Goal: Task Accomplishment & Management: Manage account settings

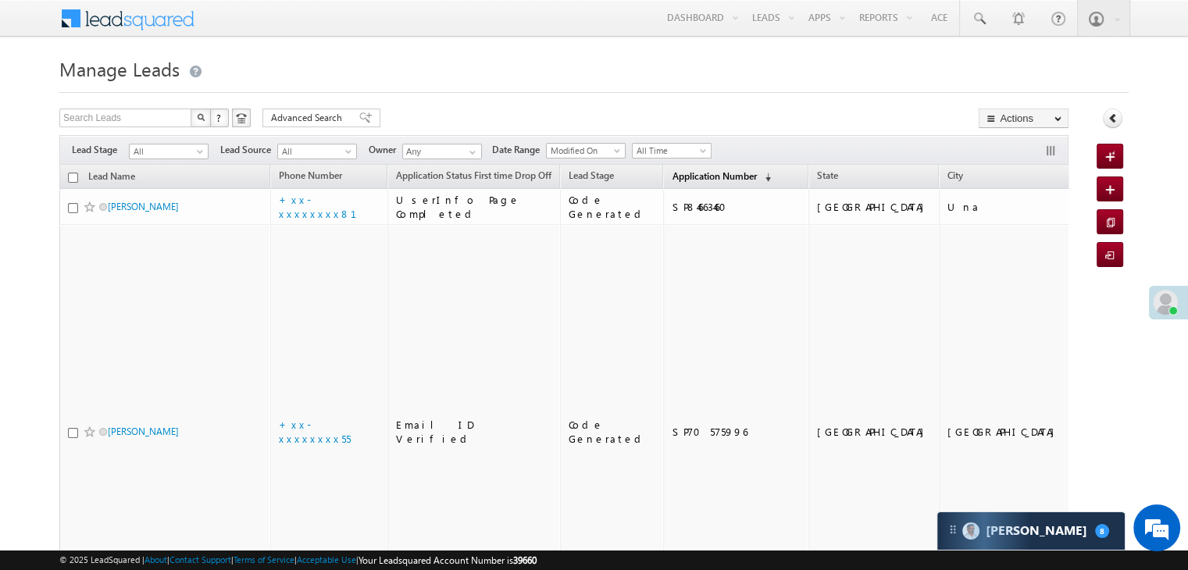
click at [677, 175] on span "Application Number" at bounding box center [713, 176] width 84 height 12
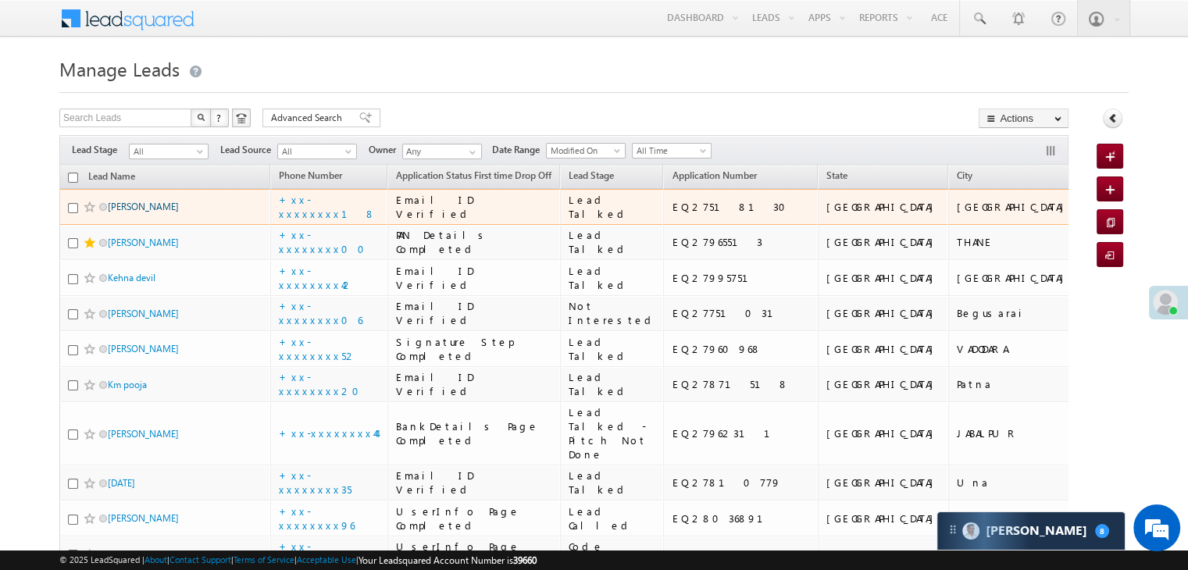
click at [168, 212] on link "Satyam chaudhary" at bounding box center [143, 207] width 71 height 12
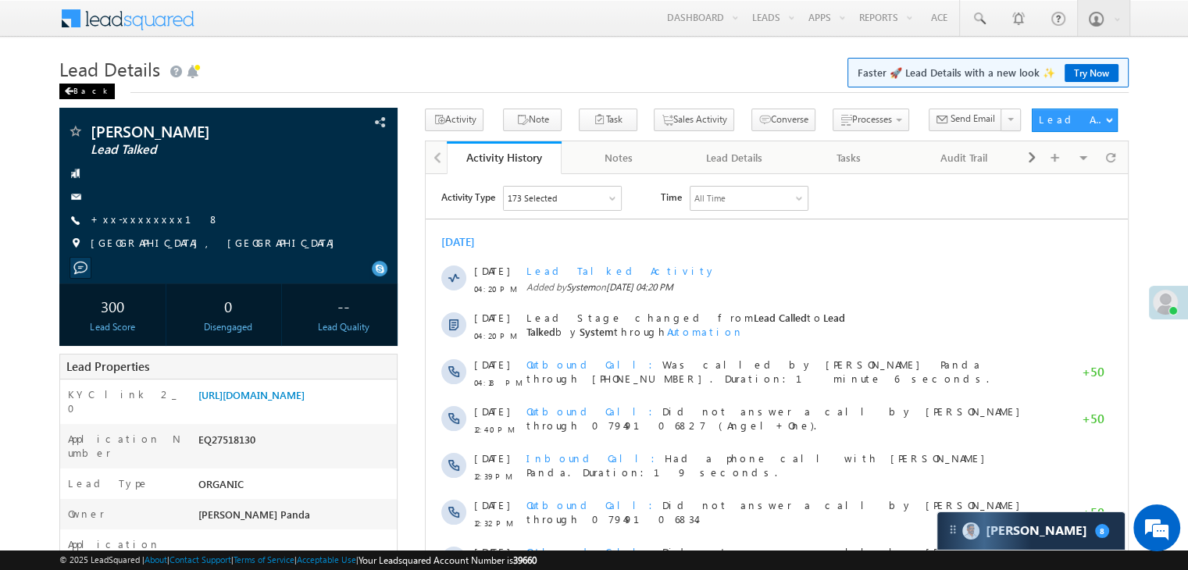
click at [75, 88] on div "Back" at bounding box center [86, 92] width 55 height 16
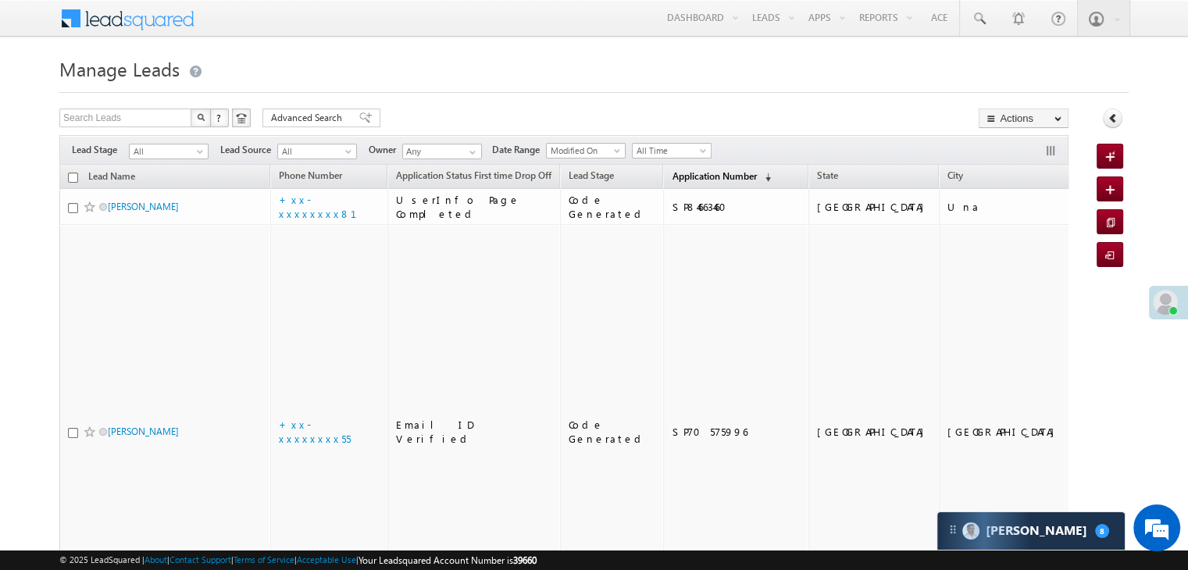
click at [682, 170] on span "Application Number" at bounding box center [713, 176] width 84 height 12
click at [310, 62] on h1 "Manage Leads" at bounding box center [593, 67] width 1069 height 30
click at [687, 179] on span "Application Number" at bounding box center [713, 176] width 84 height 12
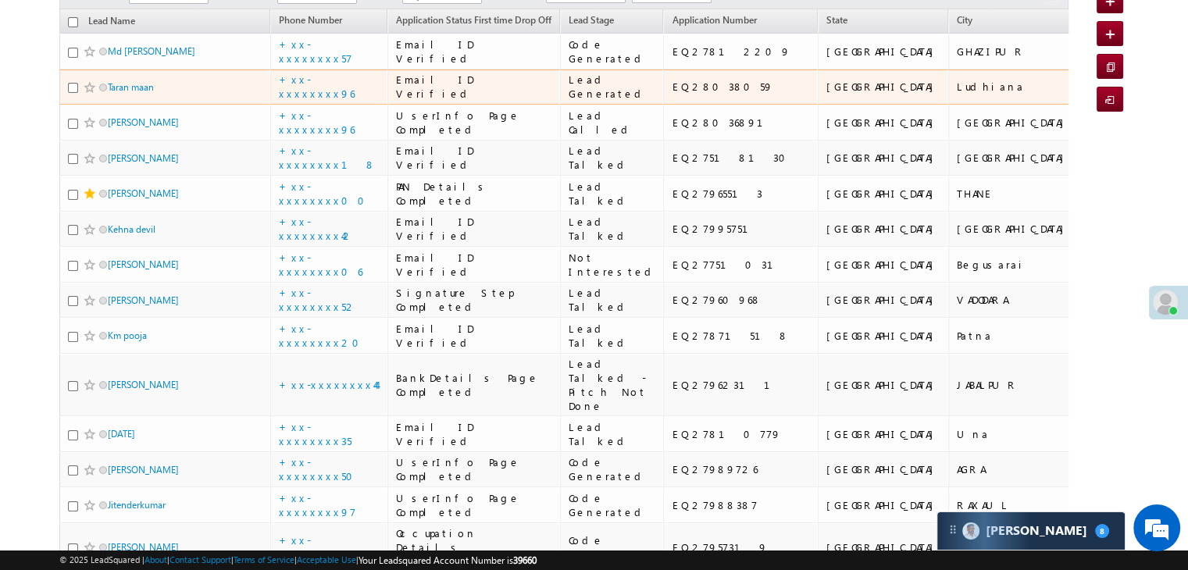
scroll to position [156, 0]
click at [663, 105] on td "EQ28038059" at bounding box center [740, 87] width 155 height 36
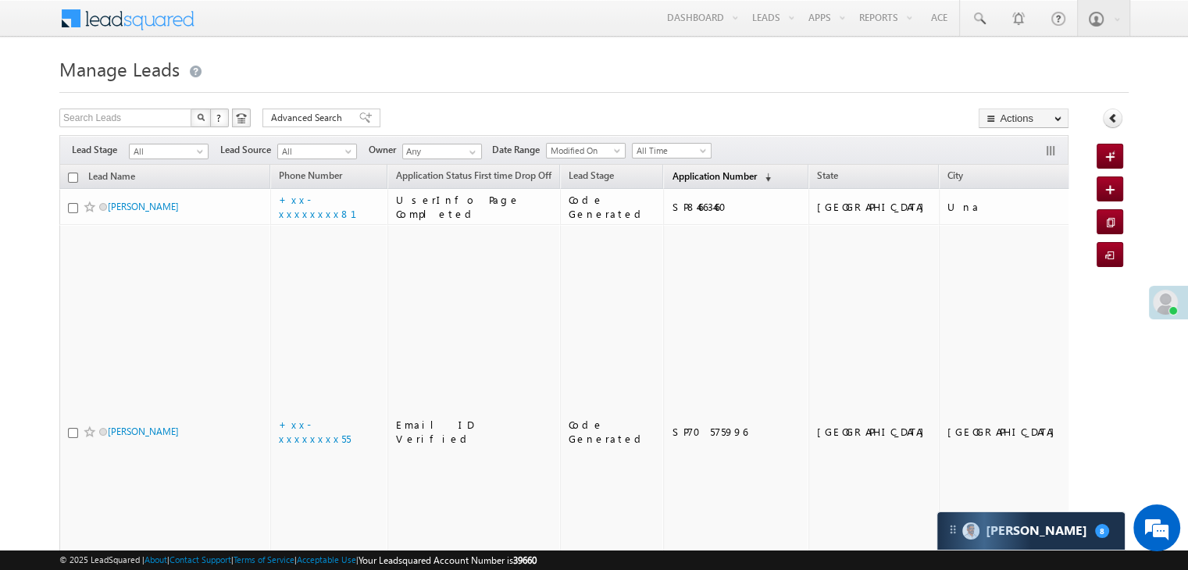
click at [682, 179] on span "Application Number" at bounding box center [713, 176] width 84 height 12
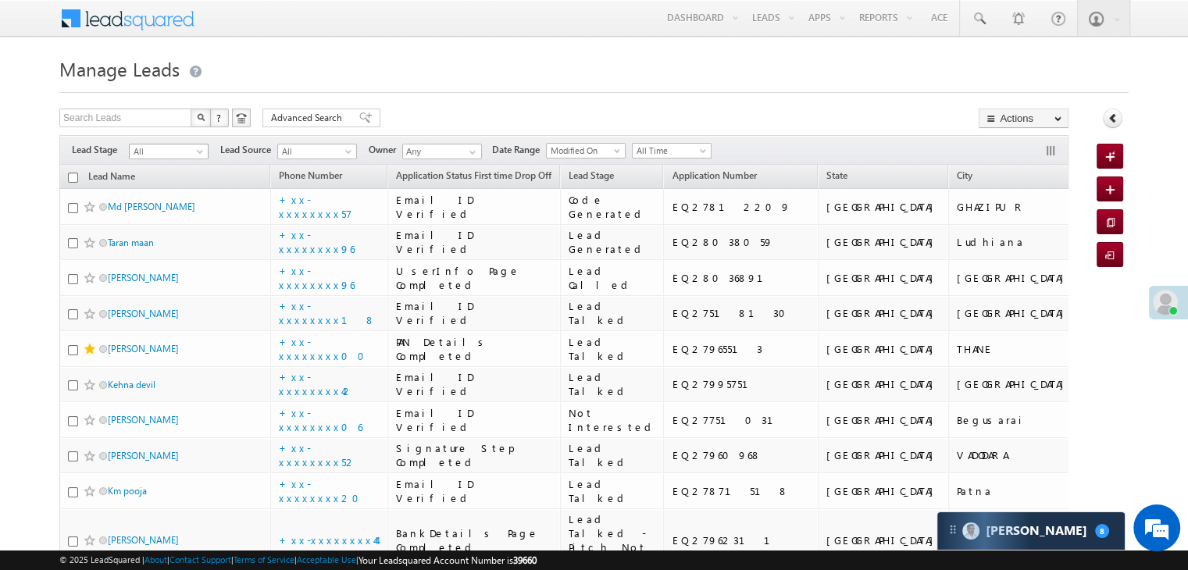
click at [197, 151] on span at bounding box center [201, 154] width 12 height 12
click at [172, 185] on link "Lead Generated" at bounding box center [169, 184] width 79 height 14
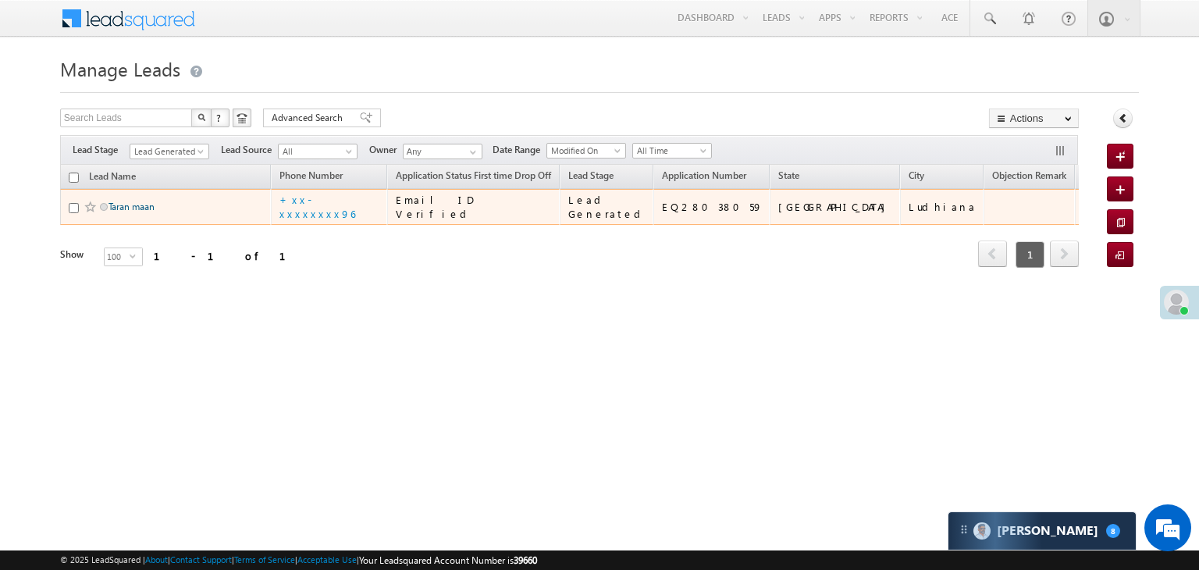
click at [147, 212] on link "Taran maan" at bounding box center [132, 207] width 46 height 12
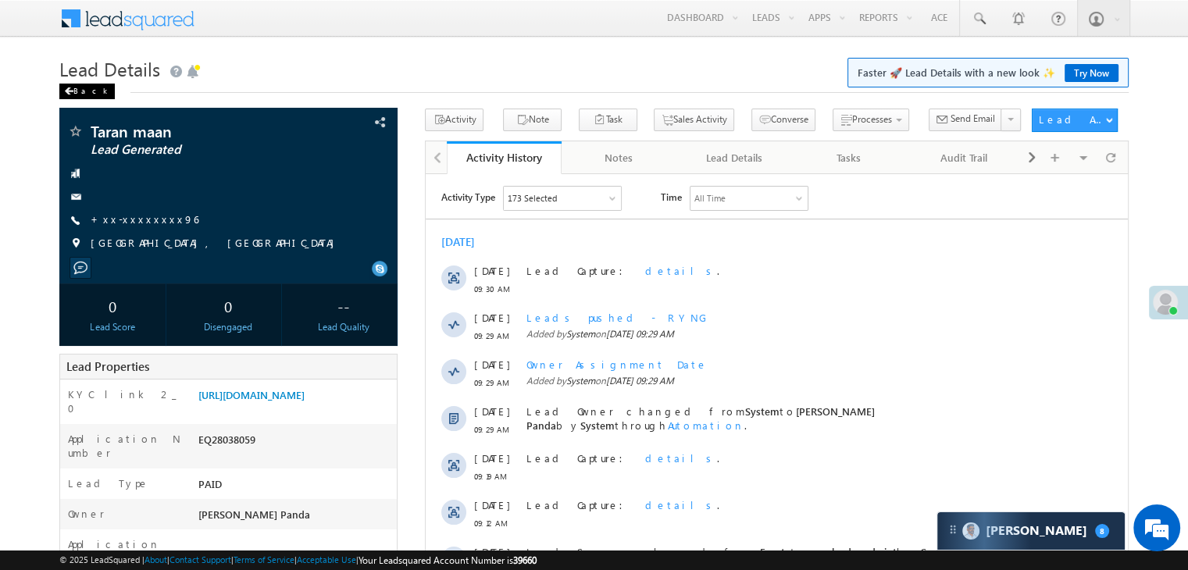
click at [80, 88] on div "Back" at bounding box center [86, 92] width 55 height 16
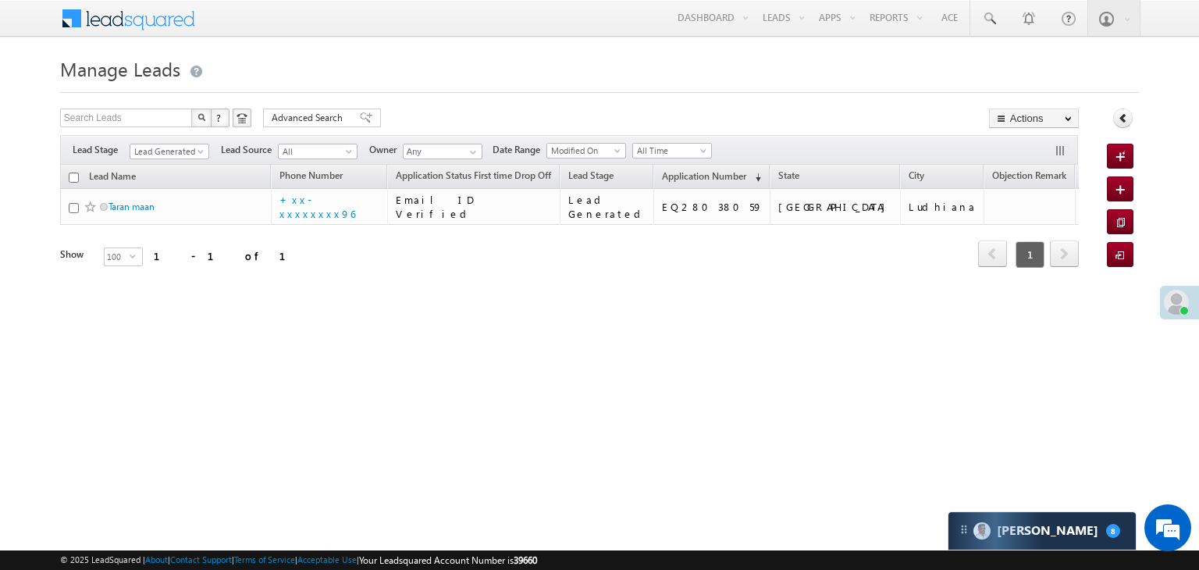
drag, startPoint x: 0, startPoint y: 0, endPoint x: 575, endPoint y: 69, distance: 578.8
click at [575, 69] on h1 "Manage Leads" at bounding box center [599, 67] width 1079 height 30
click at [1065, 532] on div "[PERSON_NAME] 8" at bounding box center [1042, 530] width 187 height 37
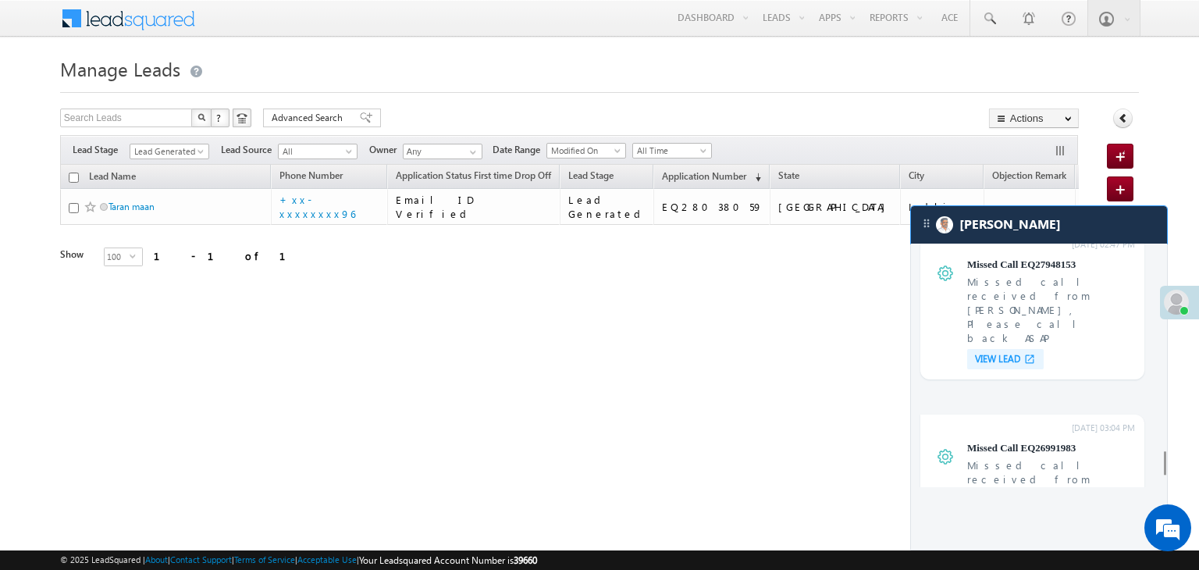
scroll to position [6030, 0]
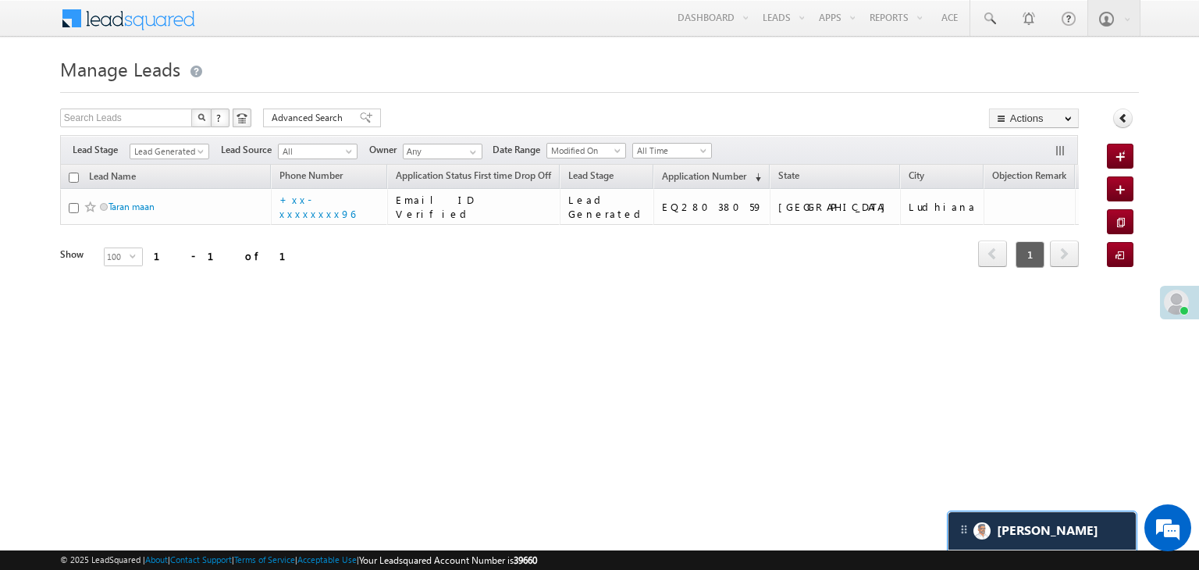
scroll to position [6445, 0]
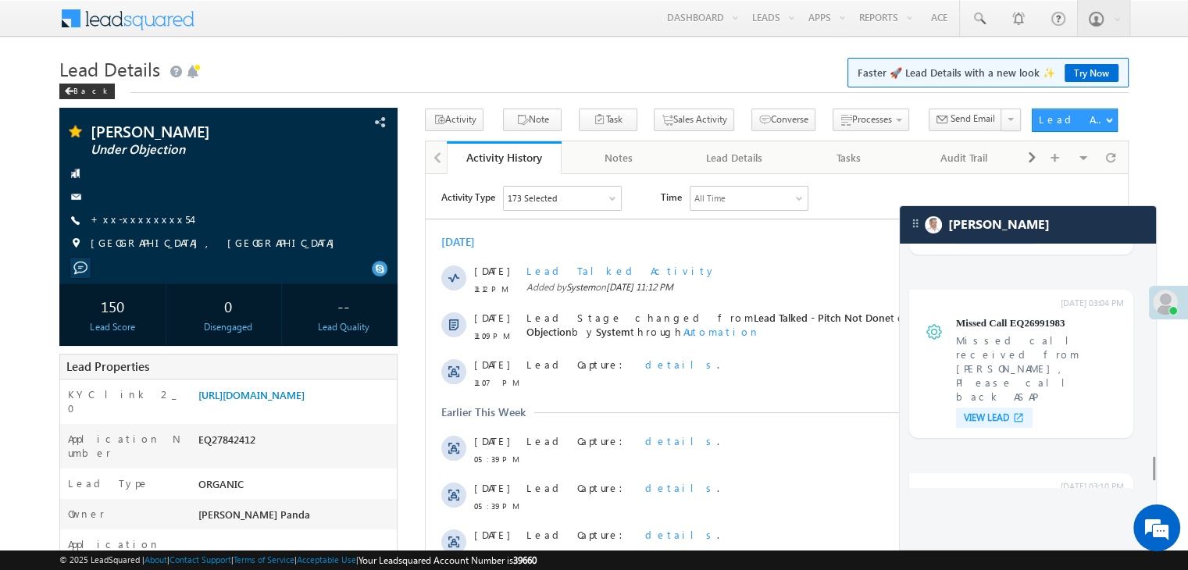
scroll to position [6049, 0]
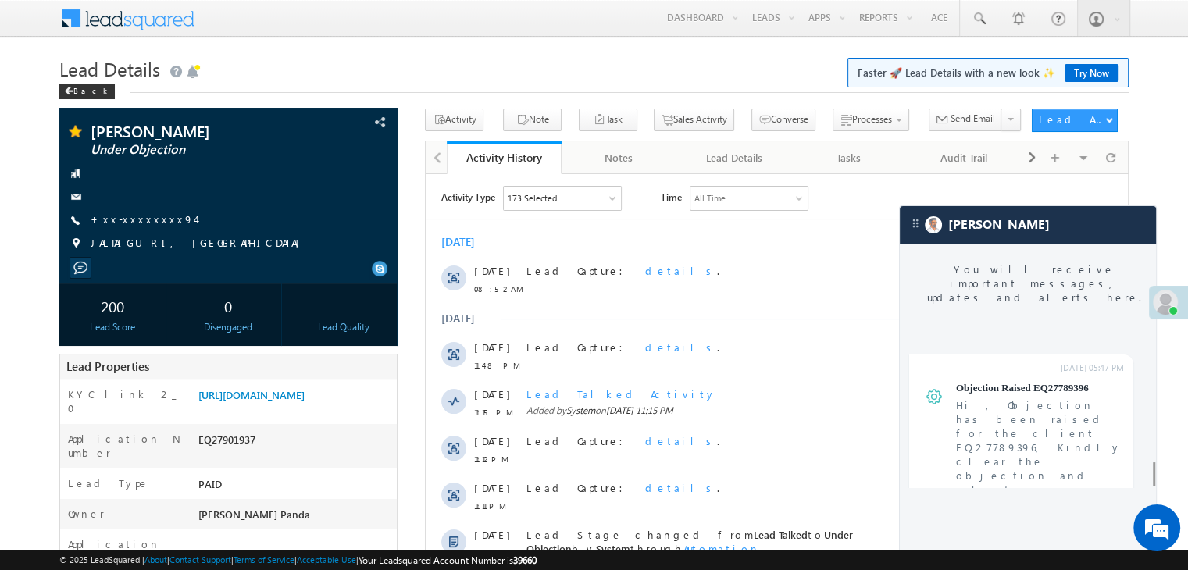
scroll to position [6205, 0]
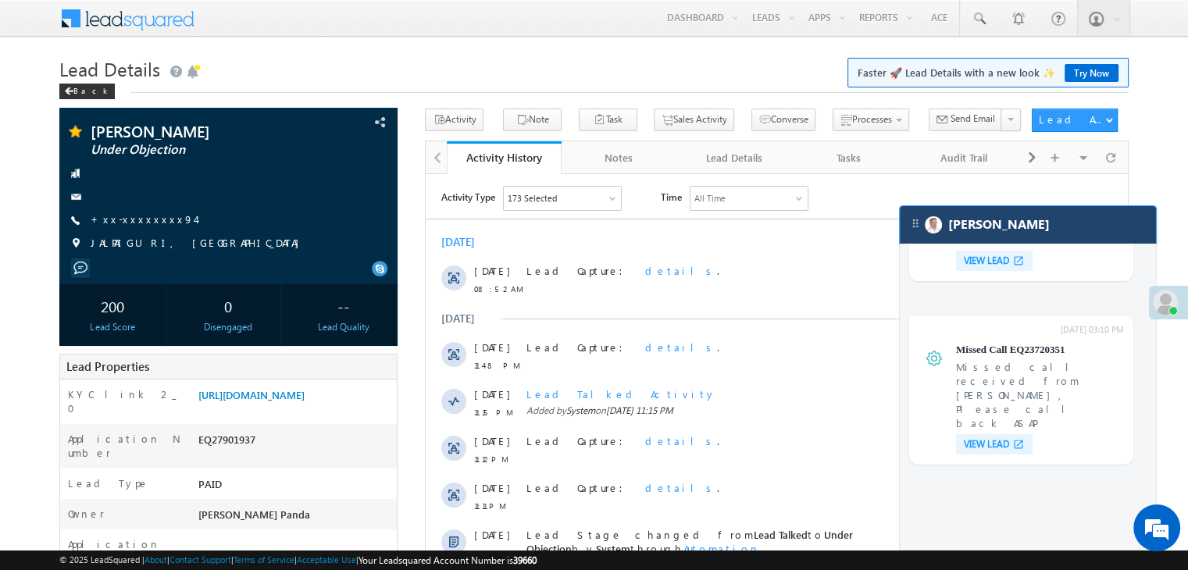
click at [1033, 229] on div "[PERSON_NAME]" at bounding box center [1027, 224] width 256 height 37
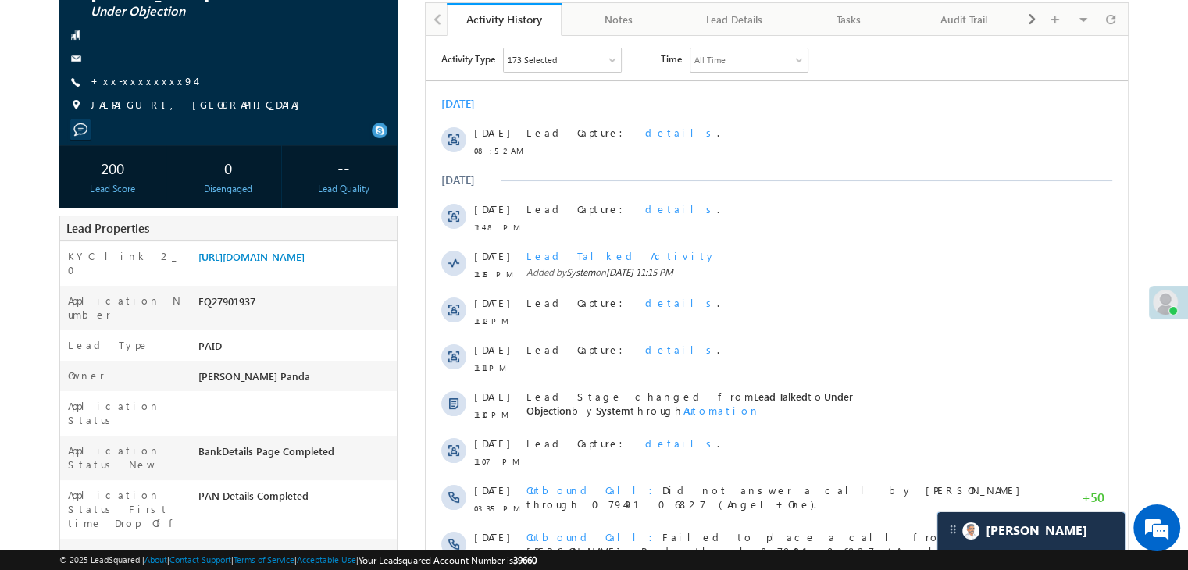
scroll to position [156, 0]
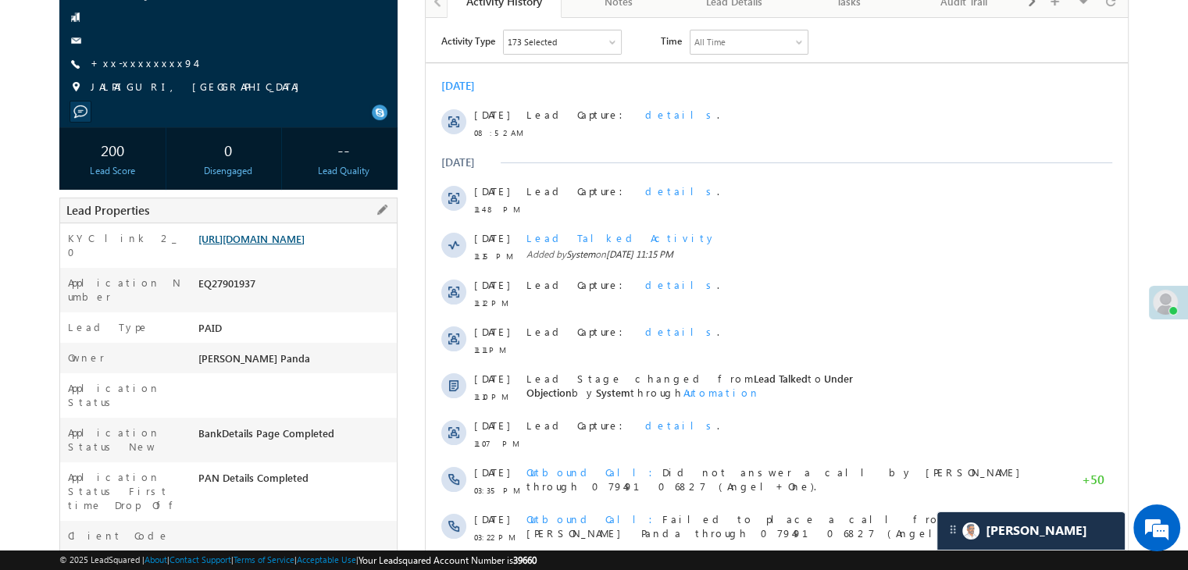
click at [304, 240] on link "[URL][DOMAIN_NAME]" at bounding box center [251, 238] width 106 height 13
click at [123, 67] on link "+xx-xxxxxxxx94" at bounding box center [143, 62] width 105 height 13
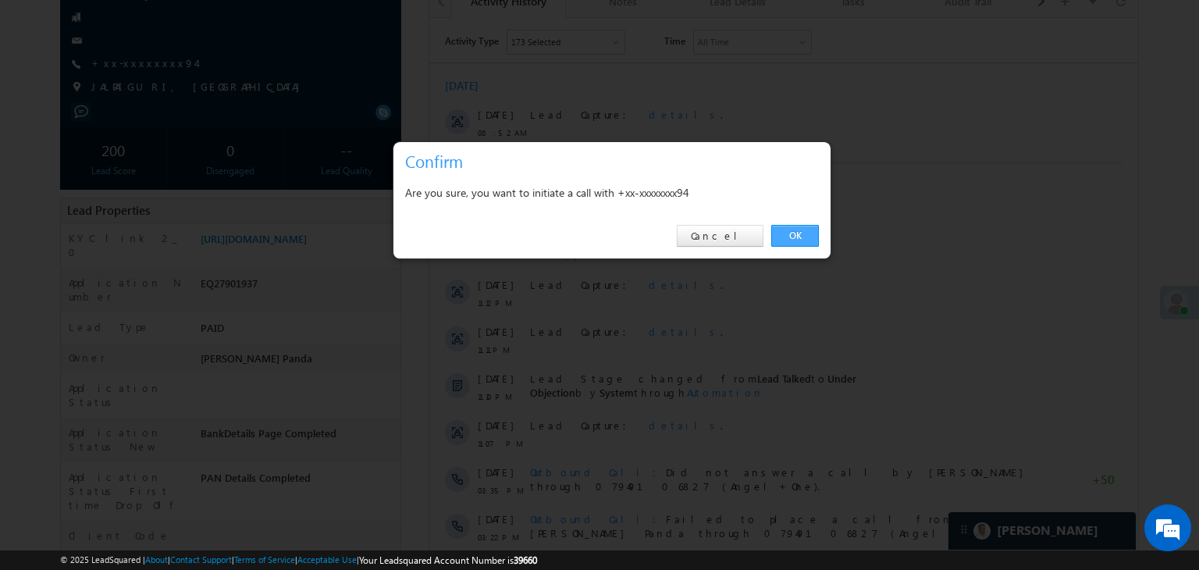
click at [793, 239] on link "OK" at bounding box center [795, 236] width 48 height 22
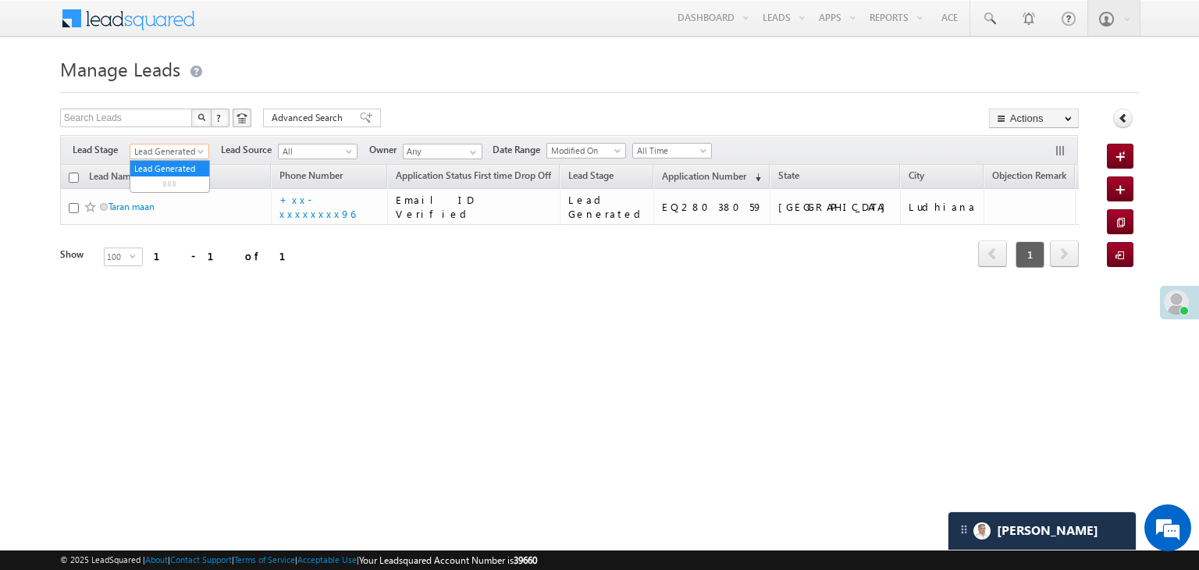
click at [162, 148] on span "Lead Generated" at bounding box center [167, 151] width 74 height 14
click at [155, 163] on link "All" at bounding box center [169, 169] width 79 height 14
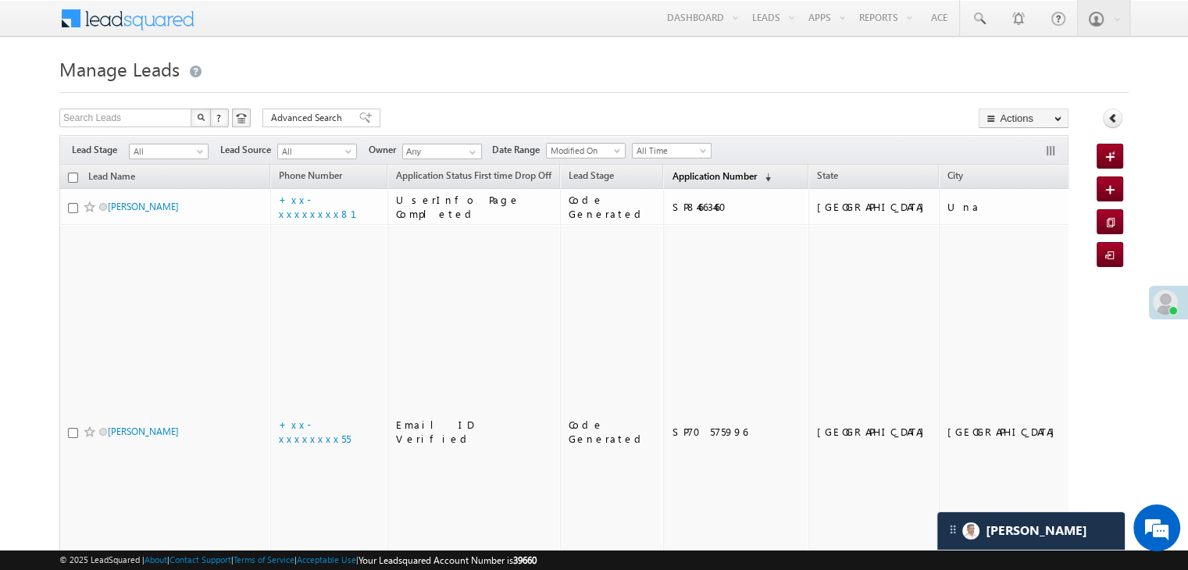
click at [690, 178] on span "Application Number" at bounding box center [713, 176] width 84 height 12
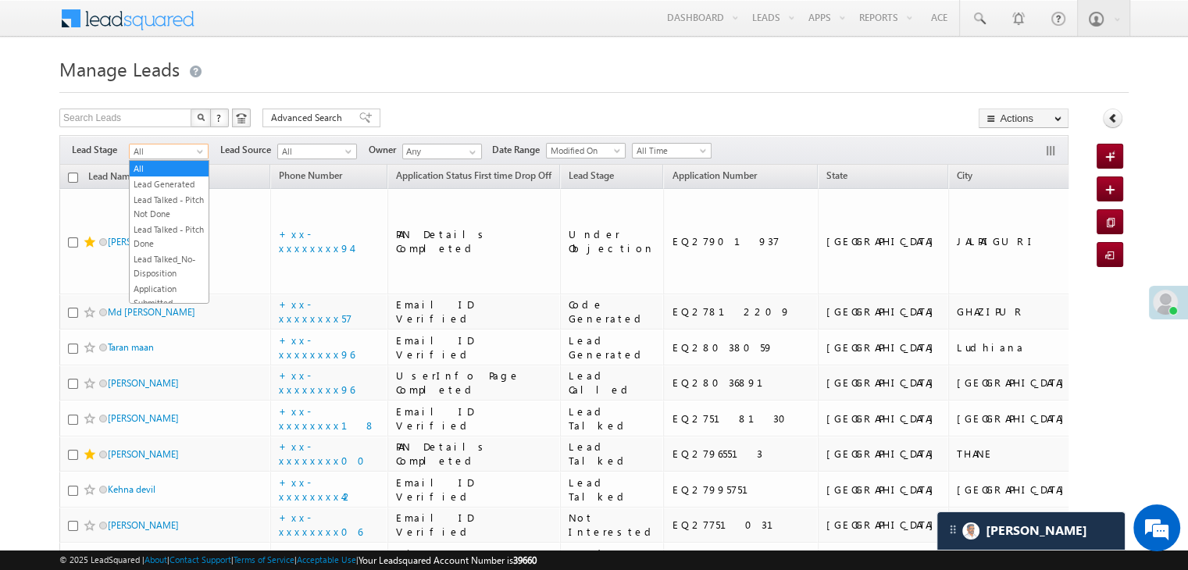
click at [201, 154] on span at bounding box center [201, 154] width 12 height 12
click at [175, 187] on link "Lead Generated" at bounding box center [169, 184] width 79 height 14
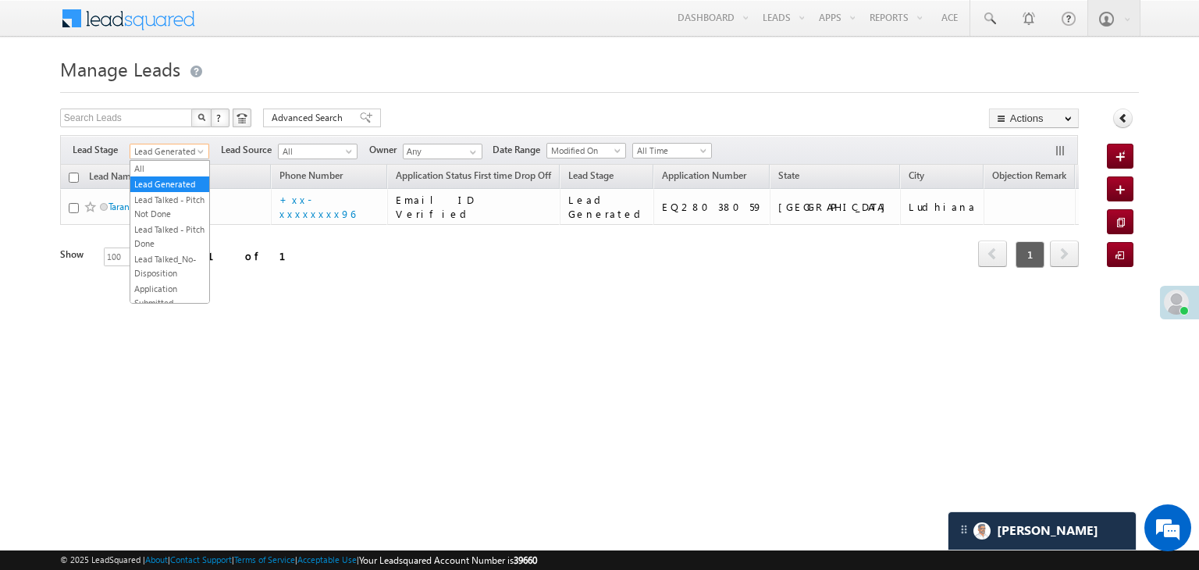
click at [159, 154] on span "Lead Generated" at bounding box center [167, 151] width 74 height 14
drag, startPoint x: 159, startPoint y: 154, endPoint x: 150, endPoint y: 154, distance: 9.4
click at [150, 154] on span "Lead Generated" at bounding box center [167, 151] width 74 height 14
click at [150, 163] on link "All" at bounding box center [169, 169] width 79 height 14
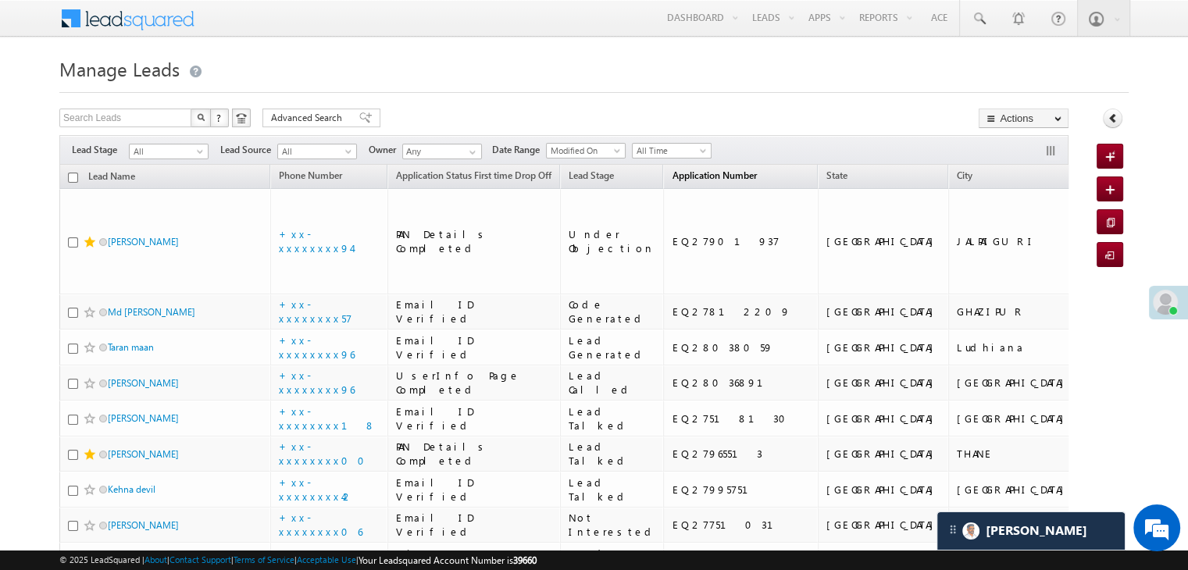
click at [678, 174] on span "Application Number" at bounding box center [713, 175] width 84 height 12
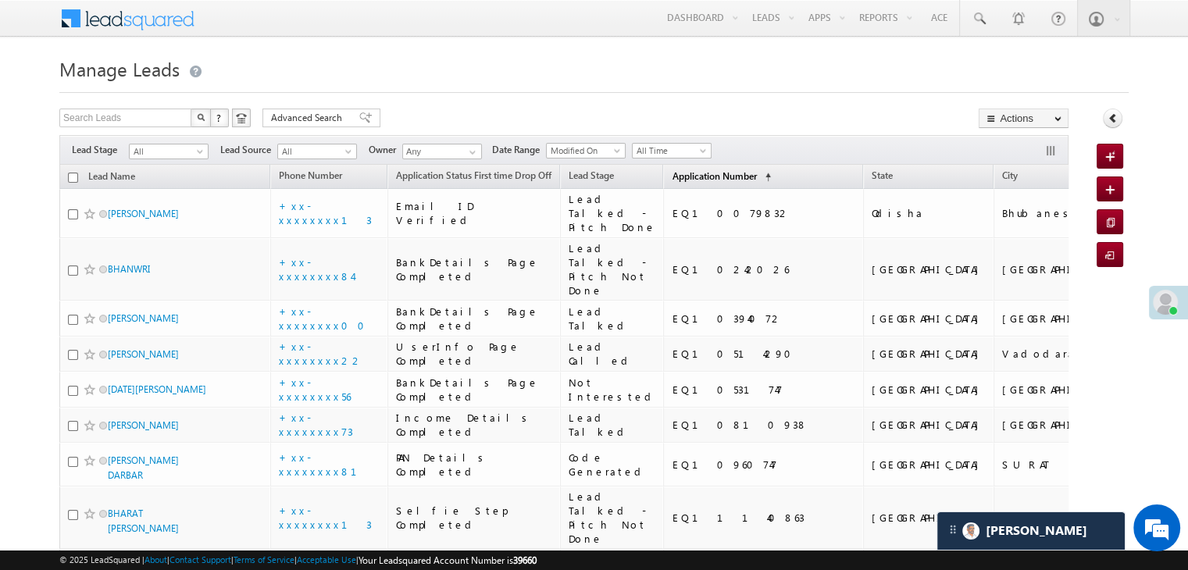
click at [678, 174] on span "Application Number" at bounding box center [713, 176] width 84 height 12
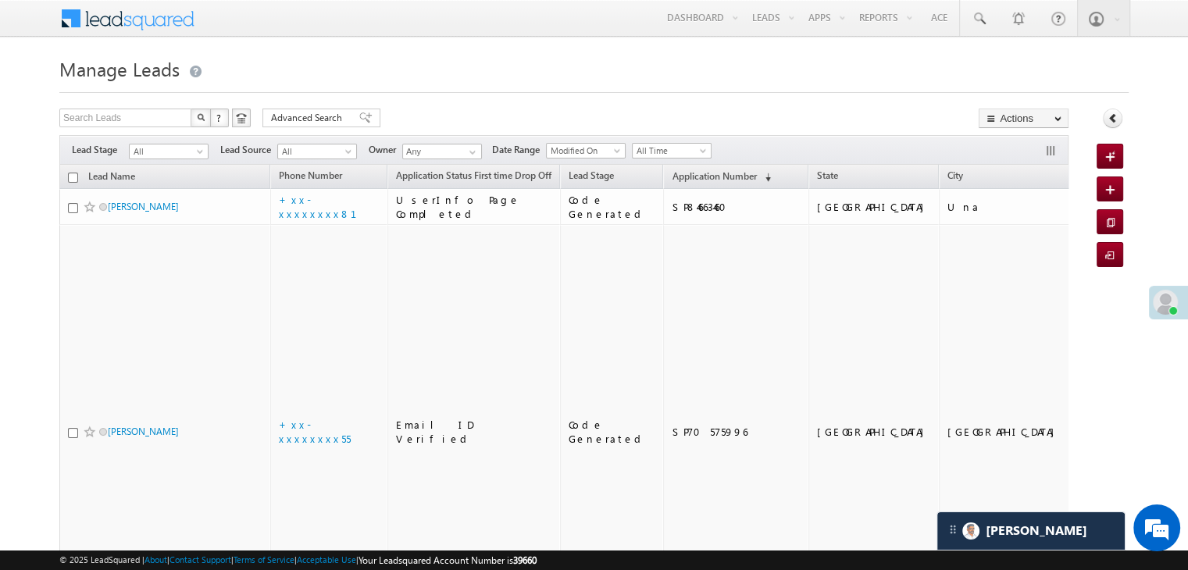
drag, startPoint x: 678, startPoint y: 174, endPoint x: 772, endPoint y: 77, distance: 135.8
click at [772, 77] on h1 "Manage Leads" at bounding box center [593, 67] width 1069 height 30
click at [671, 170] on span "Application Number" at bounding box center [713, 176] width 84 height 12
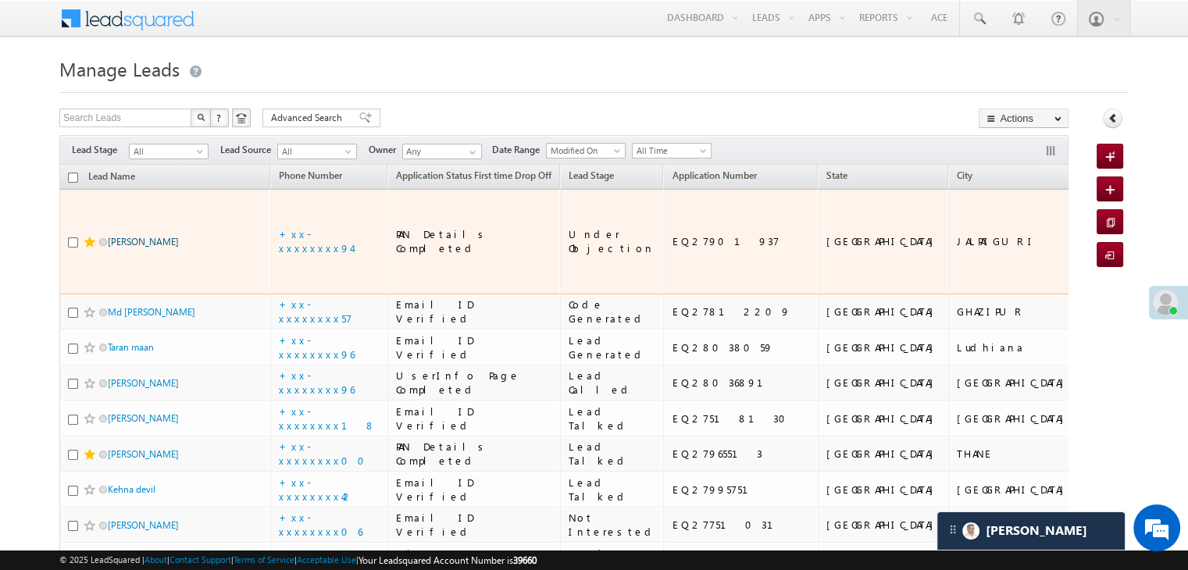
click at [115, 242] on link "[PERSON_NAME]" at bounding box center [143, 242] width 71 height 12
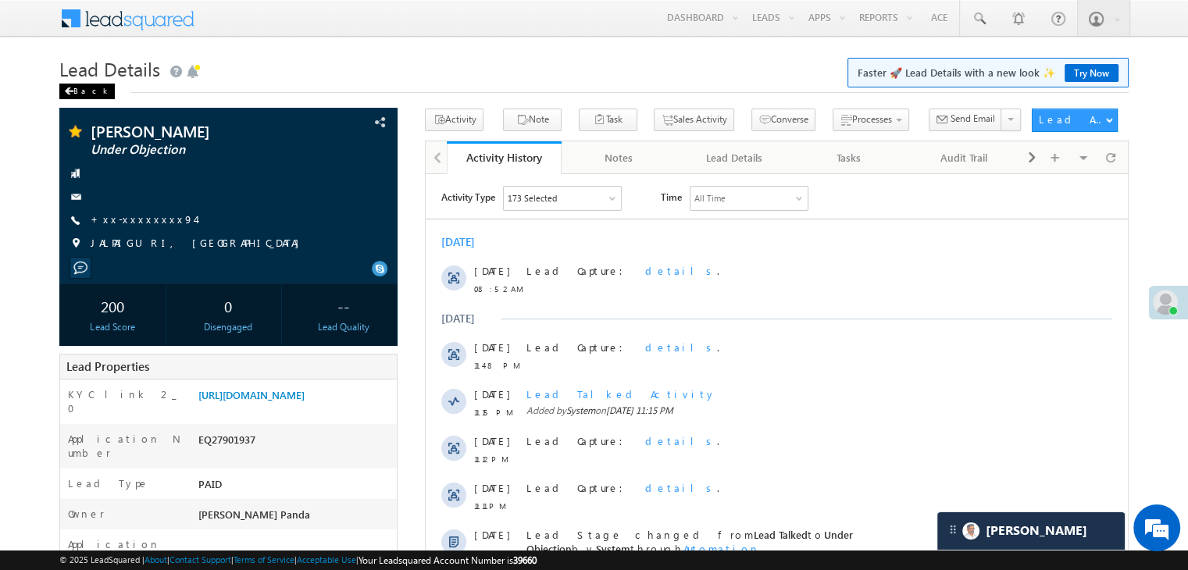
click at [65, 93] on span at bounding box center [68, 91] width 9 height 8
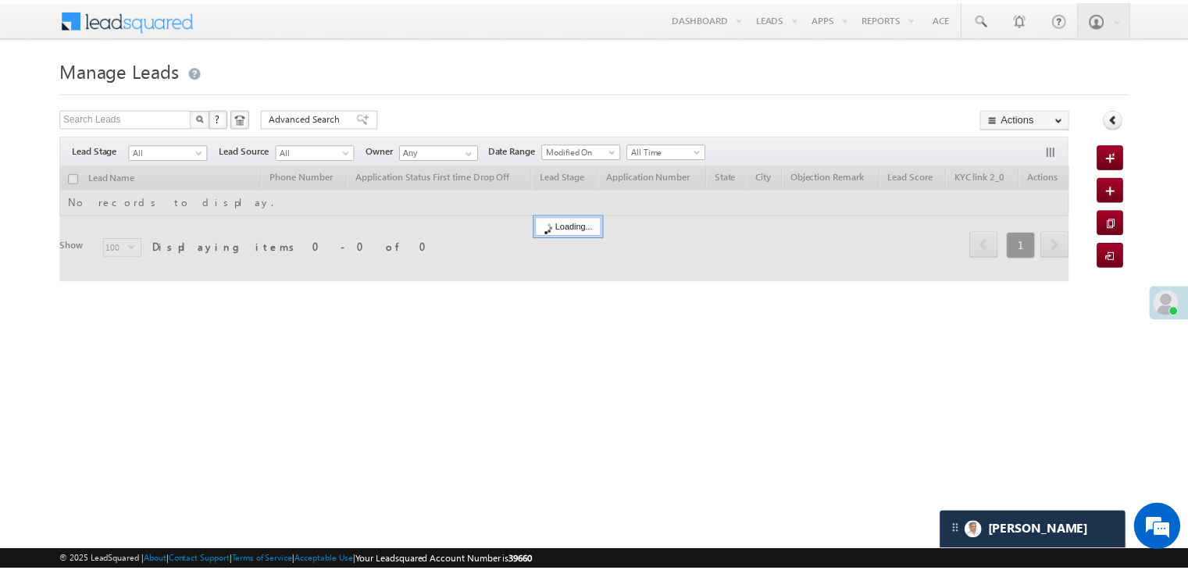
scroll to position [7501, 0]
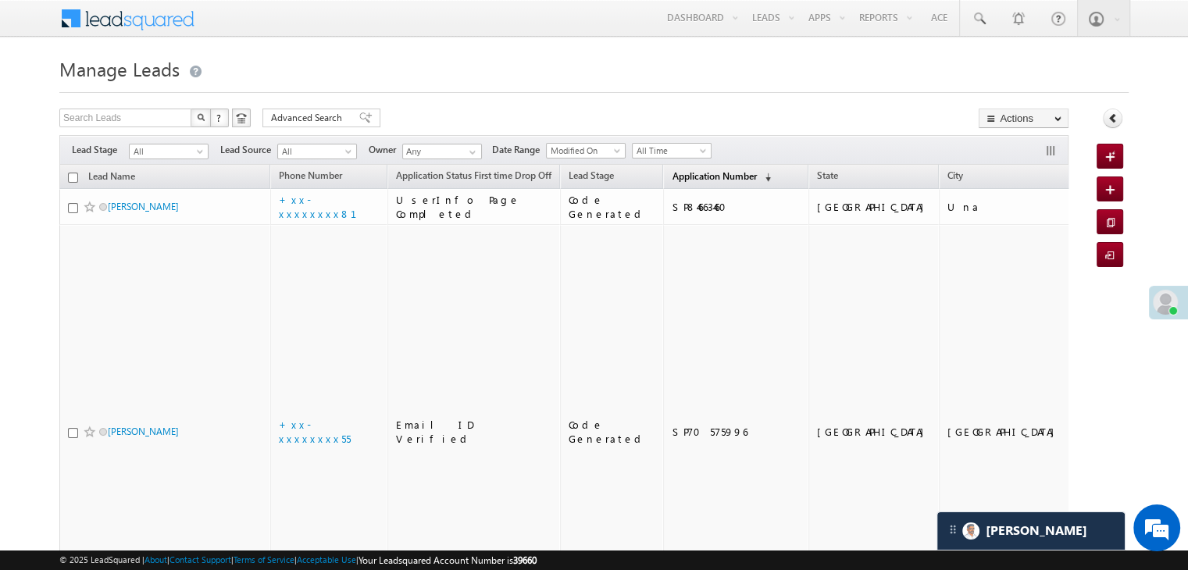
click at [671, 176] on span "Application Number" at bounding box center [713, 176] width 84 height 12
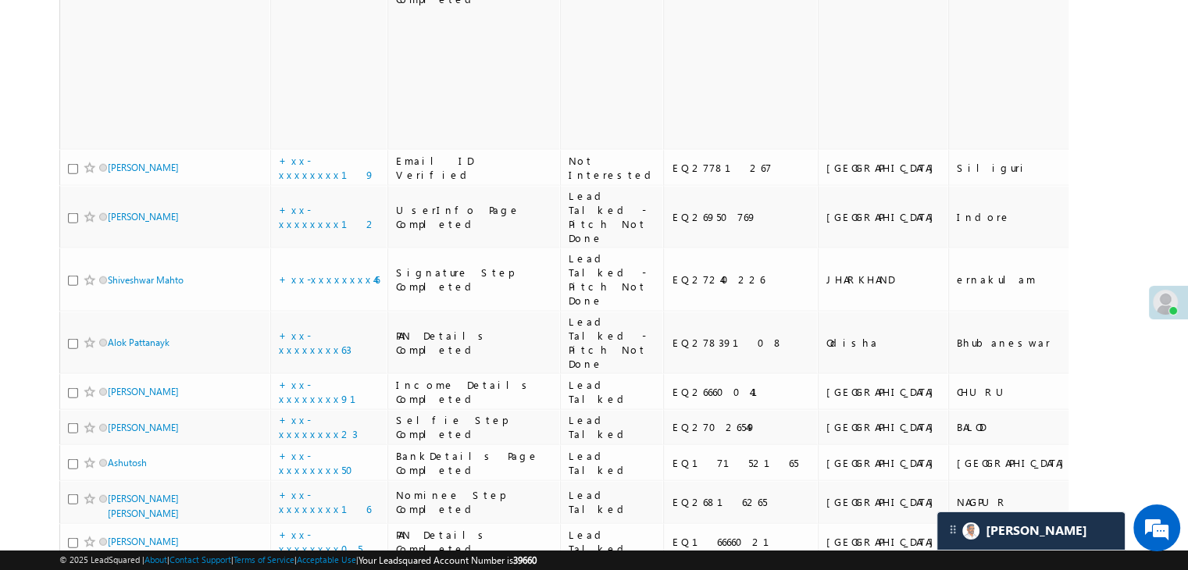
scroll to position [3982, 0]
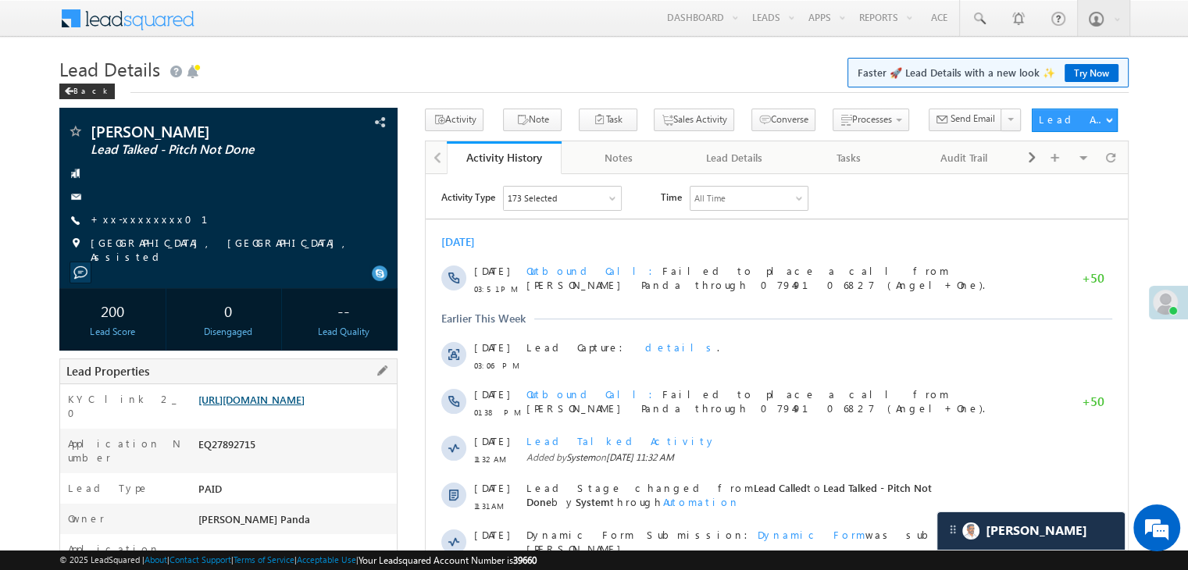
click at [304, 393] on link "[URL][DOMAIN_NAME]" at bounding box center [251, 399] width 106 height 13
click at [75, 87] on div "Back" at bounding box center [86, 92] width 55 height 16
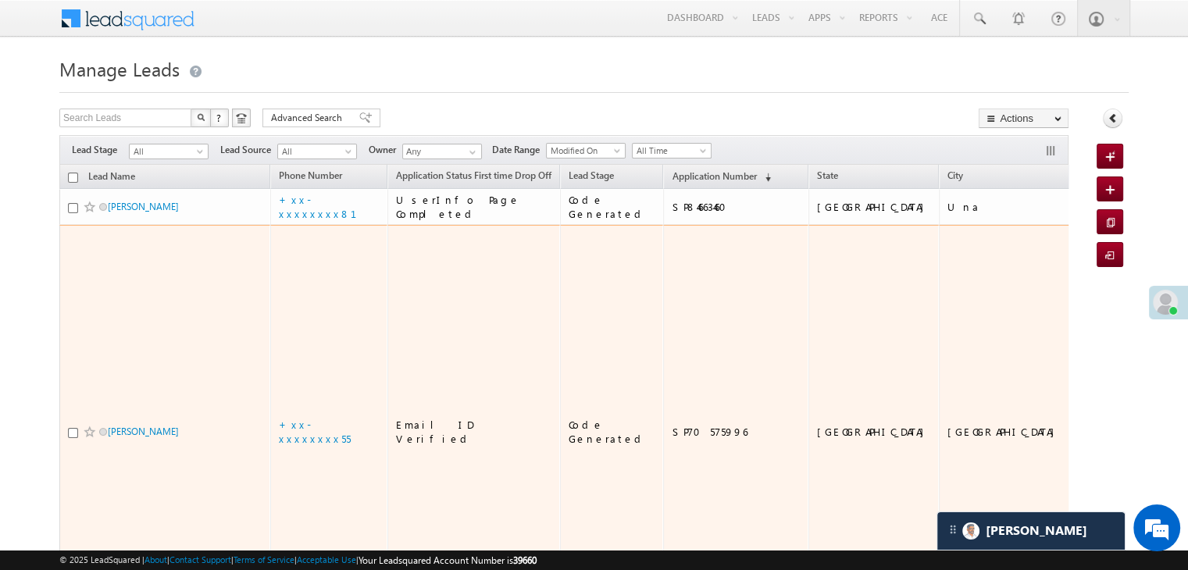
scroll to position [7501, 0]
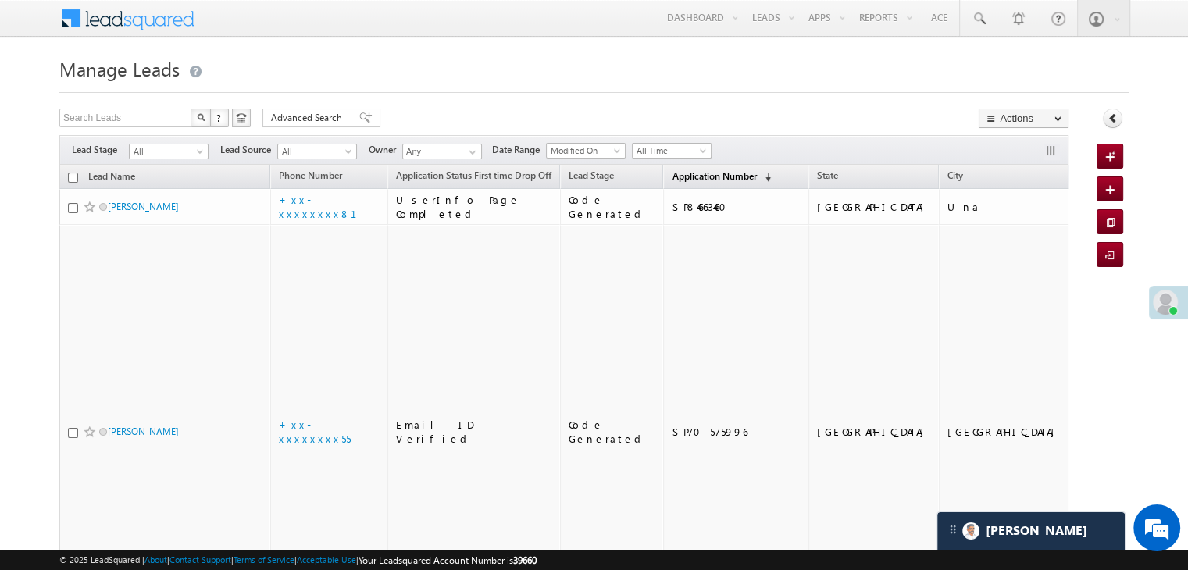
click at [676, 181] on span "Application Number" at bounding box center [713, 176] width 84 height 12
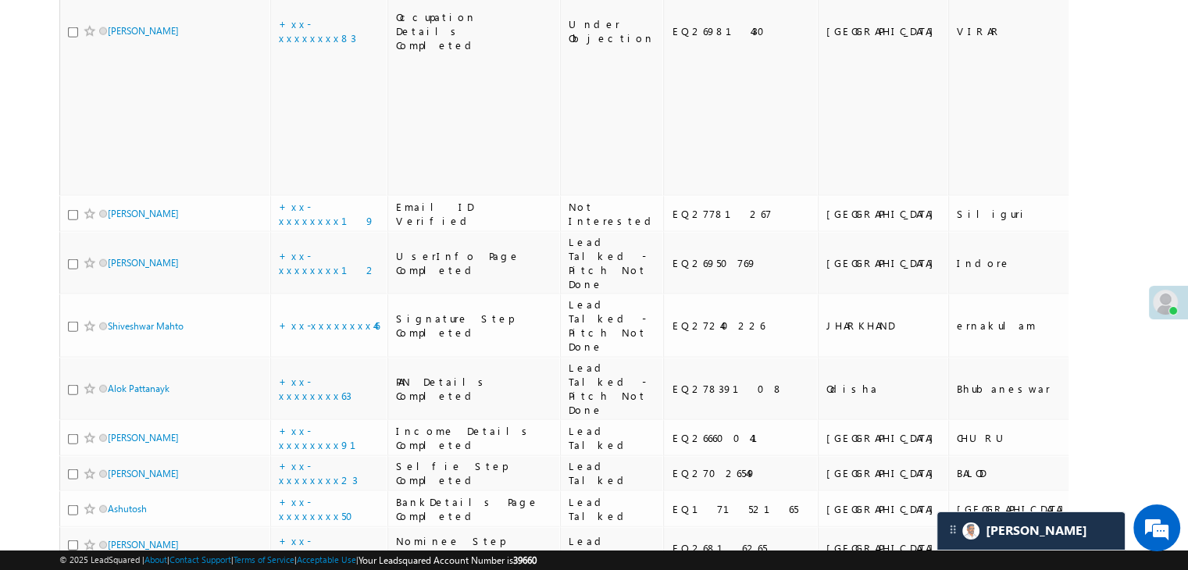
scroll to position [4060, 0]
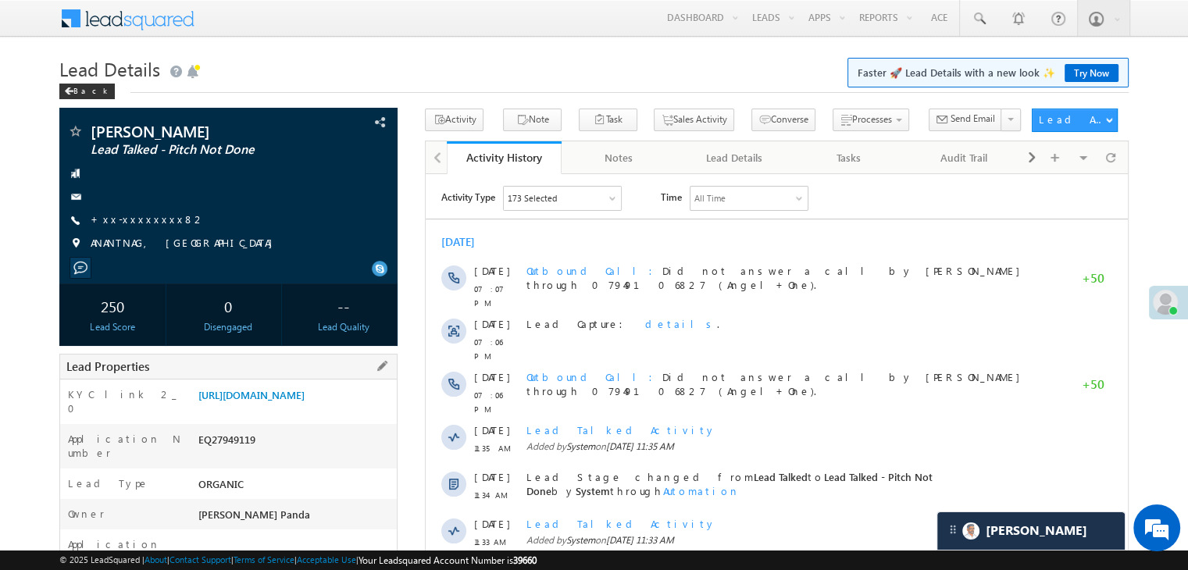
scroll to position [7501, 0]
click at [297, 401] on link "[URL][DOMAIN_NAME]" at bounding box center [251, 394] width 106 height 13
click at [71, 91] on span at bounding box center [68, 91] width 9 height 8
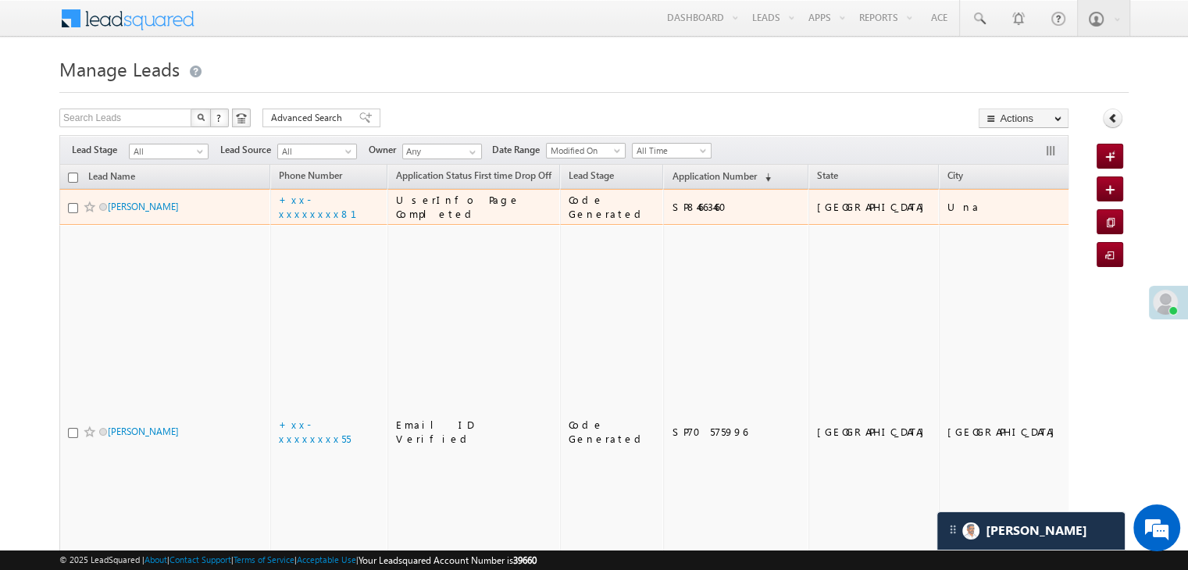
scroll to position [7501, 0]
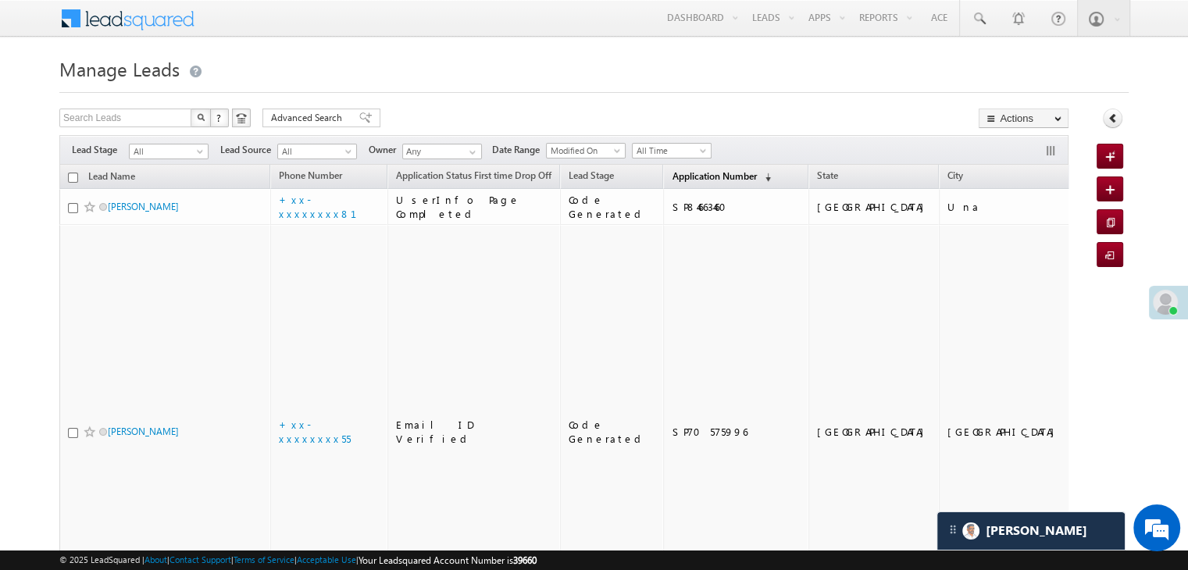
click at [671, 176] on span "Application Number" at bounding box center [713, 176] width 84 height 12
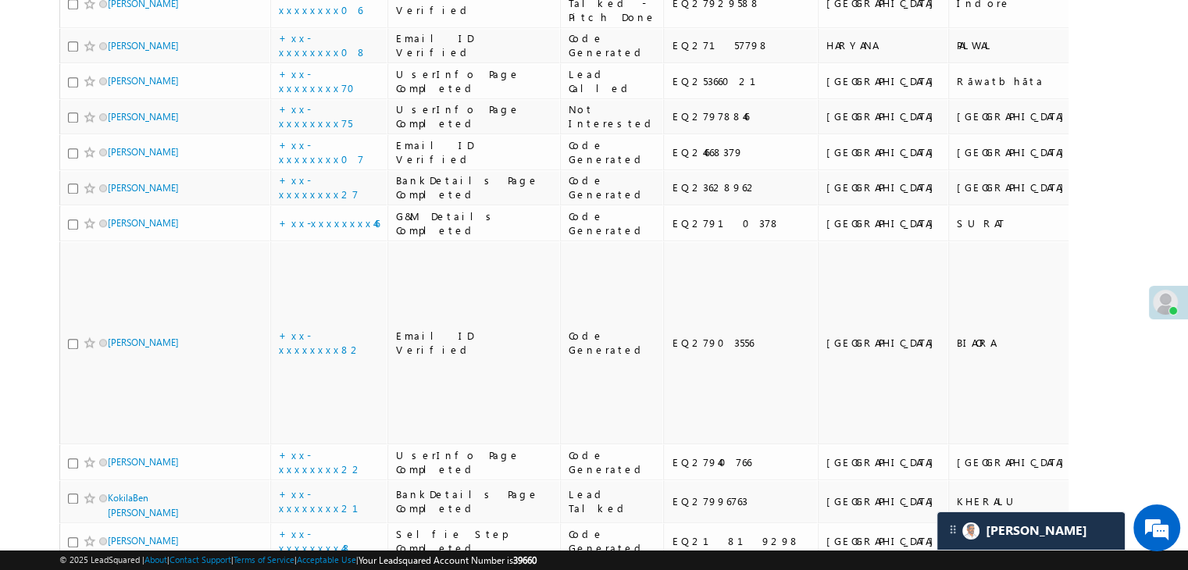
scroll to position [1327, 0]
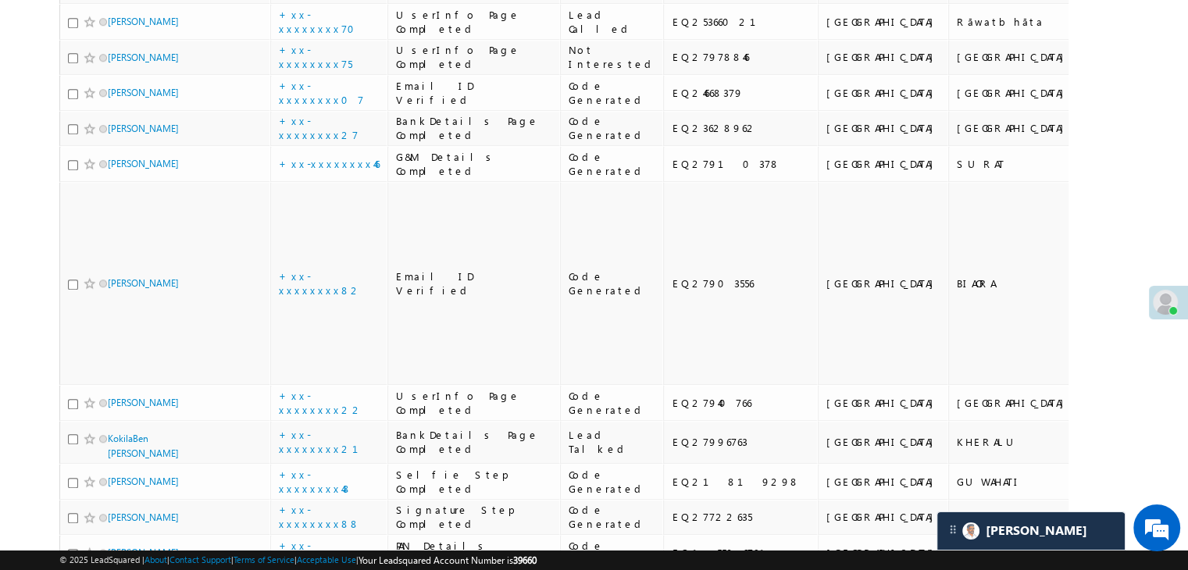
drag, startPoint x: 112, startPoint y: 189, endPoint x: 282, endPoint y: 120, distance: 182.8
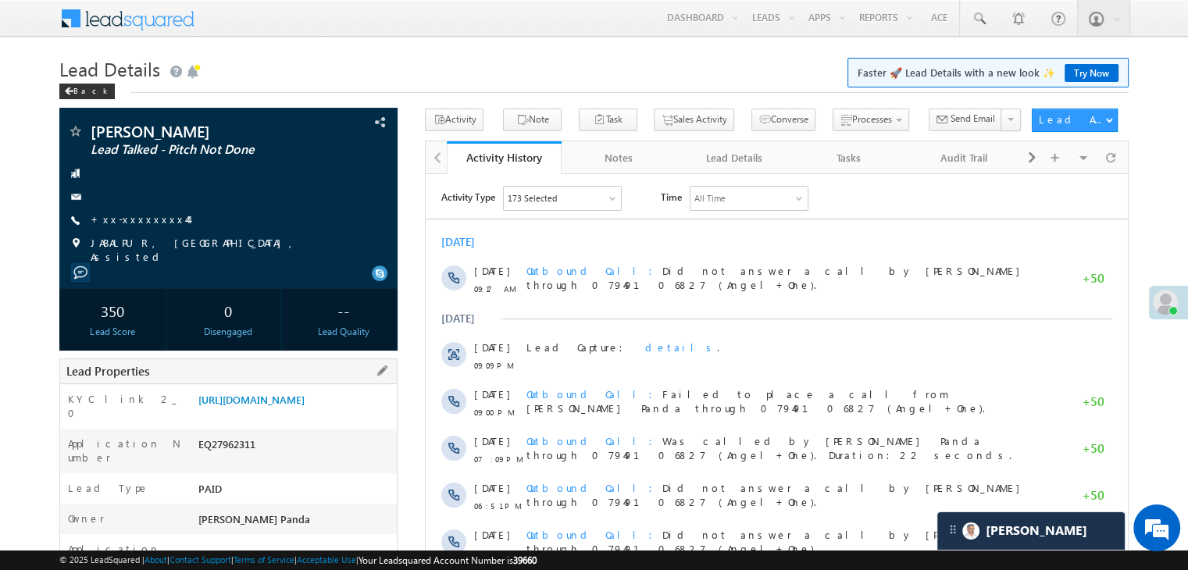
scroll to position [7501, 0]
click at [285, 406] on link "[URL][DOMAIN_NAME]" at bounding box center [251, 399] width 106 height 13
click at [73, 88] on div "Back" at bounding box center [86, 92] width 55 height 16
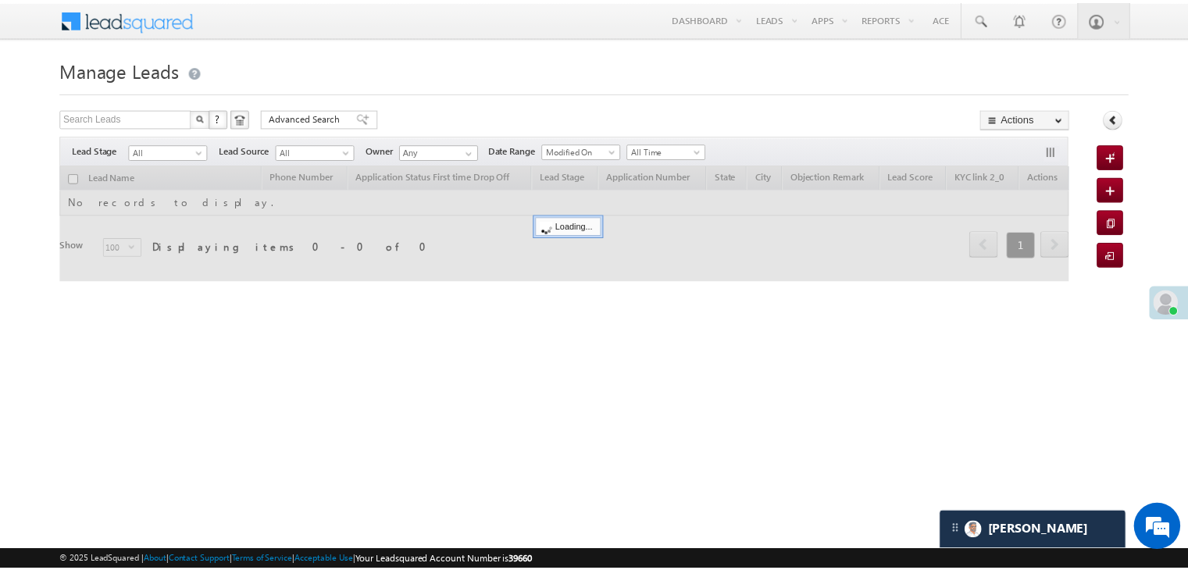
scroll to position [7501, 0]
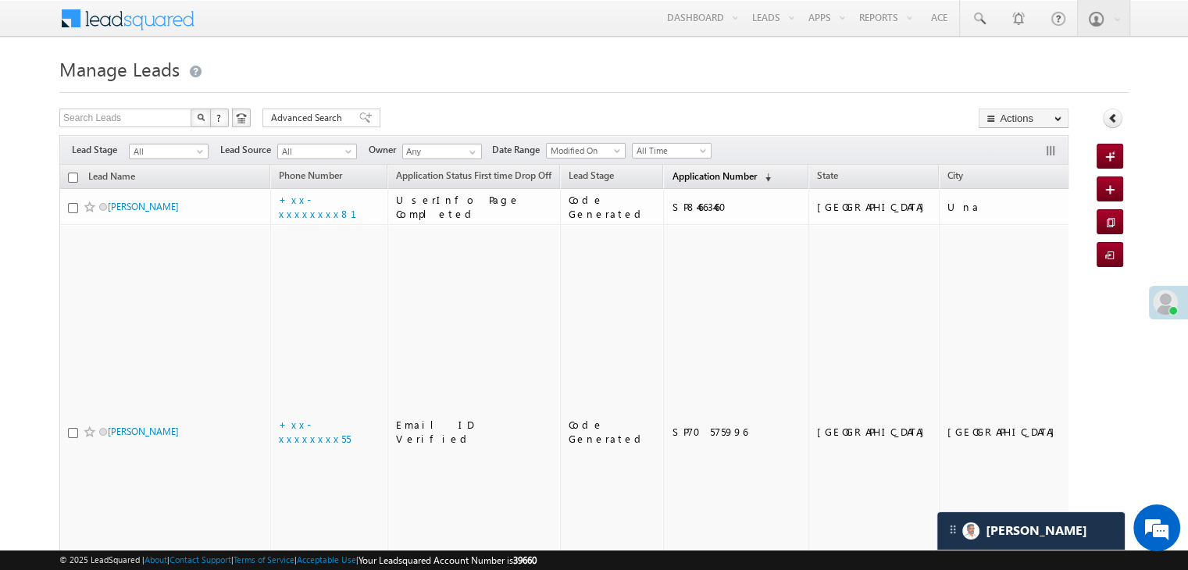
click at [673, 178] on span "Application Number" at bounding box center [713, 176] width 84 height 12
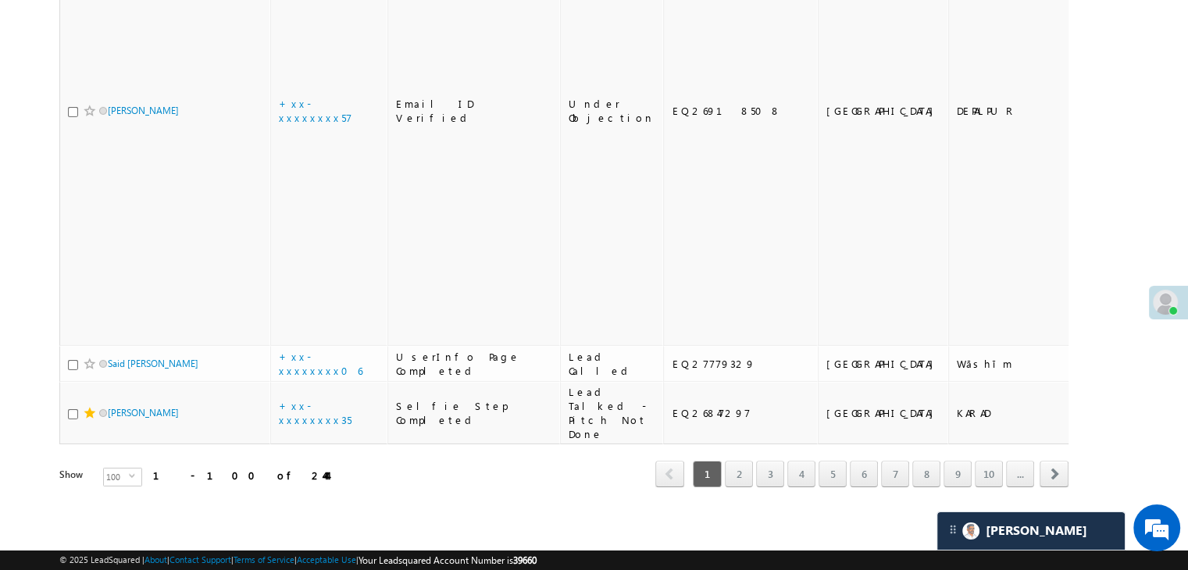
scroll to position [8744, 0]
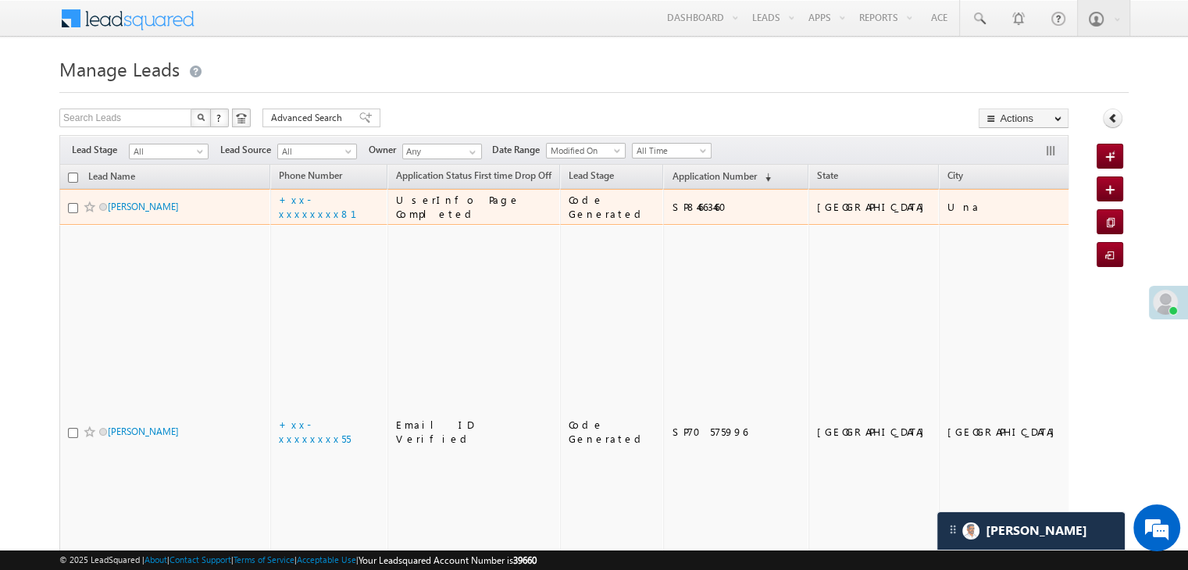
scroll to position [7501, 0]
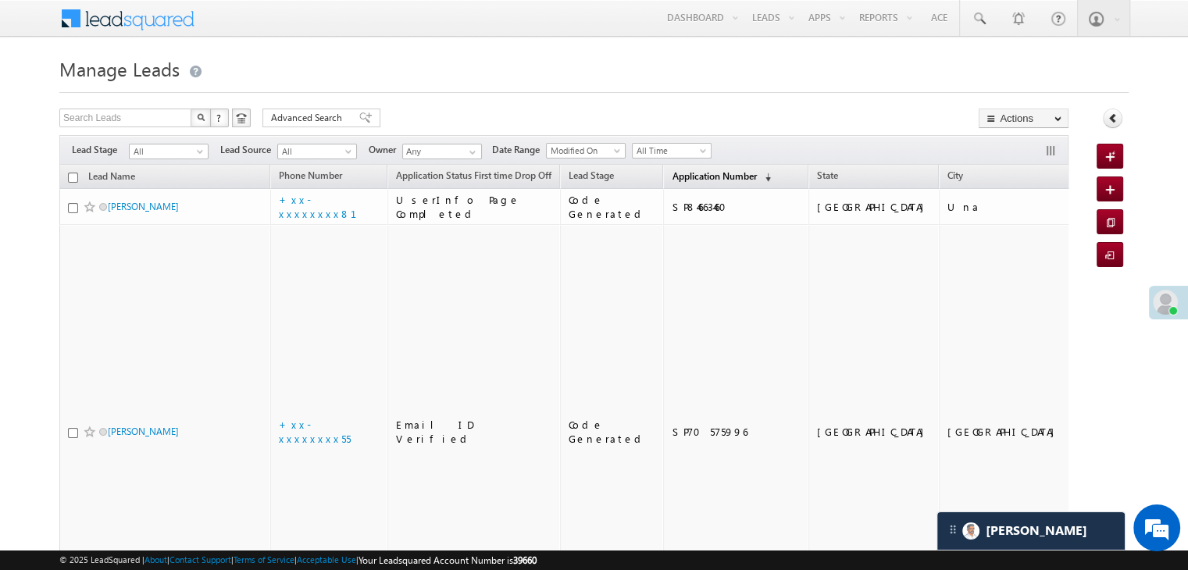
click at [681, 174] on span "Application Number" at bounding box center [713, 176] width 84 height 12
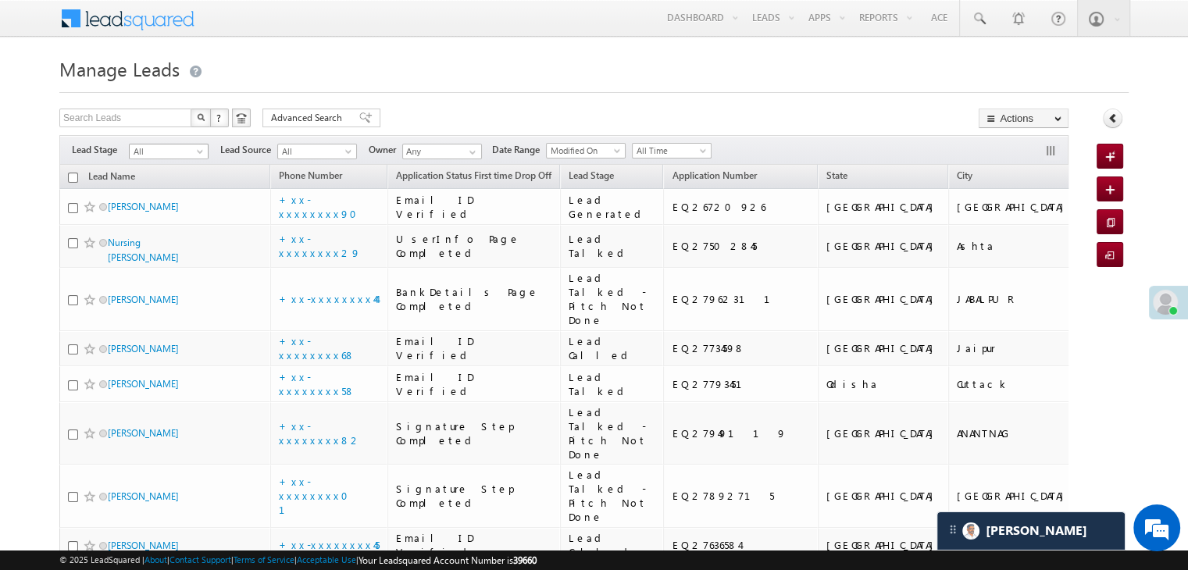
click at [198, 153] on span at bounding box center [201, 154] width 12 height 12
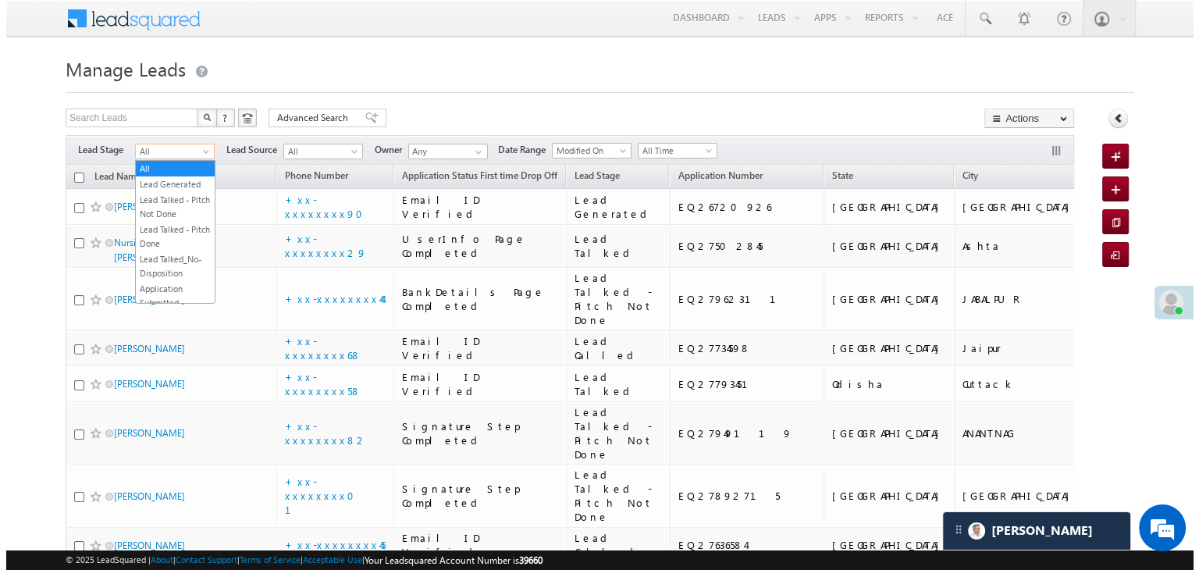
scroll to position [0, 0]
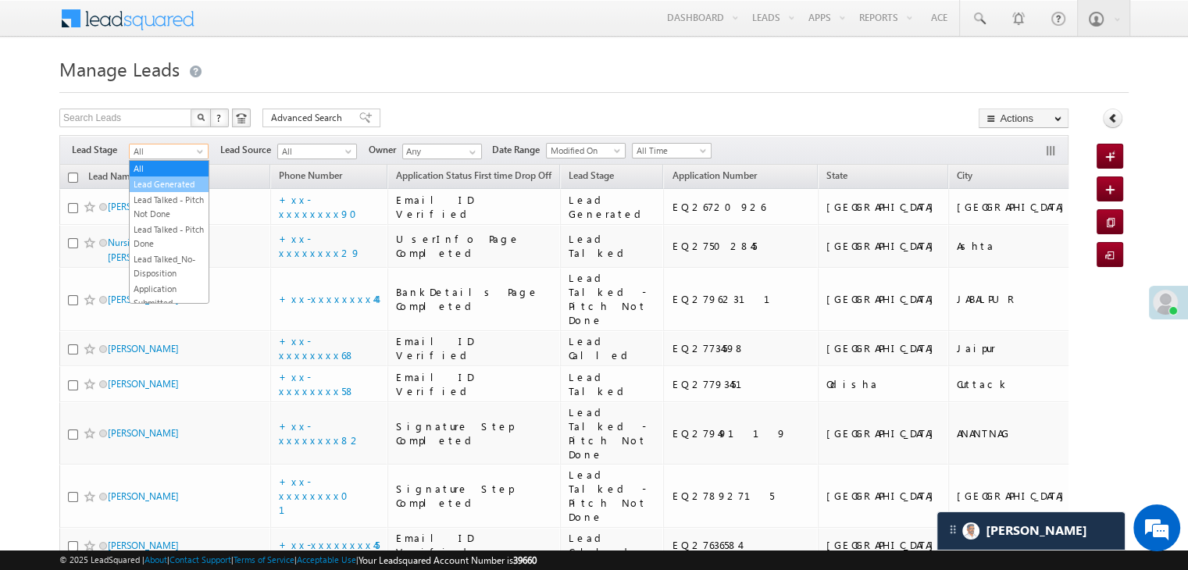
click at [173, 186] on link "Lead Generated" at bounding box center [169, 184] width 79 height 14
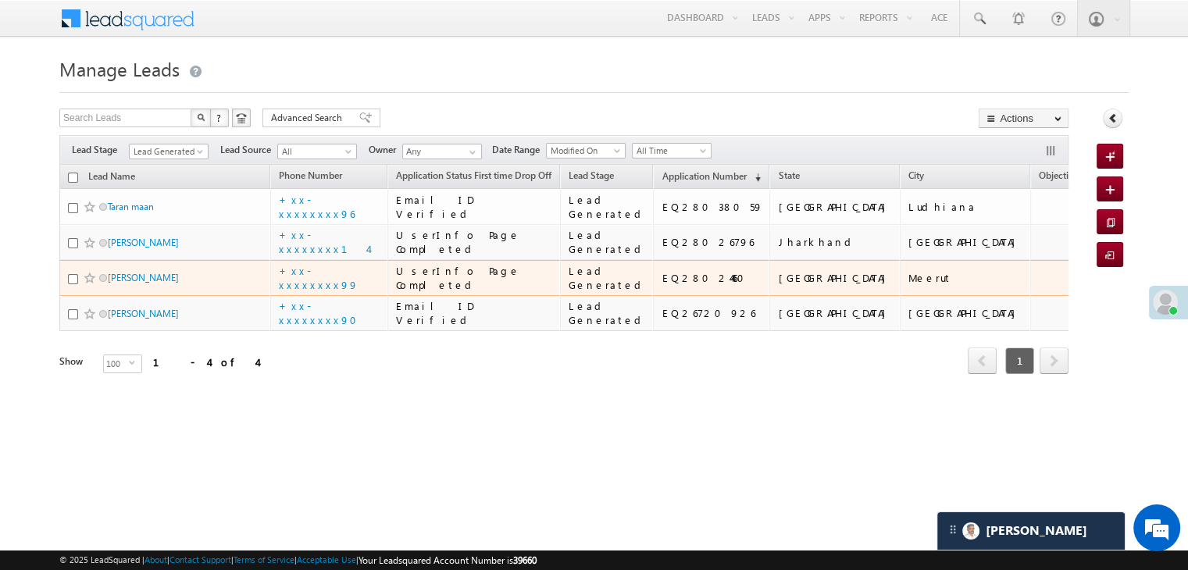
scroll to position [118, 0]
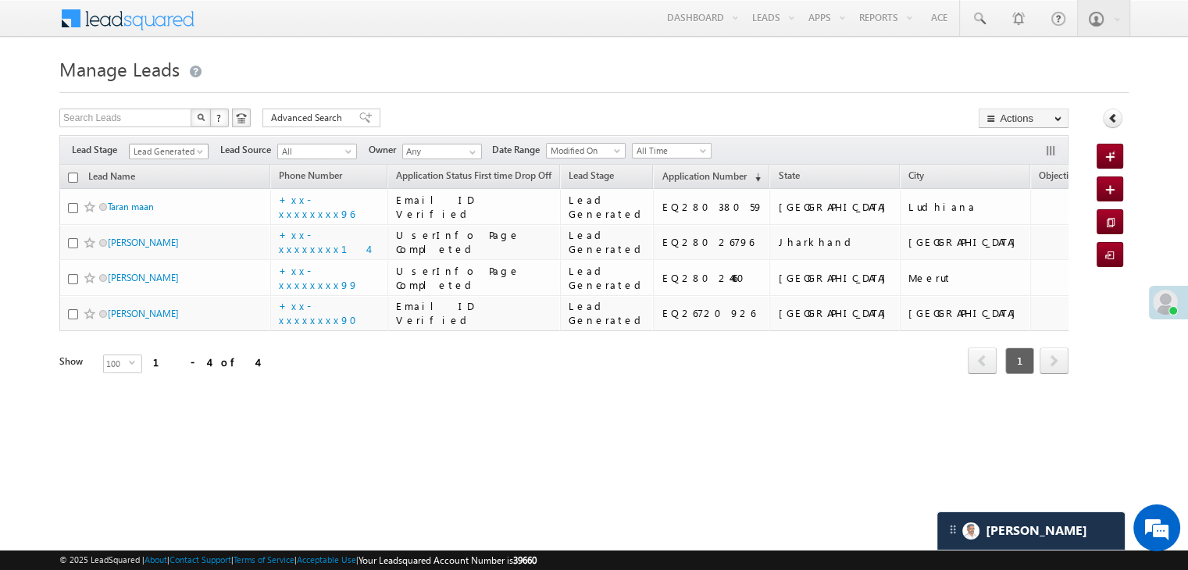
click at [200, 148] on span at bounding box center [201, 154] width 12 height 12
click at [159, 162] on link "All" at bounding box center [169, 169] width 79 height 14
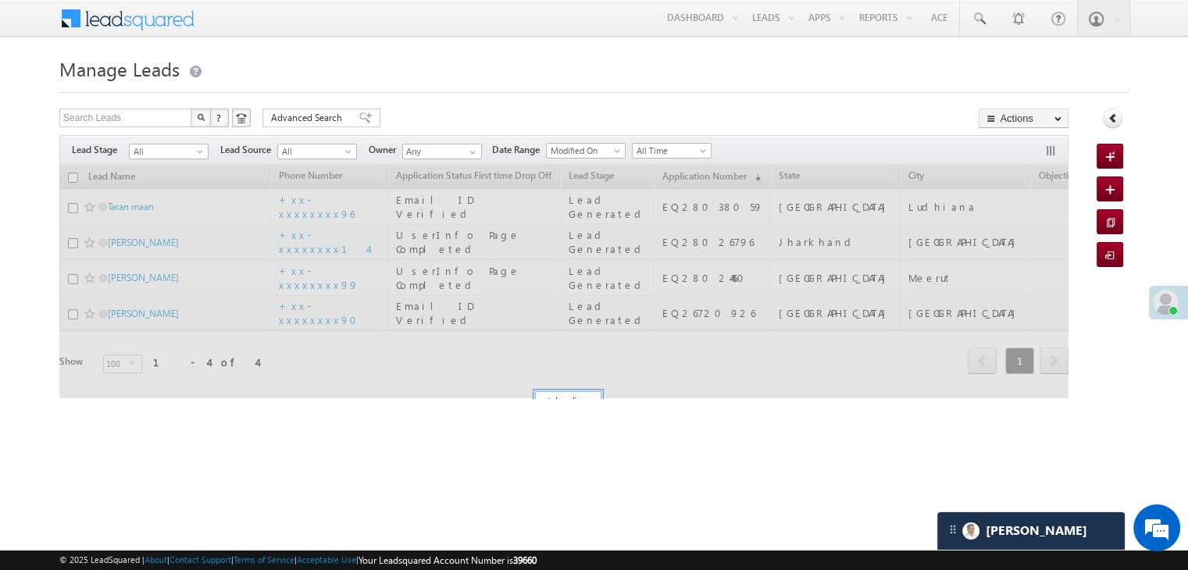
scroll to position [0, 0]
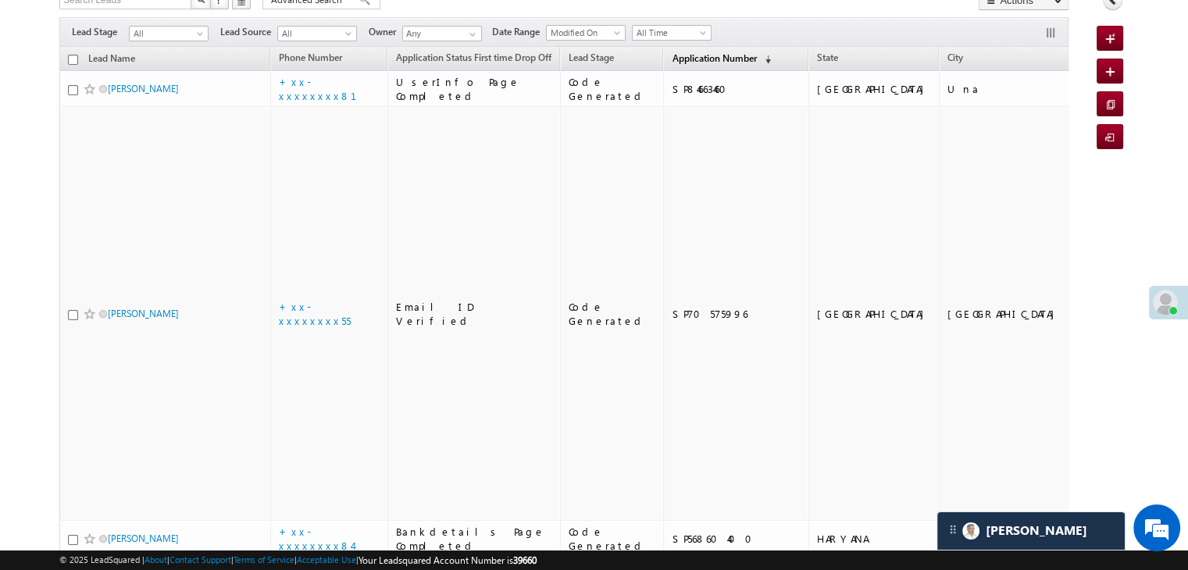
click at [696, 54] on span "Application Number" at bounding box center [713, 58] width 84 height 12
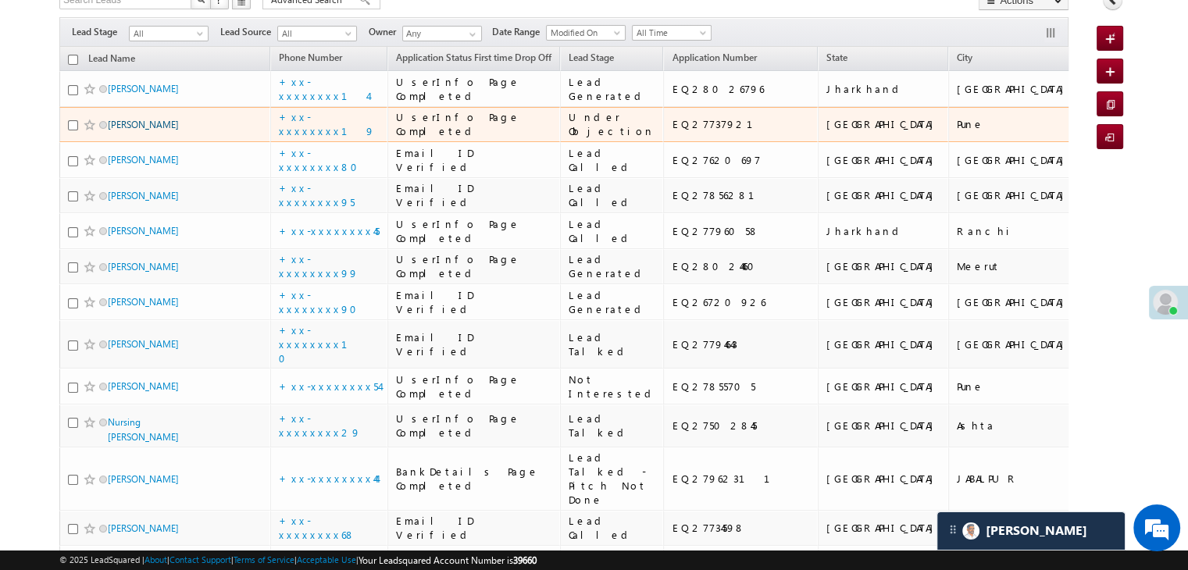
click at [131, 130] on link "[PERSON_NAME]" at bounding box center [143, 125] width 71 height 12
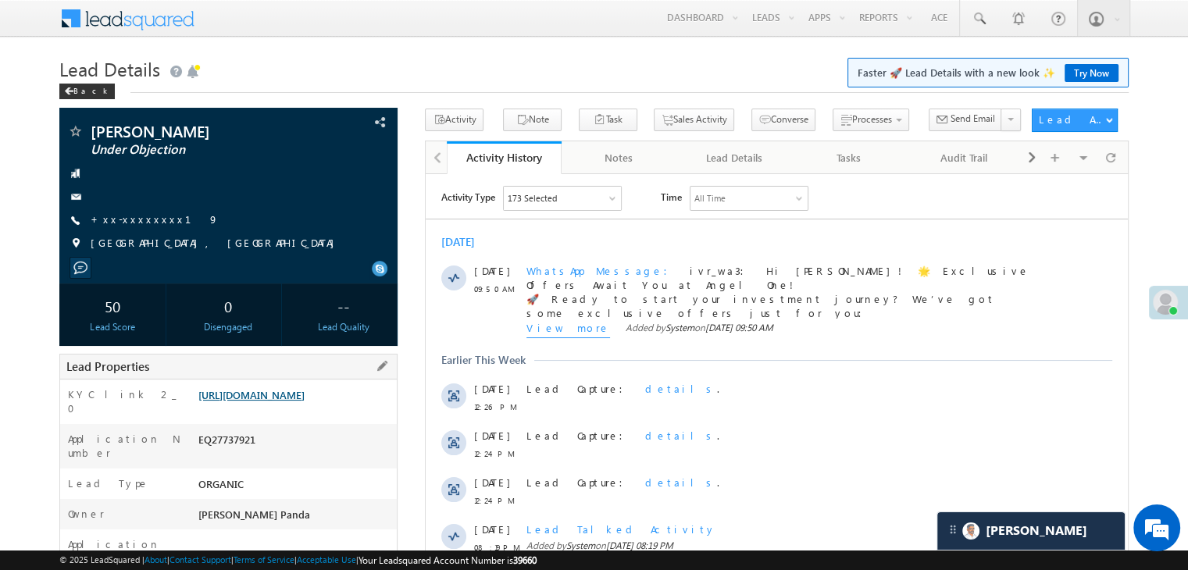
click at [295, 401] on link "[URL][DOMAIN_NAME]" at bounding box center [251, 394] width 106 height 13
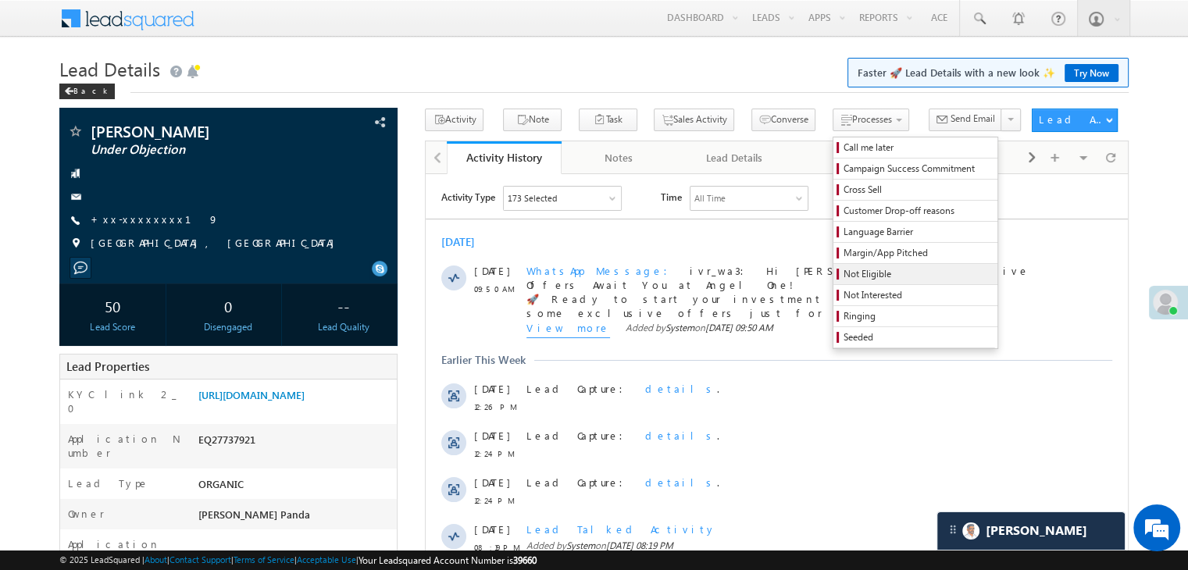
click at [843, 273] on span "Not Eligible" at bounding box center [917, 274] width 148 height 14
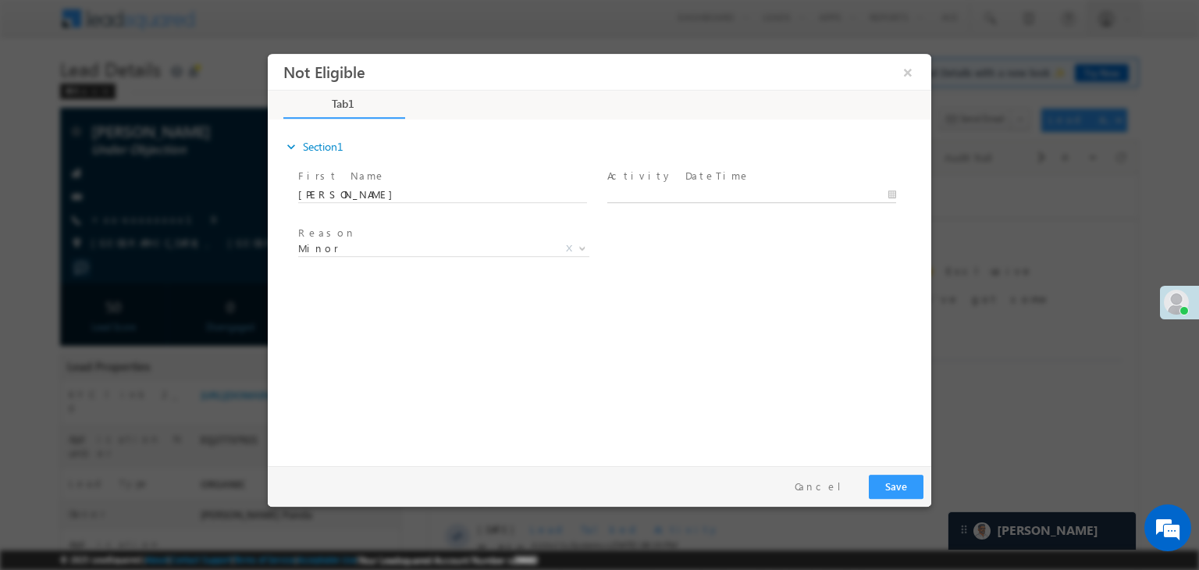
type input "08/30/25 9:53 AM"
drag, startPoint x: 1102, startPoint y: 327, endPoint x: 735, endPoint y: 198, distance: 388.9
click at [735, 198] on input "08/30/25 9:53 AM" at bounding box center [751, 195] width 289 height 16
click at [840, 272] on div "Reason * Minor Existing Client Out of India DRA - FDS Termination DRA - Already…" at bounding box center [613, 252] width 636 height 58
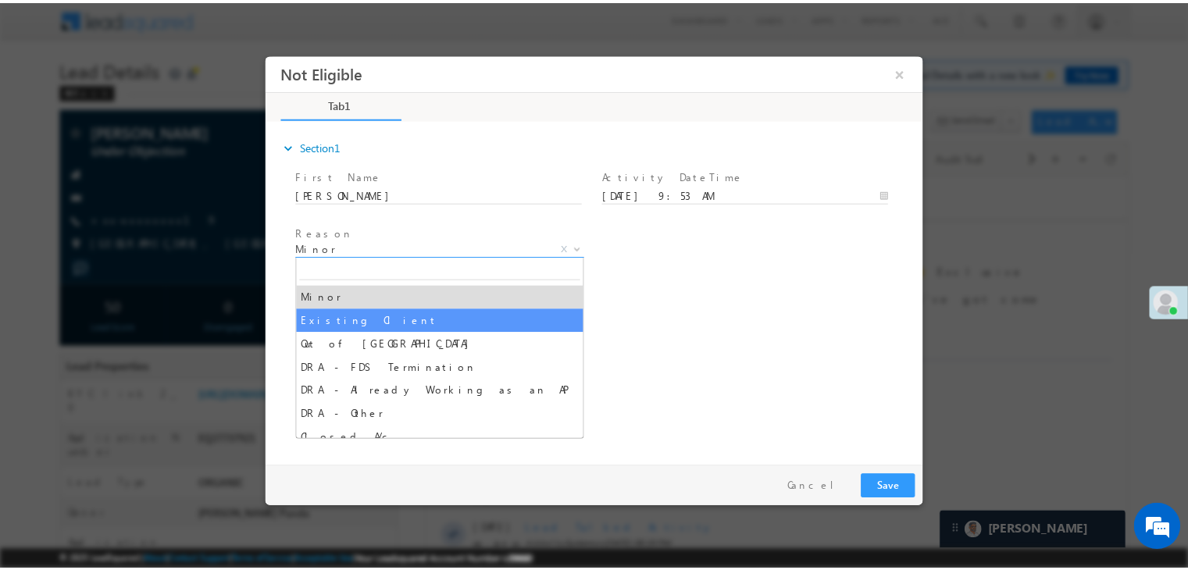
scroll to position [31, 0]
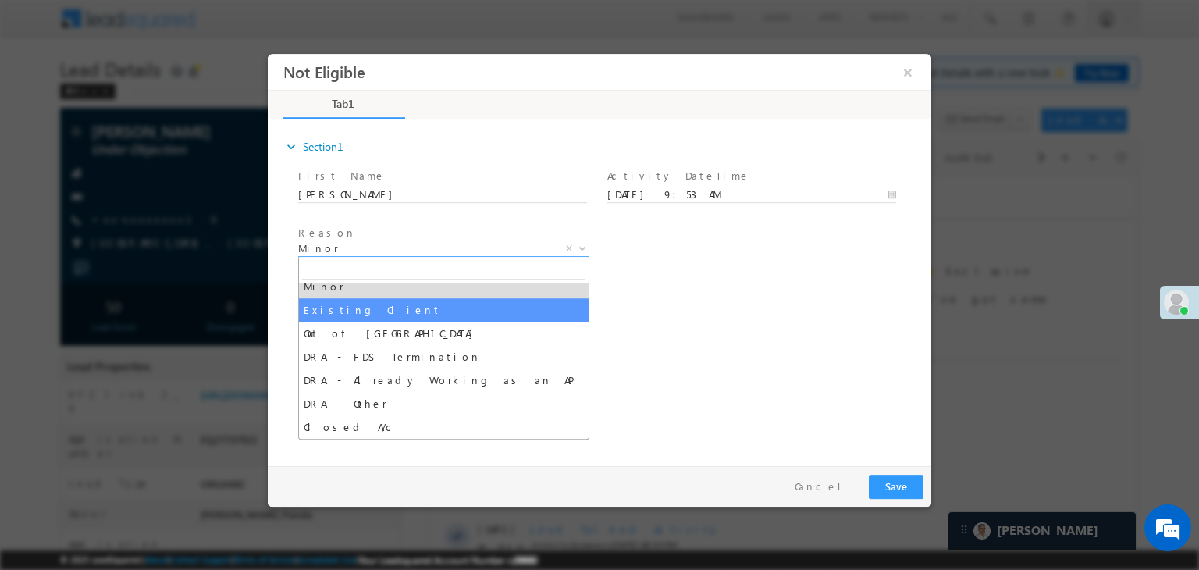
select select "Existing Client"
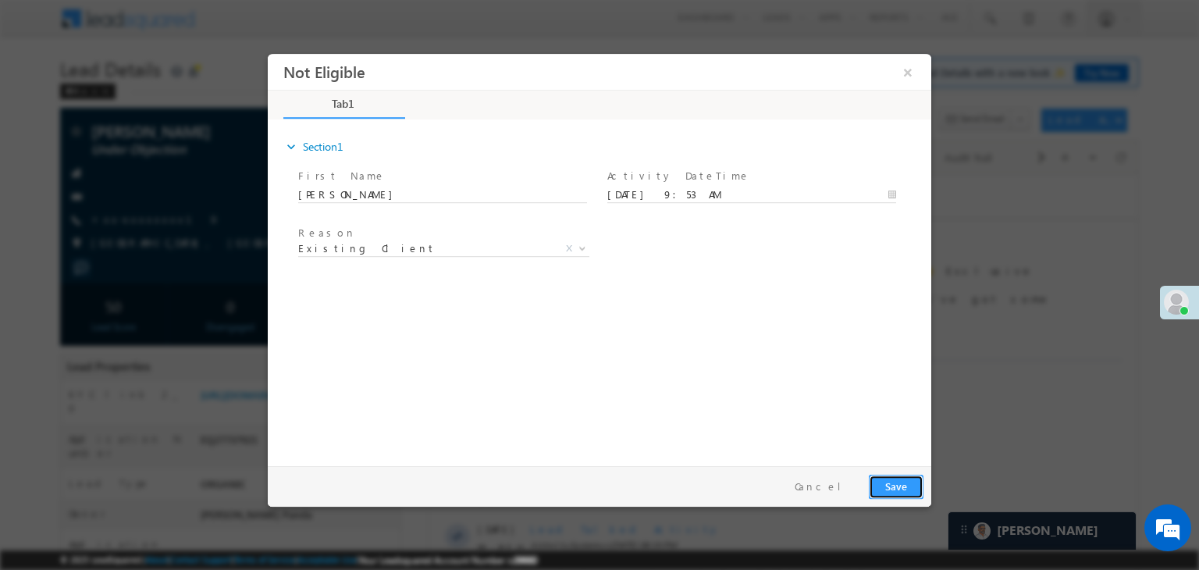
click at [896, 480] on button "Save" at bounding box center [896, 487] width 55 height 24
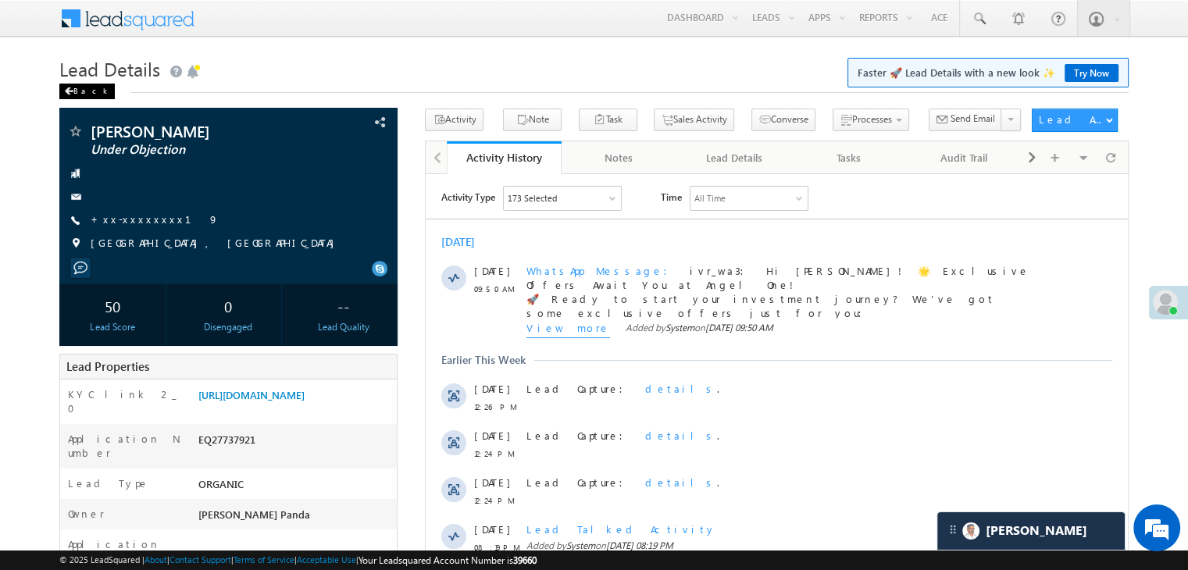
click at [84, 89] on div "Back" at bounding box center [86, 92] width 55 height 16
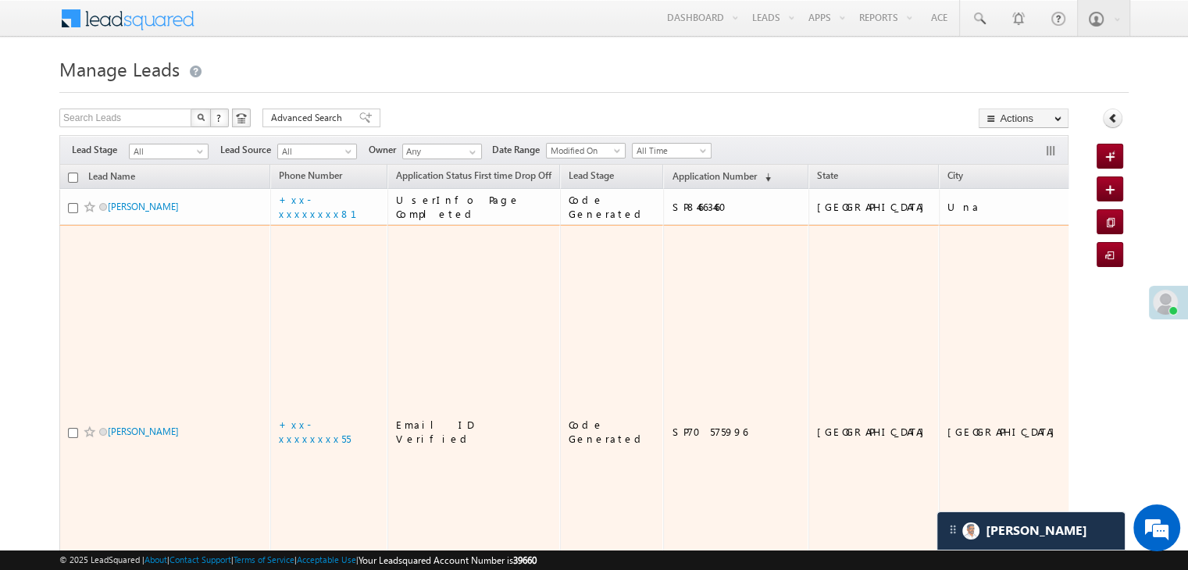
scroll to position [7501, 0]
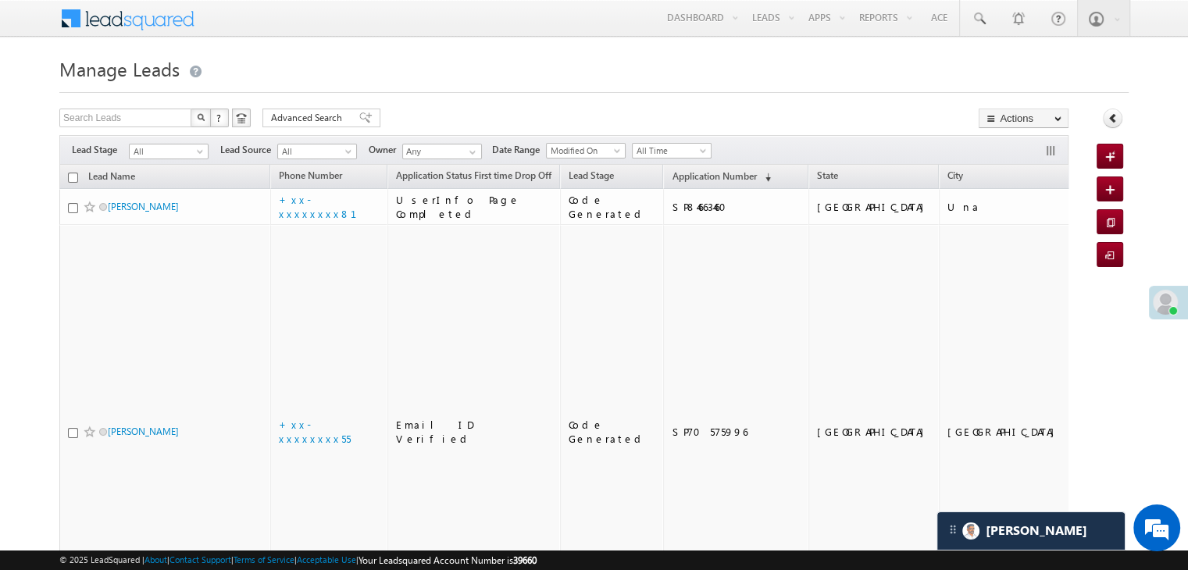
drag, startPoint x: 661, startPoint y: 180, endPoint x: 784, endPoint y: 75, distance: 161.2
click at [784, 75] on h1 "Manage Leads" at bounding box center [593, 67] width 1069 height 30
click at [671, 176] on span "Application Number" at bounding box center [713, 176] width 84 height 12
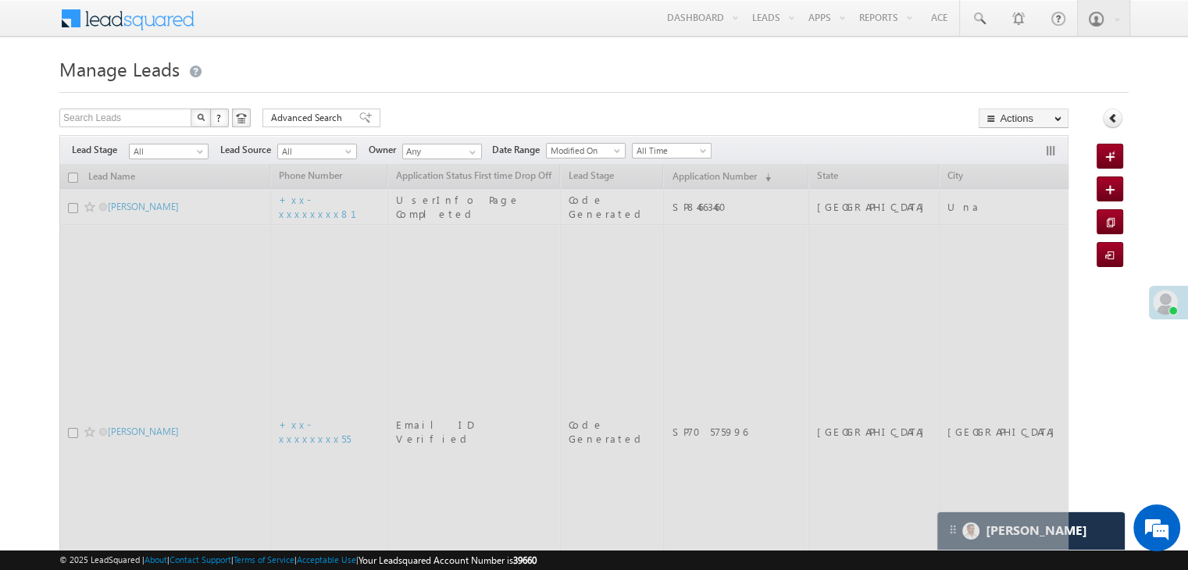
click at [891, 63] on h1 "Manage Leads" at bounding box center [593, 67] width 1069 height 30
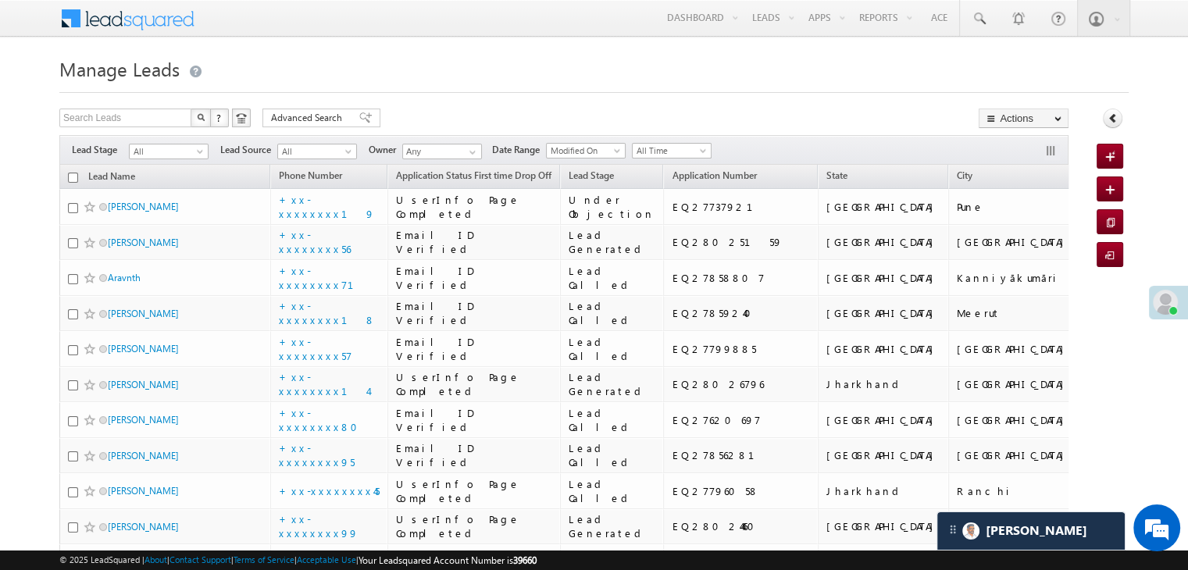
scroll to position [0, 0]
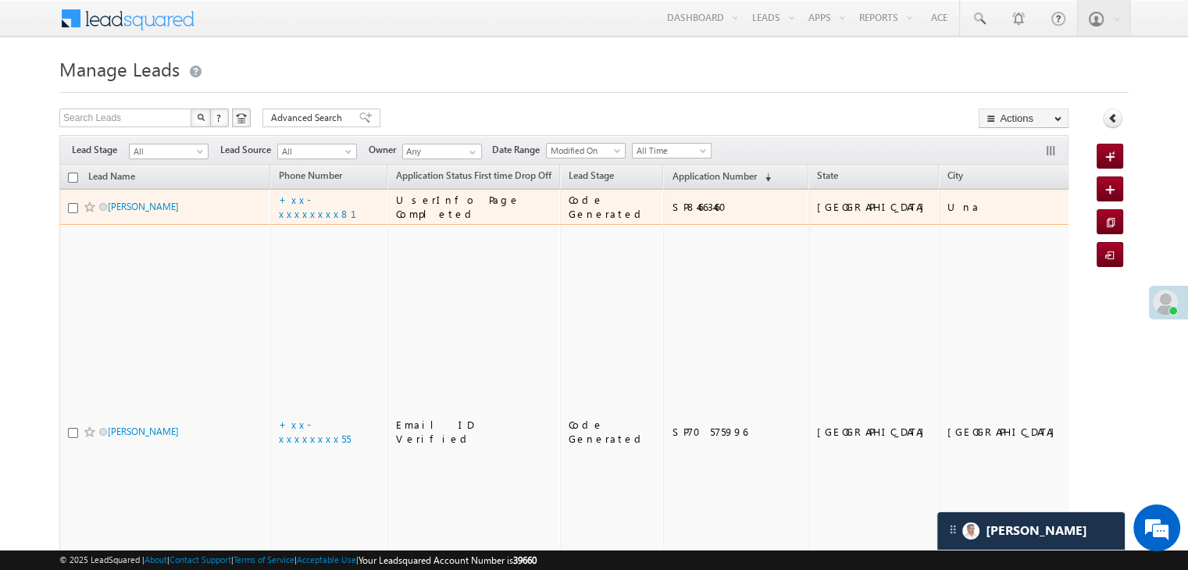
scroll to position [7501, 0]
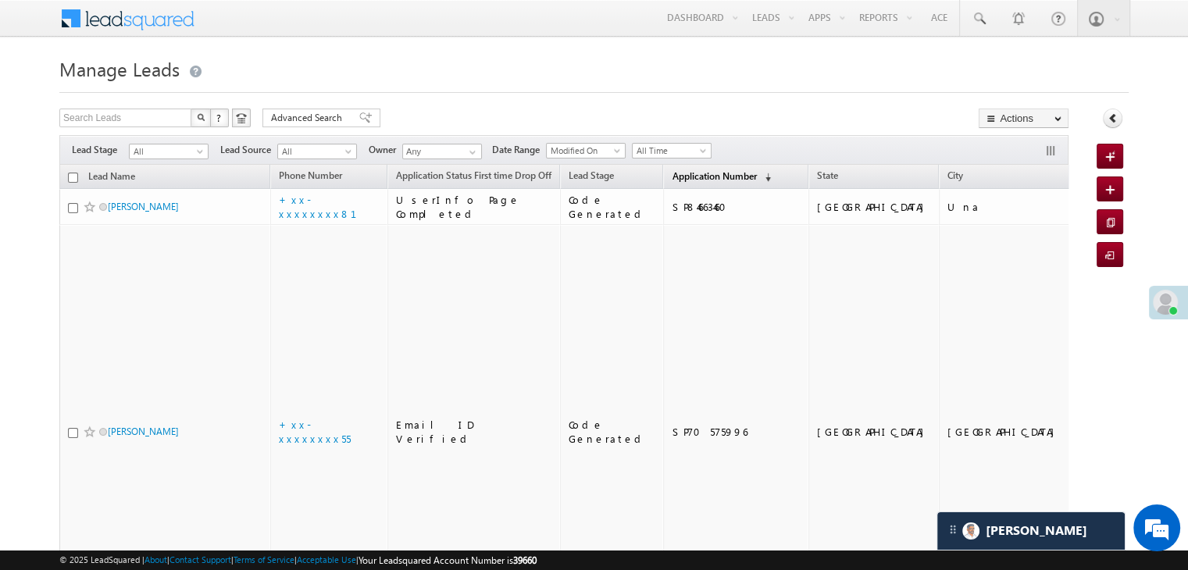
click at [671, 170] on span "Application Number" at bounding box center [713, 176] width 84 height 12
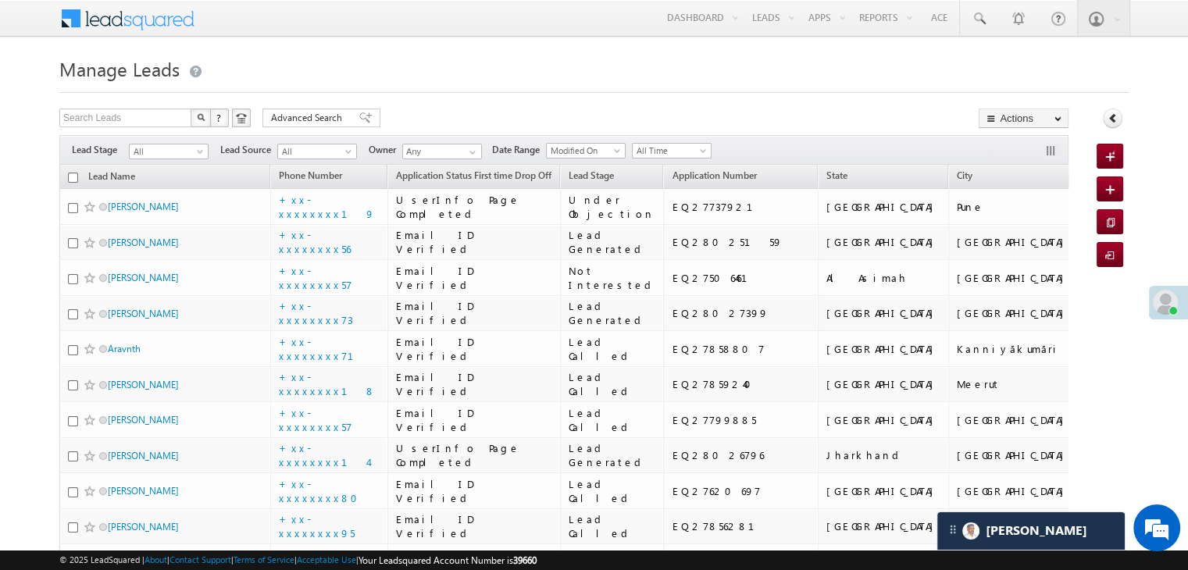
scroll to position [0, 0]
click at [164, 154] on span "All" at bounding box center [167, 151] width 74 height 14
drag, startPoint x: 147, startPoint y: 155, endPoint x: 322, endPoint y: 77, distance: 191.2
click at [322, 77] on h1 "Manage Leads" at bounding box center [593, 67] width 1069 height 30
click at [197, 151] on span at bounding box center [201, 154] width 12 height 12
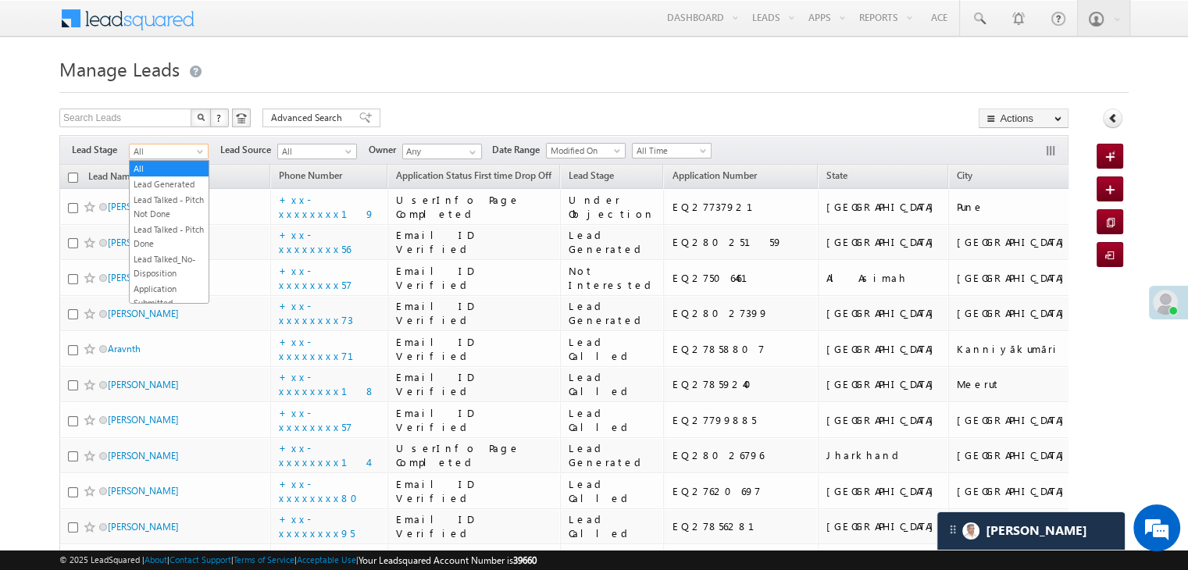
click at [156, 153] on span "All" at bounding box center [167, 151] width 74 height 14
drag, startPoint x: 156, startPoint y: 153, endPoint x: 141, endPoint y: 158, distance: 16.3
click at [141, 158] on span "All" at bounding box center [167, 151] width 74 height 14
click at [137, 182] on link "Lead Generated" at bounding box center [169, 184] width 79 height 14
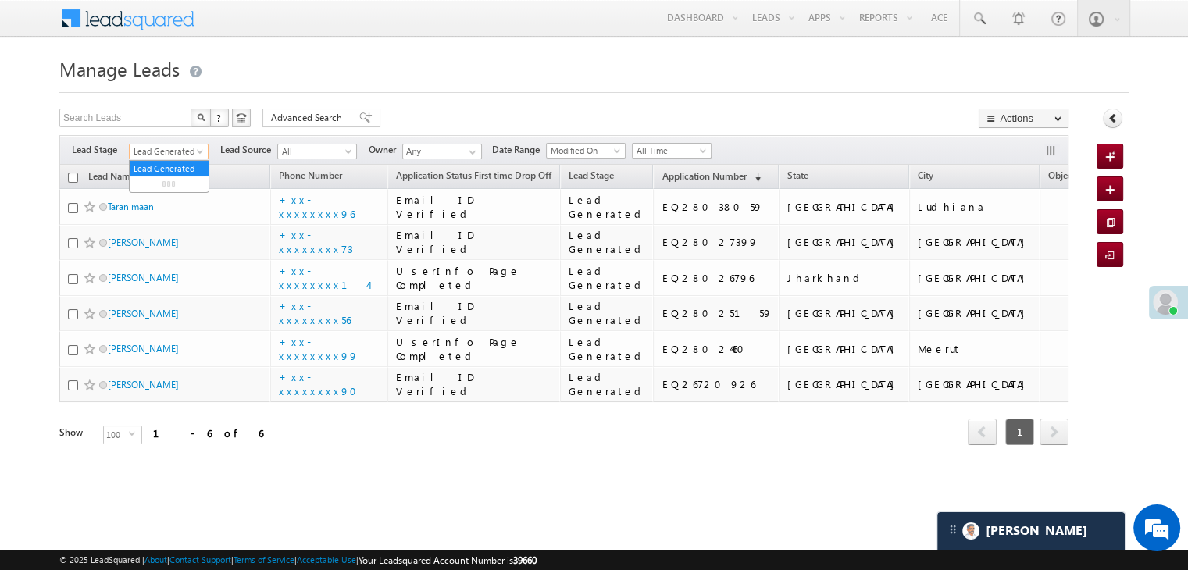
click at [190, 158] on link "Lead Generated" at bounding box center [169, 152] width 80 height 16
click at [172, 166] on link "All" at bounding box center [169, 169] width 79 height 14
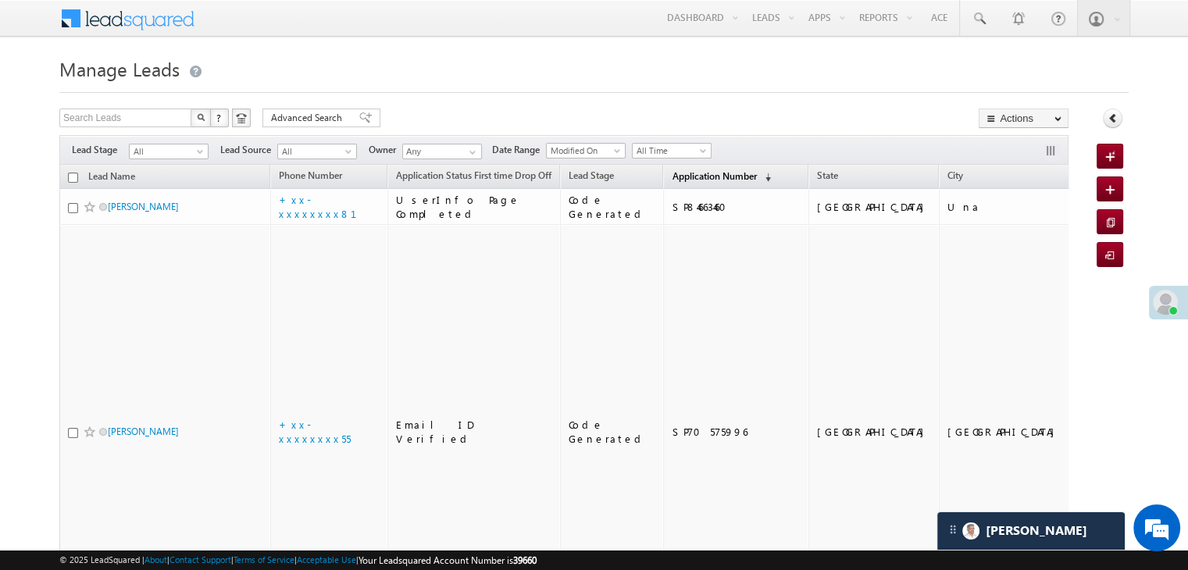
click at [675, 173] on span "Application Number" at bounding box center [713, 176] width 84 height 12
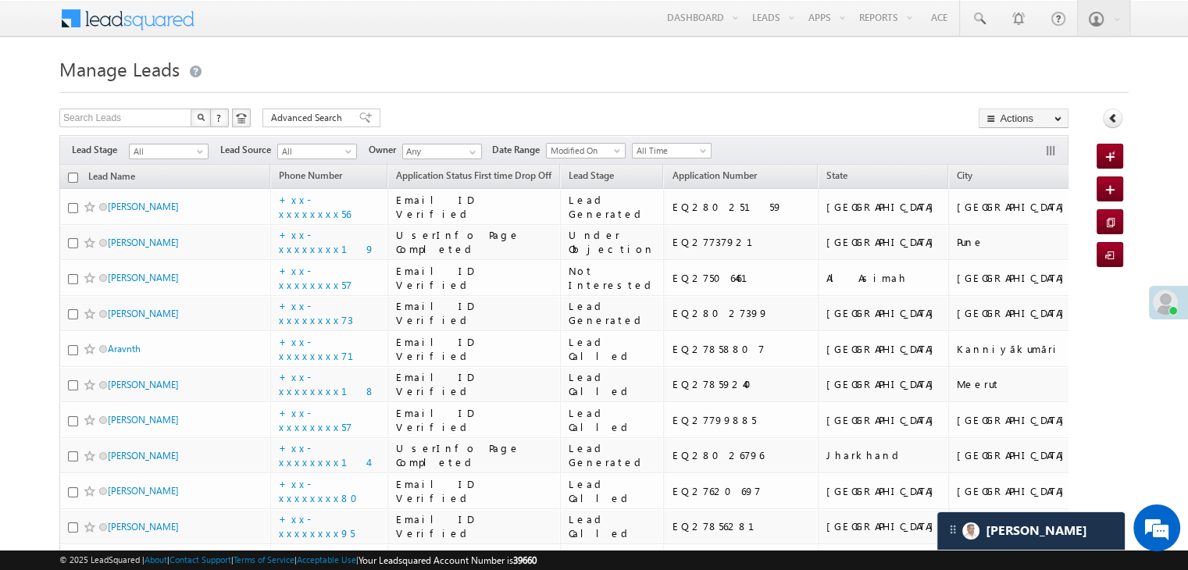
drag, startPoint x: 675, startPoint y: 173, endPoint x: 343, endPoint y: 45, distance: 355.7
click at [198, 152] on span at bounding box center [201, 154] width 12 height 12
click at [172, 188] on link "Lead Generated" at bounding box center [169, 184] width 79 height 14
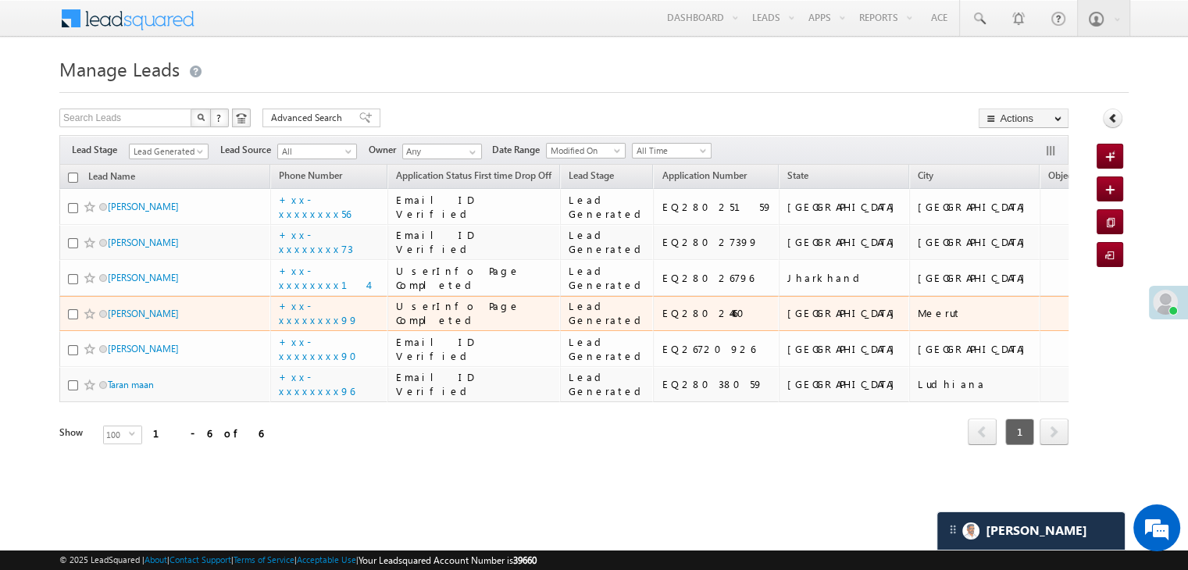
scroll to position [299, 0]
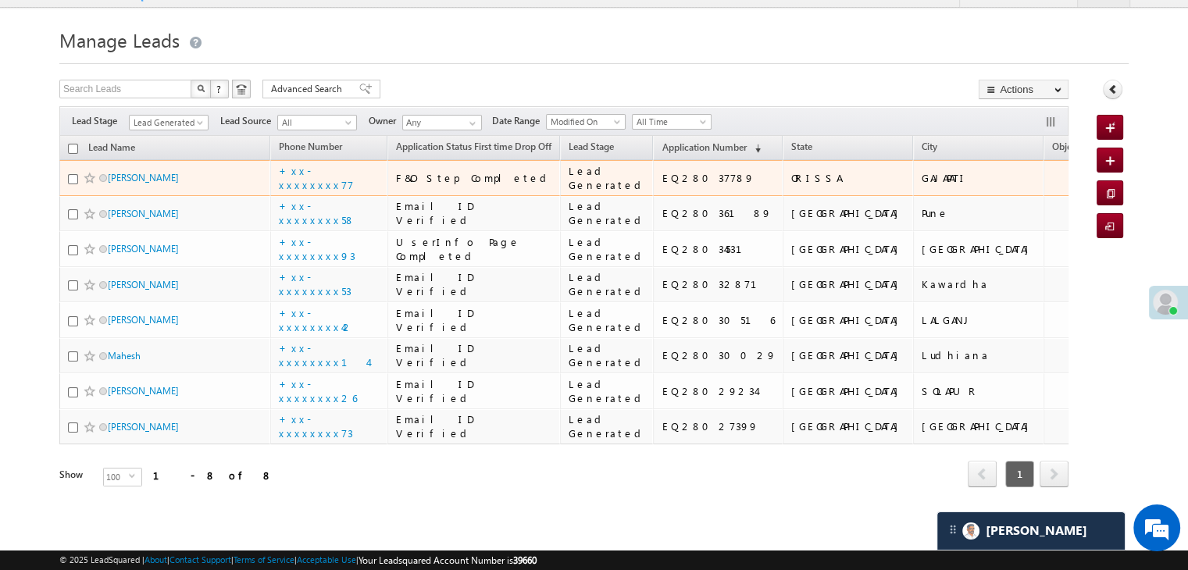
scroll to position [78, 0]
click at [131, 172] on link "[PERSON_NAME]" at bounding box center [143, 178] width 71 height 12
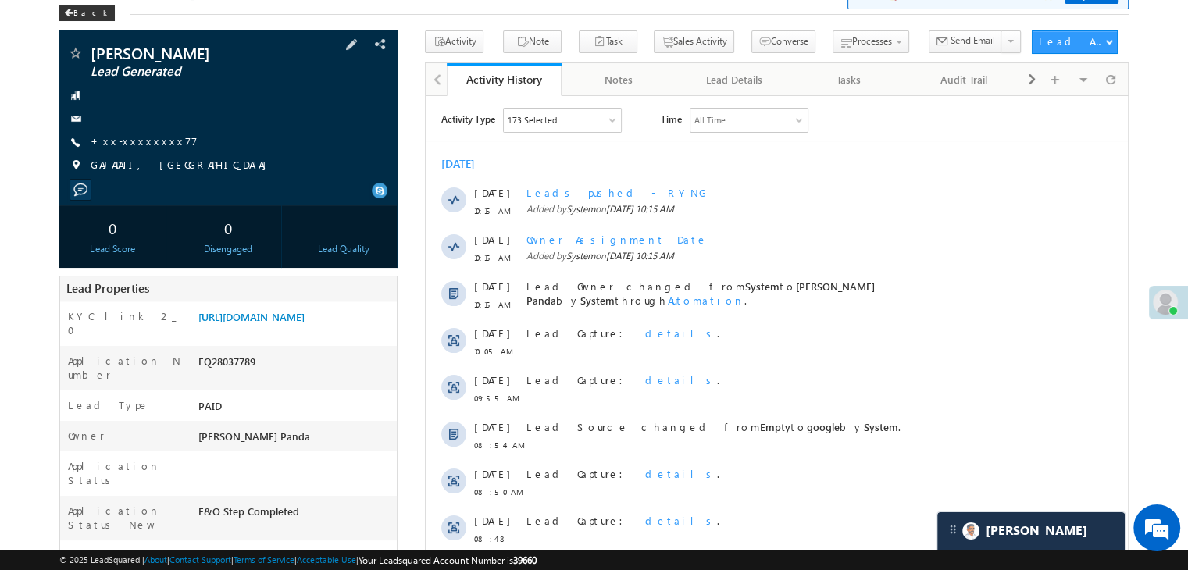
scroll to position [78, 0]
click at [136, 143] on link "+xx-xxxxxxxx77" at bounding box center [144, 140] width 107 height 13
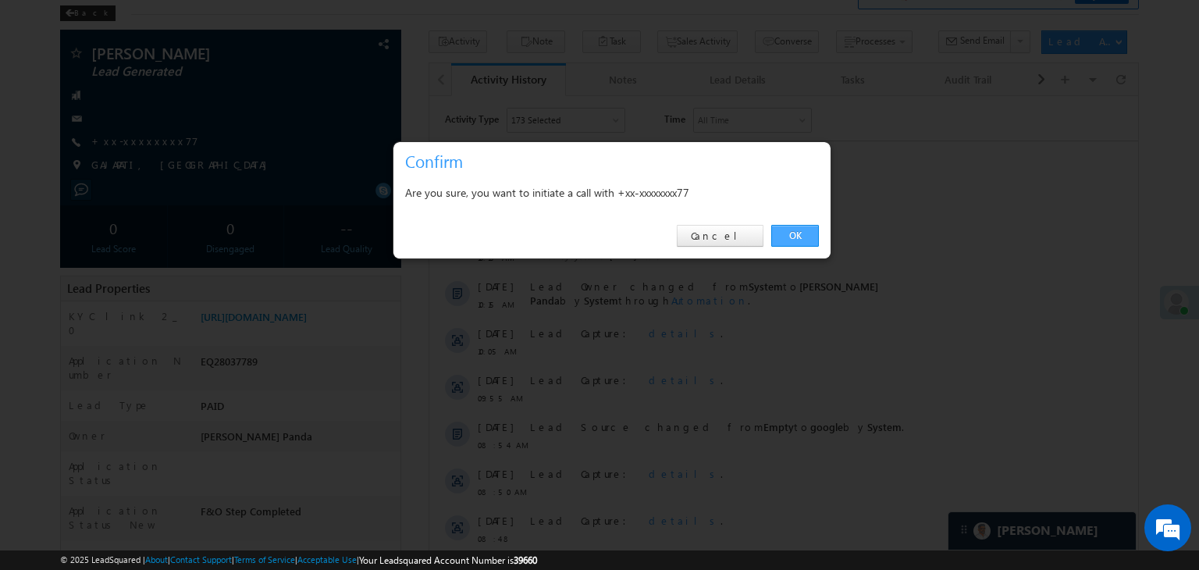
click at [797, 233] on link "OK" at bounding box center [795, 236] width 48 height 22
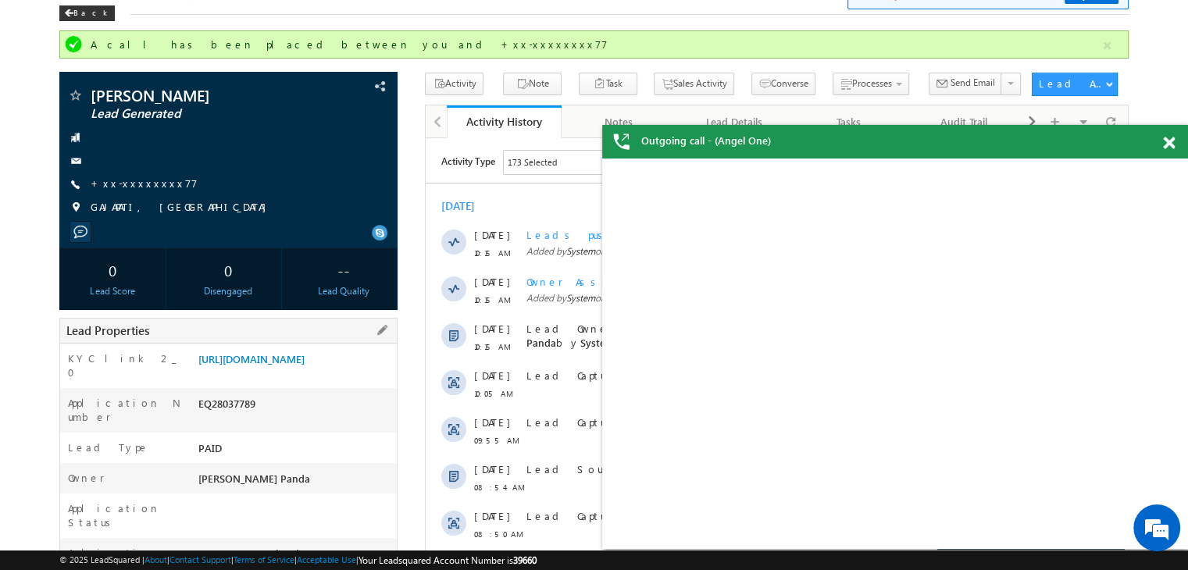
click at [321, 333] on div "Lead Properties" at bounding box center [228, 331] width 338 height 26
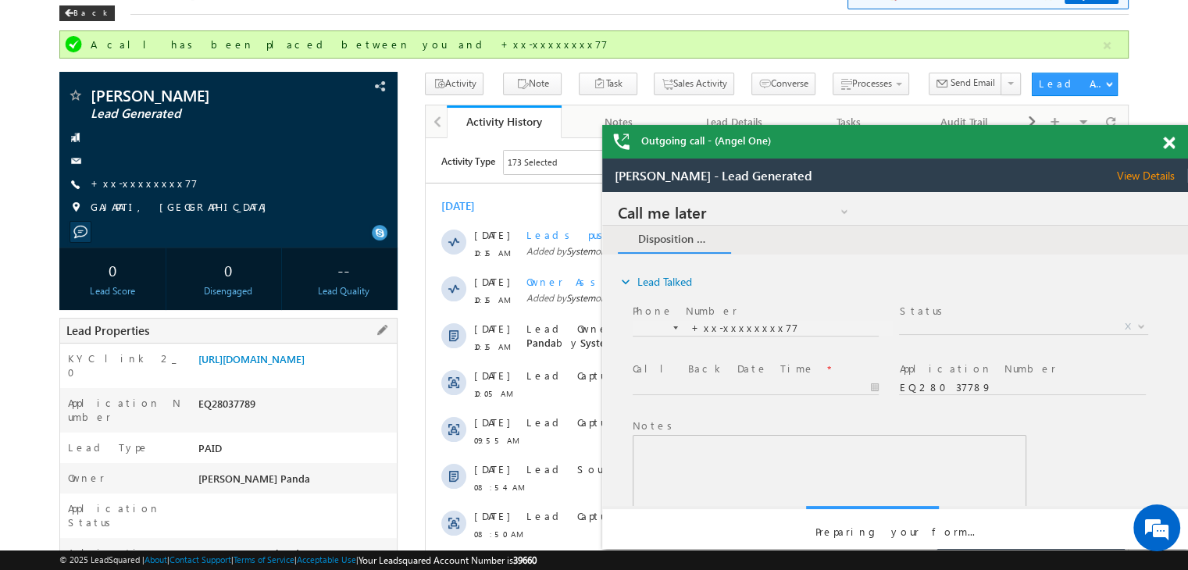
scroll to position [0, 0]
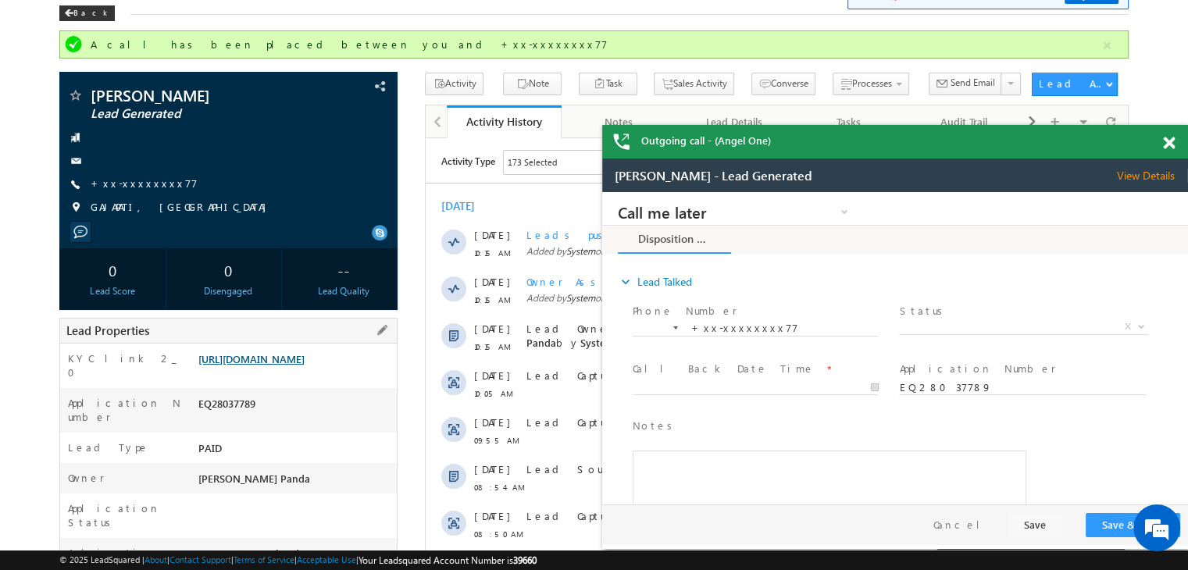
click at [304, 365] on link "[URL][DOMAIN_NAME]" at bounding box center [251, 358] width 106 height 13
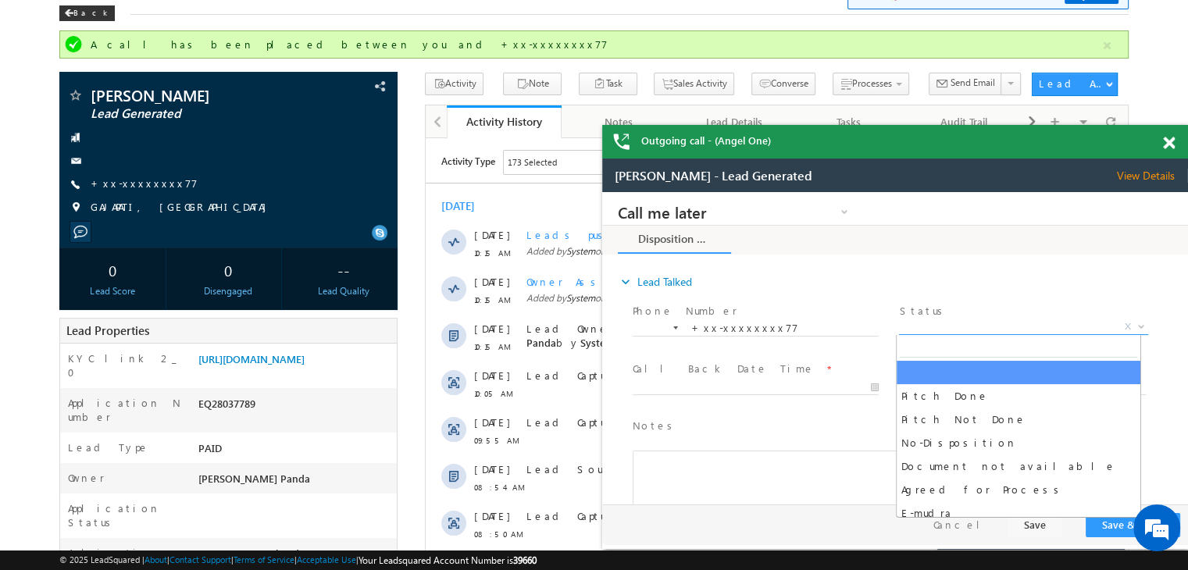
click at [1019, 319] on span "X" at bounding box center [1023, 327] width 248 height 16
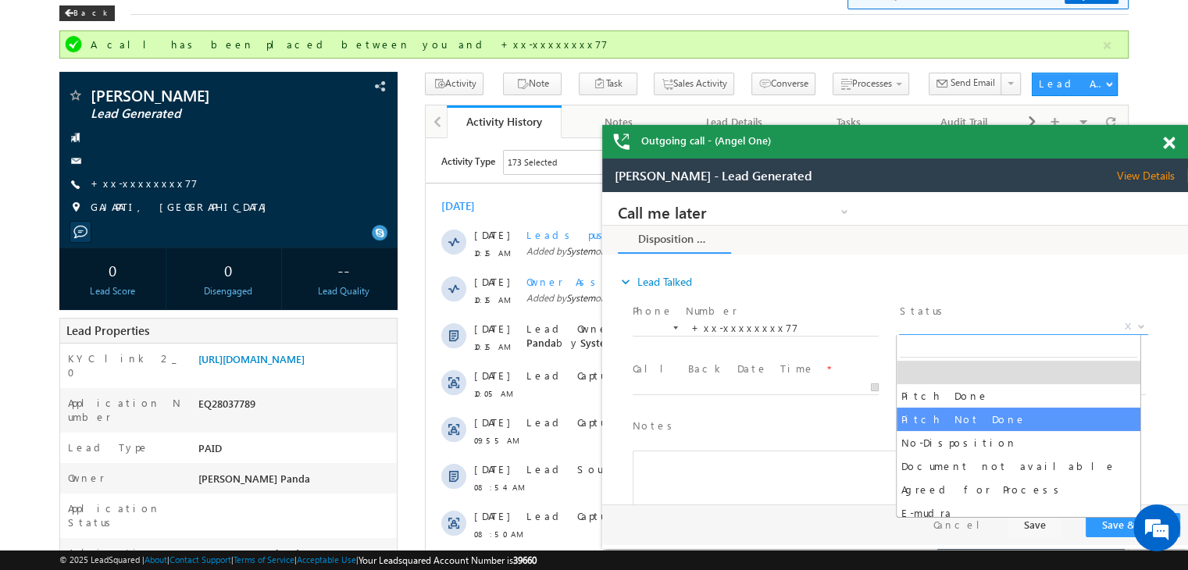
select select "Pitch Not Done"
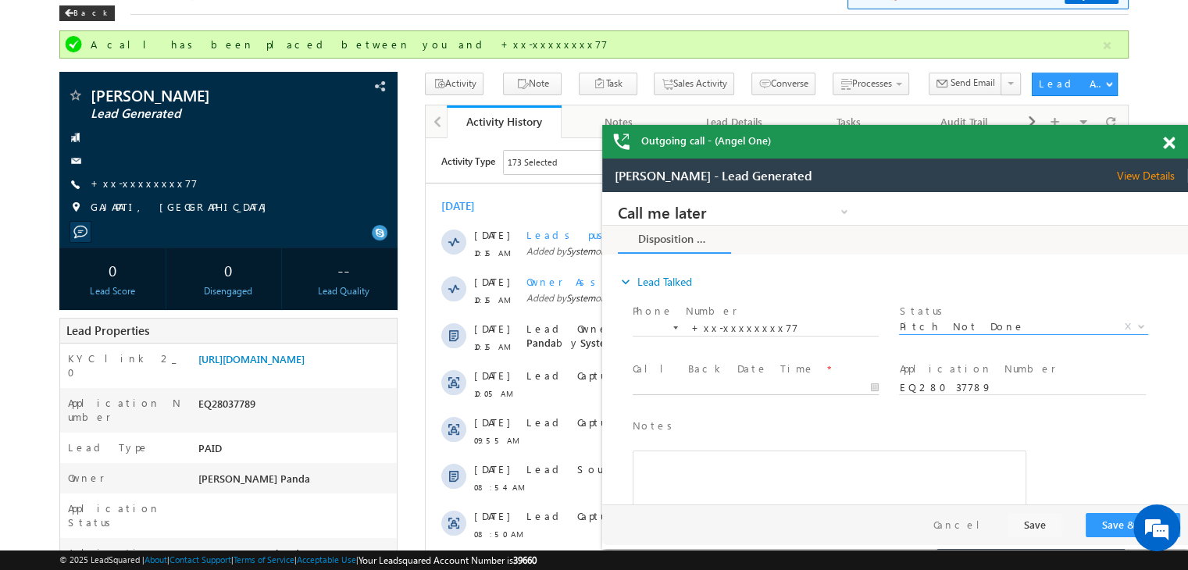
type input "08/30/25 10:16 AM"
click at [849, 385] on input "08/30/25 10:16 AM" at bounding box center [755, 388] width 246 height 16
click at [1111, 521] on button "Save & Close" at bounding box center [1132, 525] width 94 height 24
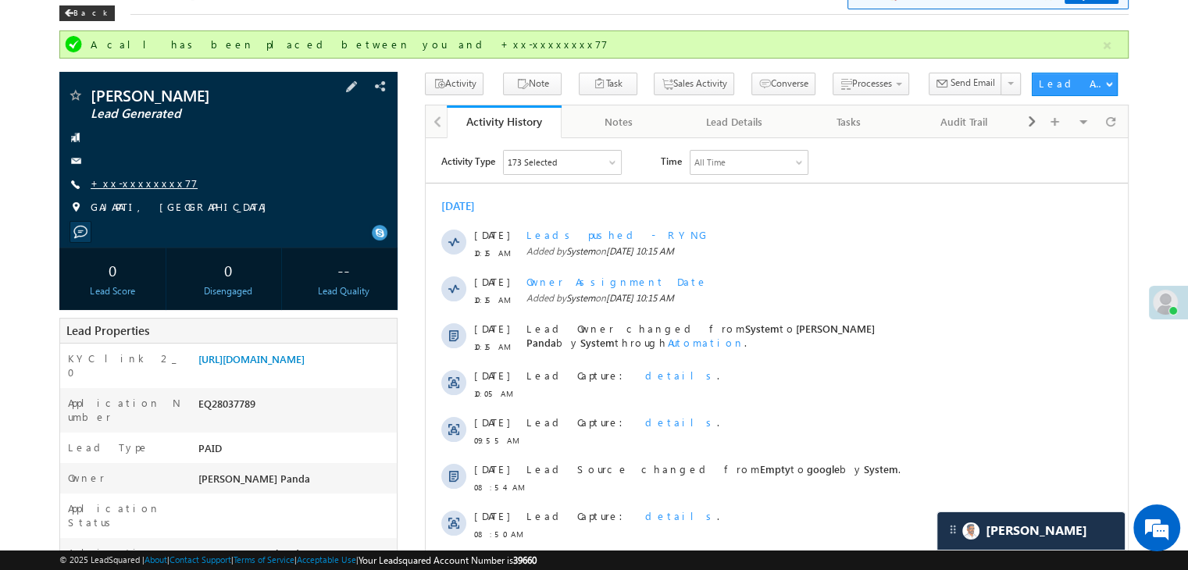
click at [113, 180] on link "+xx-xxxxxxxx77" at bounding box center [144, 182] width 107 height 13
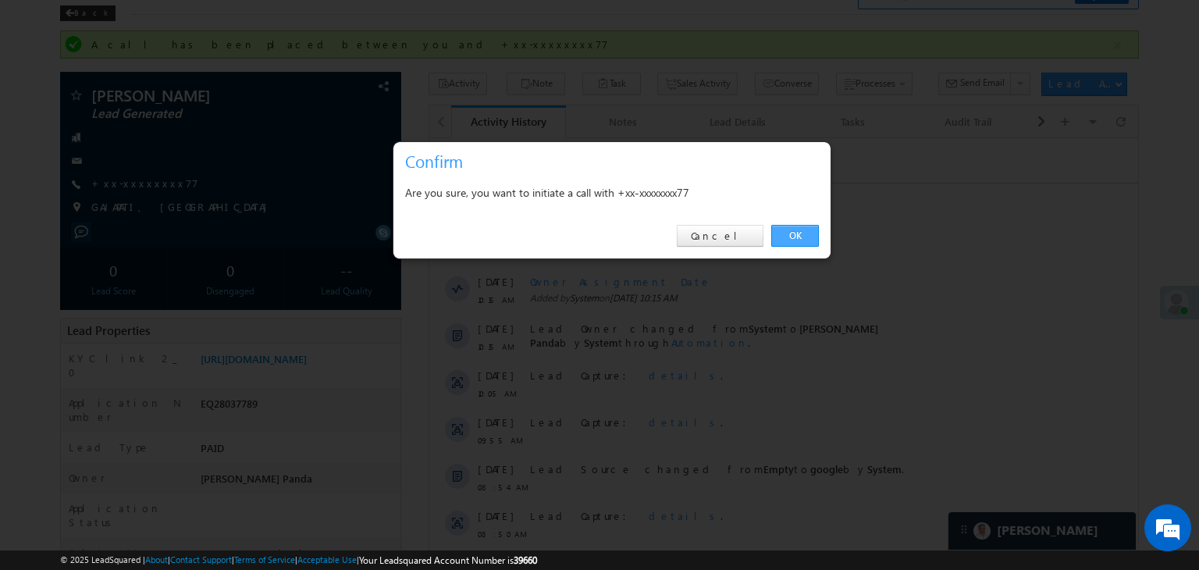
drag, startPoint x: 793, startPoint y: 230, endPoint x: 369, endPoint y: 91, distance: 446.9
click at [793, 230] on link "OK" at bounding box center [795, 236] width 48 height 22
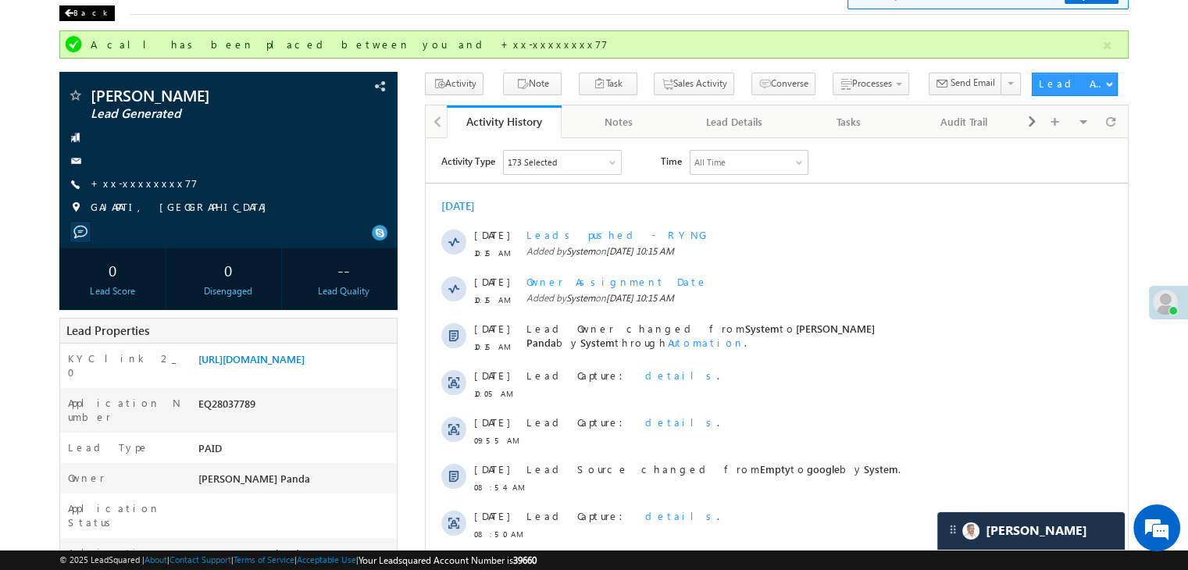
click at [77, 11] on div "Back" at bounding box center [86, 13] width 55 height 16
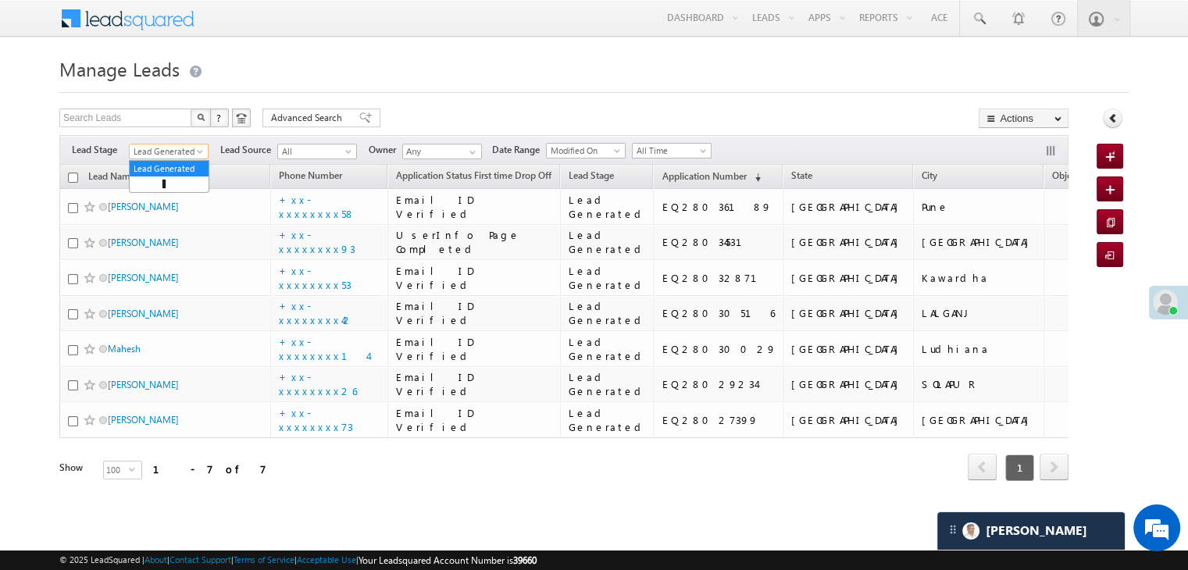
click at [197, 153] on span at bounding box center [201, 154] width 12 height 12
click at [150, 163] on link "All" at bounding box center [169, 169] width 79 height 14
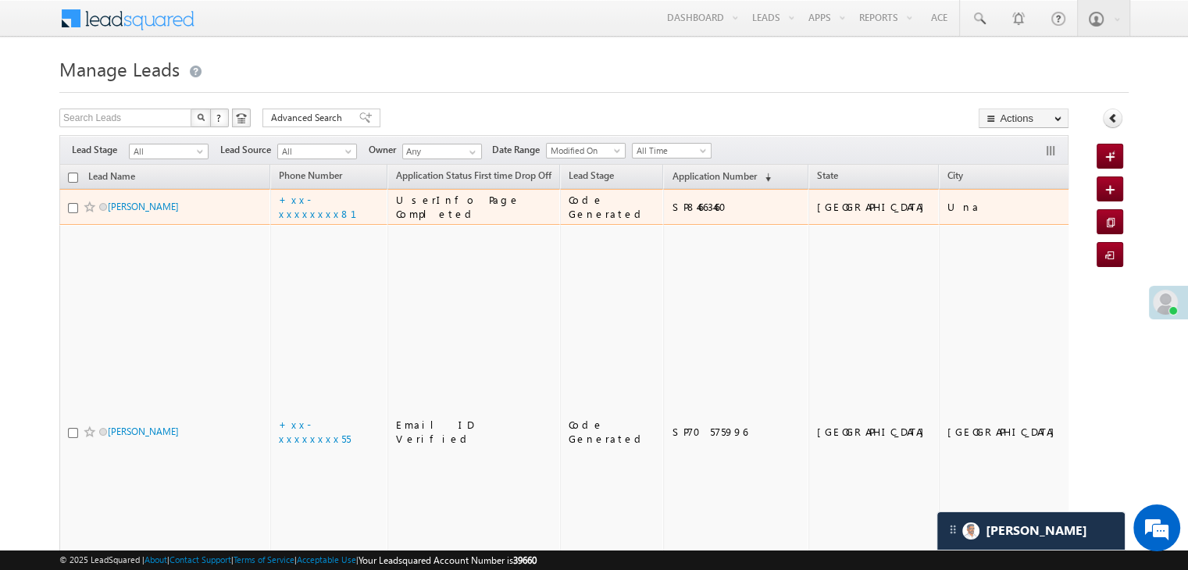
scroll to position [7501, 0]
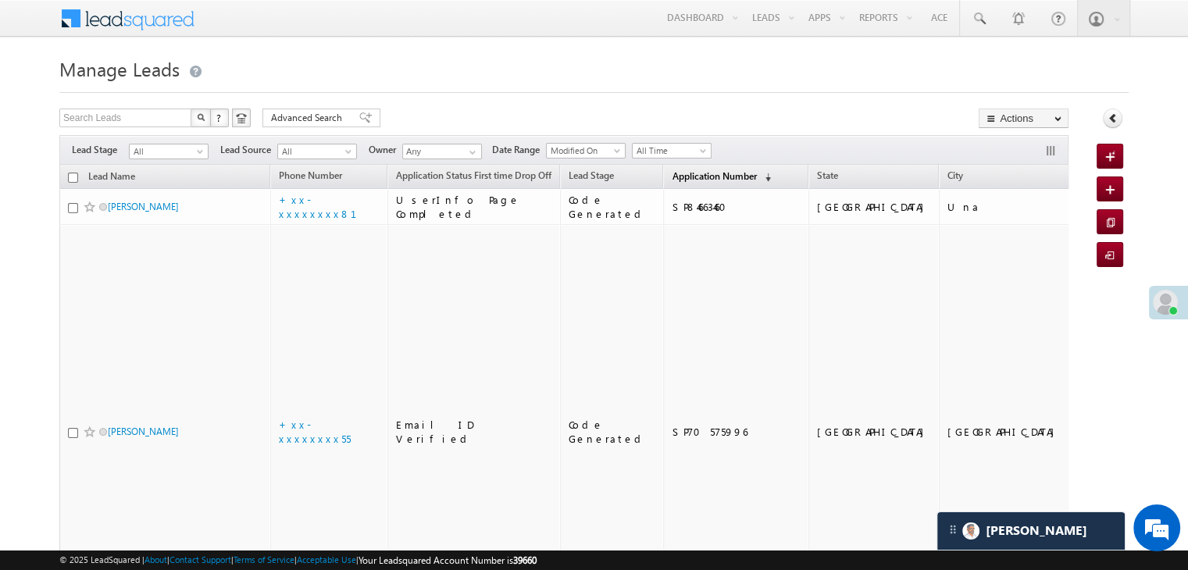
click at [682, 179] on span "Application Number" at bounding box center [713, 176] width 84 height 12
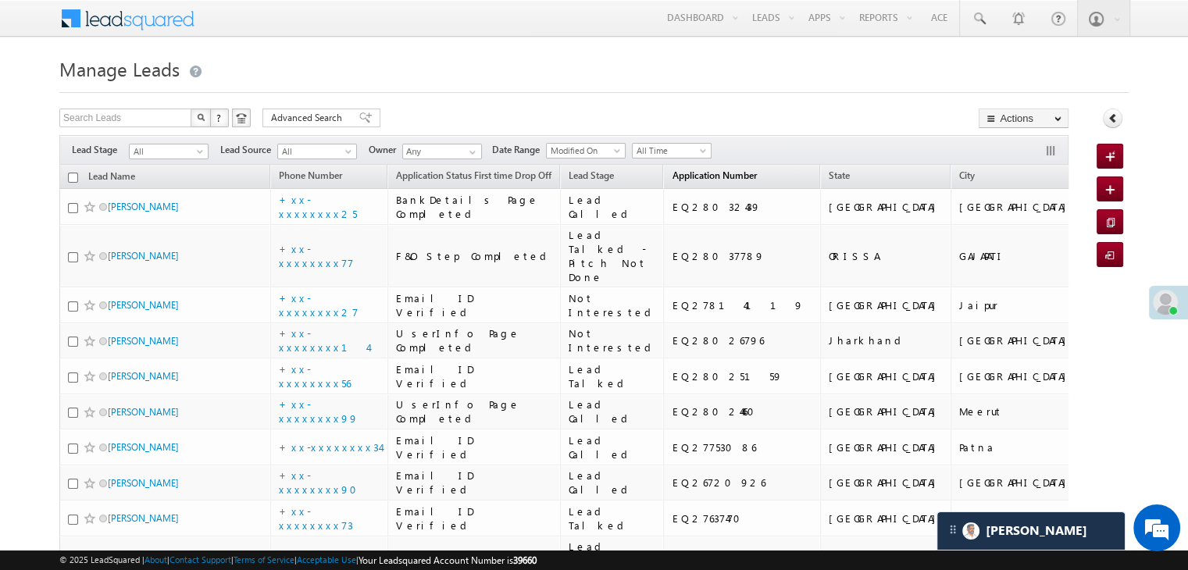
scroll to position [0, 0]
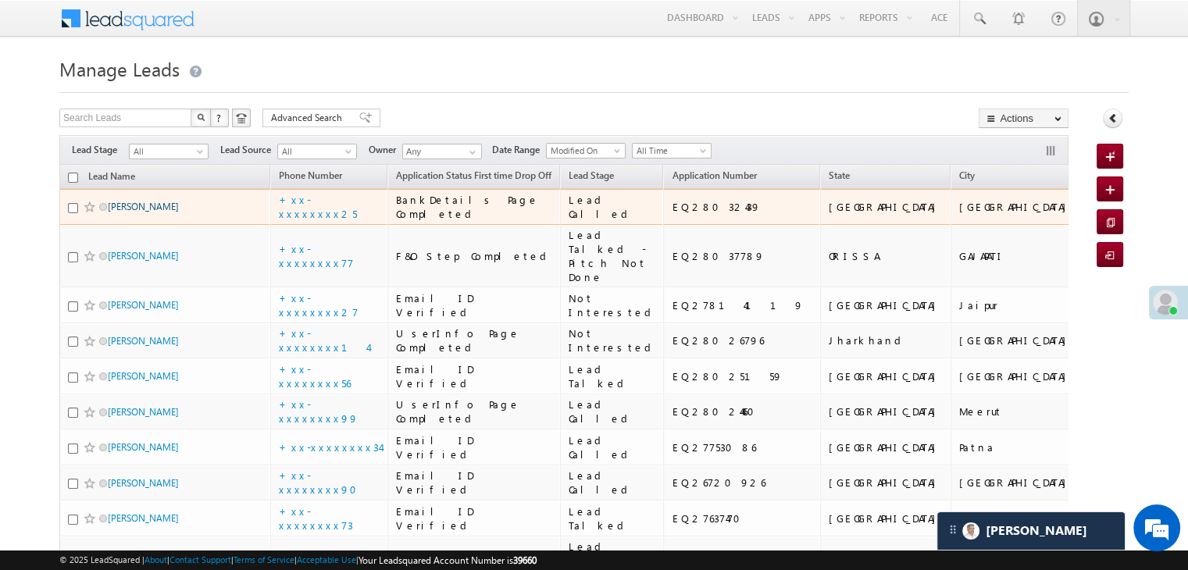
click at [137, 212] on link "[PERSON_NAME]" at bounding box center [143, 207] width 71 height 12
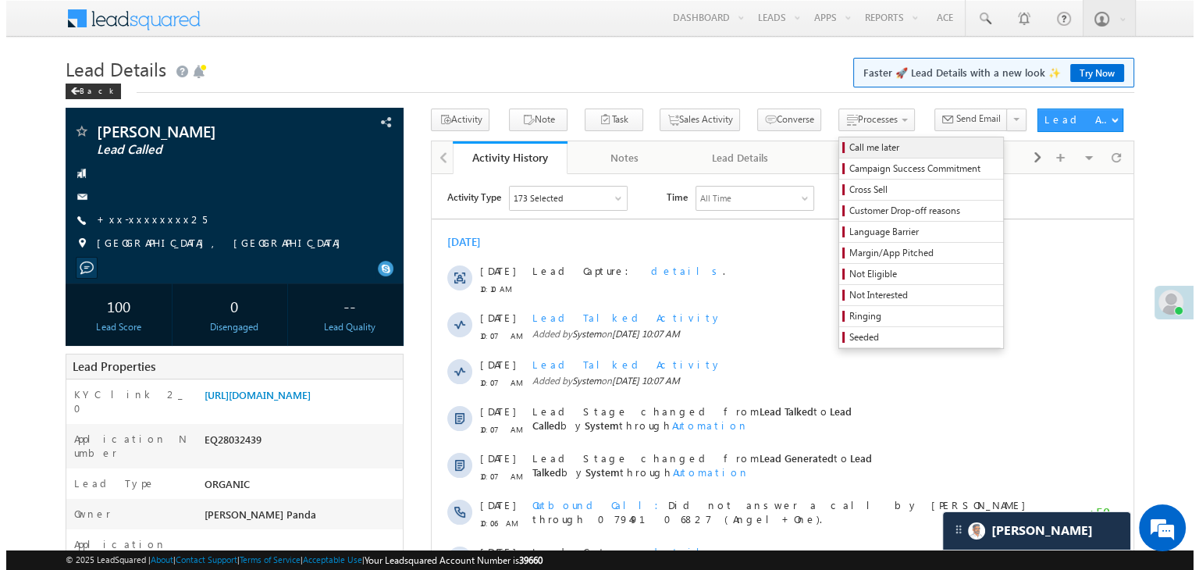
scroll to position [7501, 0]
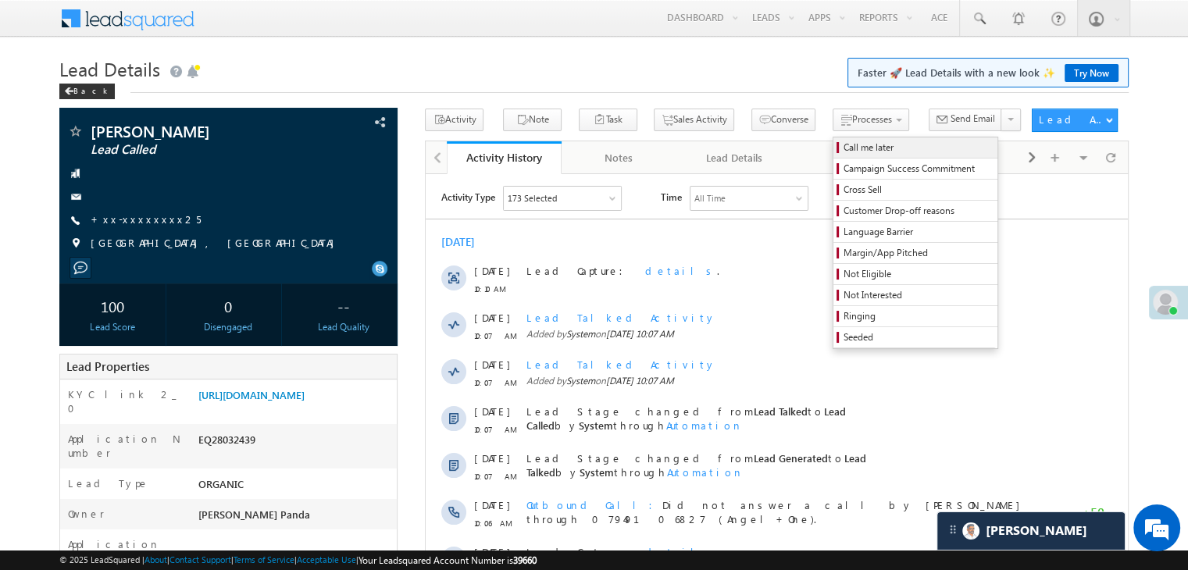
click at [843, 151] on span "Call me later" at bounding box center [917, 148] width 148 height 14
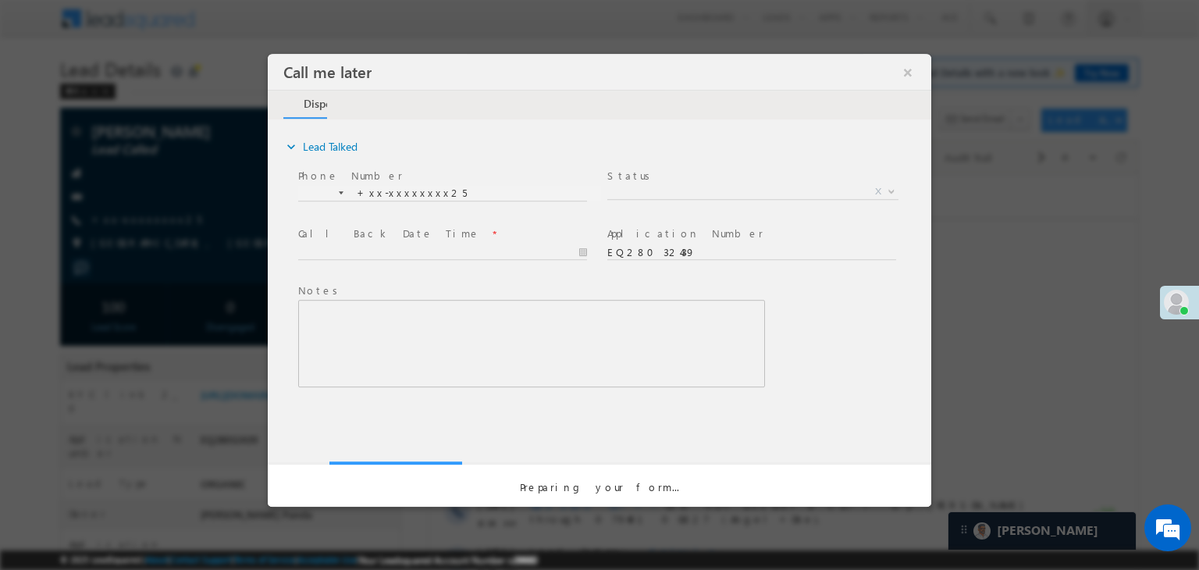
scroll to position [0, 0]
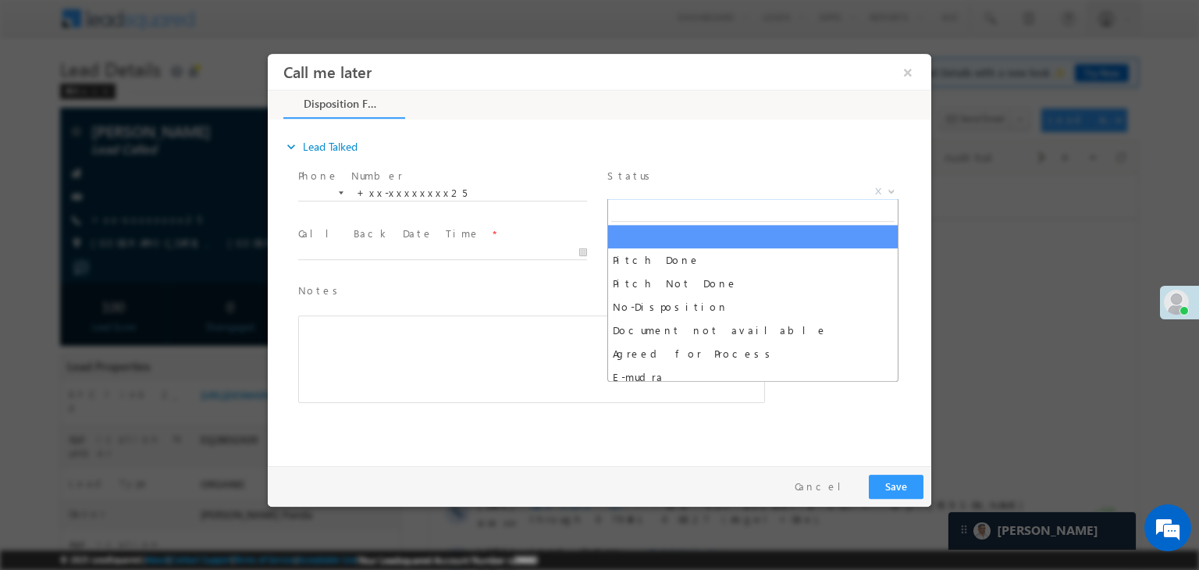
click at [750, 195] on span "X" at bounding box center [752, 192] width 291 height 16
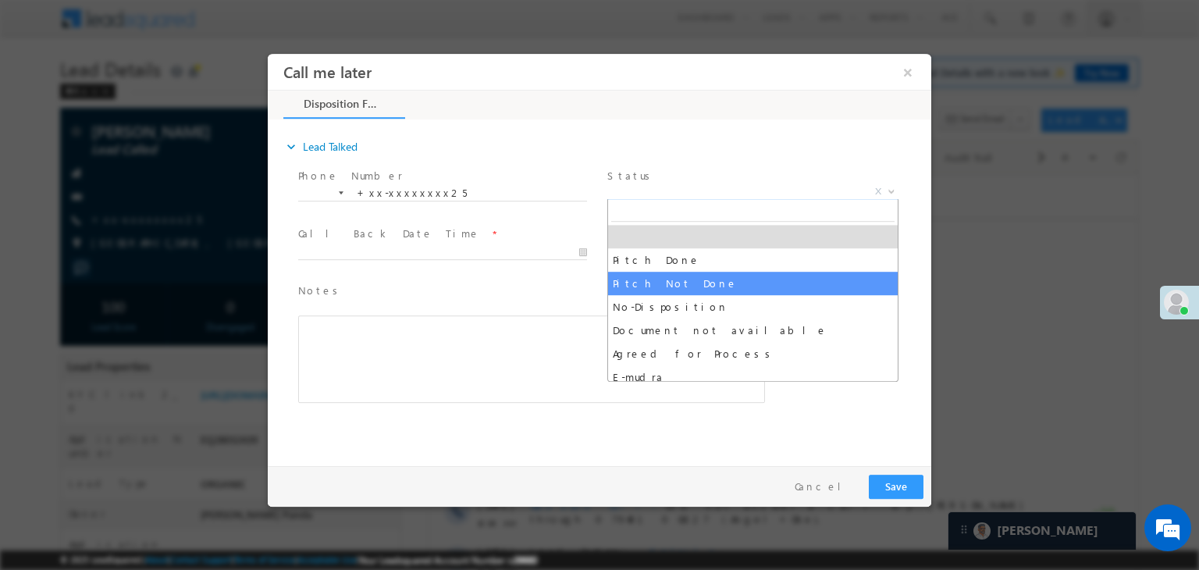
select select "Pitch Not Done"
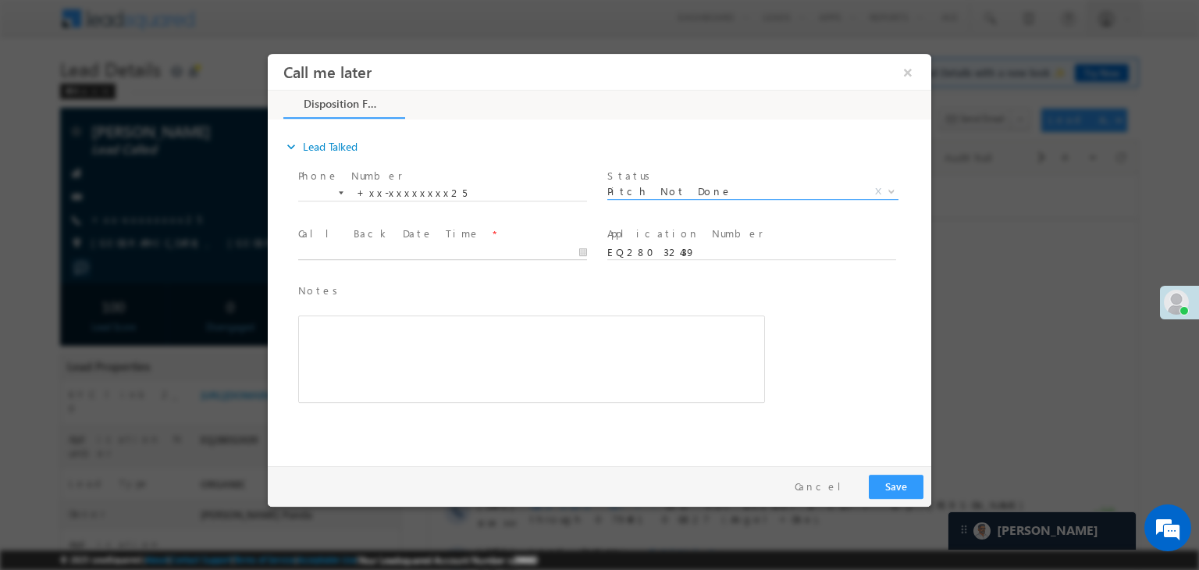
type input "08/30/25 10:18 AM"
click at [500, 254] on input "08/30/25 10:18 AM" at bounding box center [442, 253] width 289 height 16
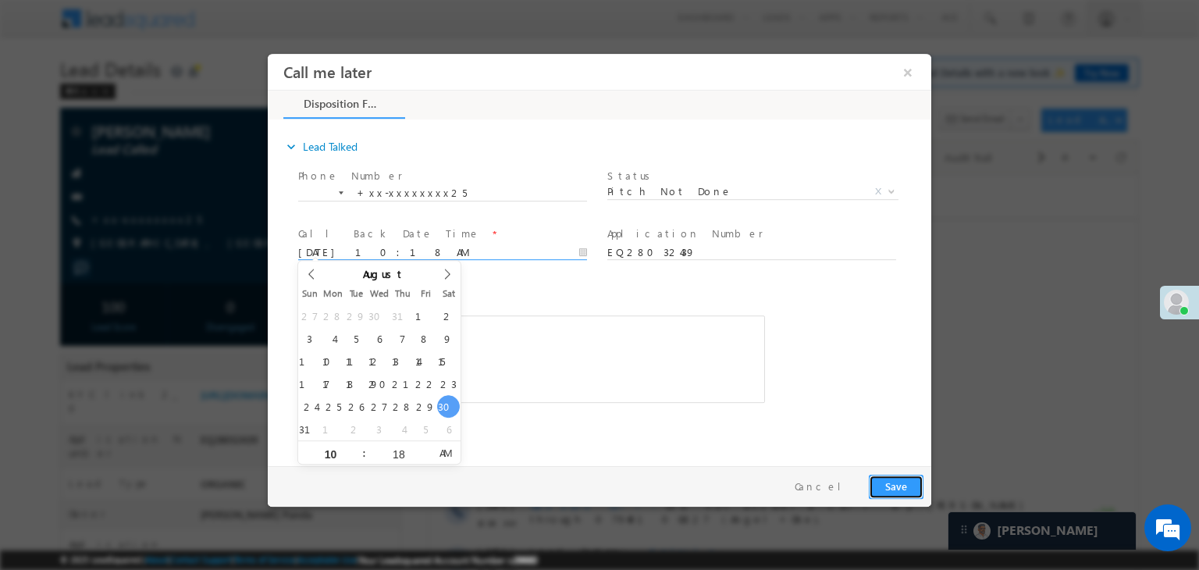
click at [912, 487] on button "Save" at bounding box center [896, 487] width 55 height 24
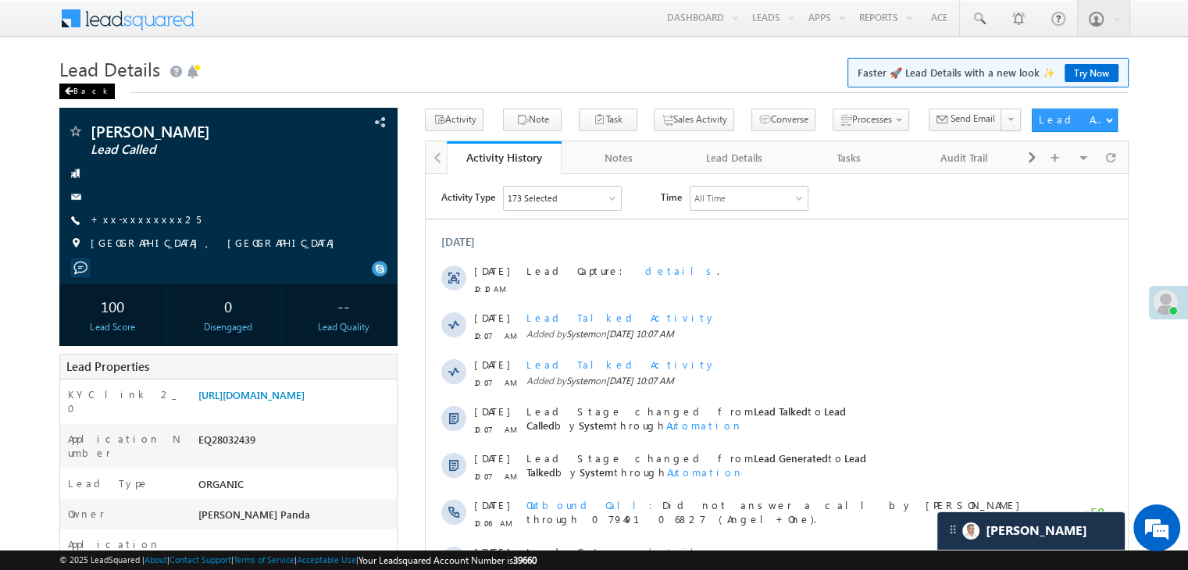
click at [66, 94] on span at bounding box center [68, 91] width 9 height 8
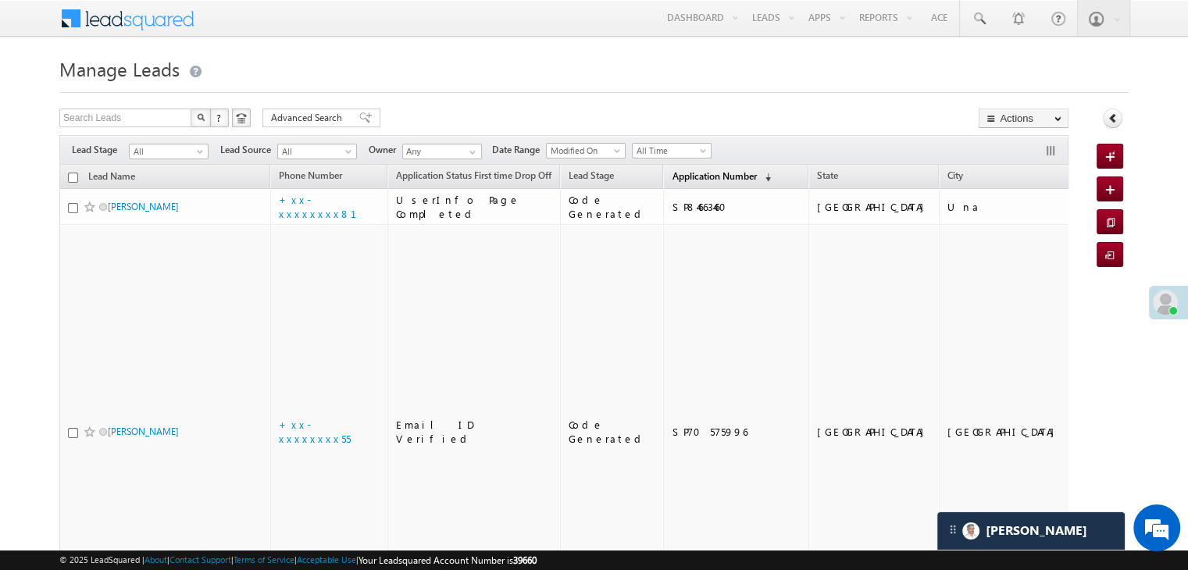
click at [682, 174] on span "Application Number" at bounding box center [713, 176] width 84 height 12
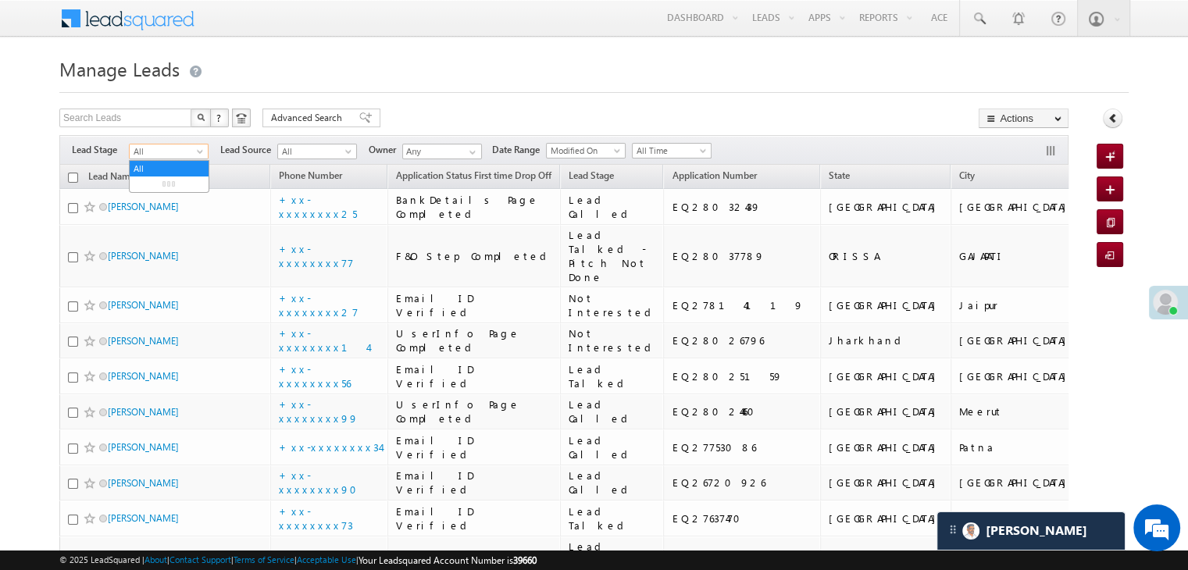
click at [198, 153] on span at bounding box center [201, 154] width 12 height 12
click at [173, 188] on link "Lead Generated" at bounding box center [169, 184] width 79 height 14
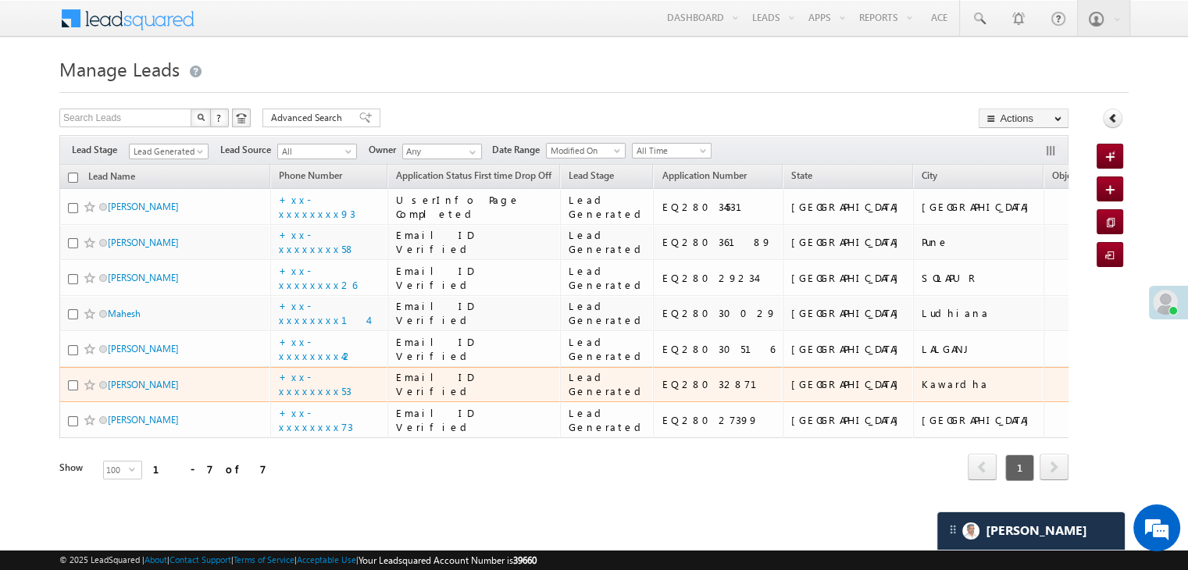
scroll to position [390, 0]
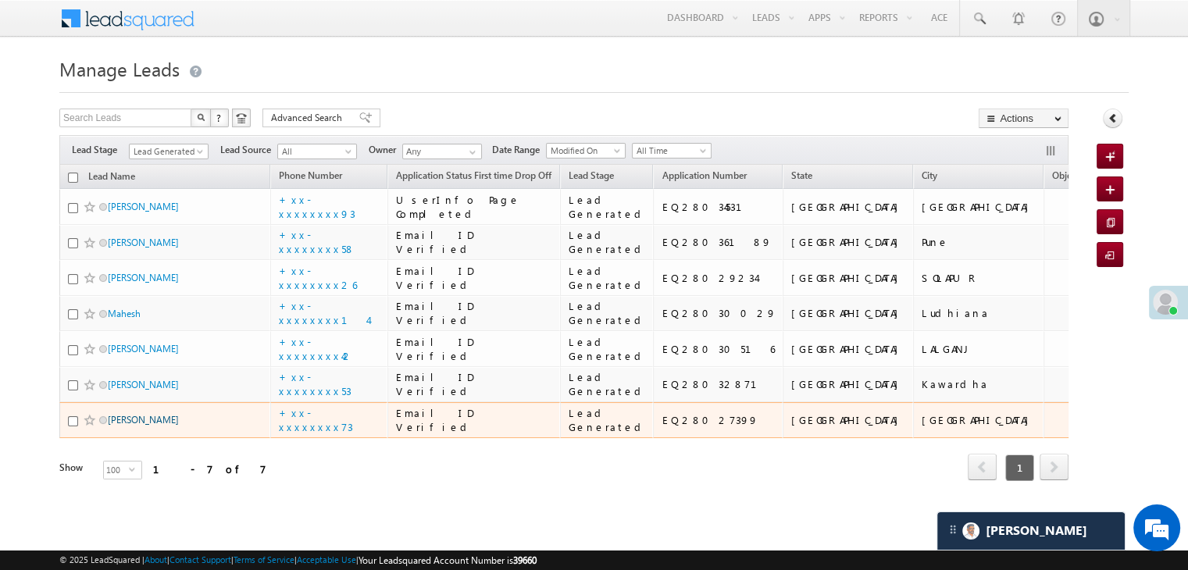
click at [144, 414] on link "[PERSON_NAME]" at bounding box center [143, 420] width 71 height 12
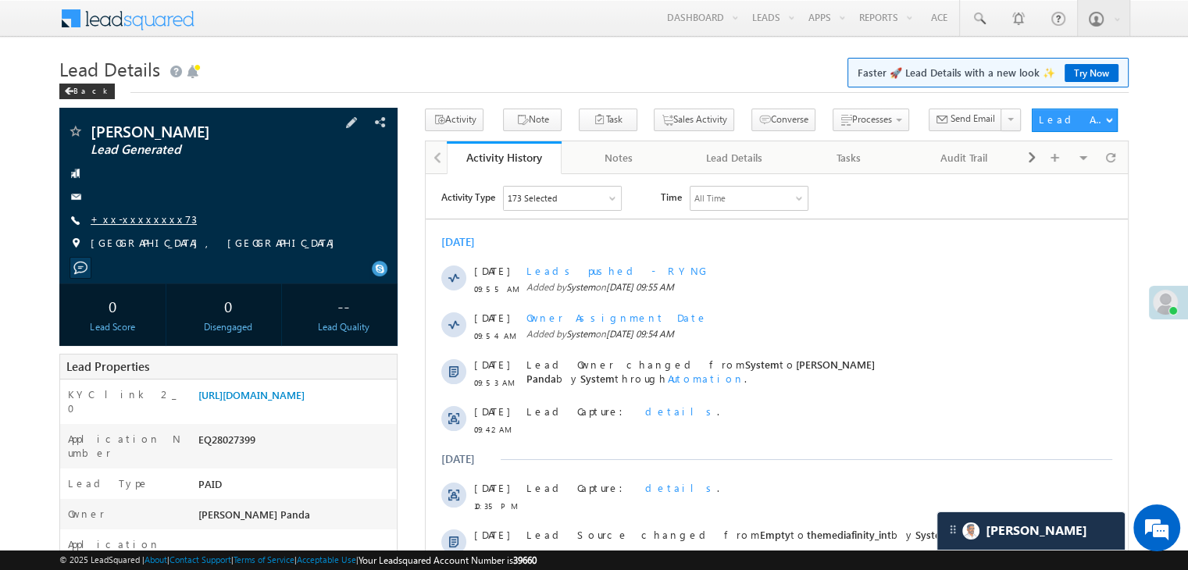
click at [130, 220] on link "+xx-xxxxxxxx73" at bounding box center [144, 218] width 106 height 13
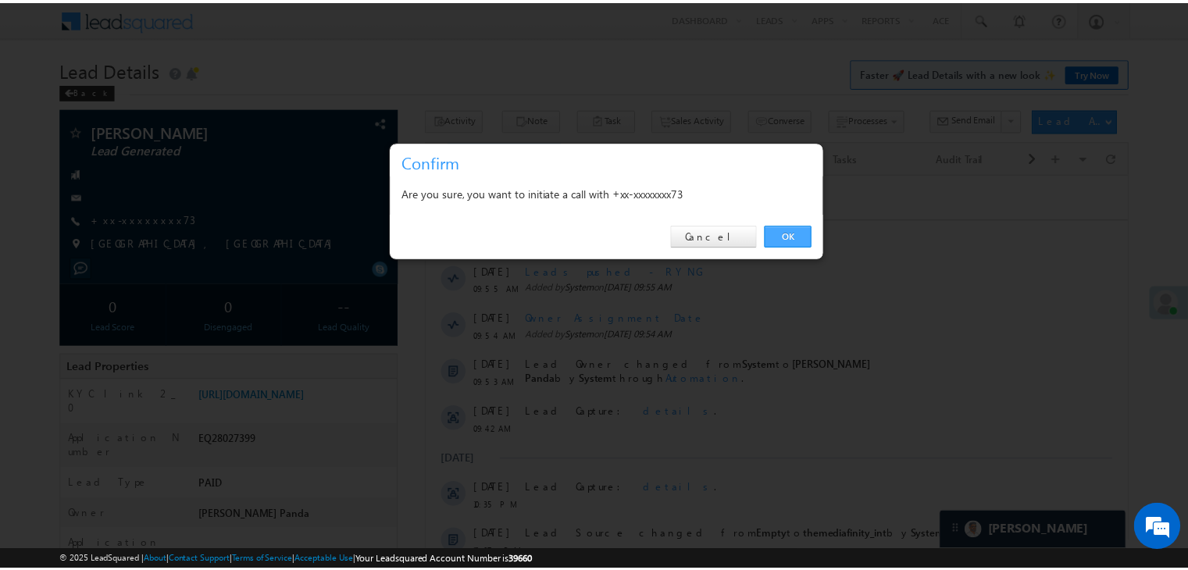
scroll to position [7501, 0]
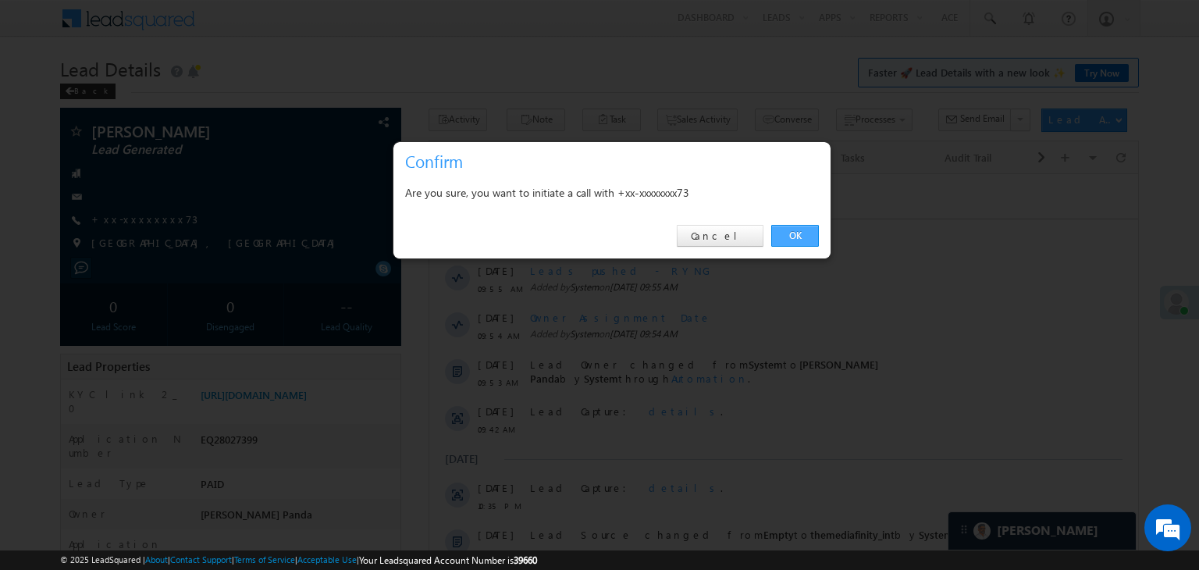
click at [796, 238] on link "OK" at bounding box center [795, 236] width 48 height 22
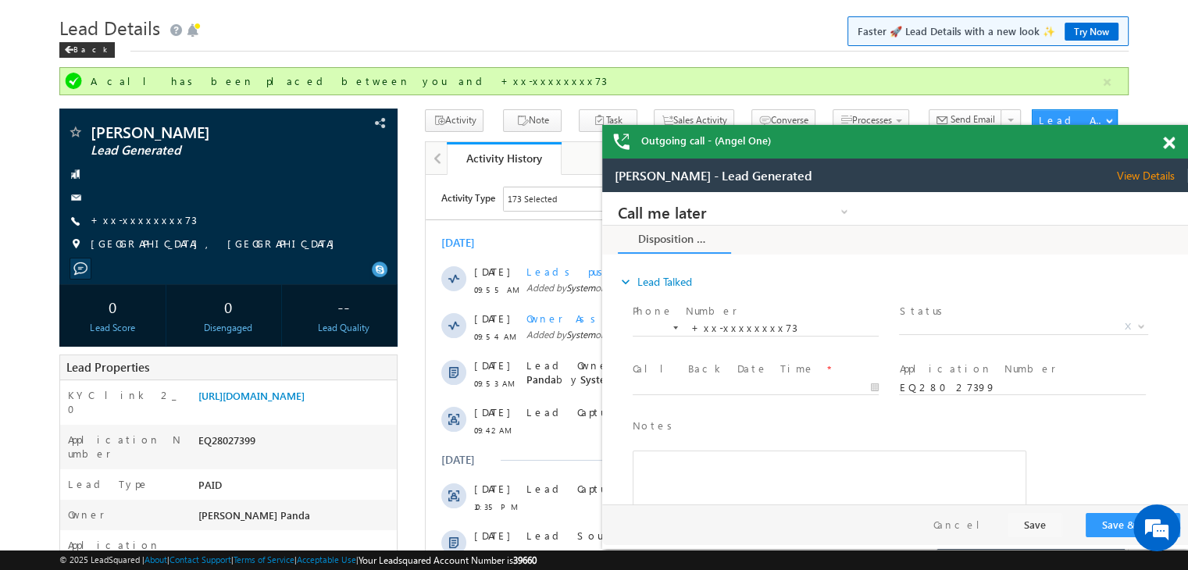
scroll to position [0, 0]
click at [1170, 144] on span at bounding box center [1169, 143] width 12 height 13
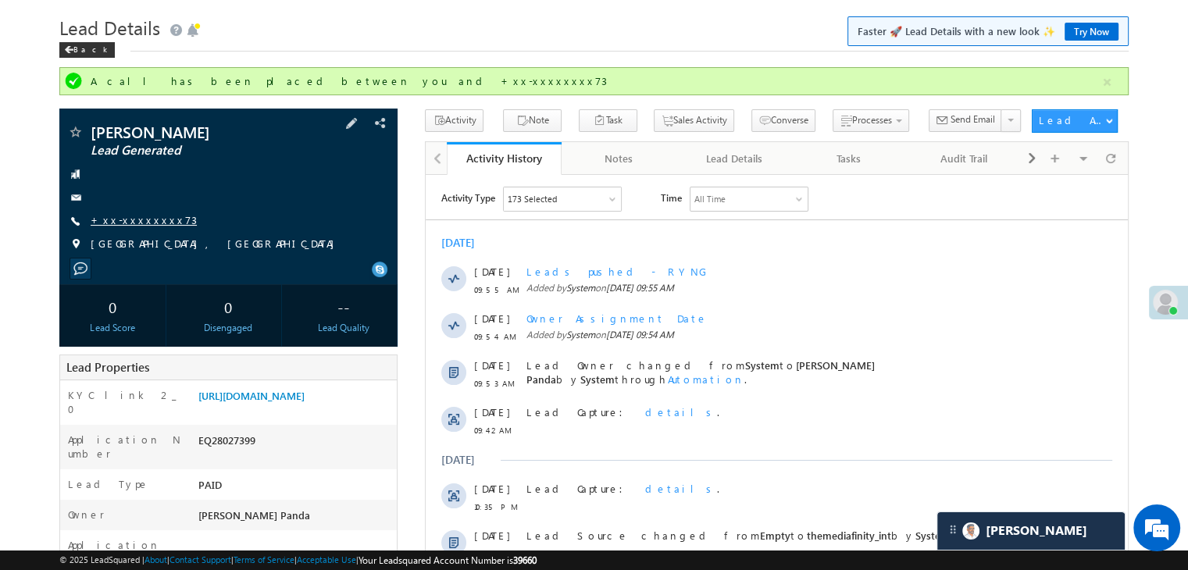
click at [155, 219] on link "+xx-xxxxxxxx73" at bounding box center [144, 219] width 106 height 13
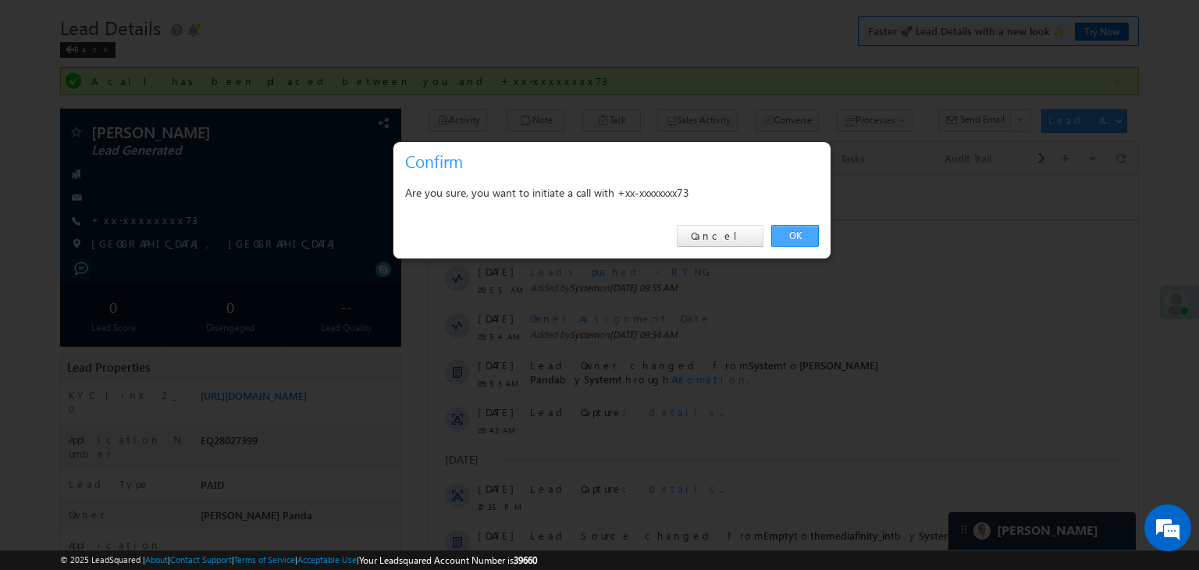
click at [790, 233] on link "OK" at bounding box center [795, 236] width 48 height 22
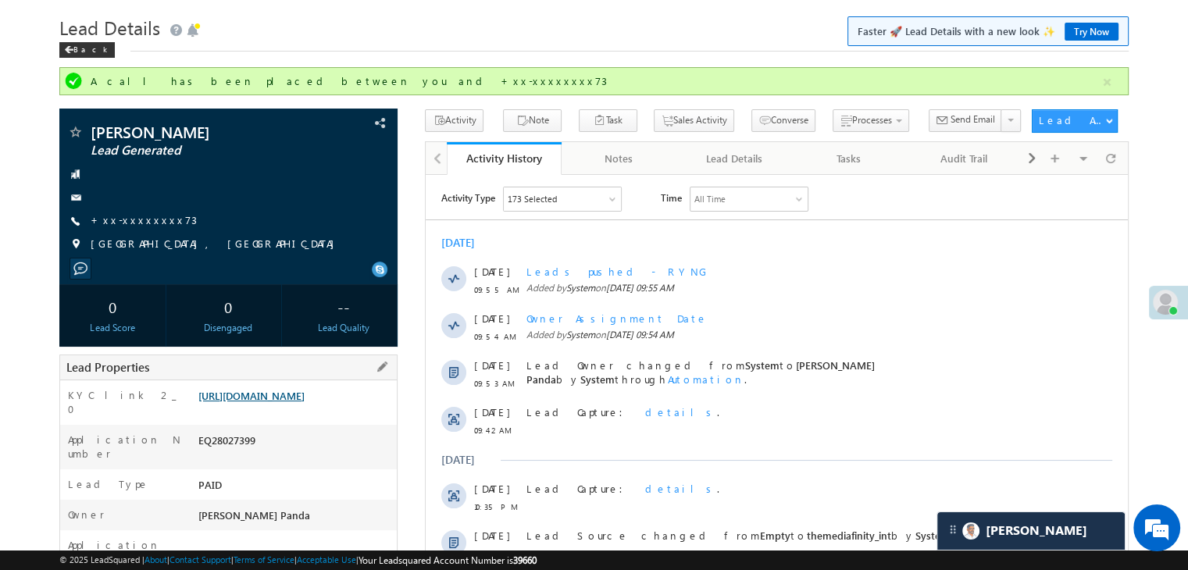
click at [304, 402] on link "[URL][DOMAIN_NAME]" at bounding box center [251, 395] width 106 height 13
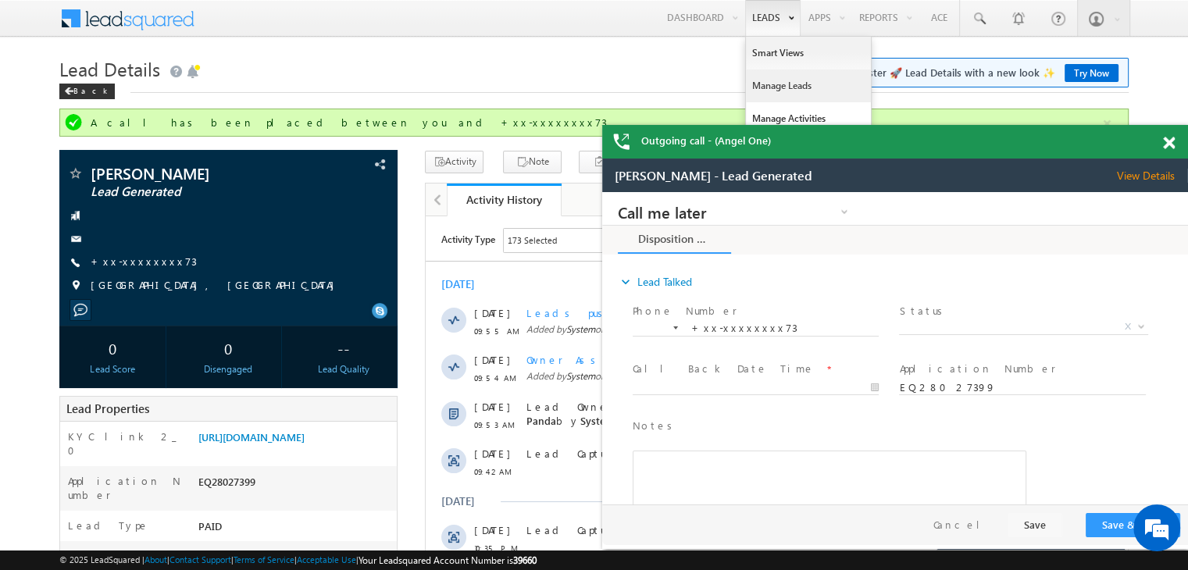
click at [762, 80] on link "Manage Leads" at bounding box center [808, 85] width 125 height 33
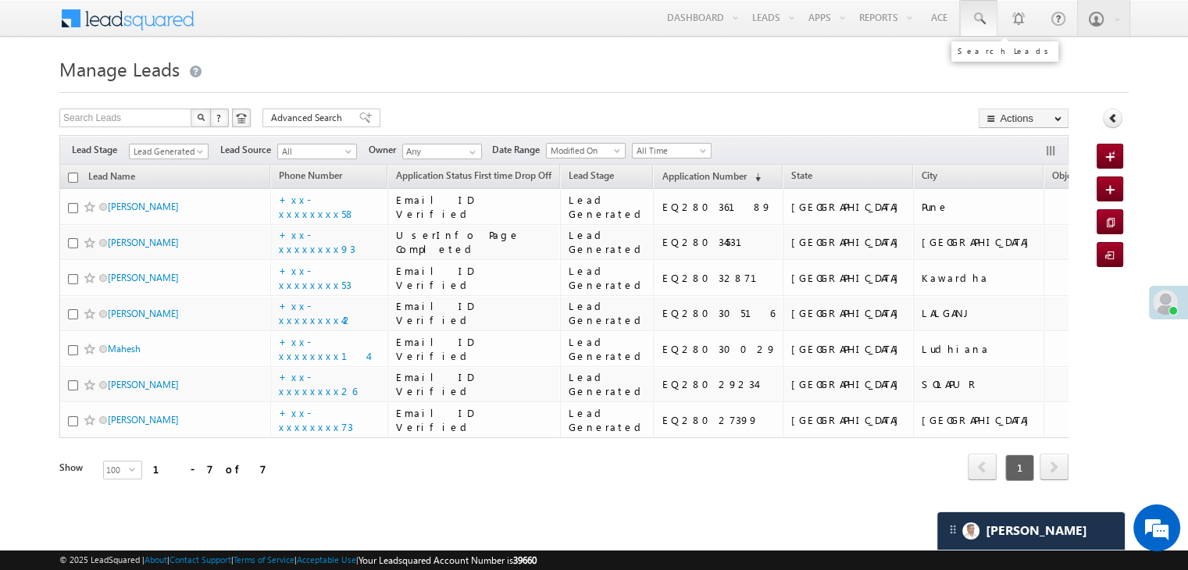
click at [975, 19] on span at bounding box center [978, 19] width 16 height 16
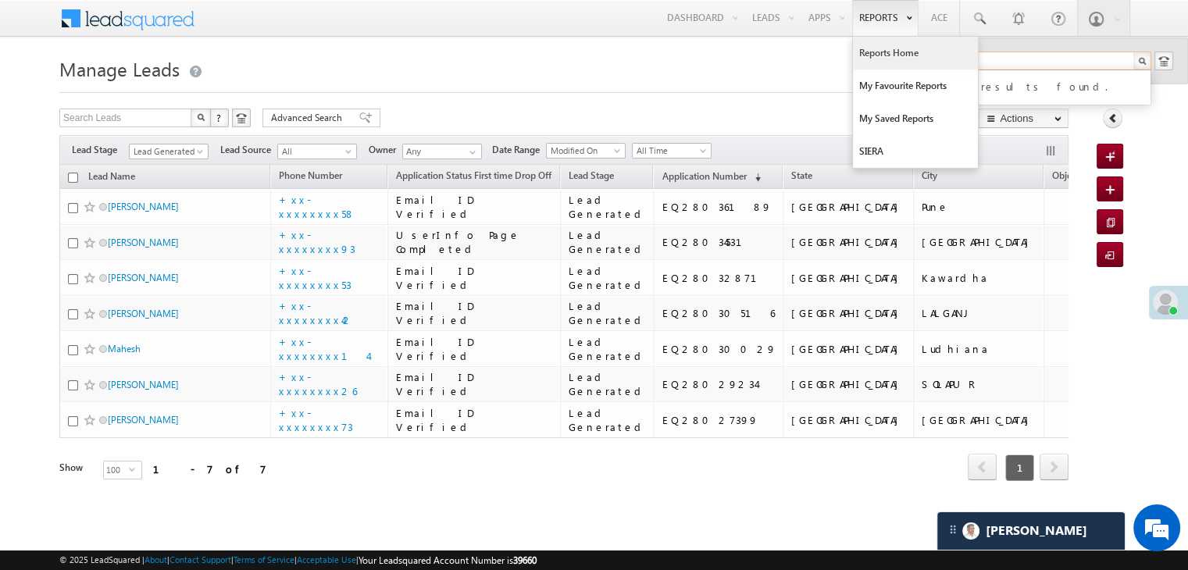
type input "per"
click at [879, 60] on link "Reports Home" at bounding box center [915, 53] width 125 height 33
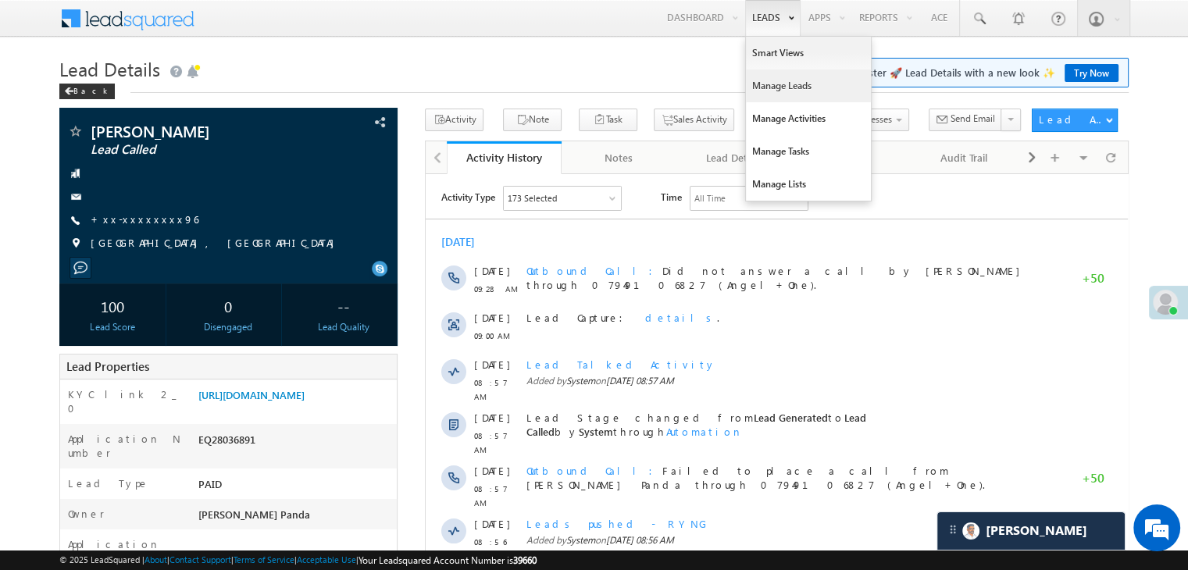
click at [760, 86] on link "Manage Leads" at bounding box center [808, 85] width 125 height 33
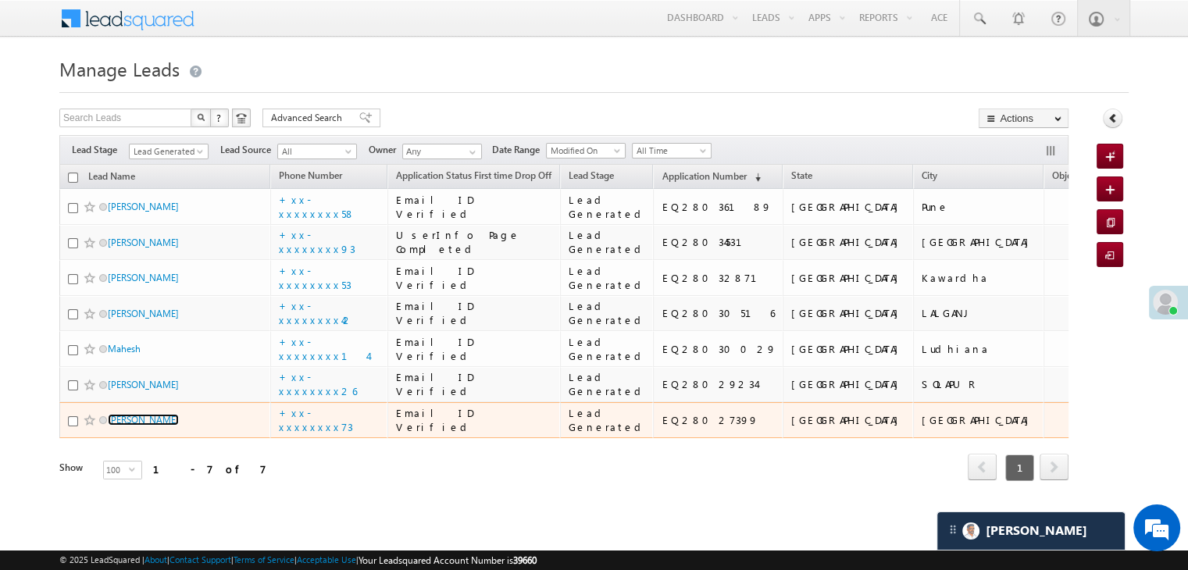
scroll to position [7501, 0]
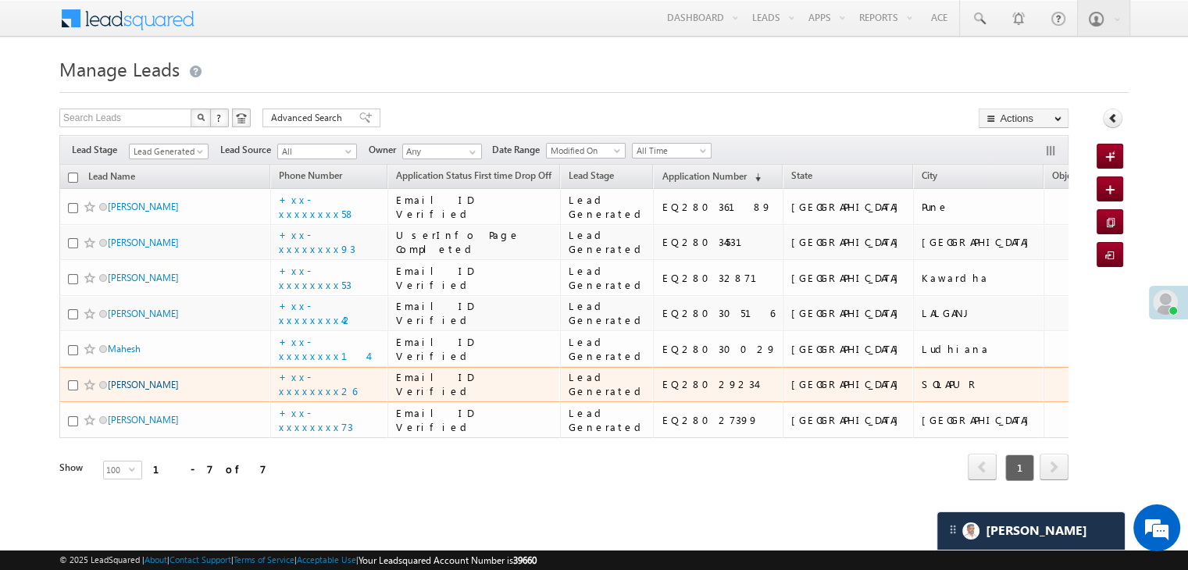
click at [125, 379] on link "Pravin Indapure" at bounding box center [143, 385] width 71 height 12
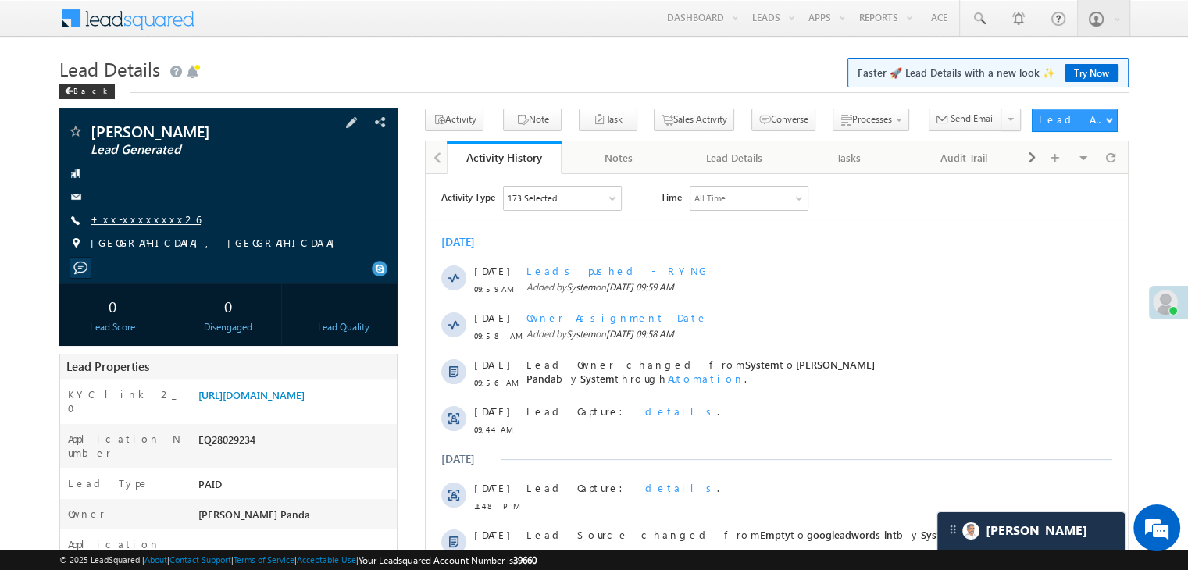
click at [137, 218] on link "+xx-xxxxxxxx26" at bounding box center [146, 218] width 110 height 13
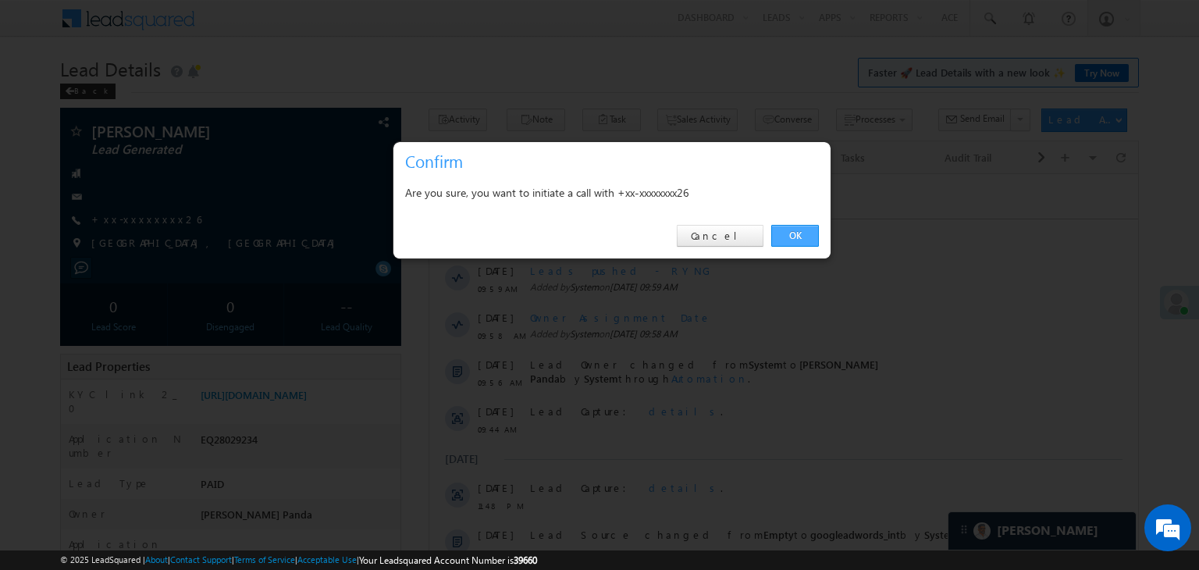
click at [792, 237] on link "OK" at bounding box center [795, 236] width 48 height 22
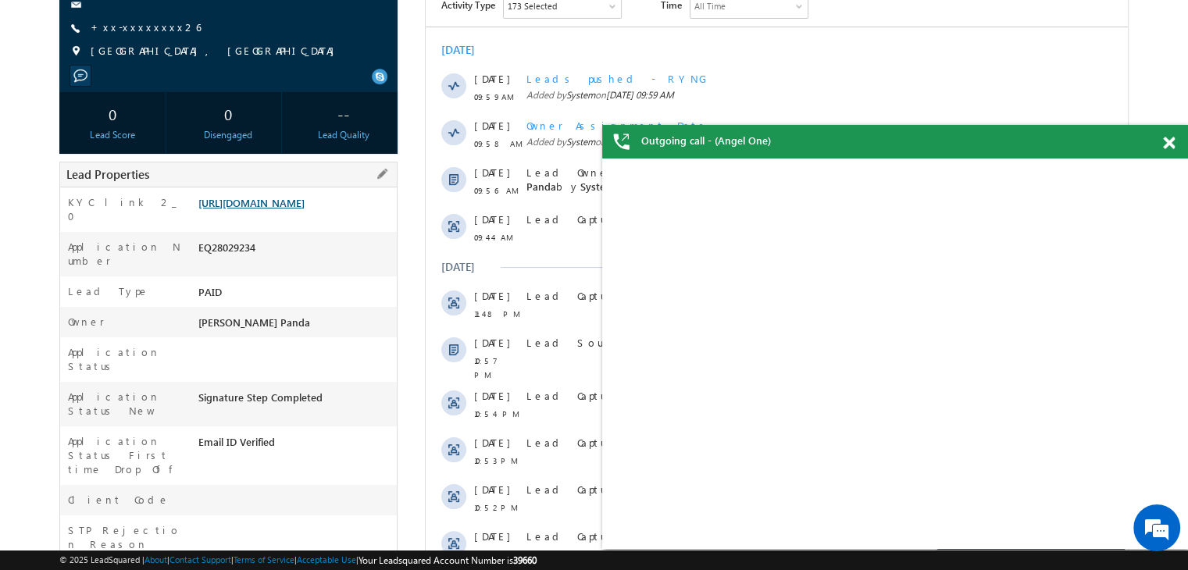
scroll to position [276, 0]
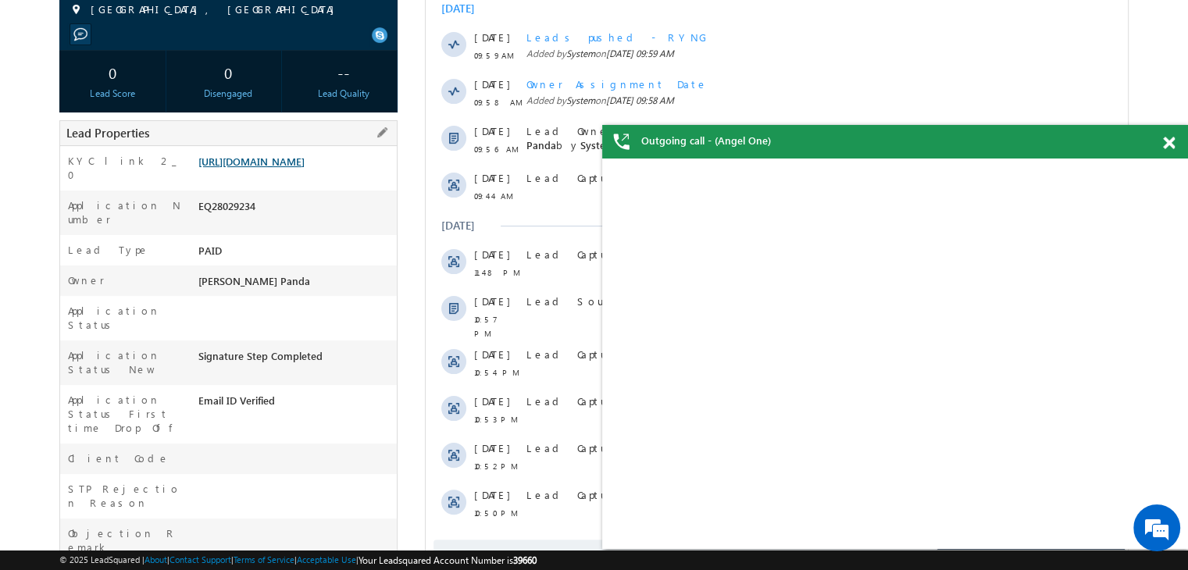
click at [290, 168] on link "https://angelbroking1-pk3em7sa.customui-test.leadsquared.com?leadId=a5f1d28c-db…" at bounding box center [251, 161] width 106 height 13
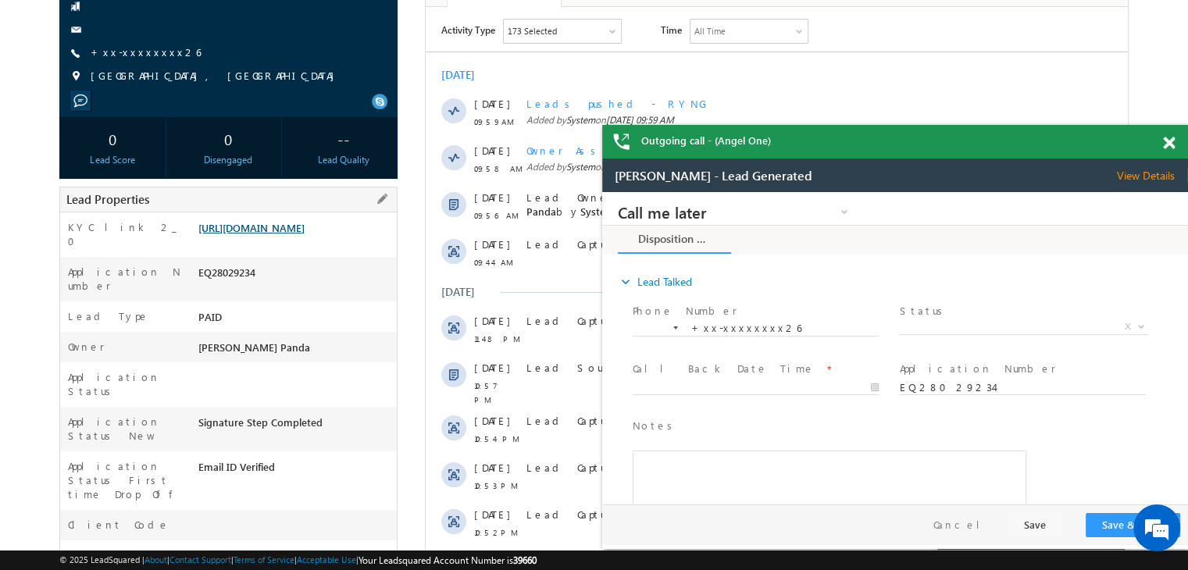
scroll to position [0, 0]
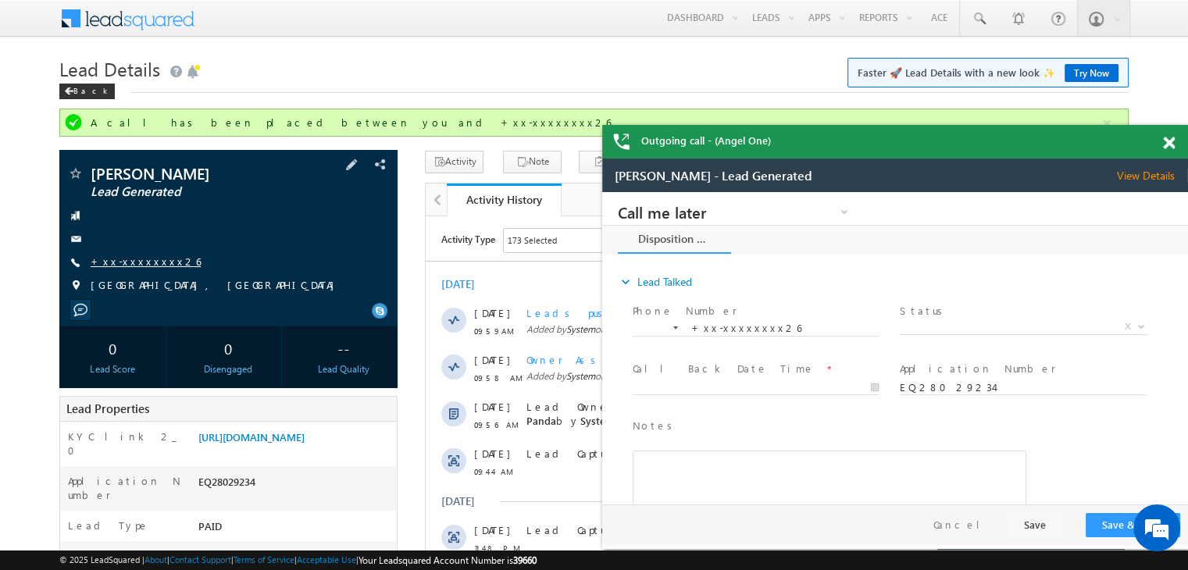
click at [142, 262] on link "+xx-xxxxxxxx26" at bounding box center [146, 261] width 110 height 13
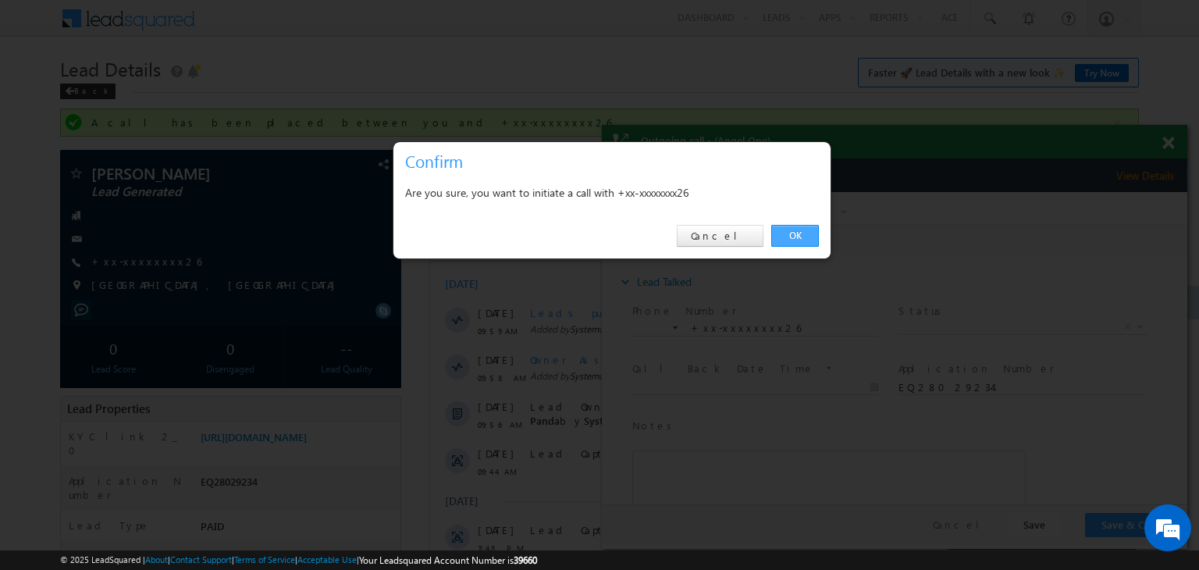
click at [790, 244] on link "OK" at bounding box center [795, 236] width 48 height 22
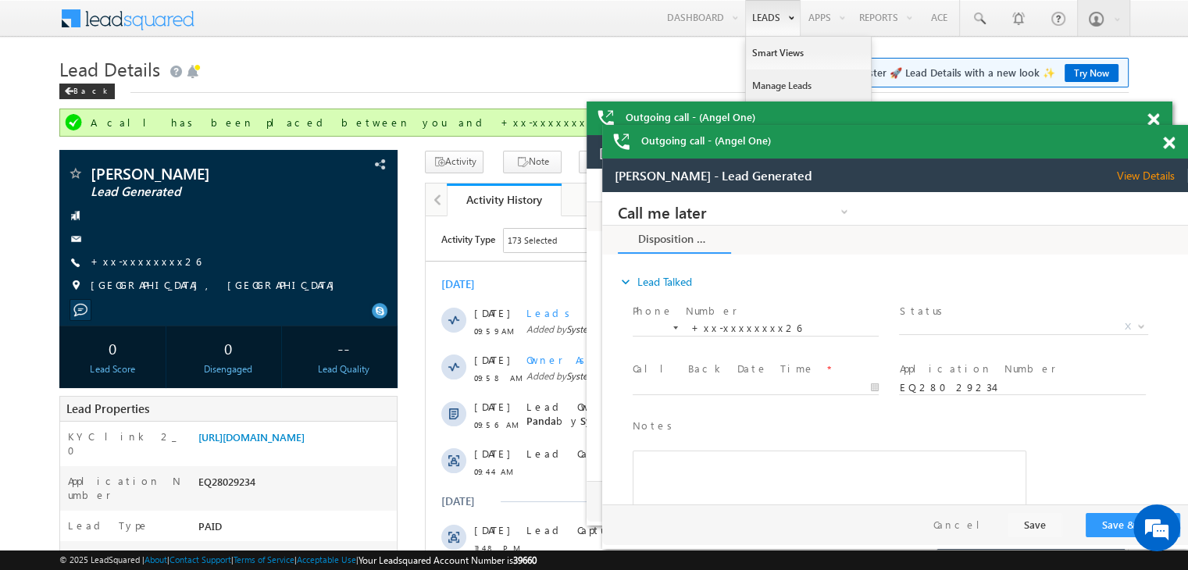
click at [775, 82] on link "Manage Leads" at bounding box center [808, 85] width 125 height 33
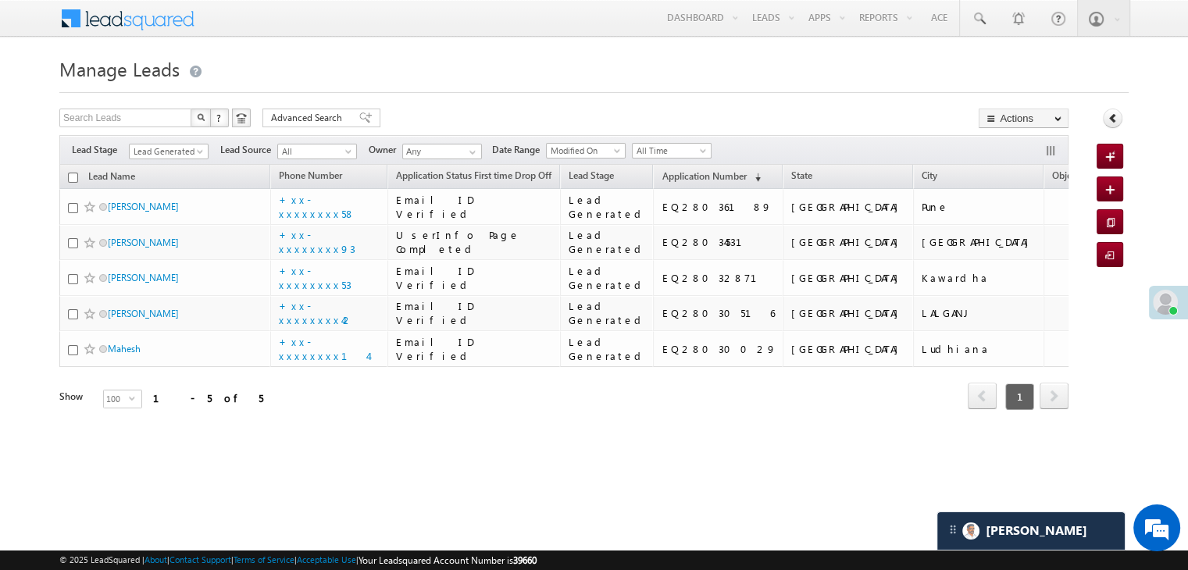
drag, startPoint x: 123, startPoint y: 387, endPoint x: 16, endPoint y: 377, distance: 107.4
click at [9, 374] on body "Menu Madhumita Panda Madhu mita. Panda @ange lbrok ing.c om" at bounding box center [594, 226] width 1188 height 453
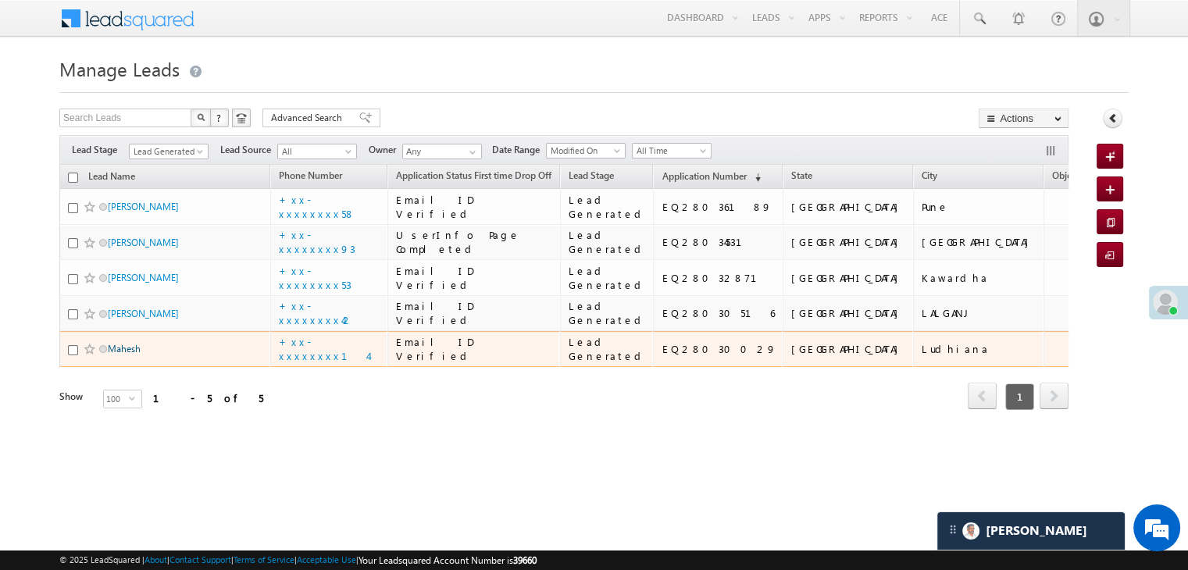
click at [123, 354] on link "Mahesh" at bounding box center [124, 349] width 33 height 12
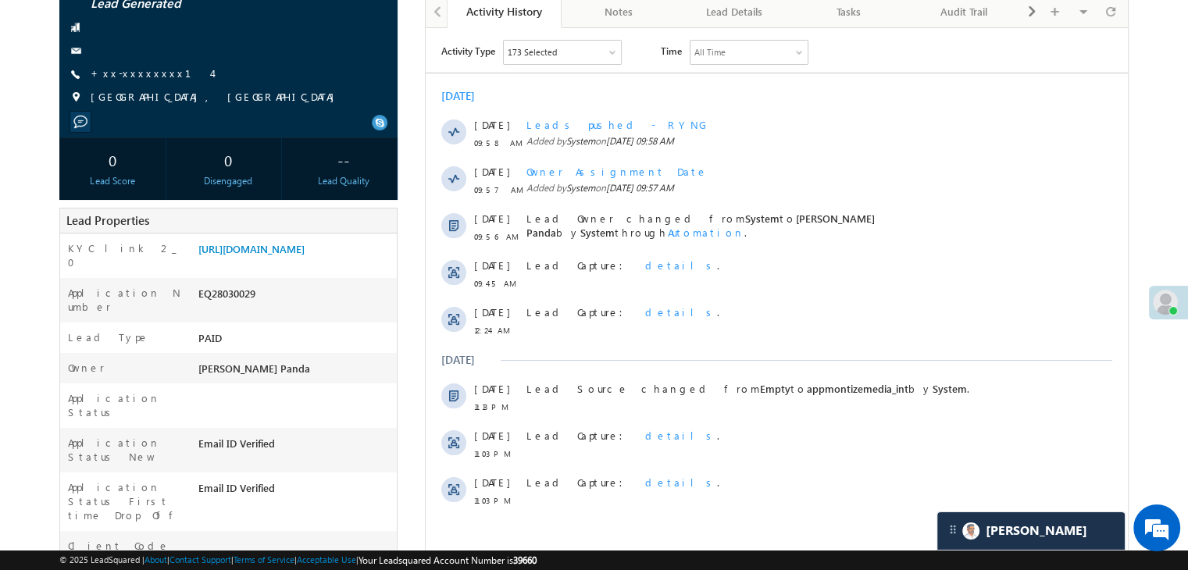
scroll to position [78, 0]
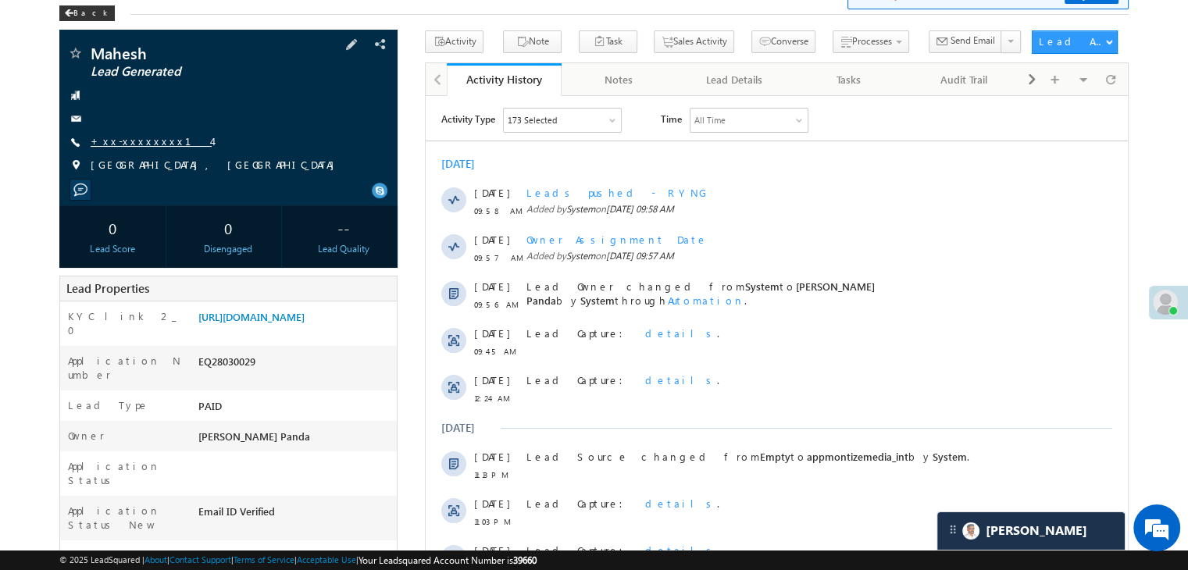
click at [130, 141] on link "+xx-xxxxxxxx14" at bounding box center [151, 140] width 121 height 13
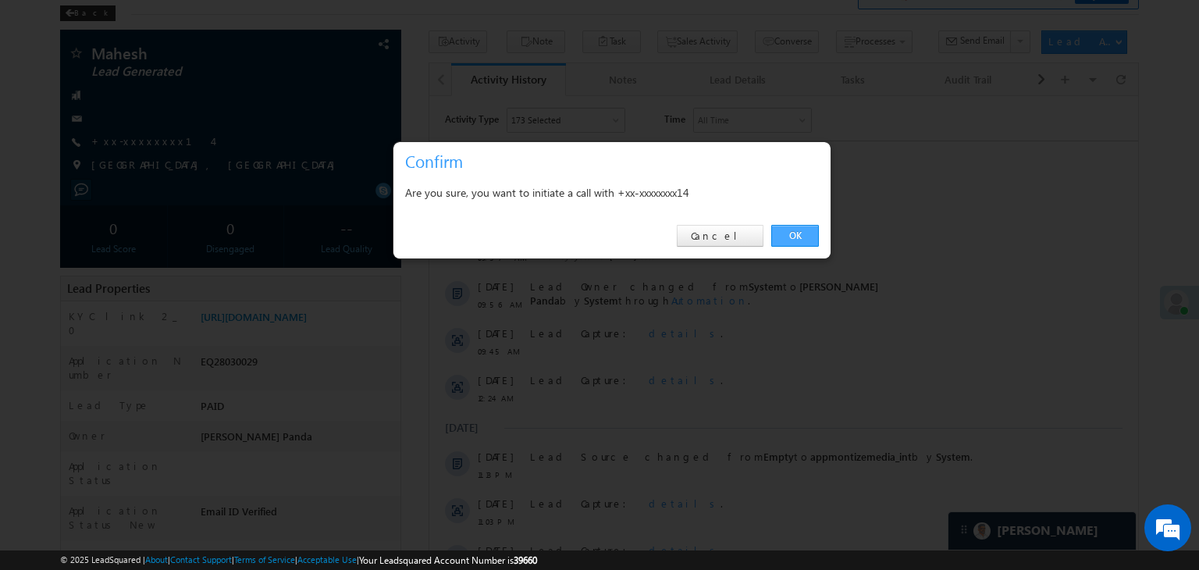
drag, startPoint x: 790, startPoint y: 232, endPoint x: 364, endPoint y: 136, distance: 437.0
click at [790, 232] on link "OK" at bounding box center [795, 236] width 48 height 22
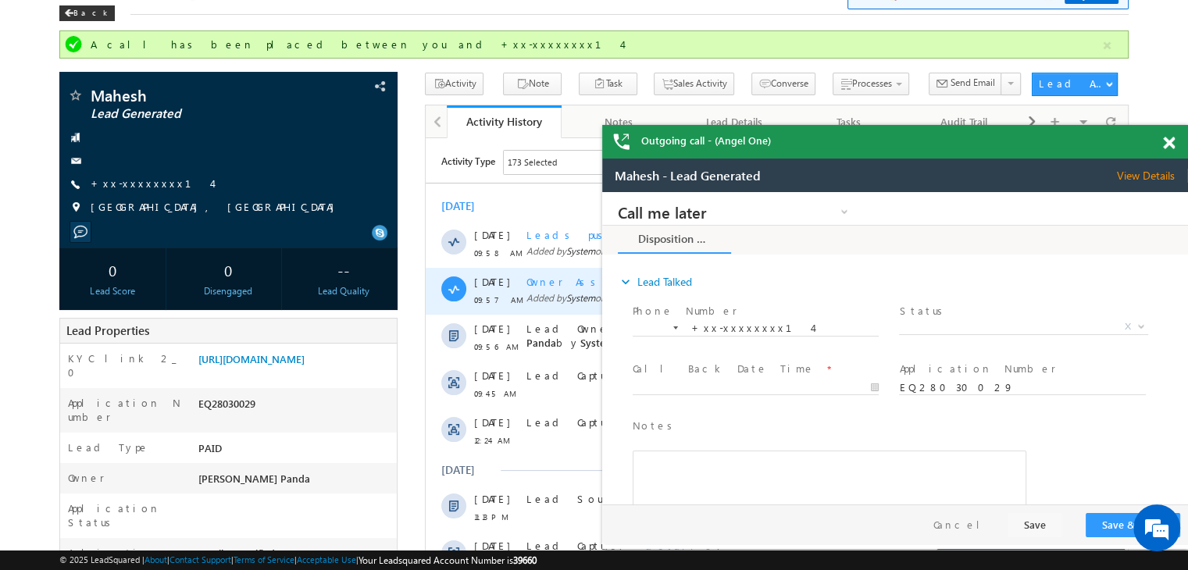
scroll to position [0, 0]
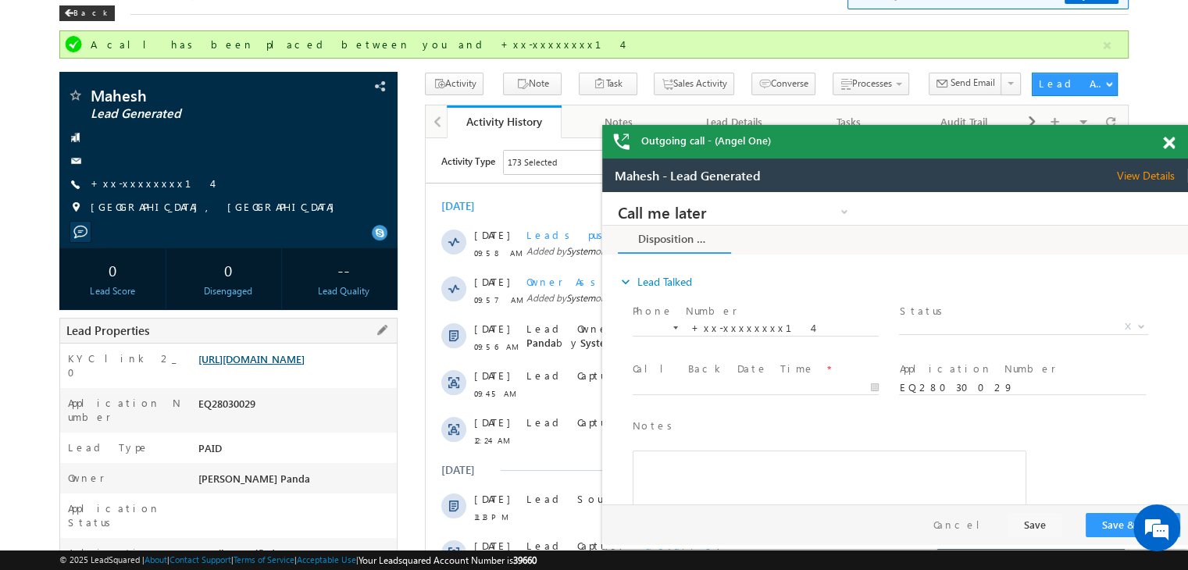
click at [304, 365] on link "https://angelbroking1-pk3em7sa.customui-test.leadsquared.com?leadId=54a87f20-4e…" at bounding box center [251, 358] width 106 height 13
click at [120, 185] on link "+xx-xxxxxxxx14" at bounding box center [151, 182] width 121 height 13
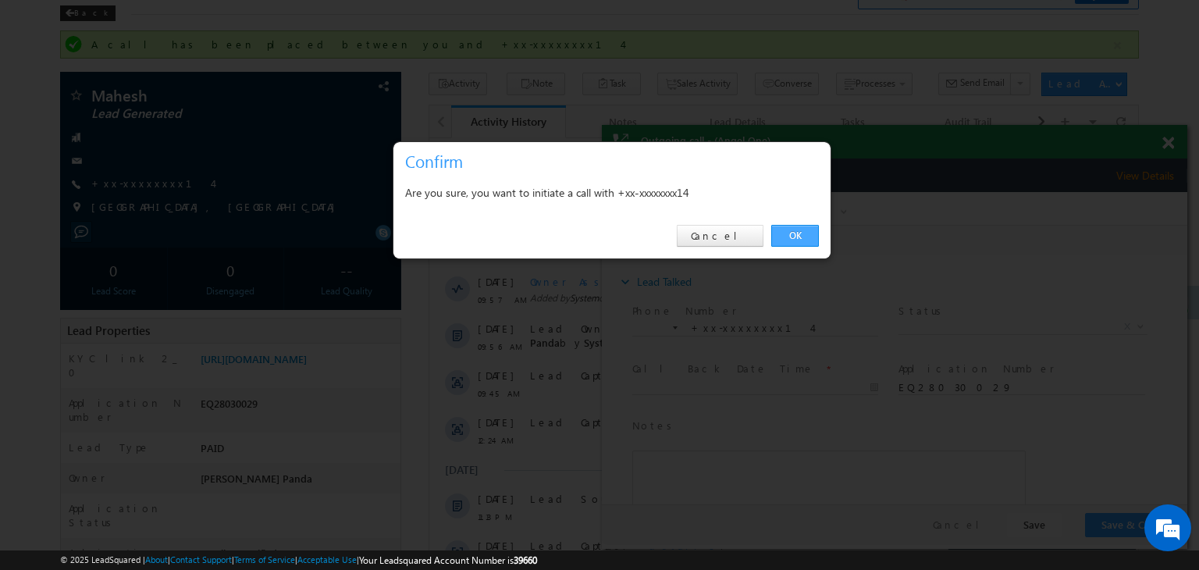
click at [795, 234] on link "OK" at bounding box center [795, 236] width 48 height 22
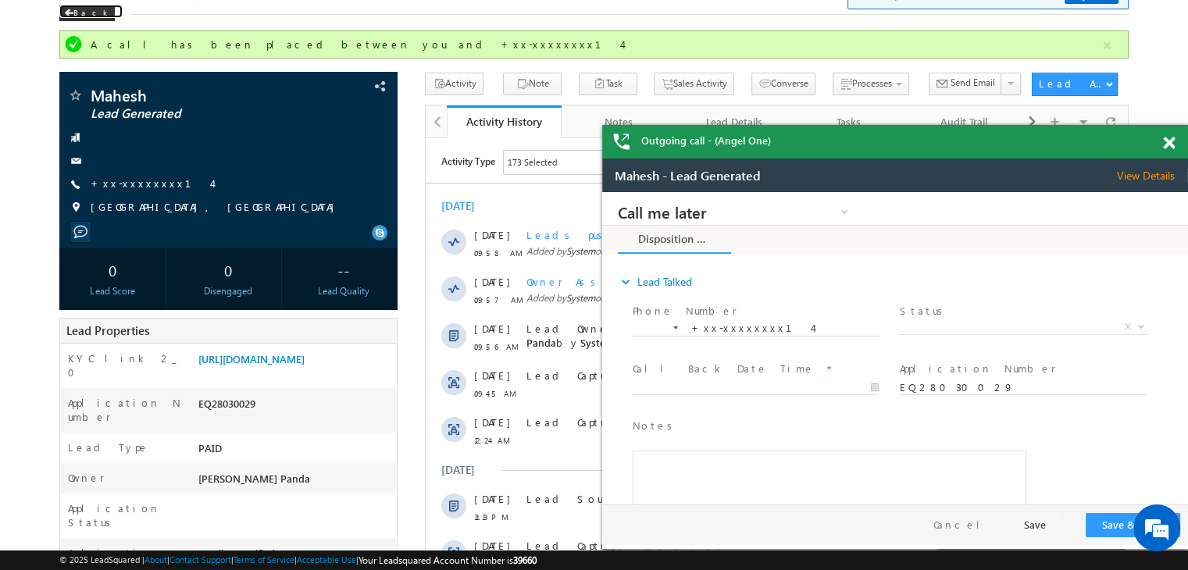
click at [1170, 141] on span at bounding box center [1169, 143] width 12 height 13
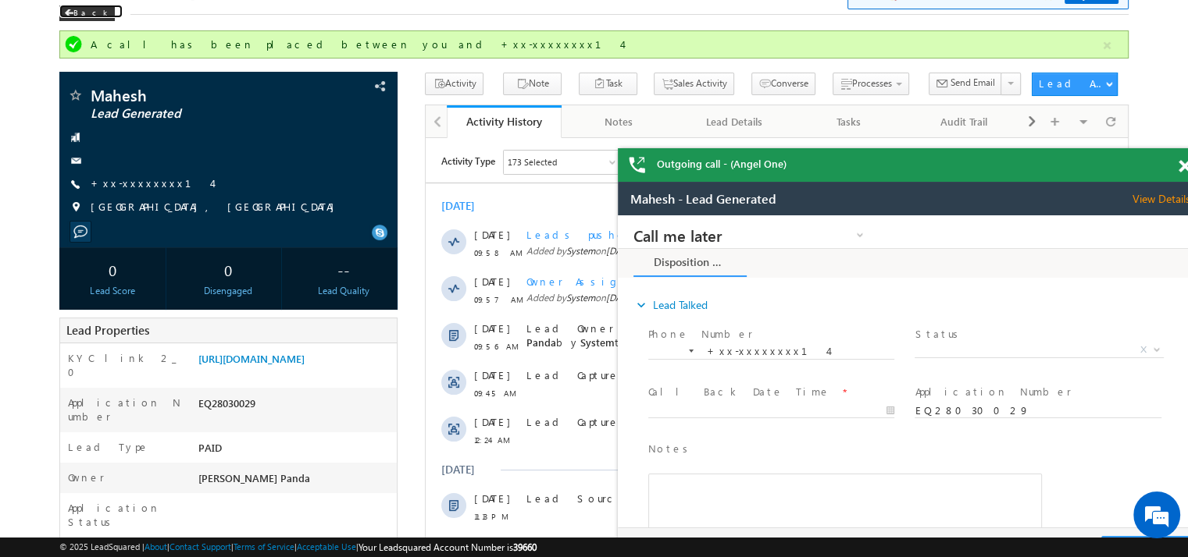
click at [1183, 168] on span at bounding box center [1184, 166] width 12 height 13
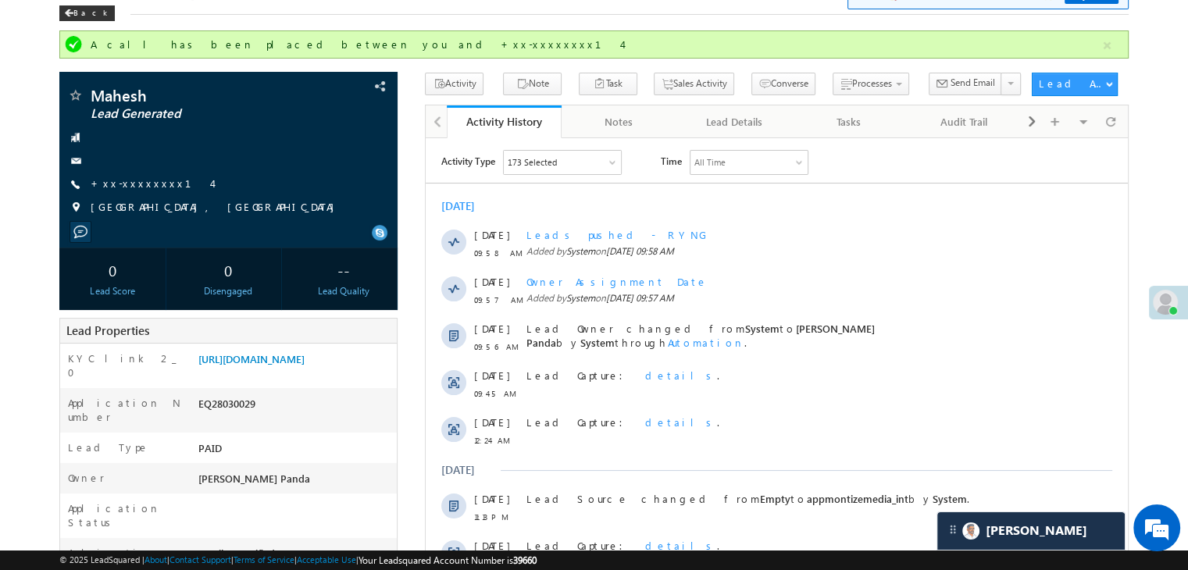
click at [75, 13] on div "Back" at bounding box center [86, 13] width 55 height 16
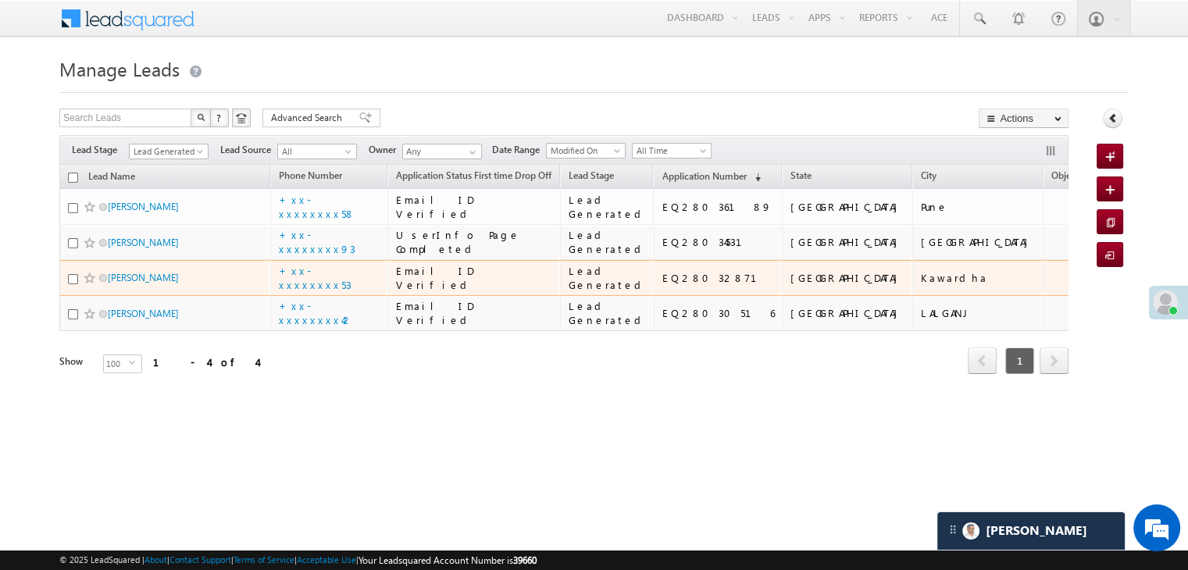
scroll to position [118, 0]
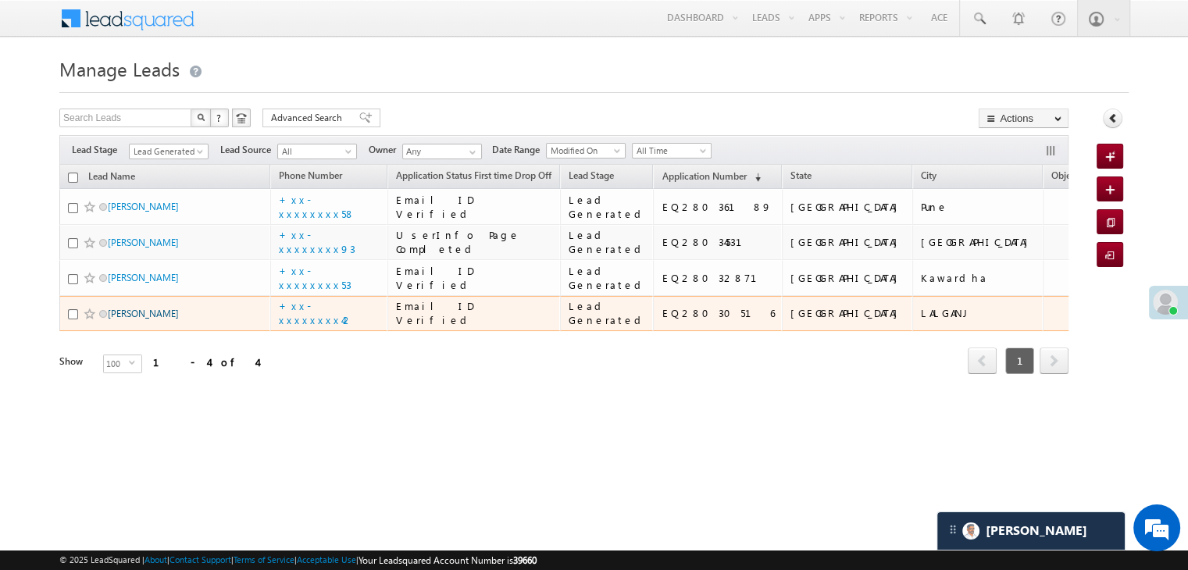
click at [137, 319] on link "[PERSON_NAME]" at bounding box center [143, 314] width 71 height 12
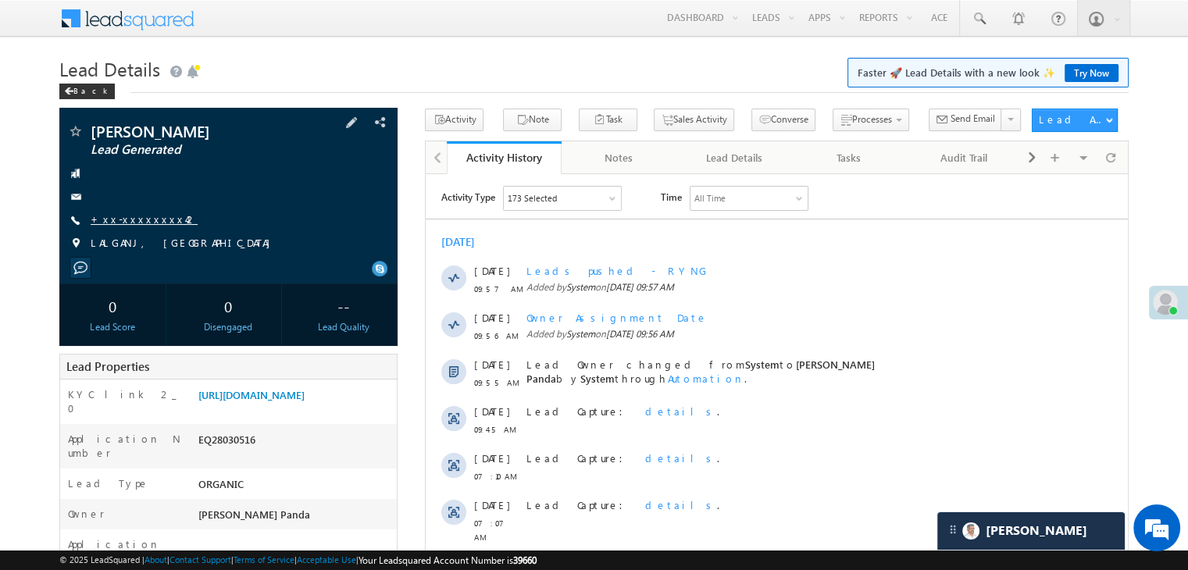
click at [131, 219] on link "+xx-xxxxxxxx42" at bounding box center [144, 218] width 107 height 13
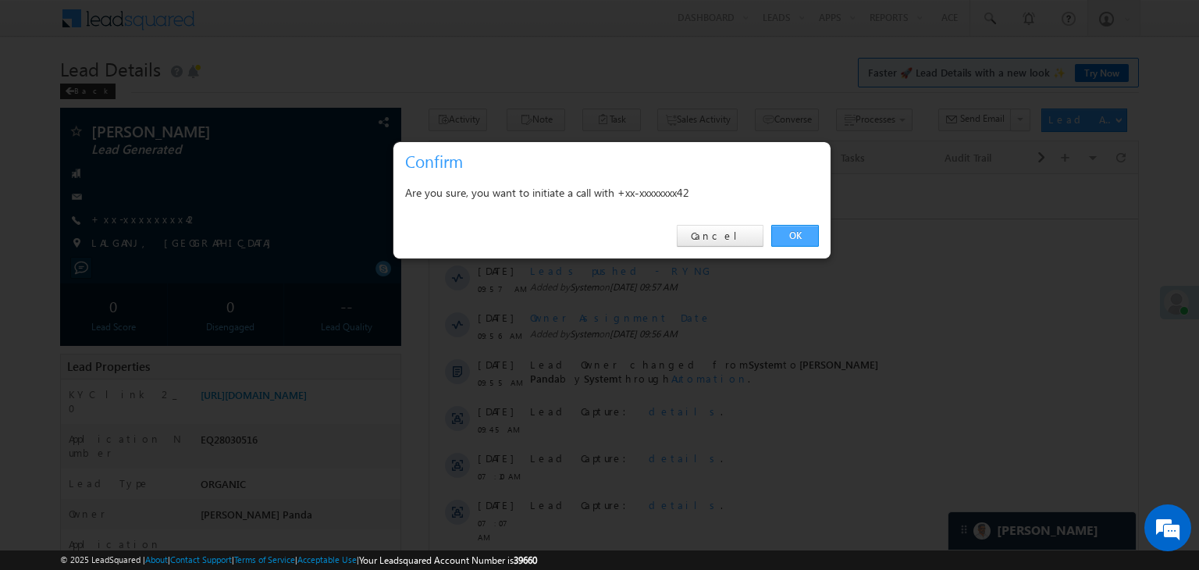
click at [790, 232] on link "OK" at bounding box center [795, 236] width 48 height 22
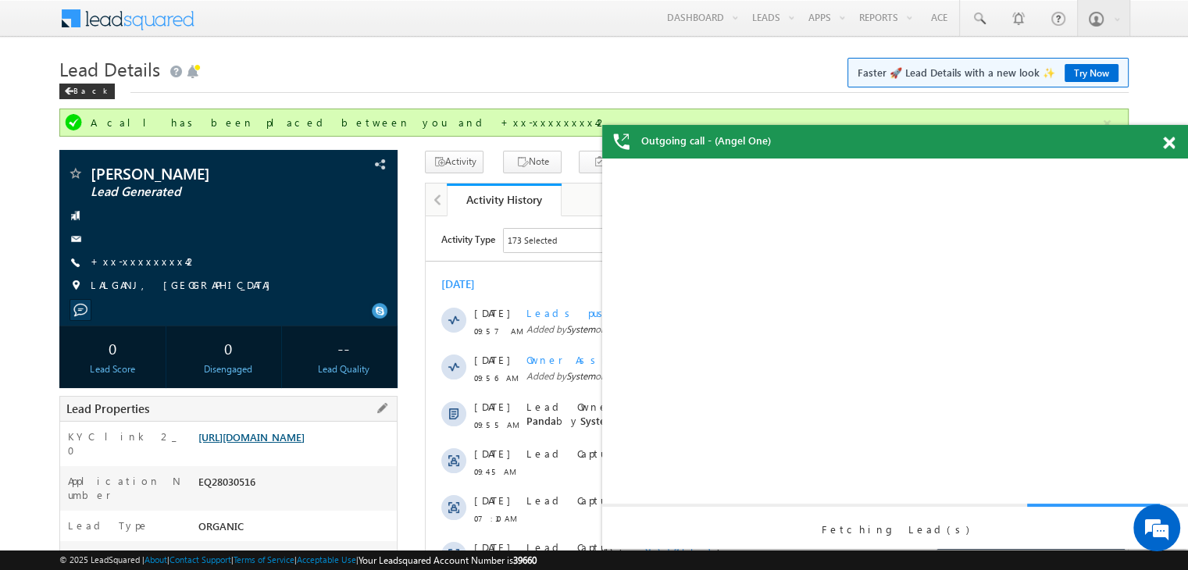
click at [304, 443] on link "https://angelbroking1-pk3em7sa.customui-test.leadsquared.com?leadId=55230b74-c0…" at bounding box center [251, 436] width 106 height 13
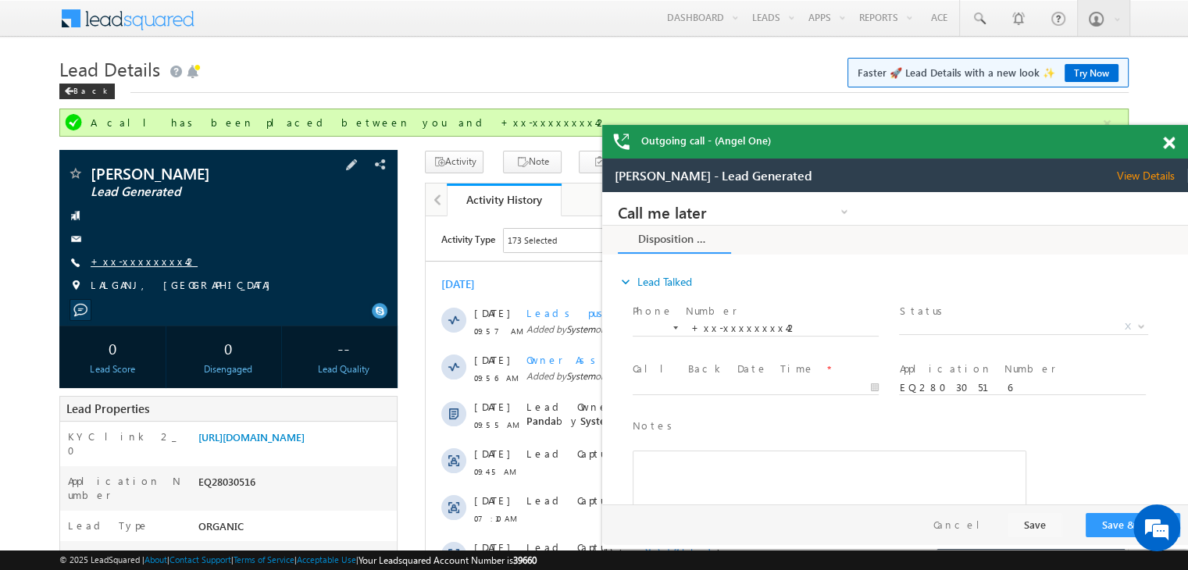
click at [119, 265] on link "+xx-xxxxxxxx42" at bounding box center [144, 261] width 107 height 13
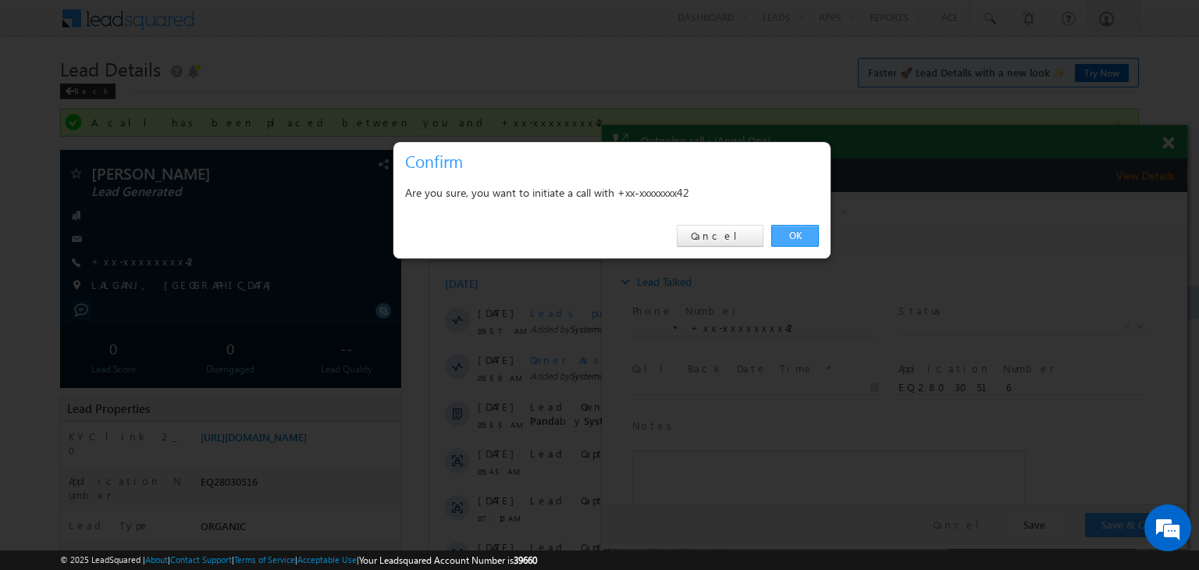
click at [798, 237] on link "OK" at bounding box center [795, 236] width 48 height 22
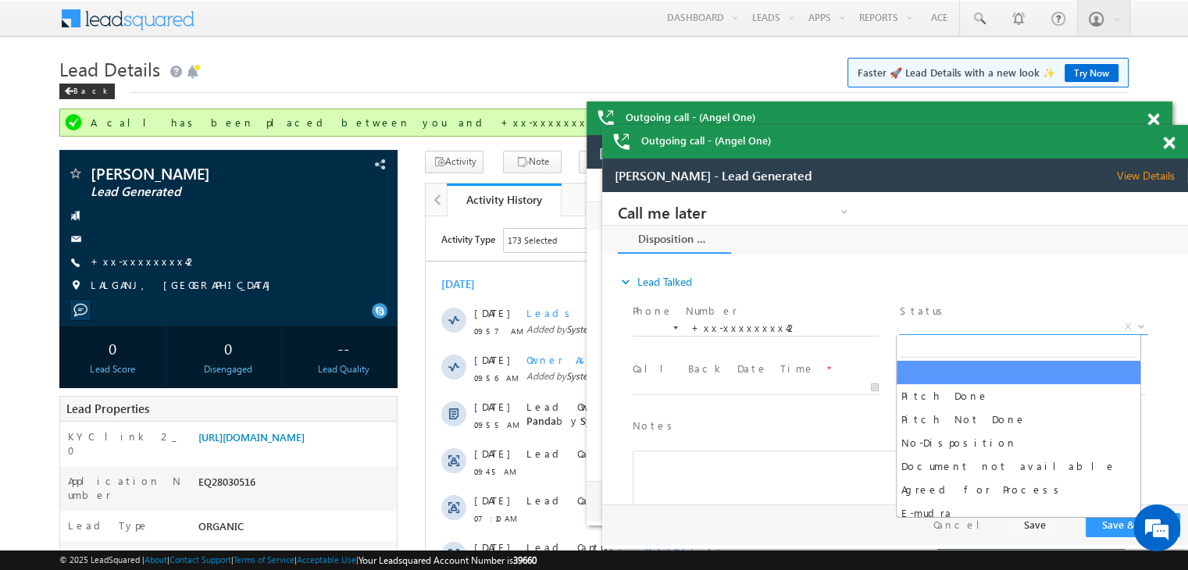
click at [1046, 329] on span "X" at bounding box center [1023, 327] width 248 height 16
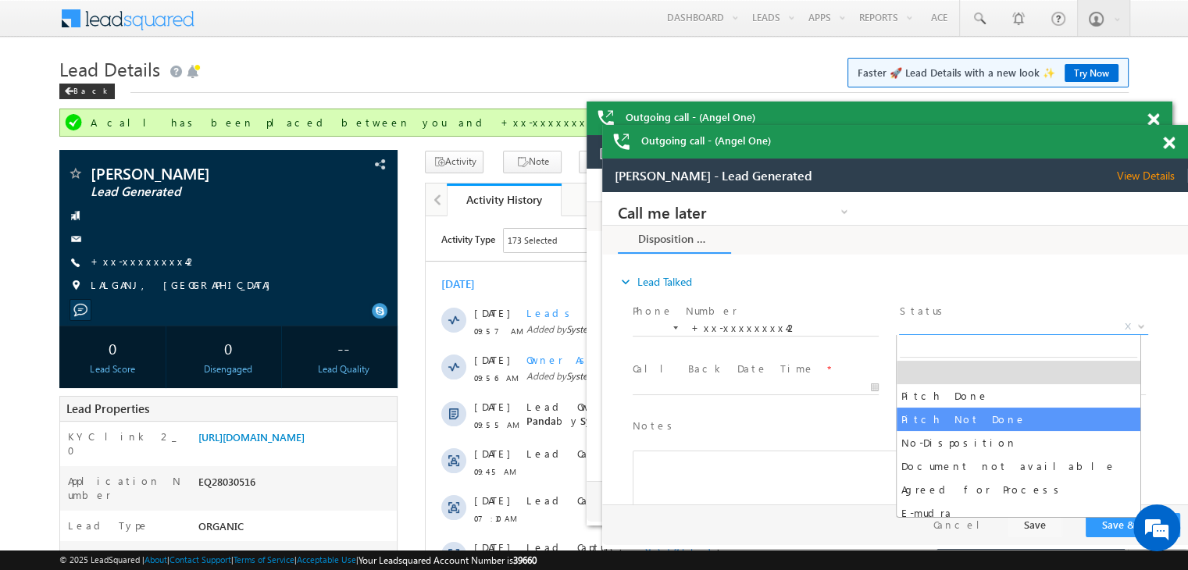
select select "Pitch Not Done"
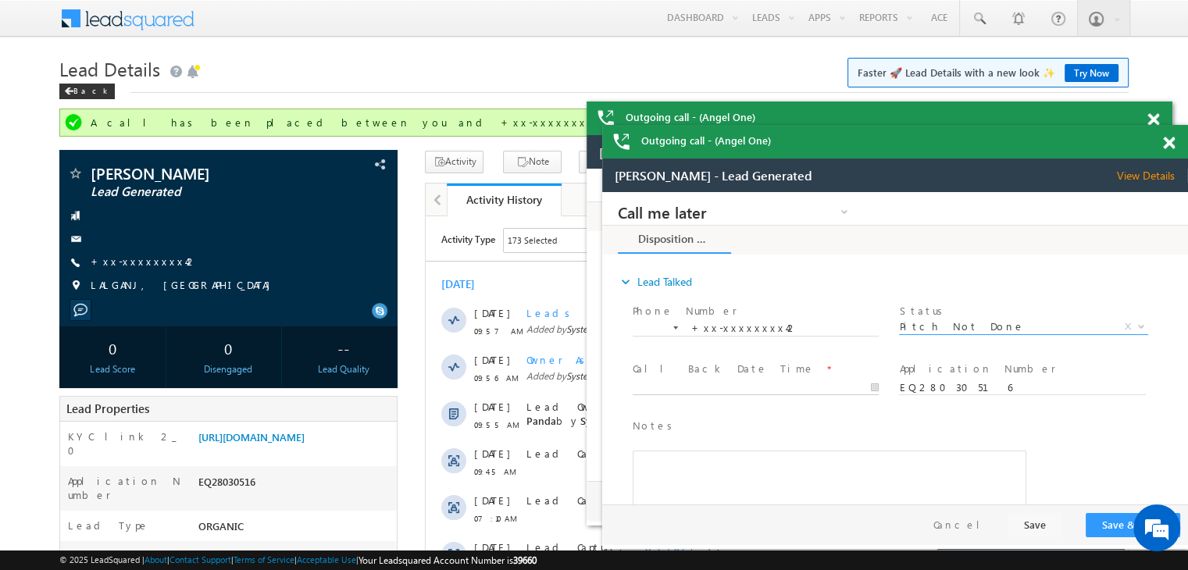
type input "08/30/25 10:27 AM"
click at [787, 387] on input "08/30/25 10:27 AM" at bounding box center [755, 388] width 246 height 16
click at [1114, 520] on button "Save & Close" at bounding box center [1132, 525] width 94 height 24
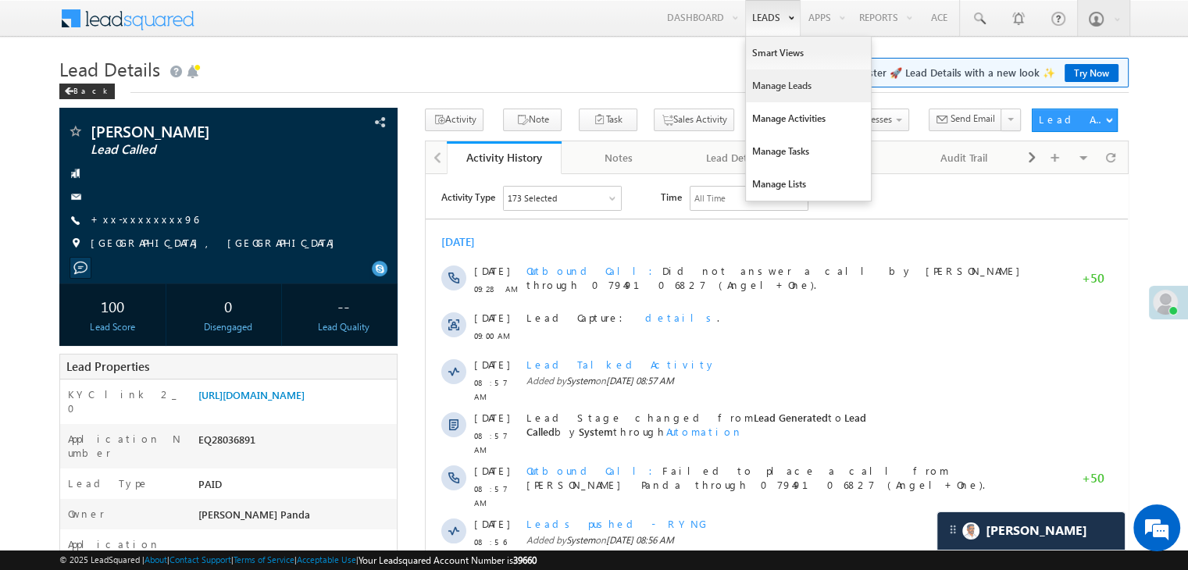
click at [772, 81] on link "Manage Leads" at bounding box center [808, 85] width 125 height 33
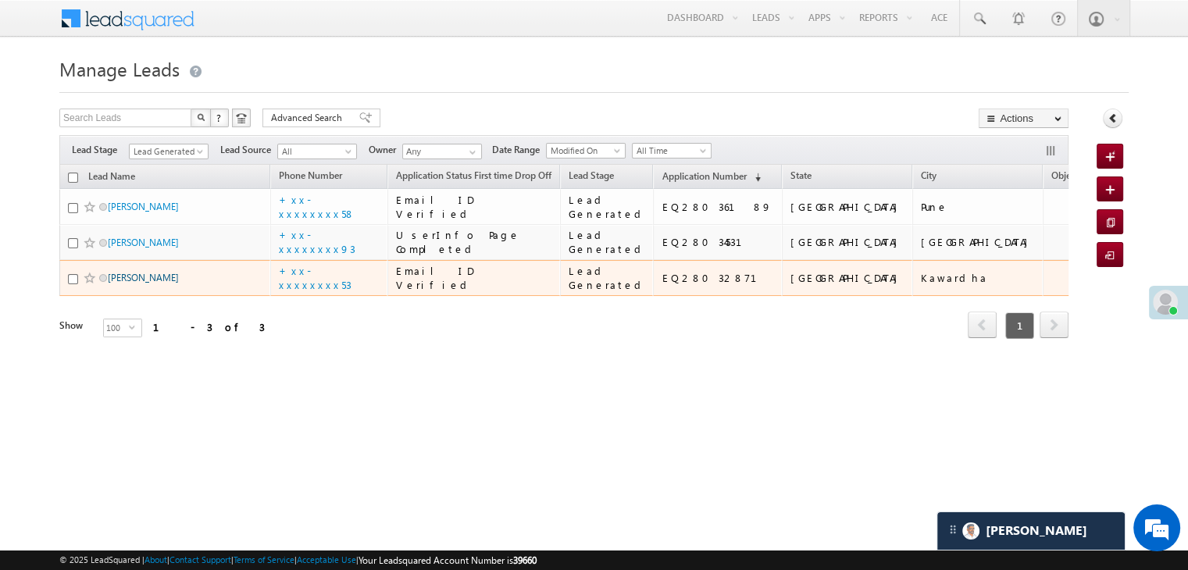
click at [140, 283] on link "[PERSON_NAME]" at bounding box center [143, 278] width 71 height 12
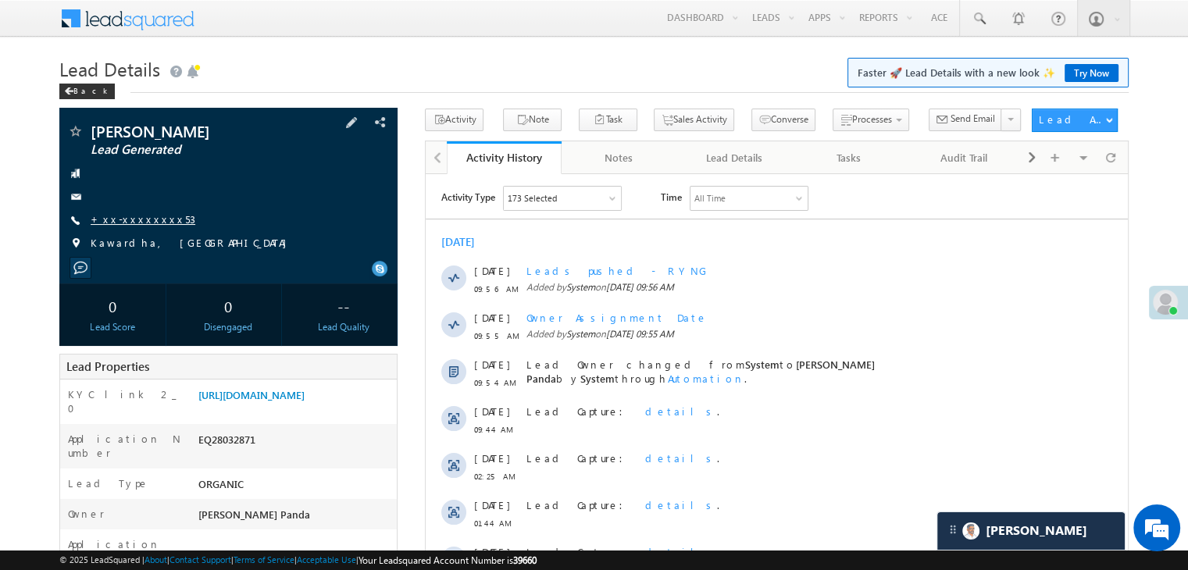
click at [128, 223] on link "+xx-xxxxxxxx53" at bounding box center [143, 218] width 105 height 13
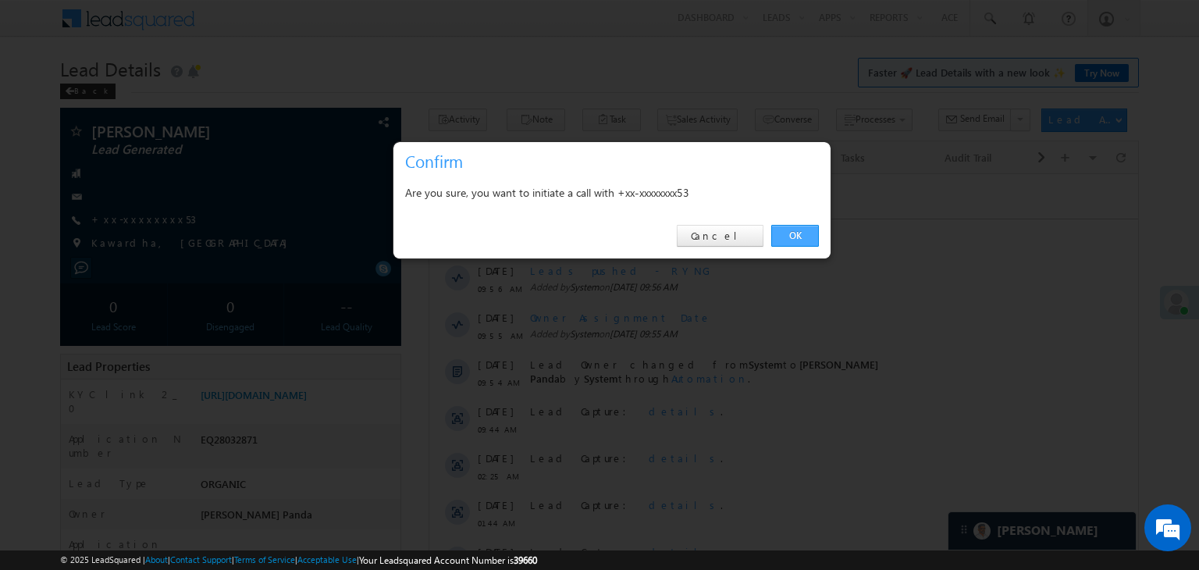
drag, startPoint x: 785, startPoint y: 236, endPoint x: 330, endPoint y: 2, distance: 510.8
click at [785, 236] on link "OK" at bounding box center [795, 236] width 48 height 22
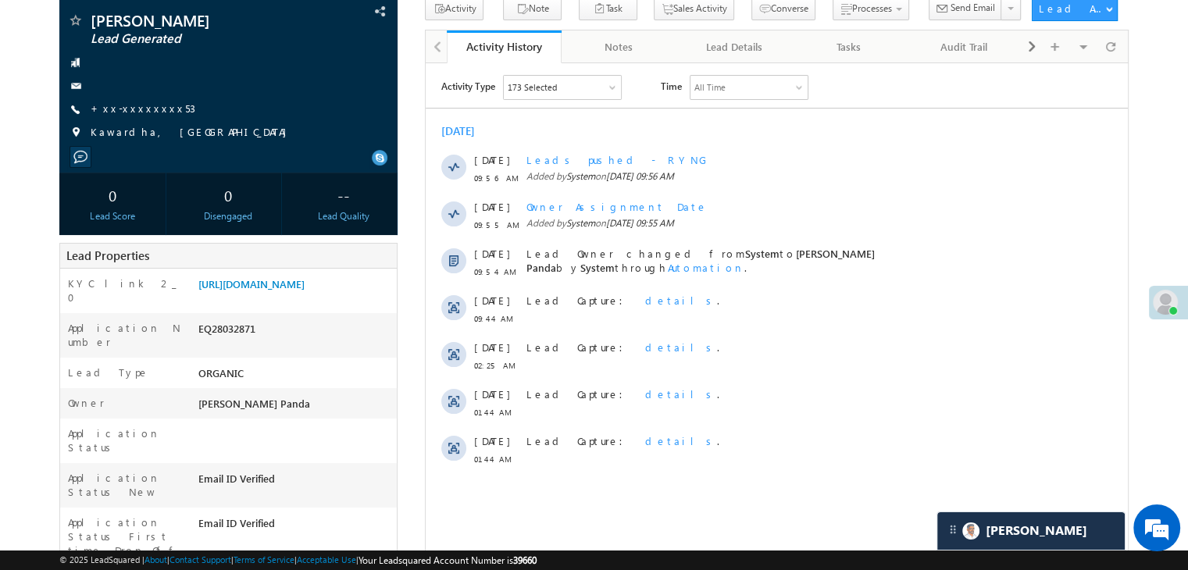
scroll to position [156, 0]
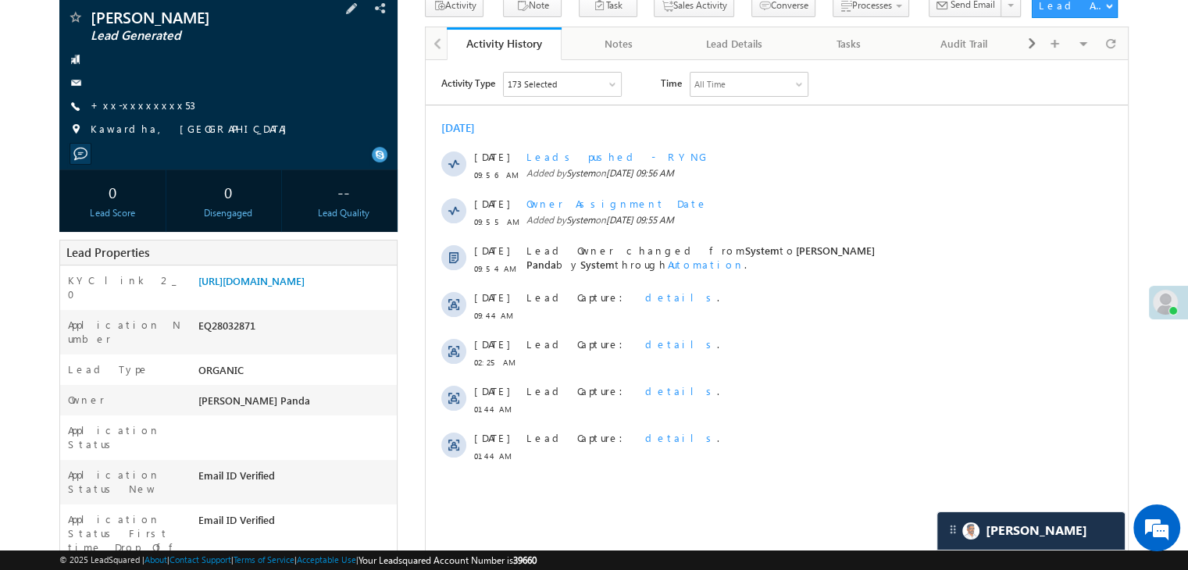
click at [116, 113] on span "+xx-xxxxxxxx53" at bounding box center [143, 106] width 105 height 16
click at [147, 101] on link "+xx-xxxxxxxx53" at bounding box center [143, 104] width 105 height 13
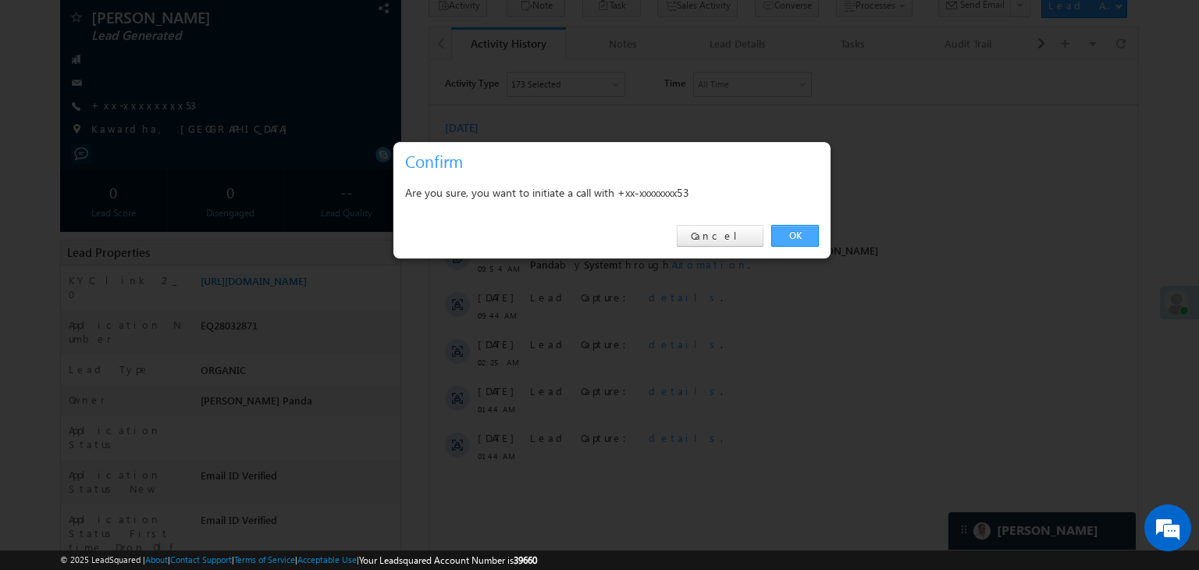
click at [792, 234] on link "OK" at bounding box center [795, 236] width 48 height 22
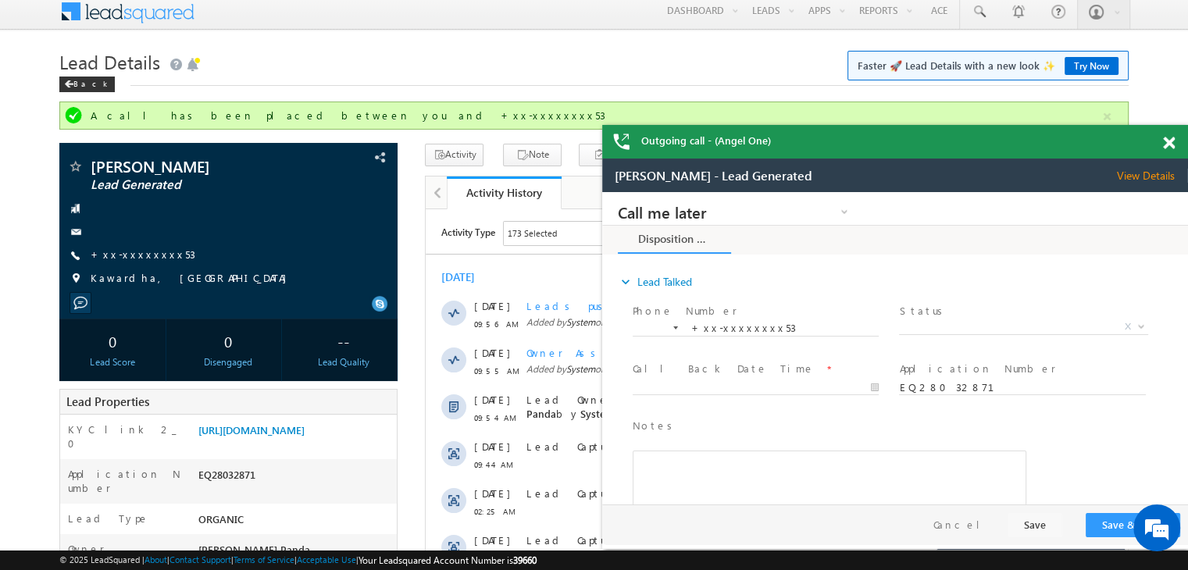
scroll to position [0, 0]
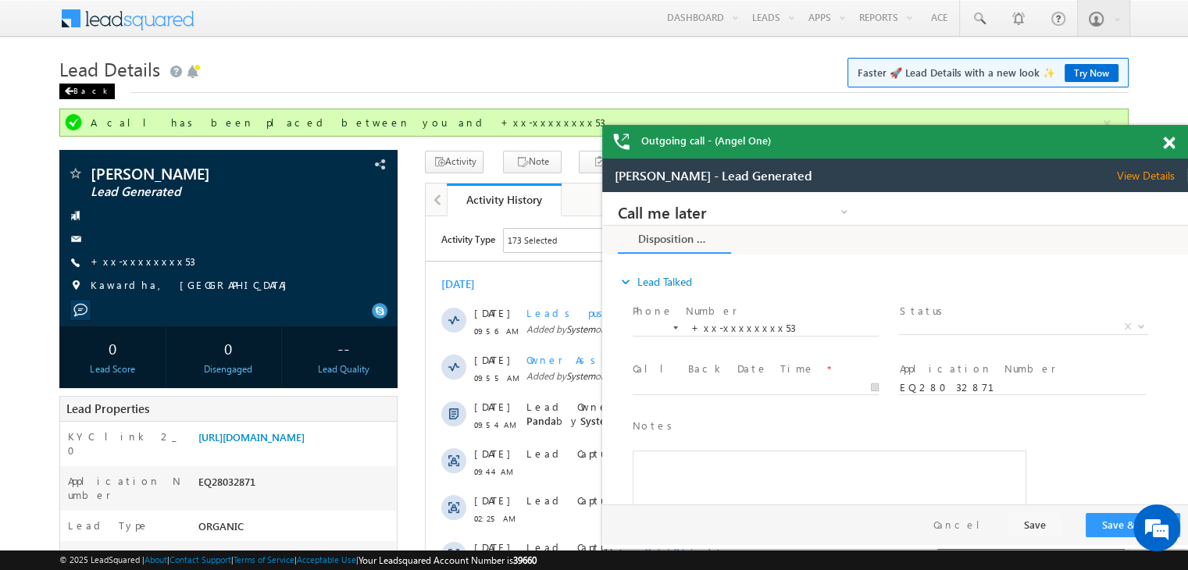
click at [82, 90] on div "Back" at bounding box center [86, 92] width 55 height 16
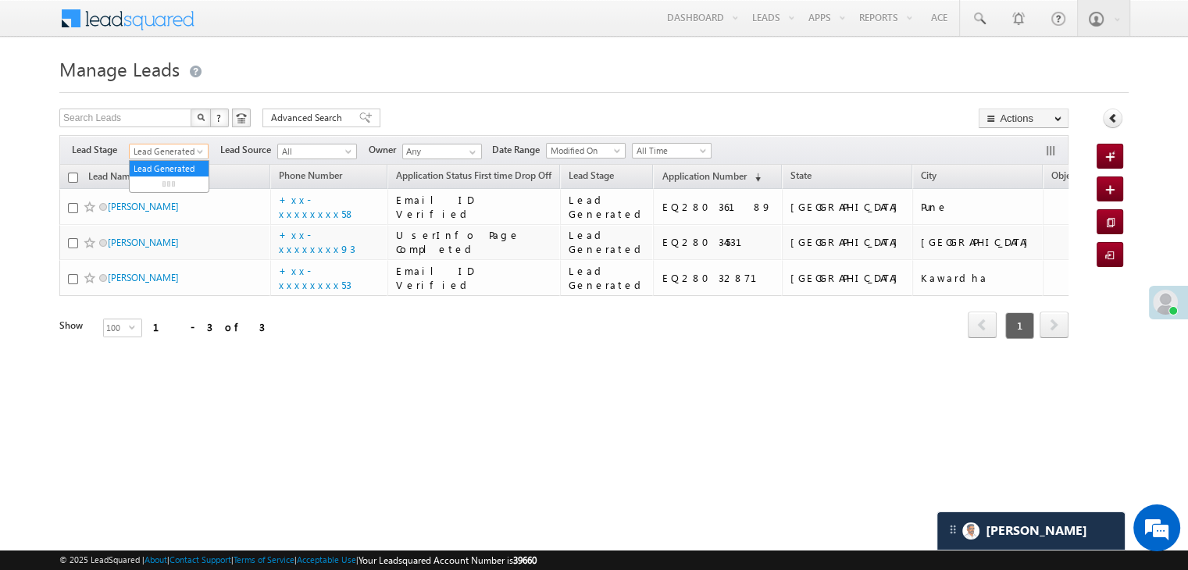
click at [198, 157] on span at bounding box center [201, 154] width 12 height 12
click at [180, 164] on link "All" at bounding box center [169, 169] width 79 height 14
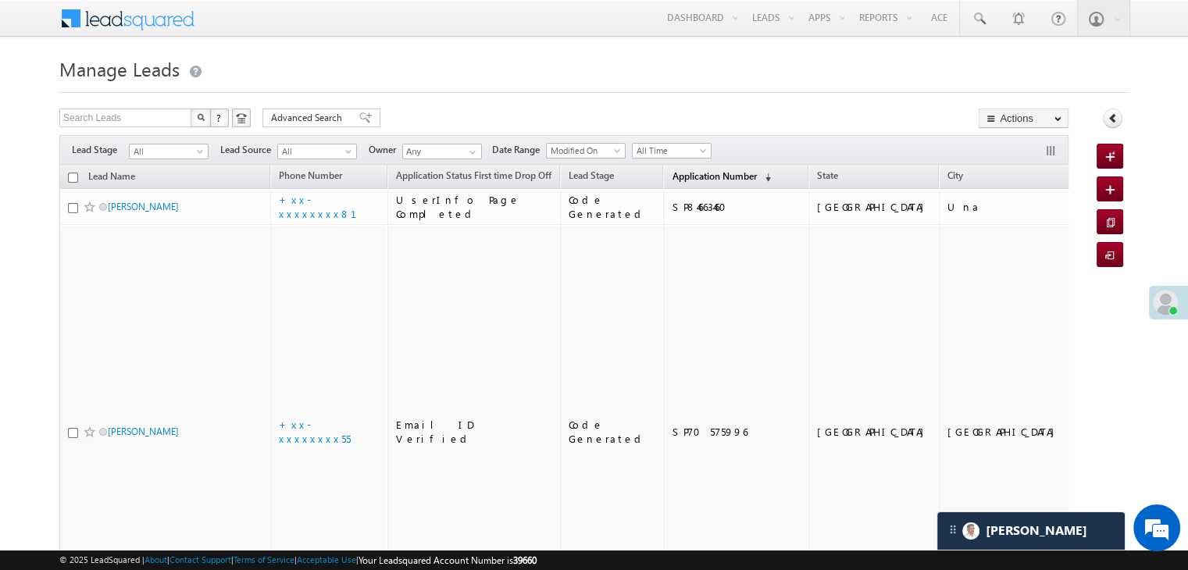
click at [694, 176] on span "Application Number" at bounding box center [713, 176] width 84 height 12
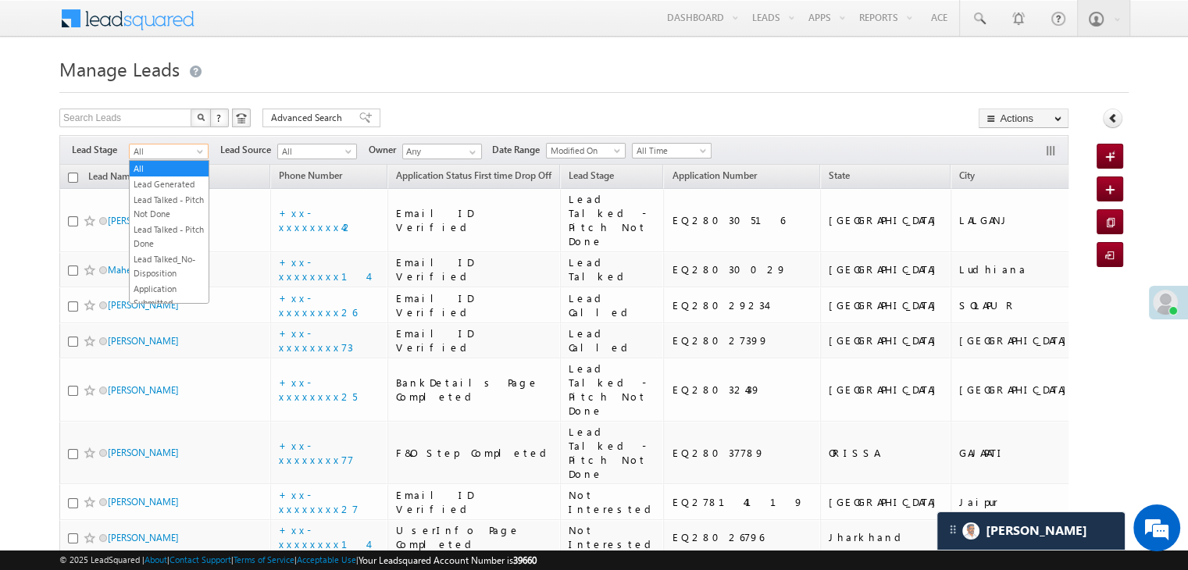
click at [195, 151] on span at bounding box center [201, 154] width 12 height 12
click at [176, 185] on link "Lead Generated" at bounding box center [169, 184] width 79 height 14
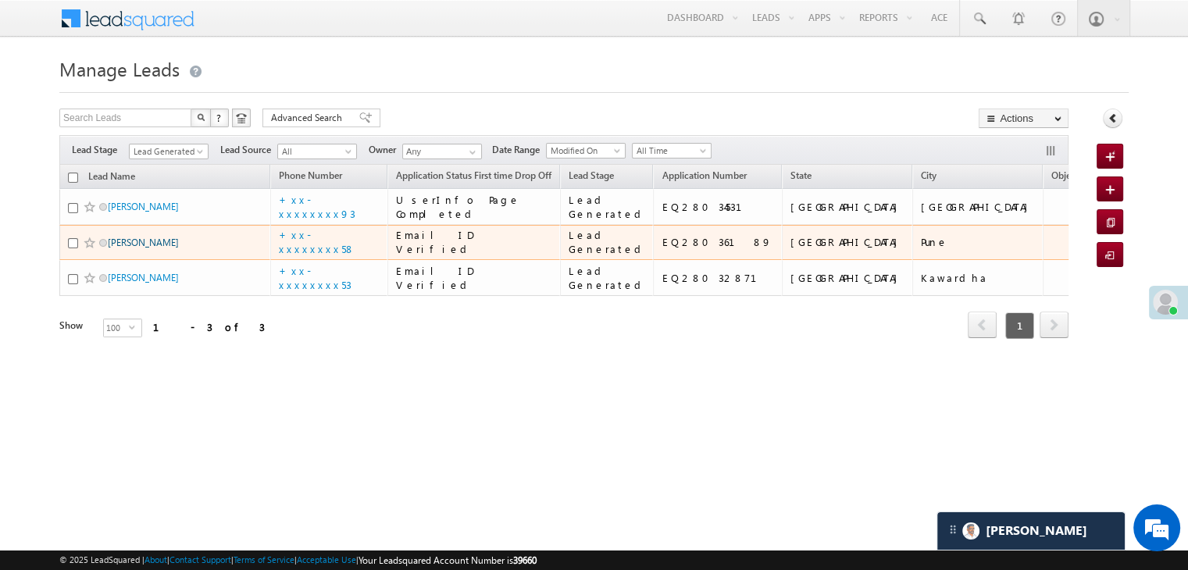
click at [127, 248] on link "[PERSON_NAME]" at bounding box center [143, 243] width 71 height 12
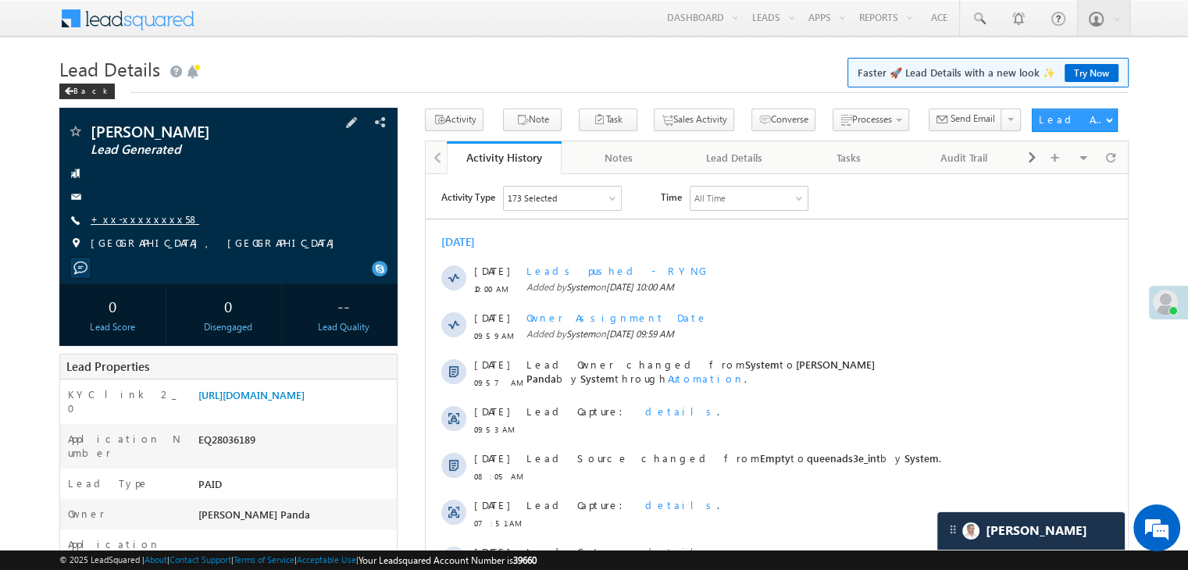
click at [123, 223] on link "+xx-xxxxxxxx58" at bounding box center [145, 218] width 109 height 13
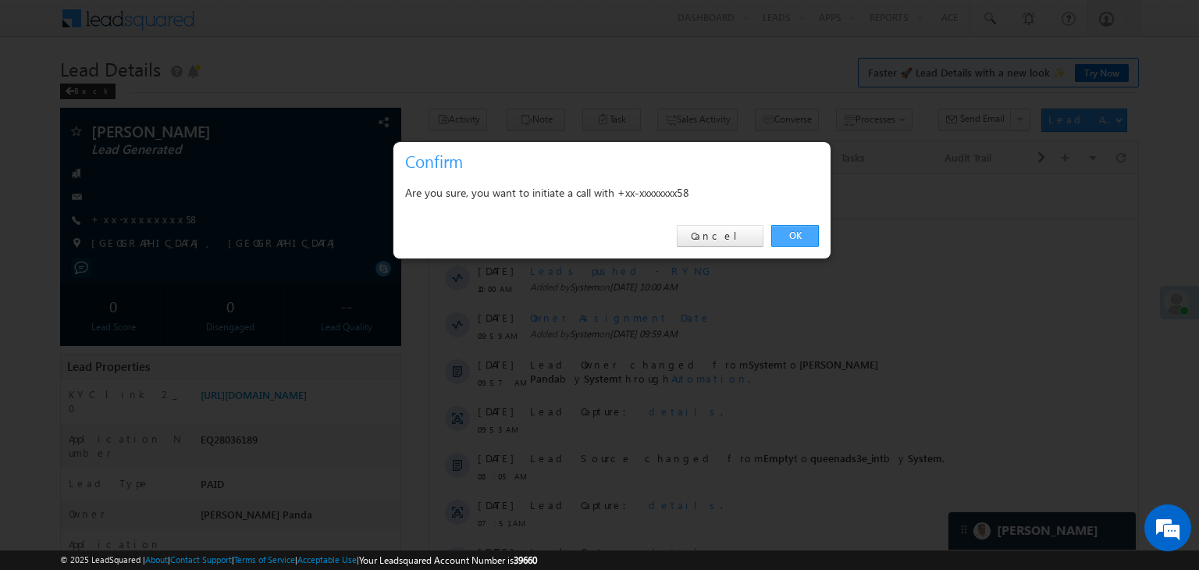
click at [793, 233] on link "OK" at bounding box center [795, 236] width 48 height 22
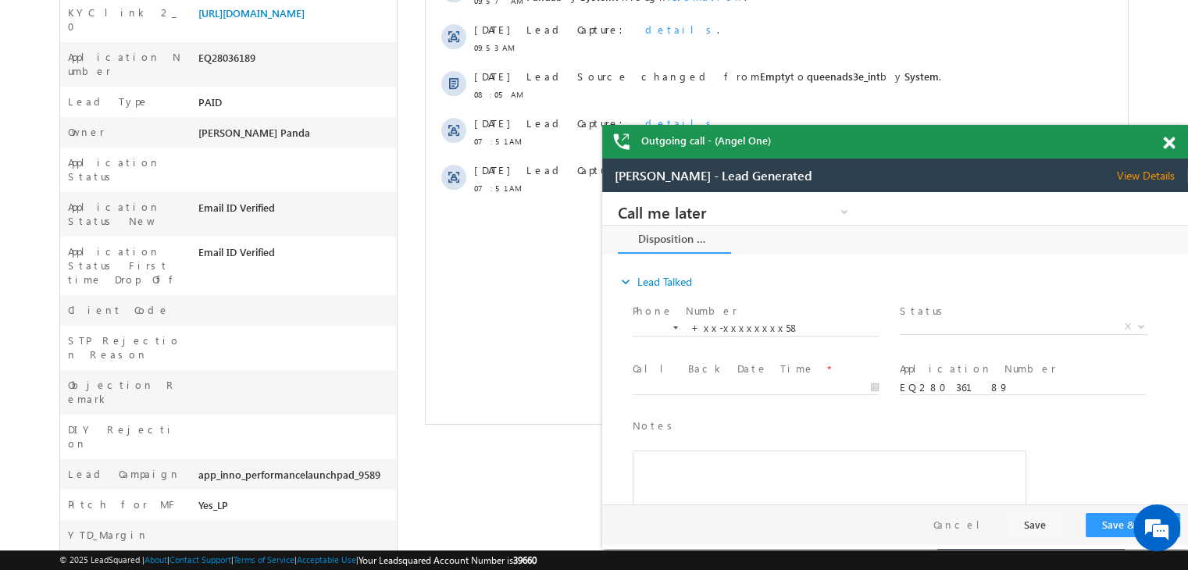
scroll to position [141, 0]
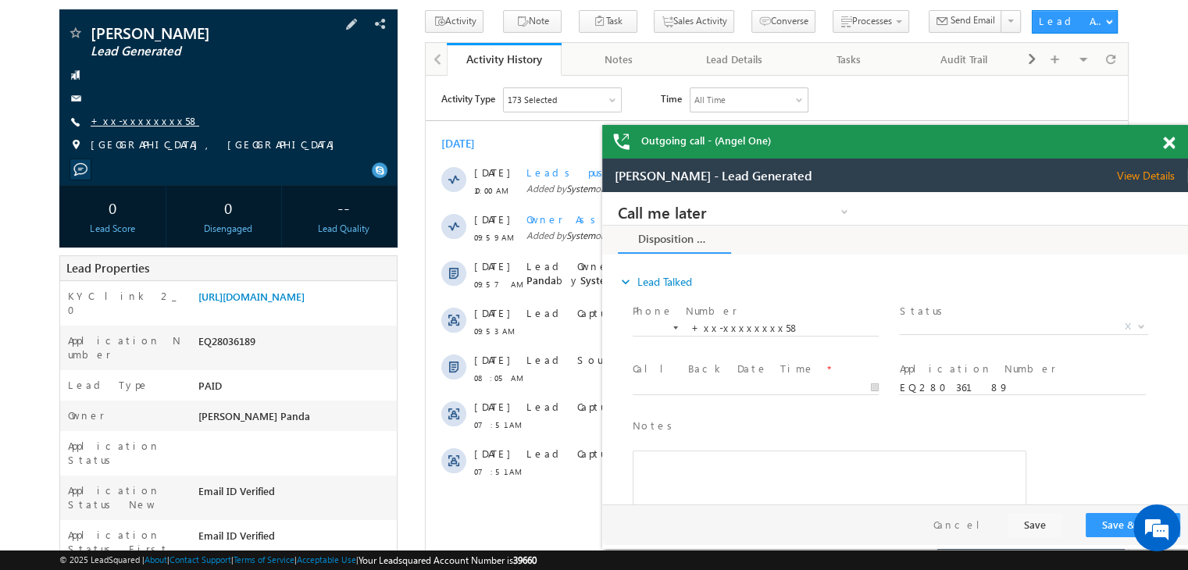
click at [137, 119] on link "+xx-xxxxxxxx58" at bounding box center [145, 120] width 109 height 13
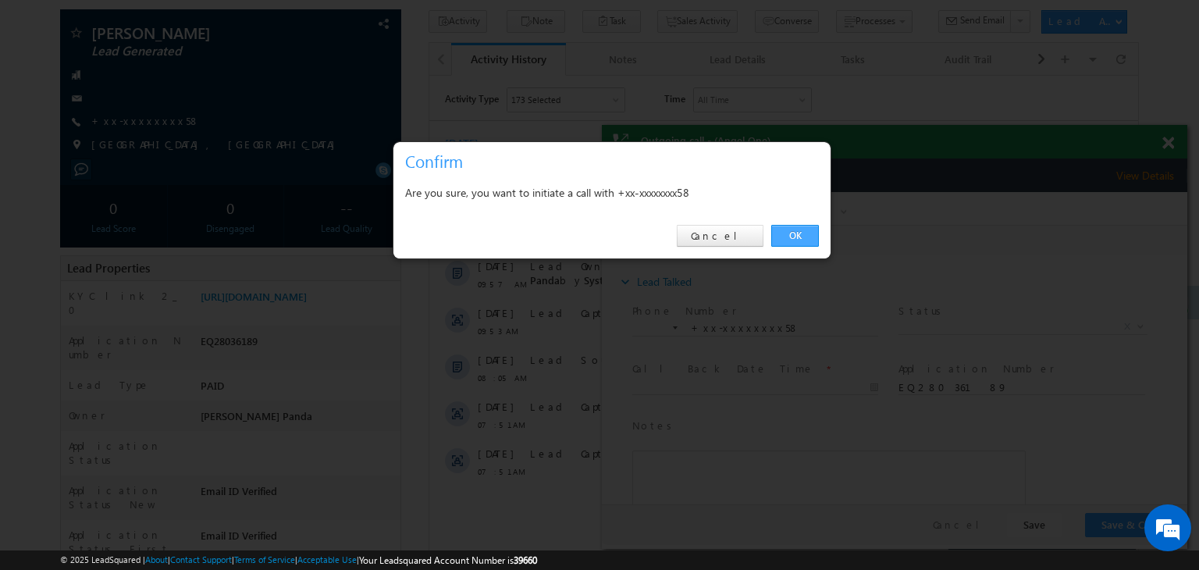
click at [793, 244] on link "OK" at bounding box center [795, 236] width 48 height 22
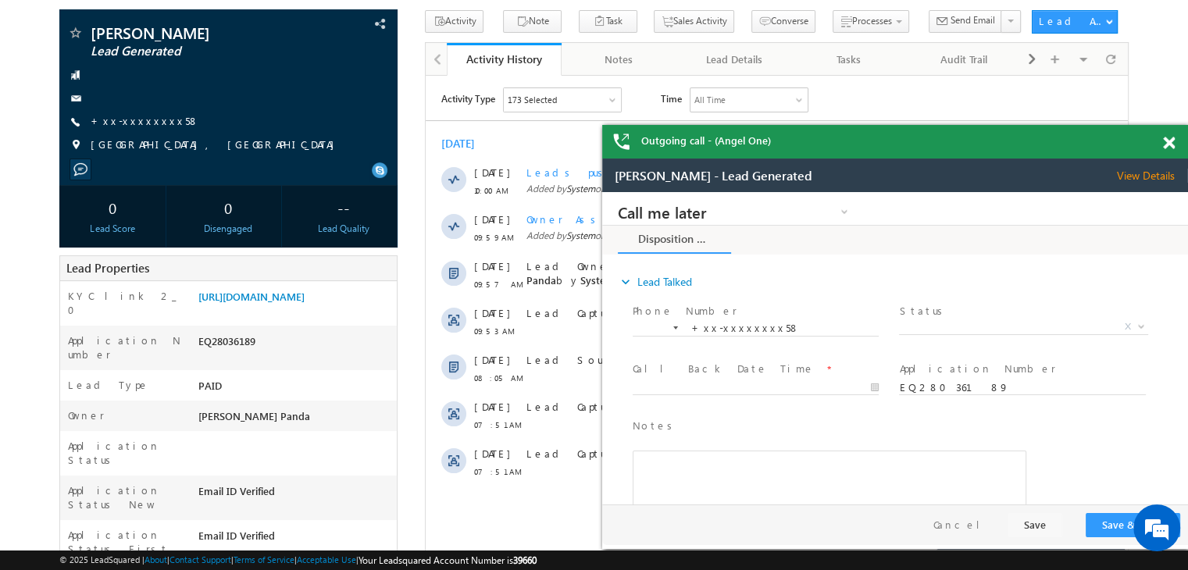
click at [1166, 141] on span at bounding box center [1169, 143] width 12 height 13
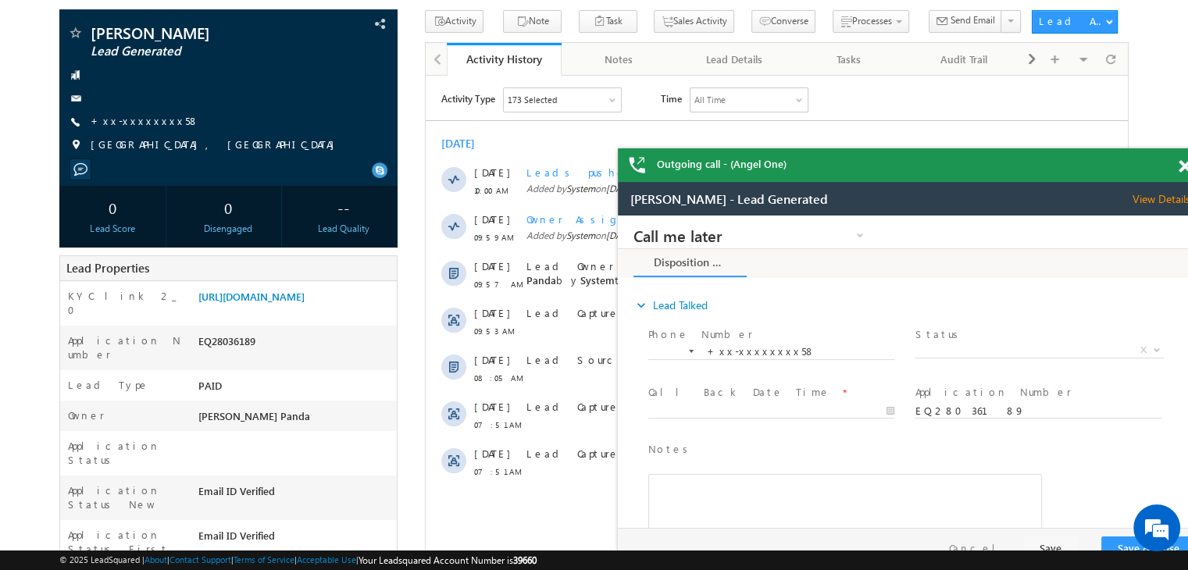
scroll to position [0, 0]
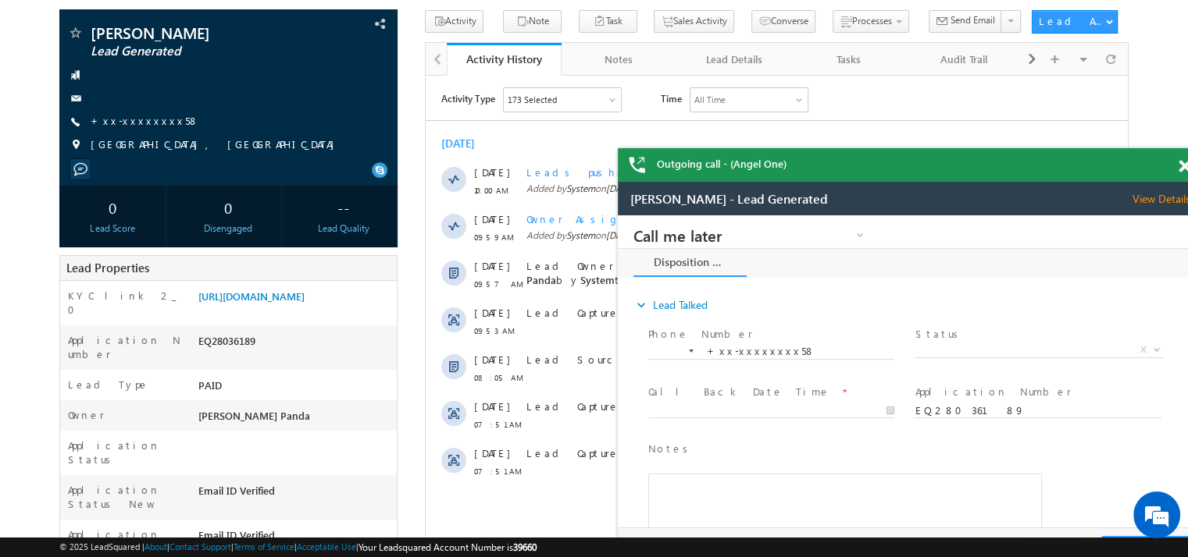
click at [1183, 170] on span at bounding box center [1184, 166] width 12 height 13
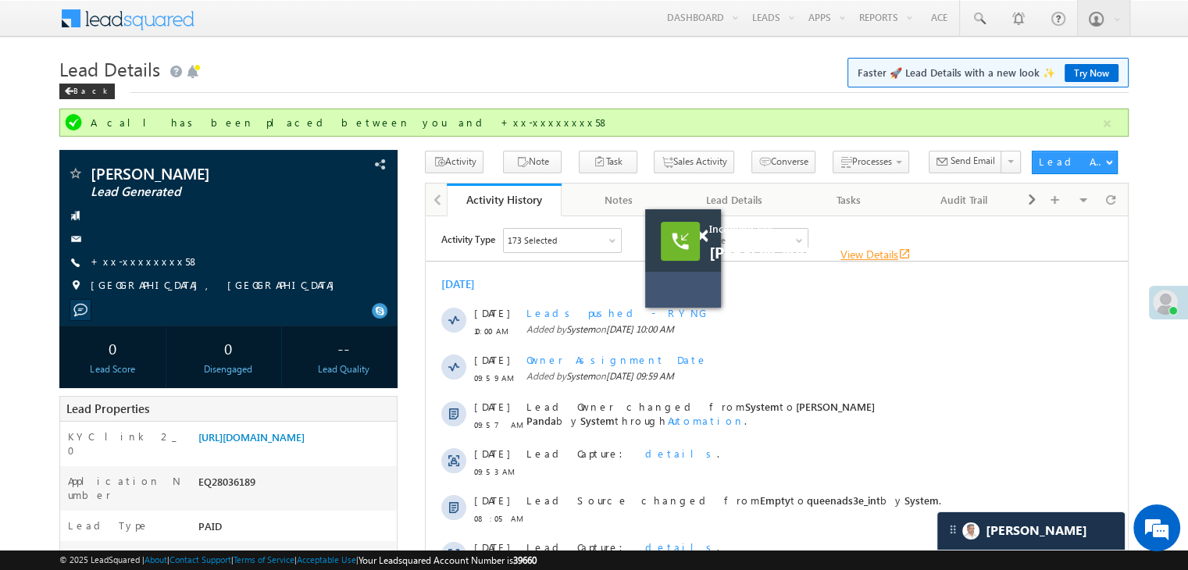
click at [850, 257] on link "View Details open_in_new" at bounding box center [875, 254] width 70 height 15
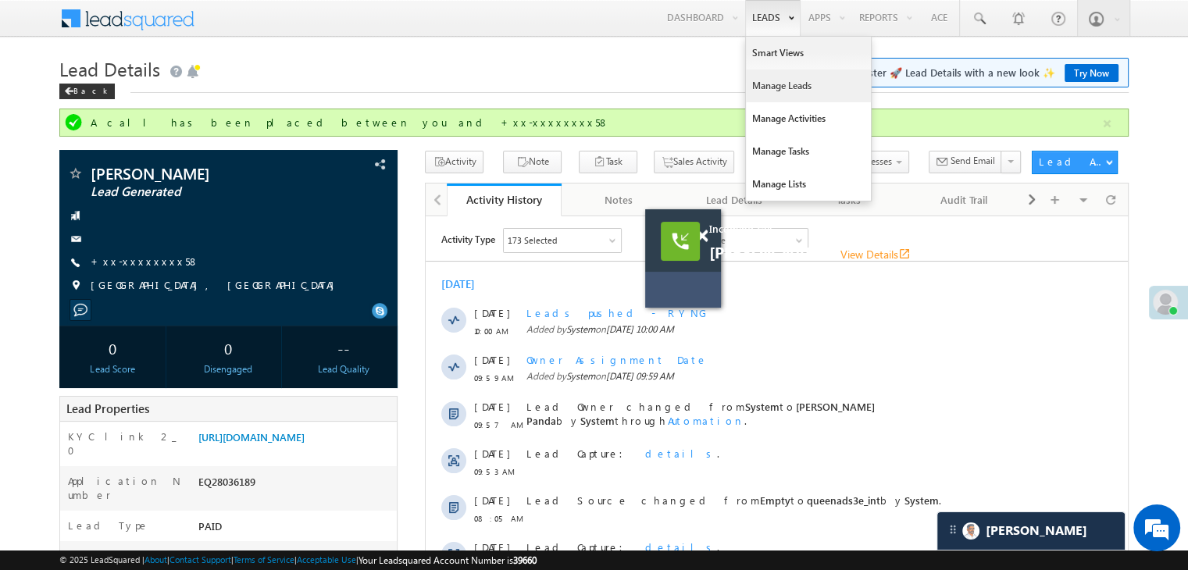
click at [769, 84] on link "Manage Leads" at bounding box center [808, 85] width 125 height 33
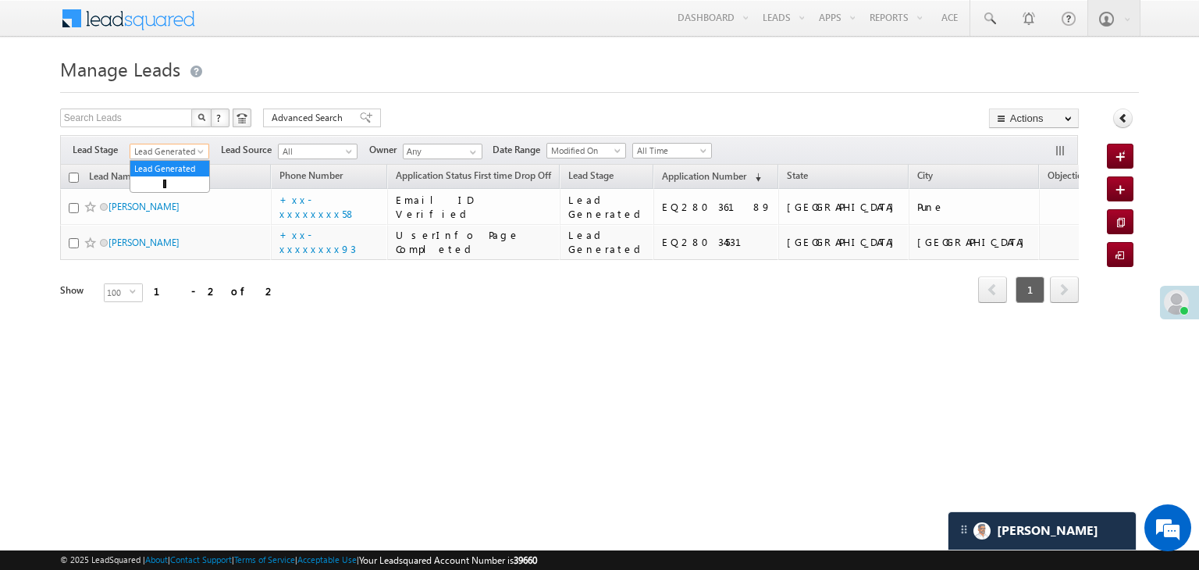
click at [197, 153] on span at bounding box center [202, 154] width 12 height 12
click at [179, 165] on link "All" at bounding box center [169, 169] width 79 height 14
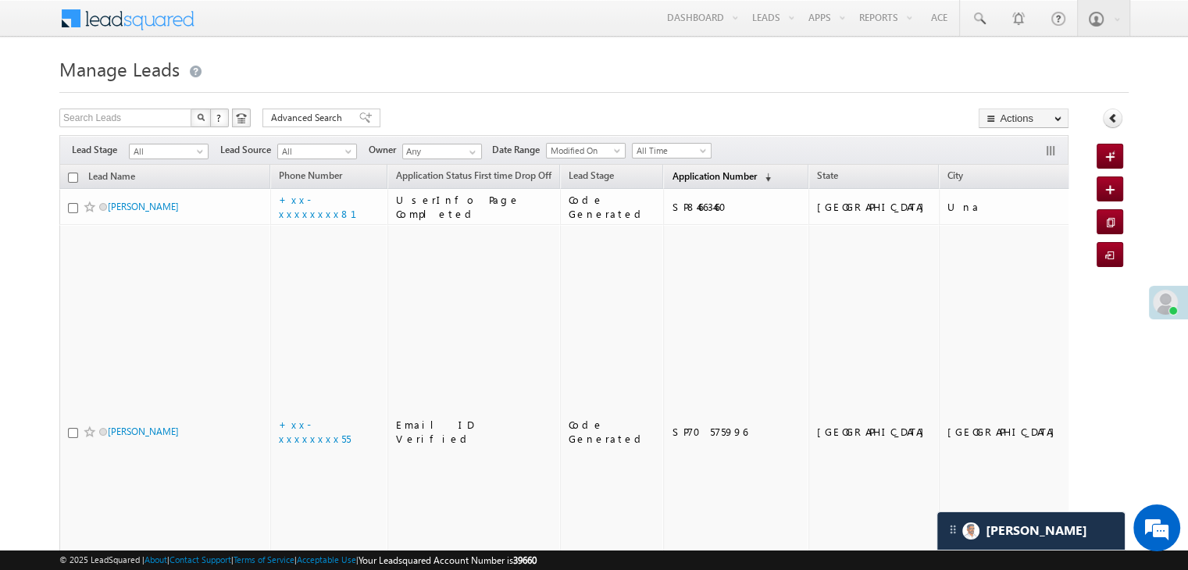
click at [674, 176] on span "Application Number" at bounding box center [713, 176] width 84 height 12
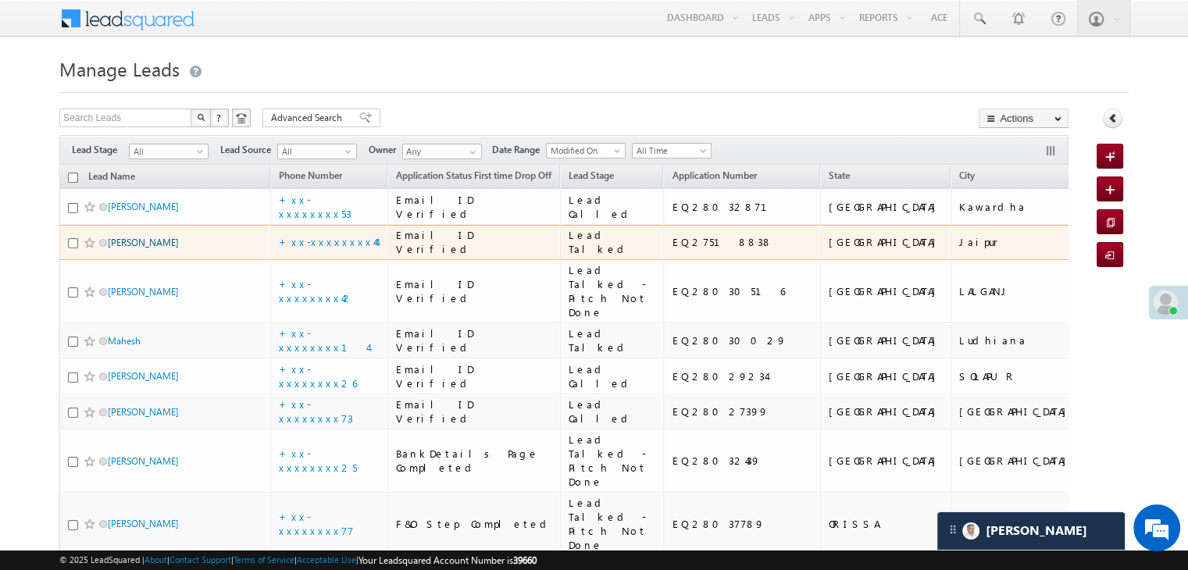
scroll to position [7501, 0]
click at [143, 248] on link "[PERSON_NAME]" at bounding box center [143, 243] width 71 height 12
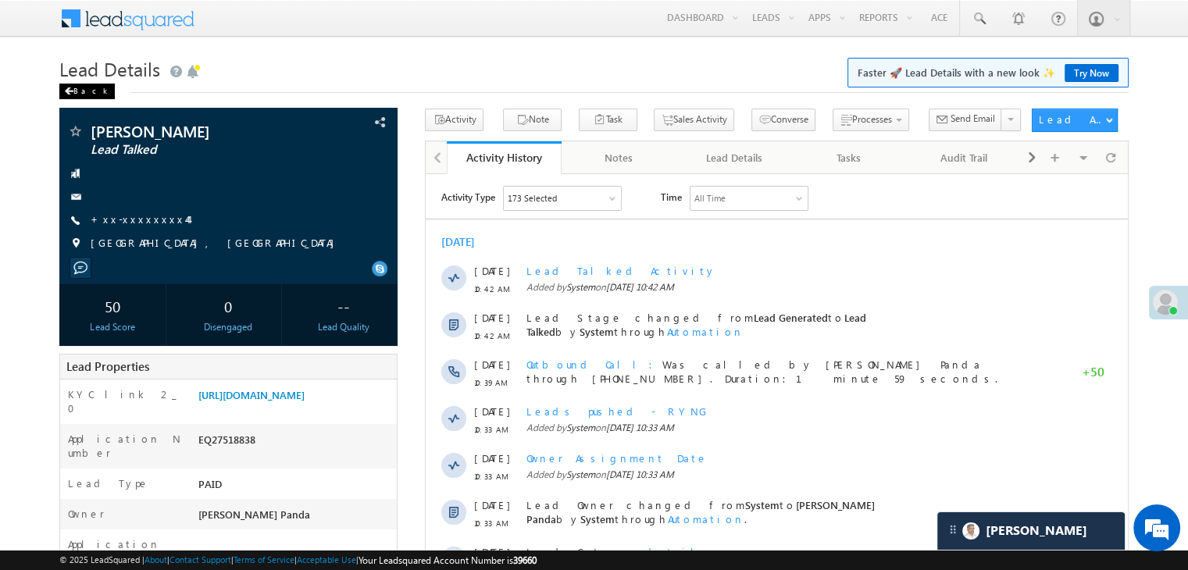
click at [73, 88] on span at bounding box center [68, 91] width 9 height 8
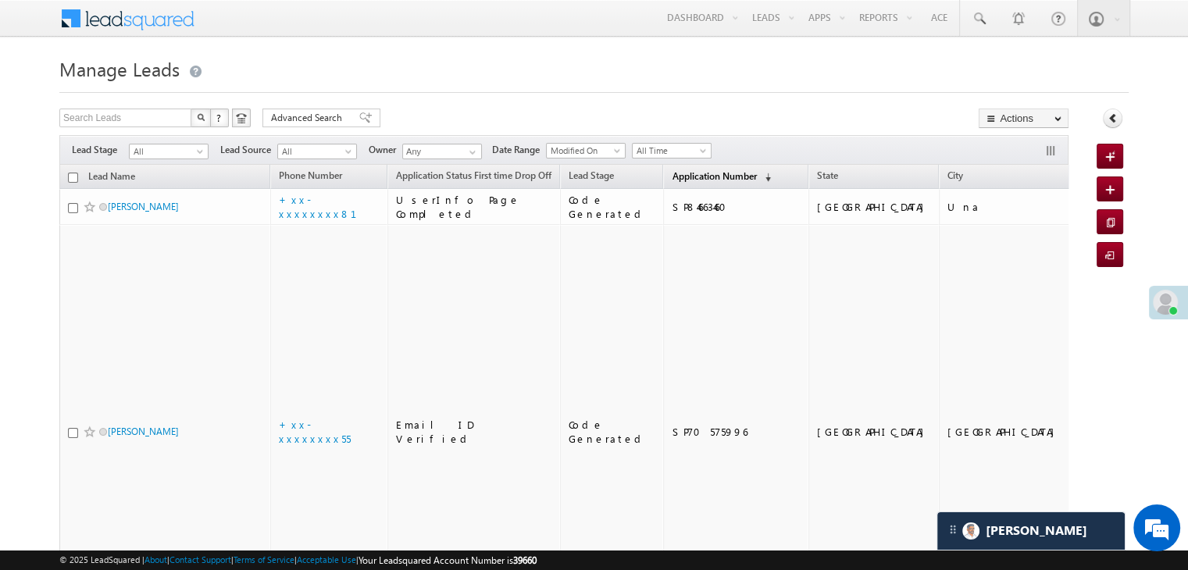
click at [696, 171] on span "Application Number" at bounding box center [713, 176] width 84 height 12
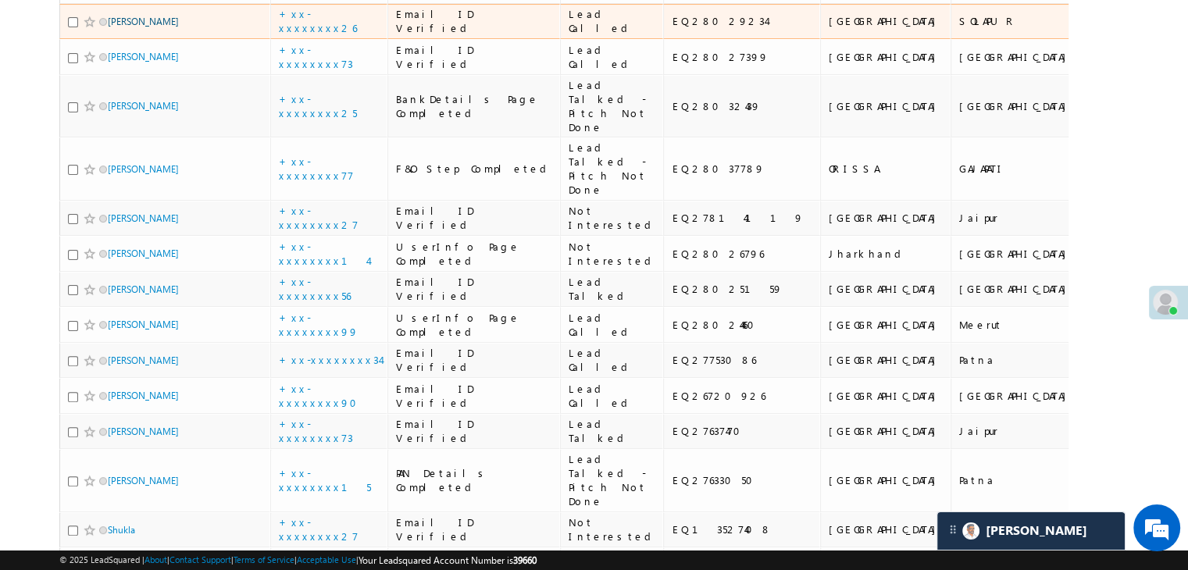
scroll to position [7501, 0]
click at [143, 27] on link "Pravin Indapure" at bounding box center [143, 22] width 71 height 12
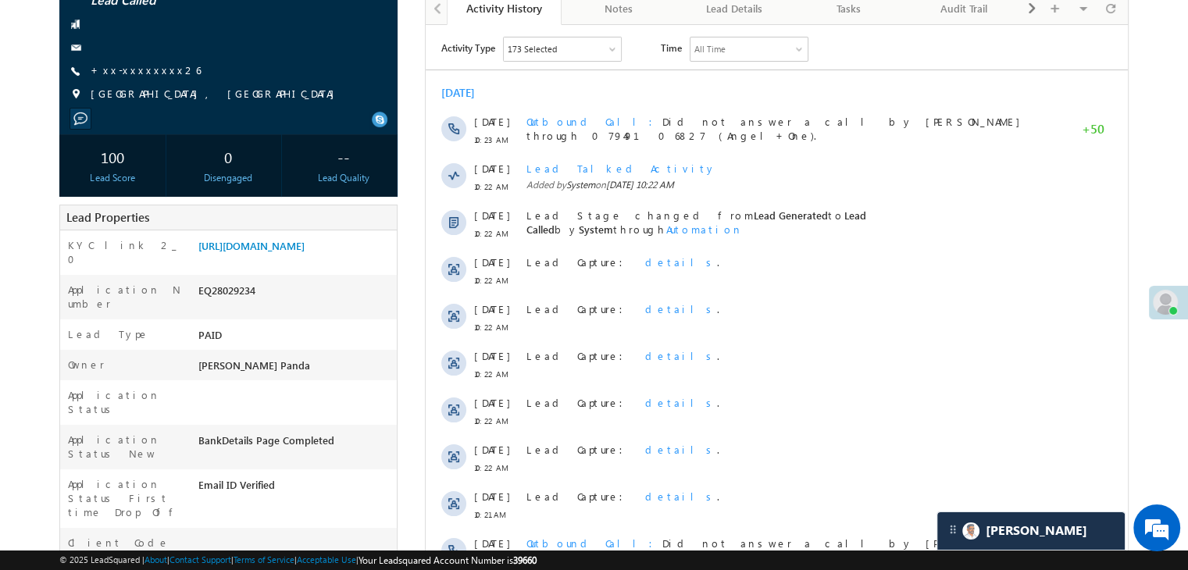
scroll to position [156, 0]
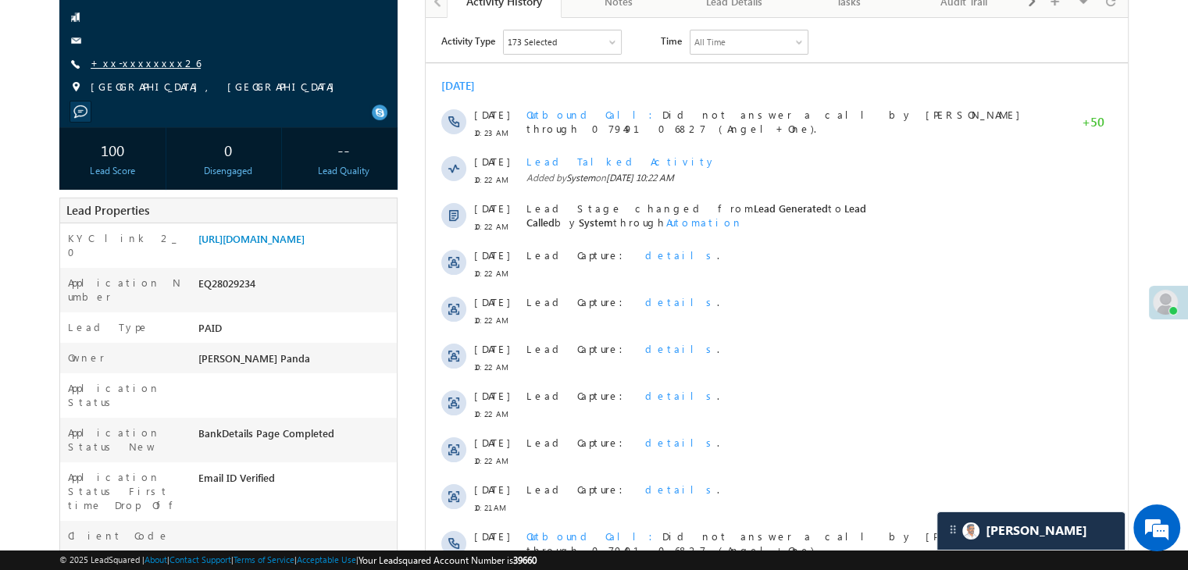
click at [130, 66] on link "+xx-xxxxxxxx26" at bounding box center [146, 62] width 110 height 13
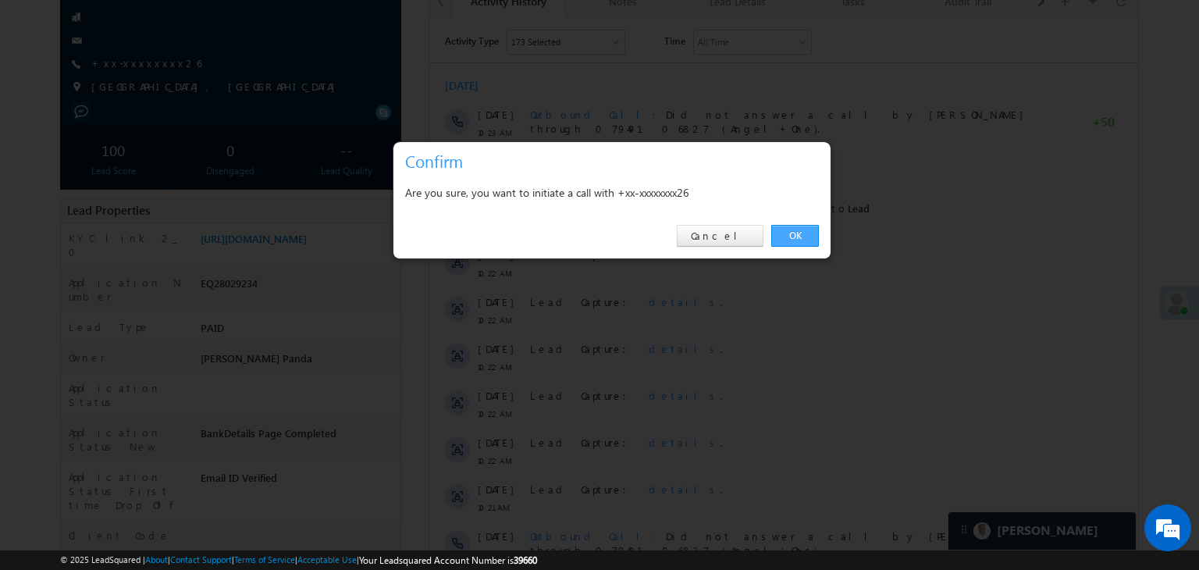
drag, startPoint x: 789, startPoint y: 230, endPoint x: 328, endPoint y: 176, distance: 464.6
click at [789, 230] on link "OK" at bounding box center [795, 236] width 48 height 22
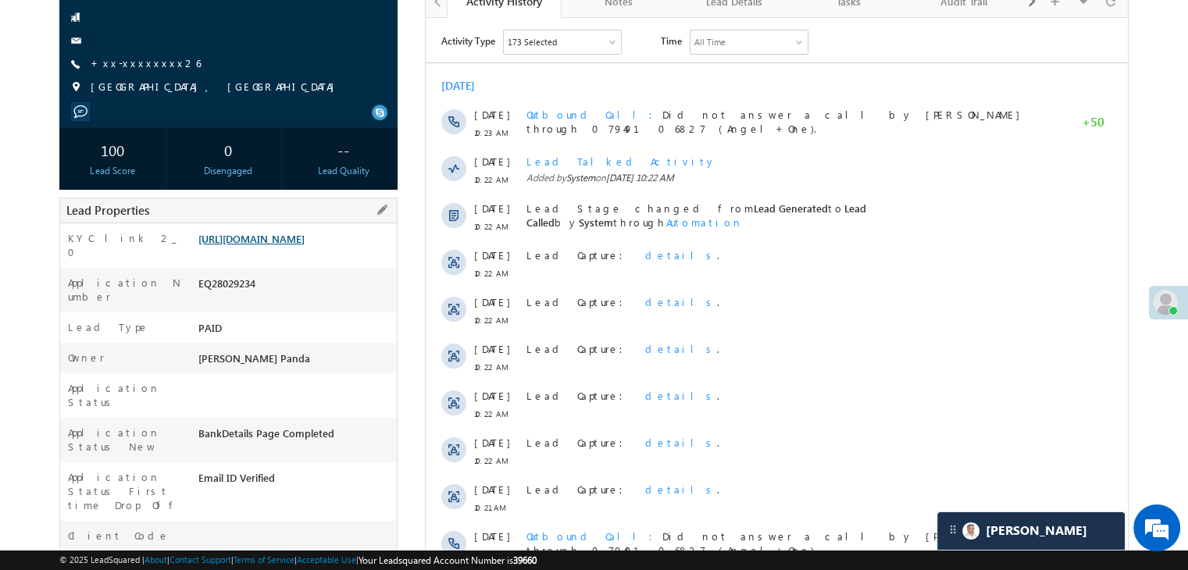
click at [278, 245] on link "https://angelbroking1-pk3em7sa.customui-test.leadsquared.com?leadId=a5f1d28c-db…" at bounding box center [251, 238] width 106 height 13
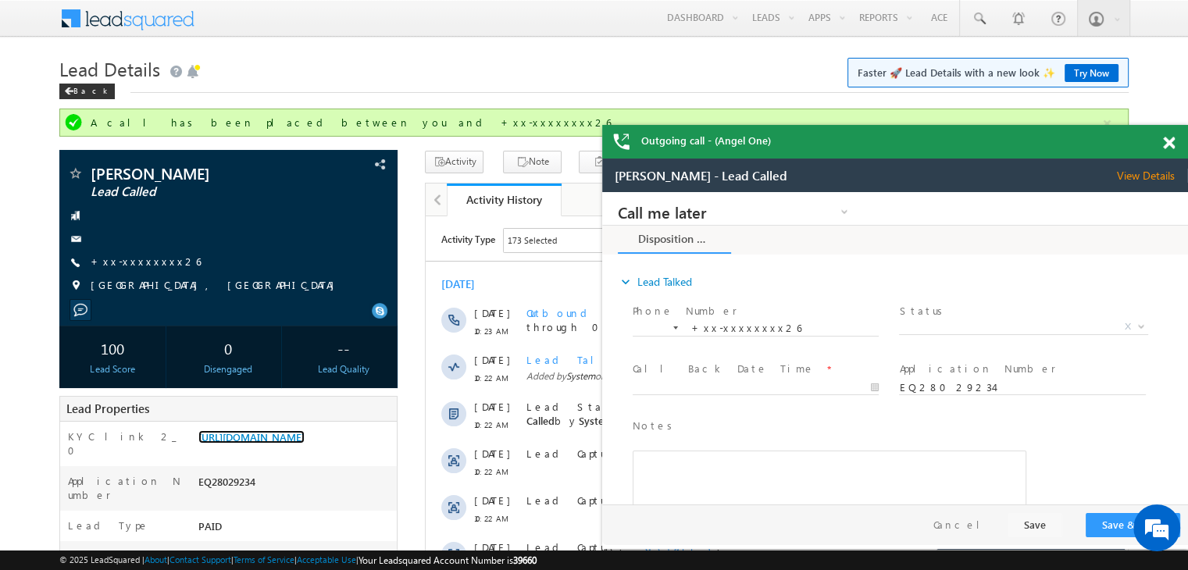
scroll to position [0, 0]
click at [84, 92] on div "Back" at bounding box center [86, 92] width 55 height 16
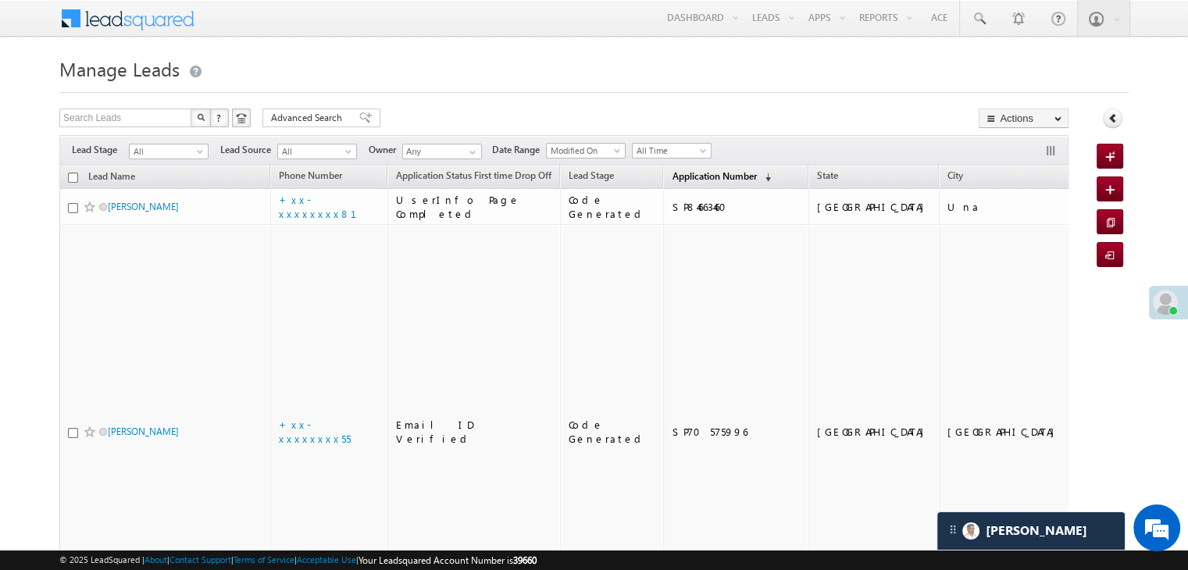
click at [671, 175] on span "Application Number" at bounding box center [713, 176] width 84 height 12
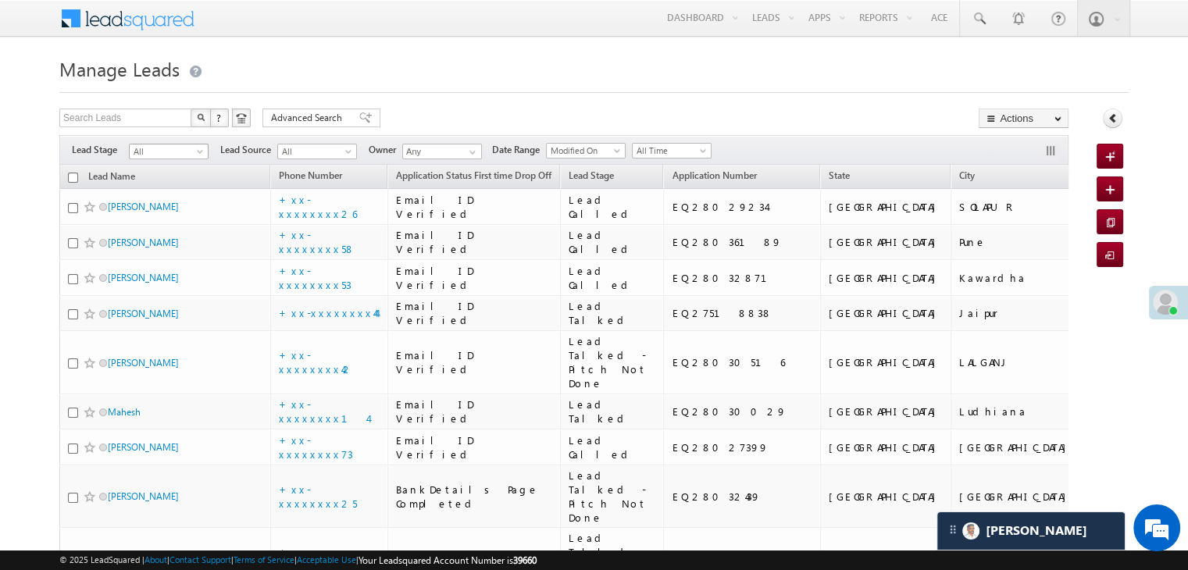
click at [201, 153] on span at bounding box center [201, 154] width 12 height 12
click at [147, 182] on link "Lead Generated" at bounding box center [169, 184] width 79 height 14
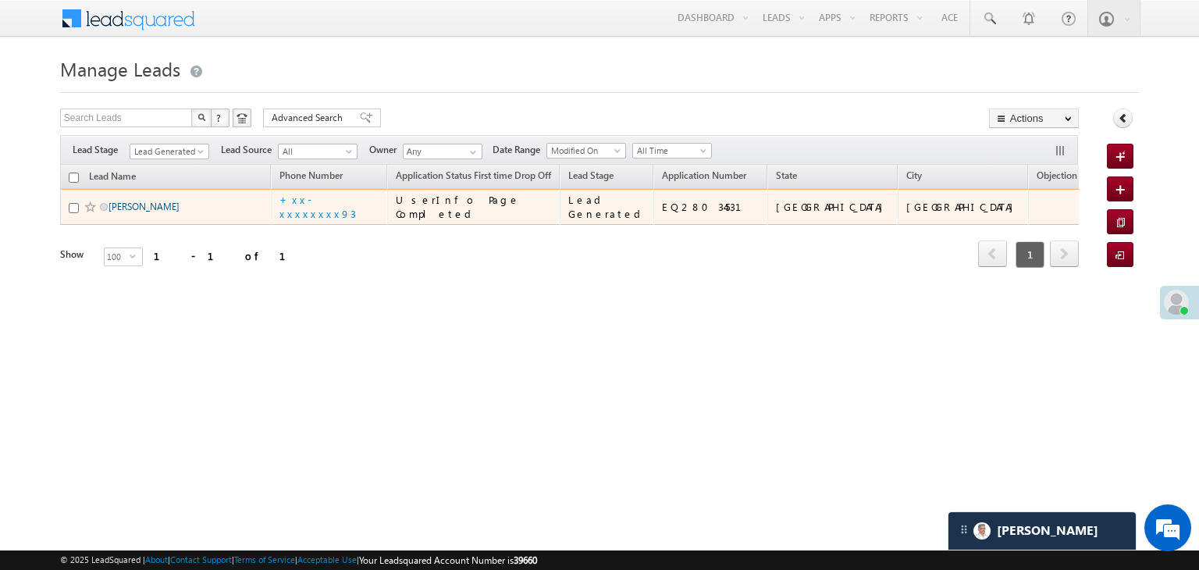
click at [126, 212] on link "Mansoori" at bounding box center [144, 207] width 71 height 12
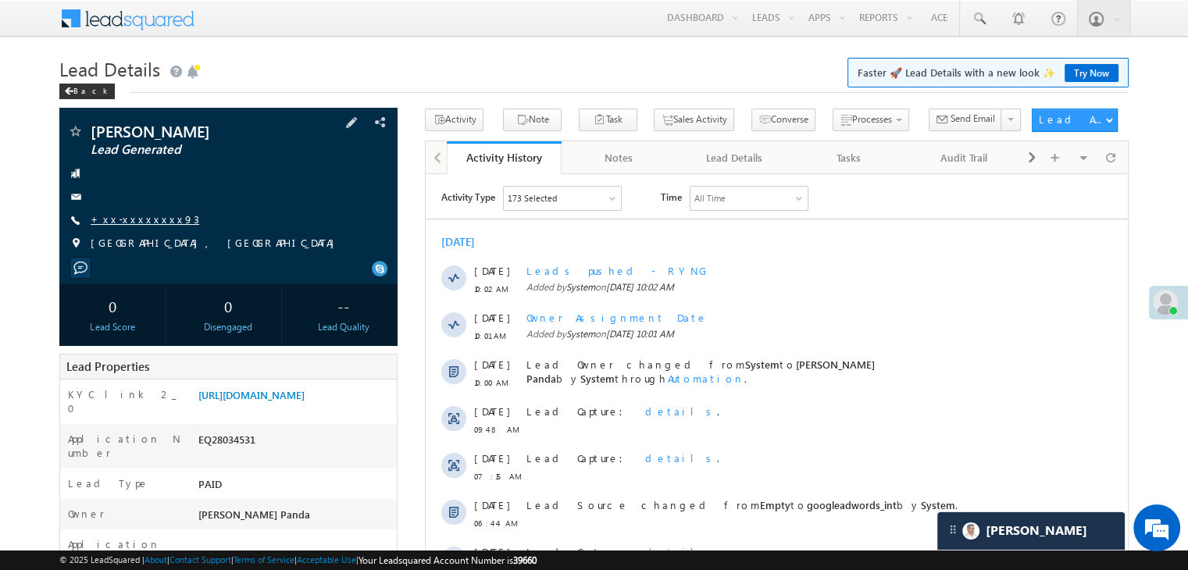
click at [130, 223] on link "+xx-xxxxxxxx93" at bounding box center [145, 218] width 109 height 13
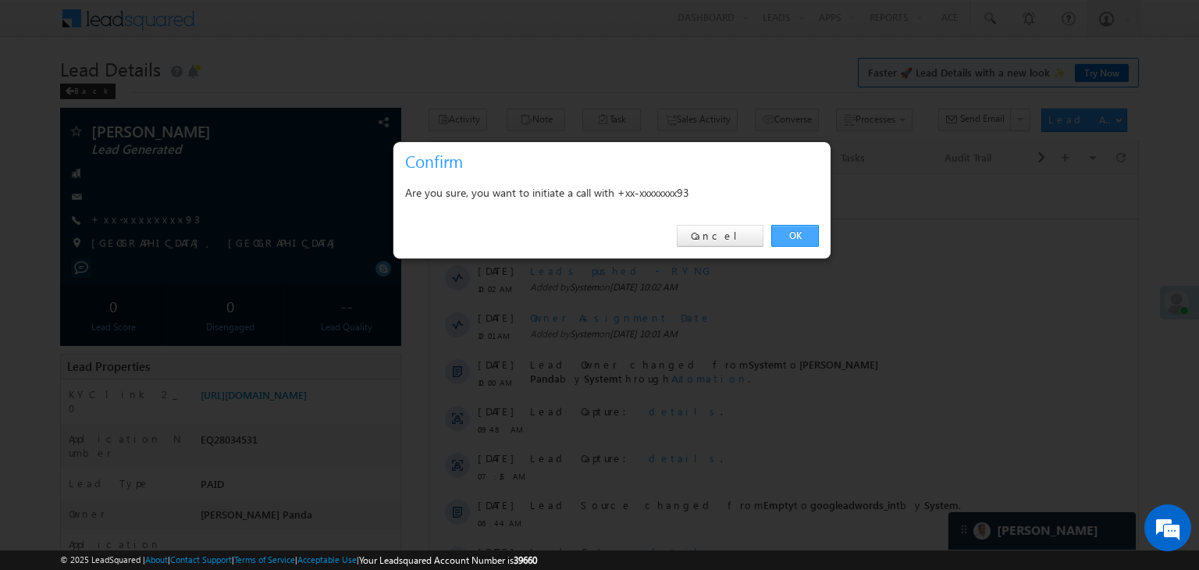
click at [796, 233] on link "OK" at bounding box center [795, 236] width 48 height 22
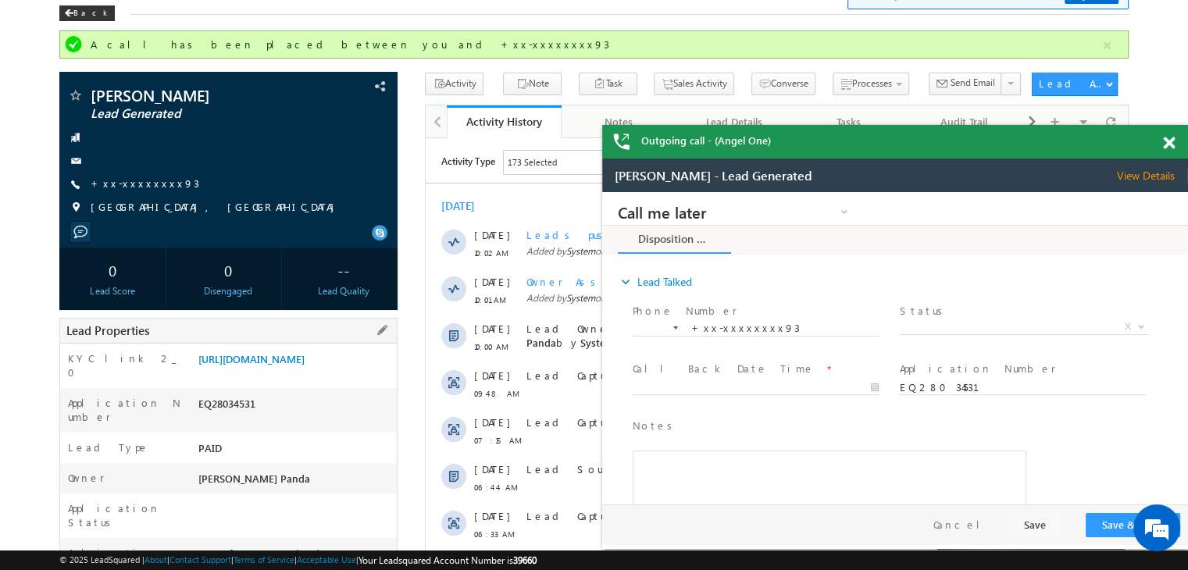
scroll to position [41, 0]
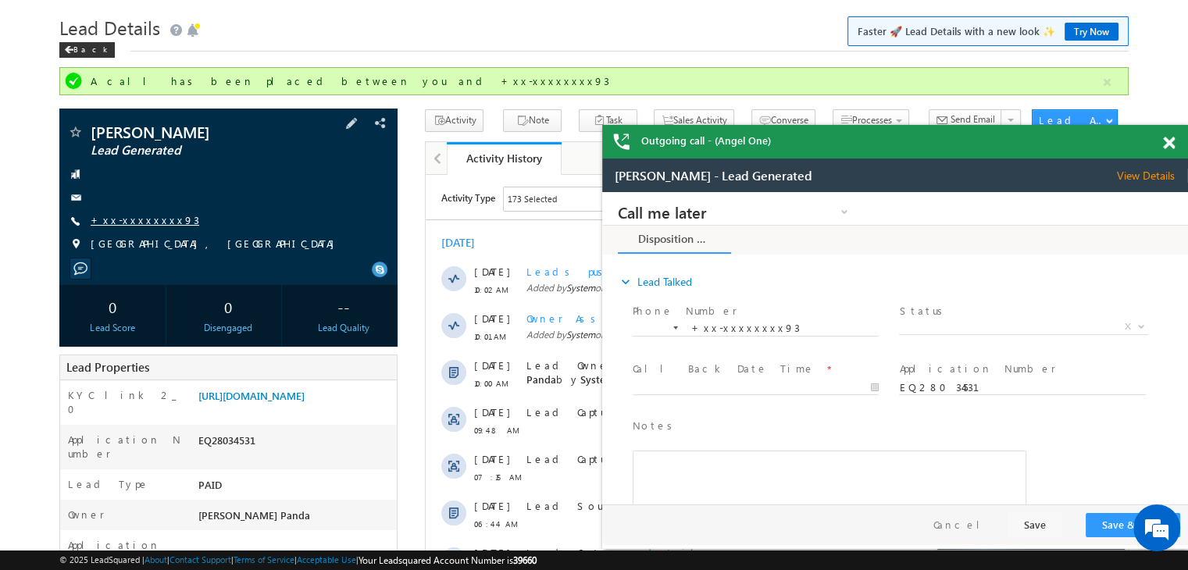
click at [132, 220] on link "+xx-xxxxxxxx93" at bounding box center [145, 219] width 109 height 13
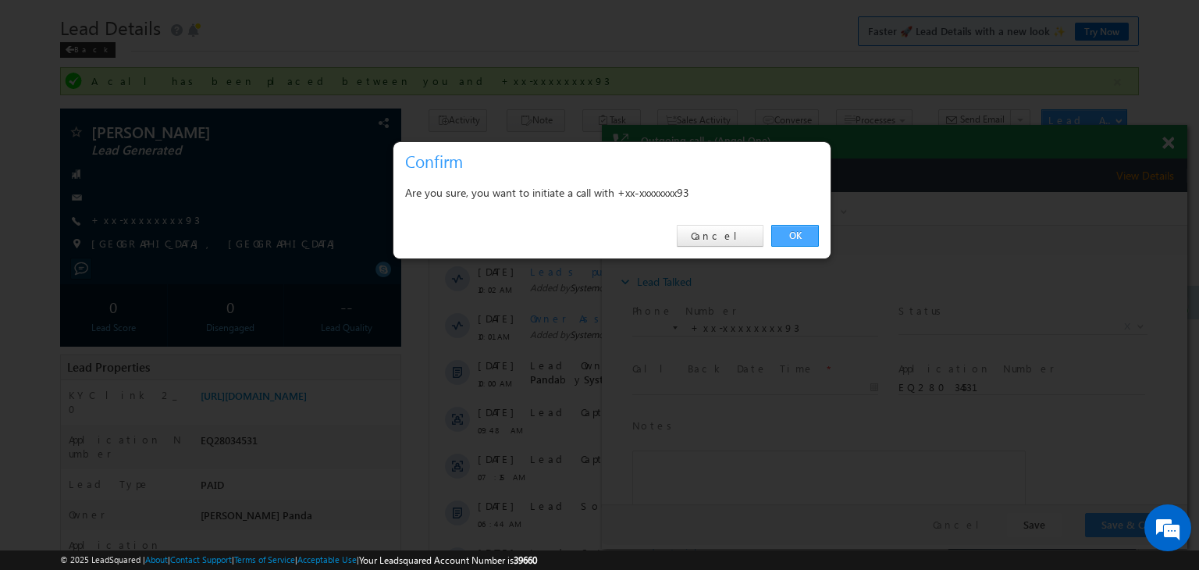
click at [800, 233] on link "OK" at bounding box center [795, 236] width 48 height 22
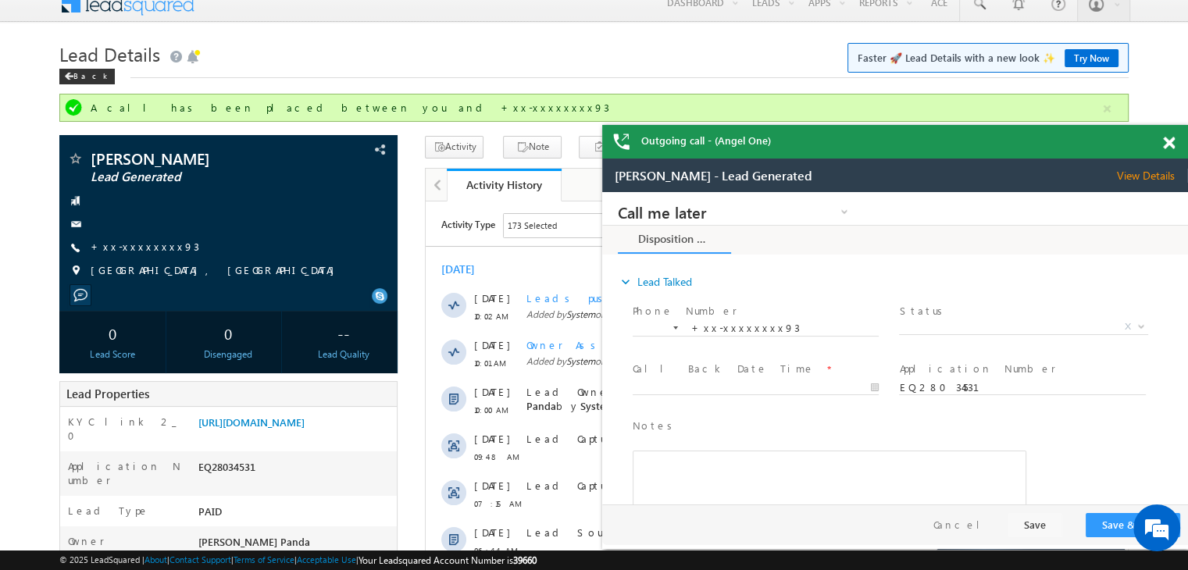
scroll to position [0, 0]
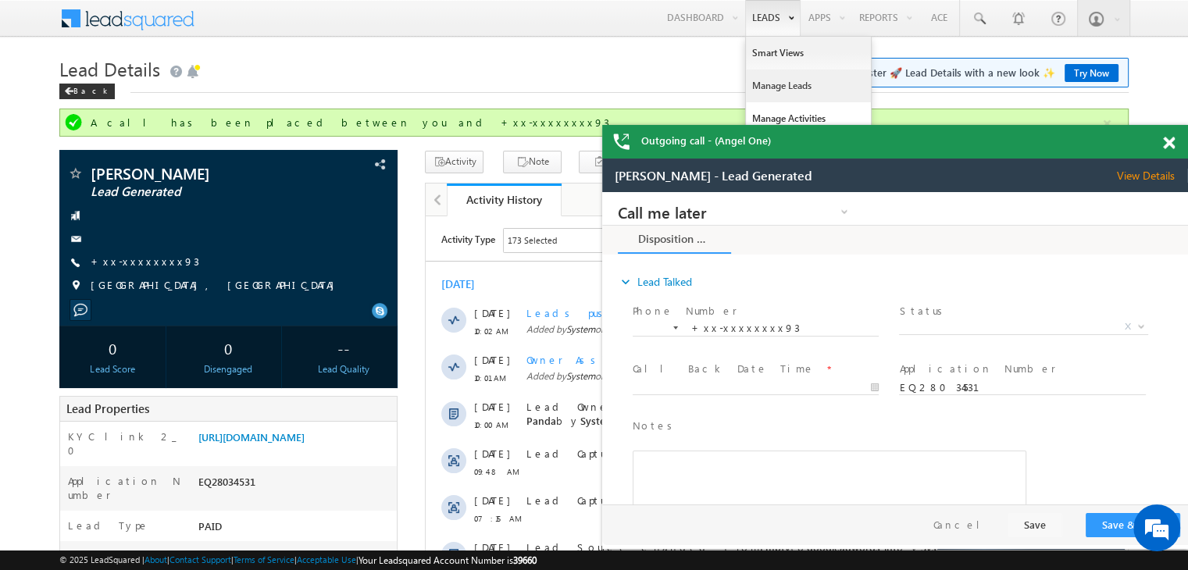
click at [787, 85] on link "Manage Leads" at bounding box center [808, 85] width 125 height 33
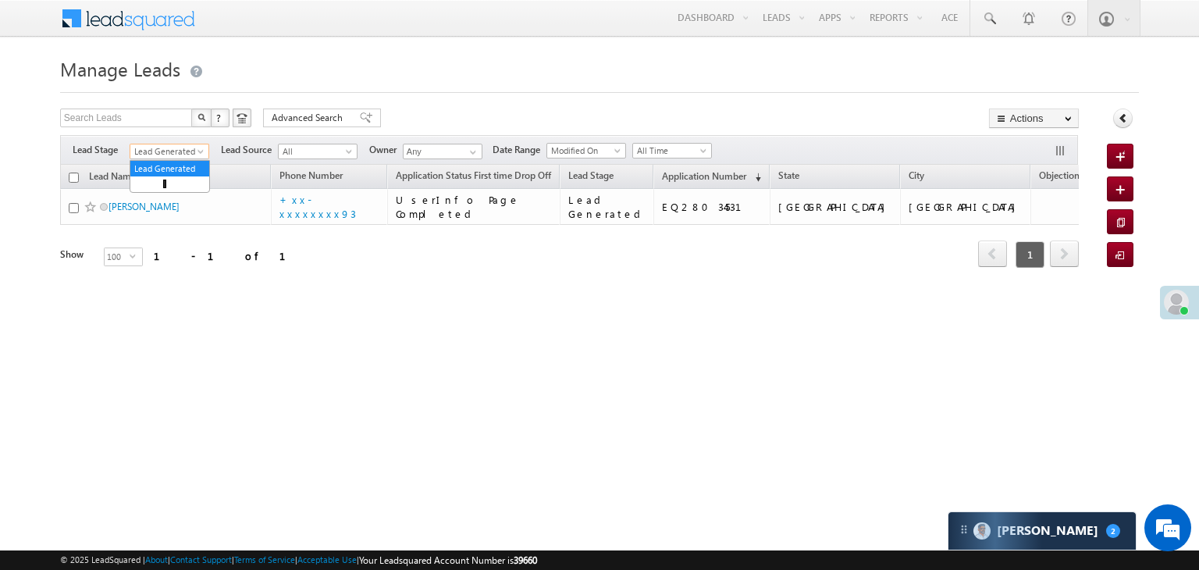
click at [200, 148] on span at bounding box center [202, 154] width 12 height 12
click at [170, 166] on link "All" at bounding box center [169, 169] width 79 height 14
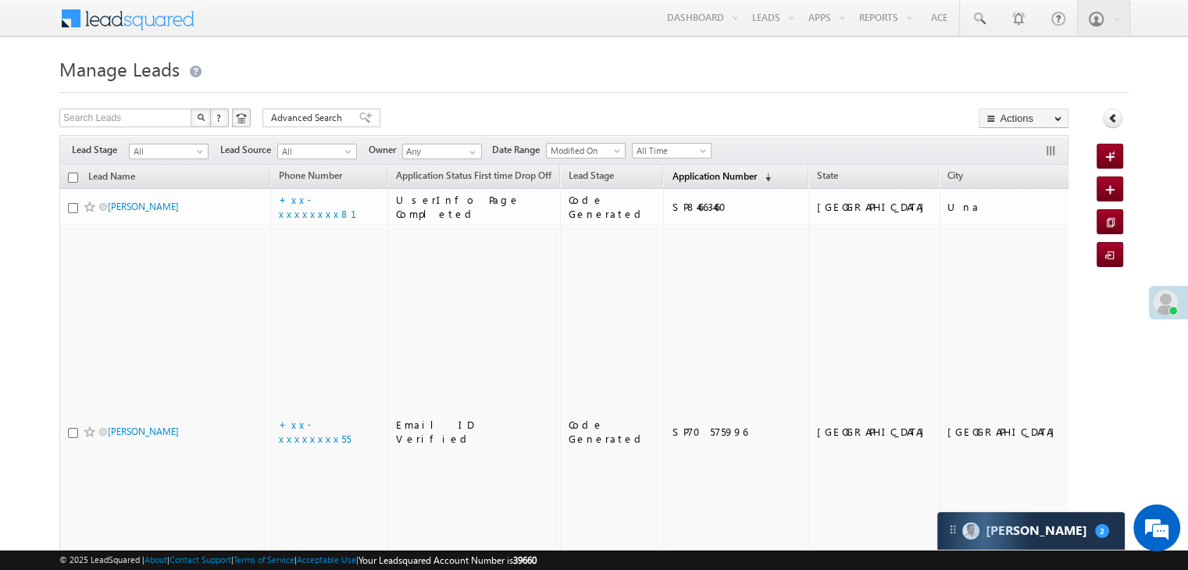
click at [682, 179] on span "Application Number" at bounding box center [713, 176] width 84 height 12
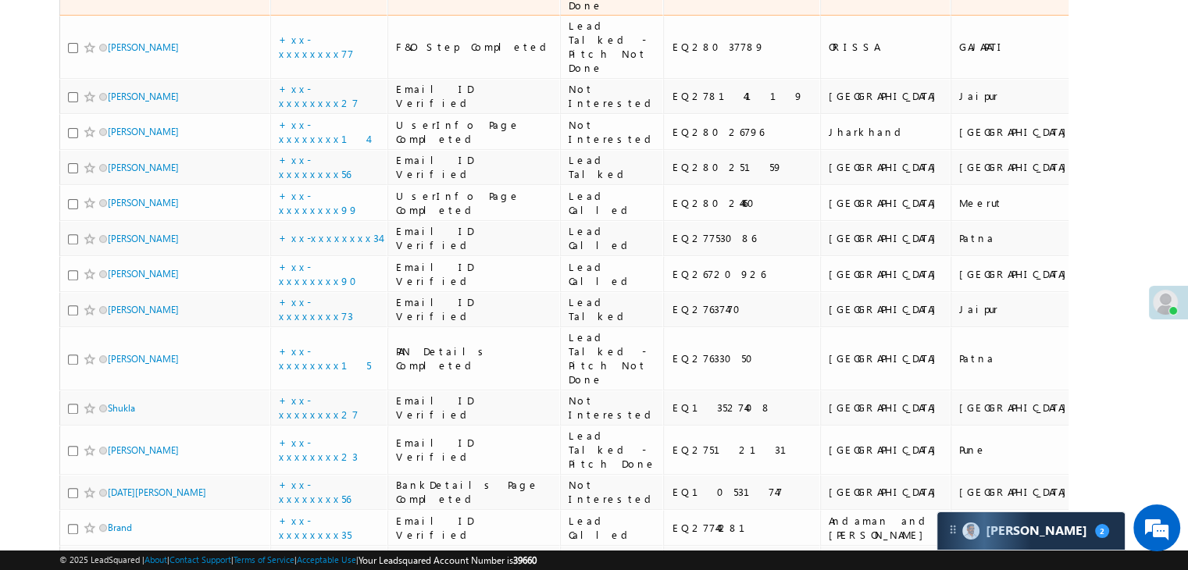
scroll to position [625, 0]
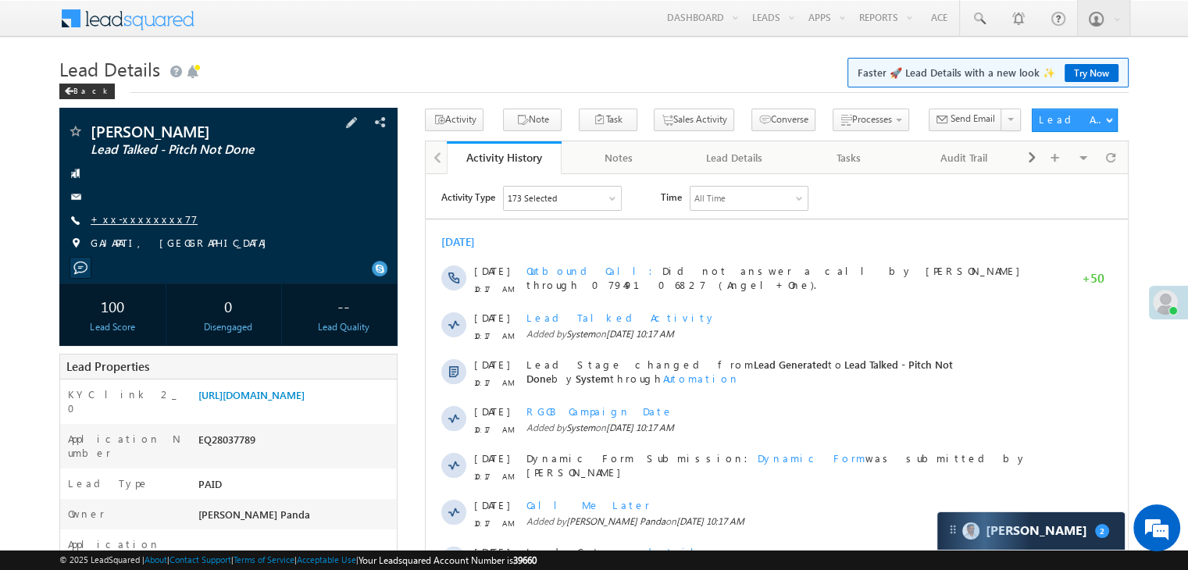
click at [141, 219] on link "+xx-xxxxxxxx77" at bounding box center [144, 218] width 107 height 13
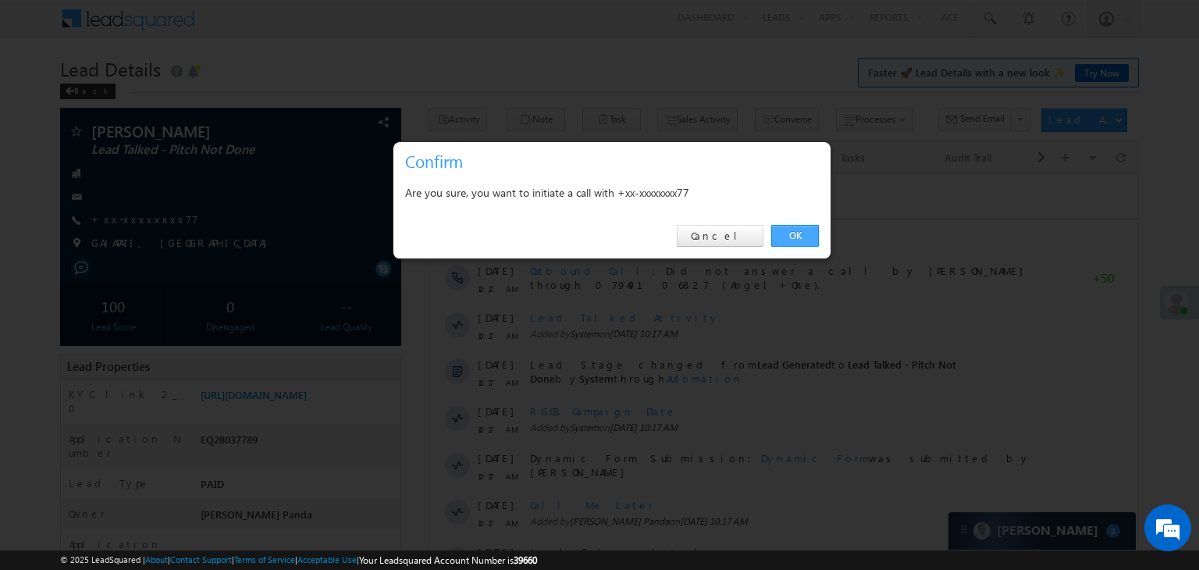
click at [812, 237] on link "OK" at bounding box center [795, 236] width 48 height 22
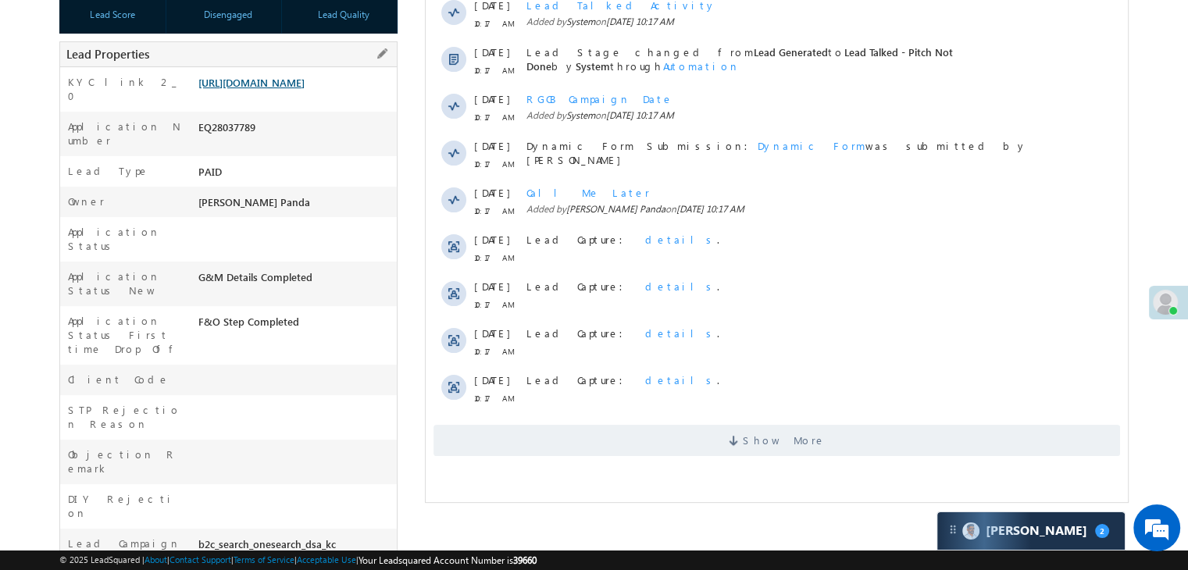
scroll to position [354, 0]
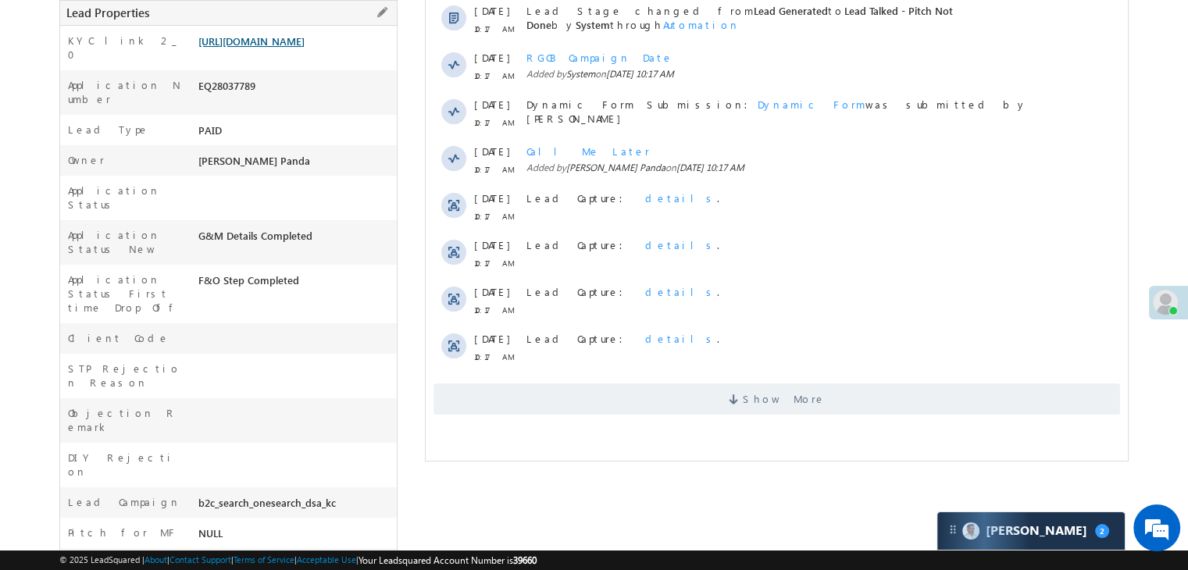
click at [269, 48] on link "[URL][DOMAIN_NAME]" at bounding box center [251, 40] width 106 height 13
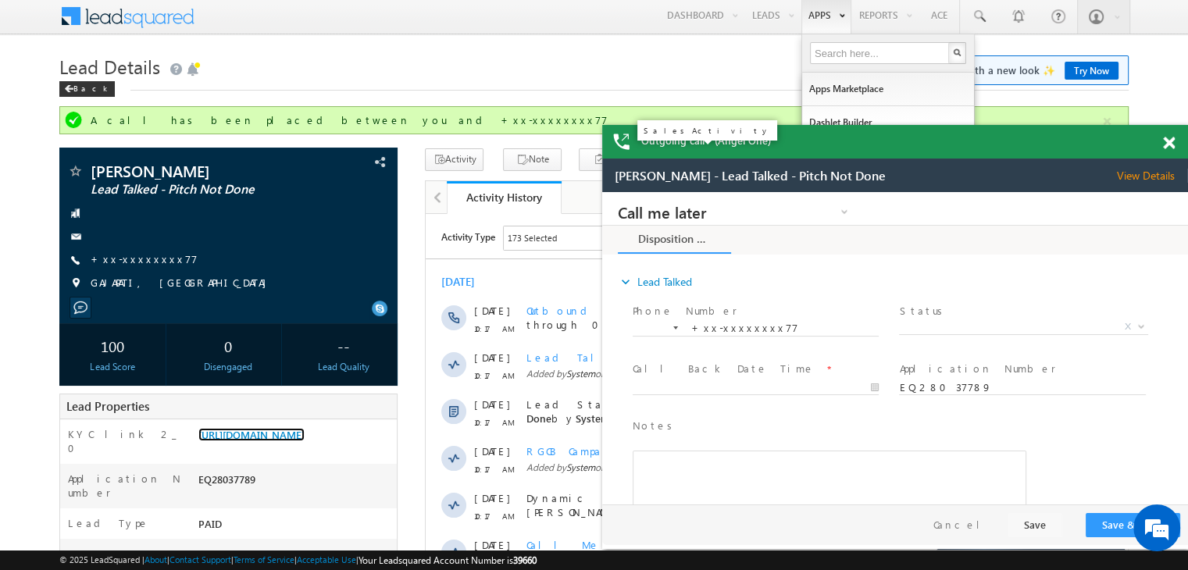
scroll to position [0, 0]
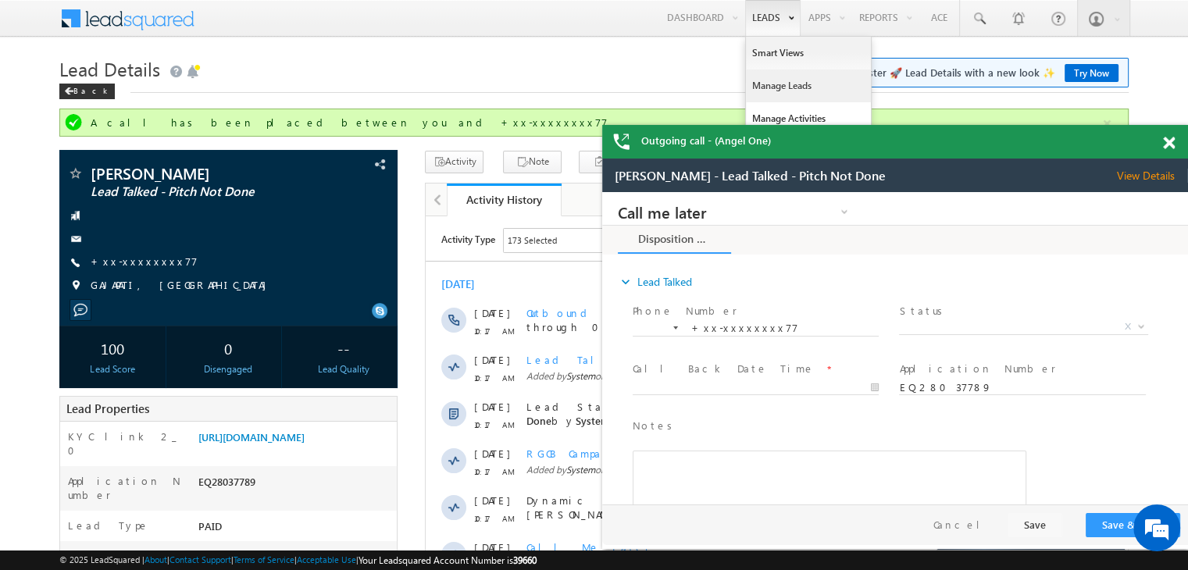
click at [759, 87] on link "Manage Leads" at bounding box center [808, 85] width 125 height 33
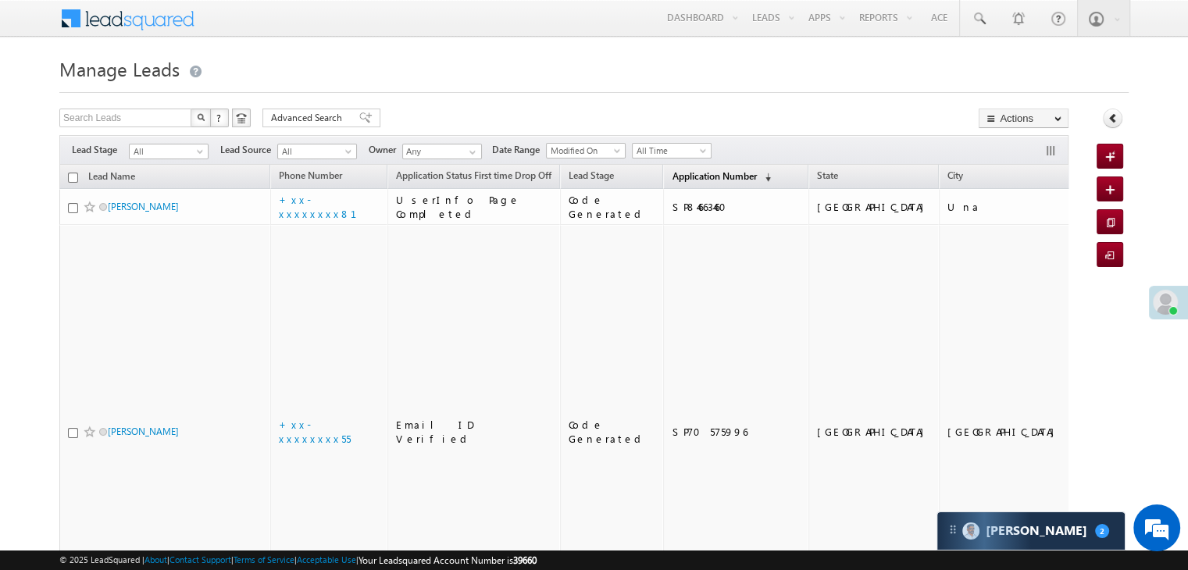
click at [699, 176] on span "Application Number" at bounding box center [713, 176] width 84 height 12
click at [700, 177] on span "Application Number" at bounding box center [713, 176] width 84 height 12
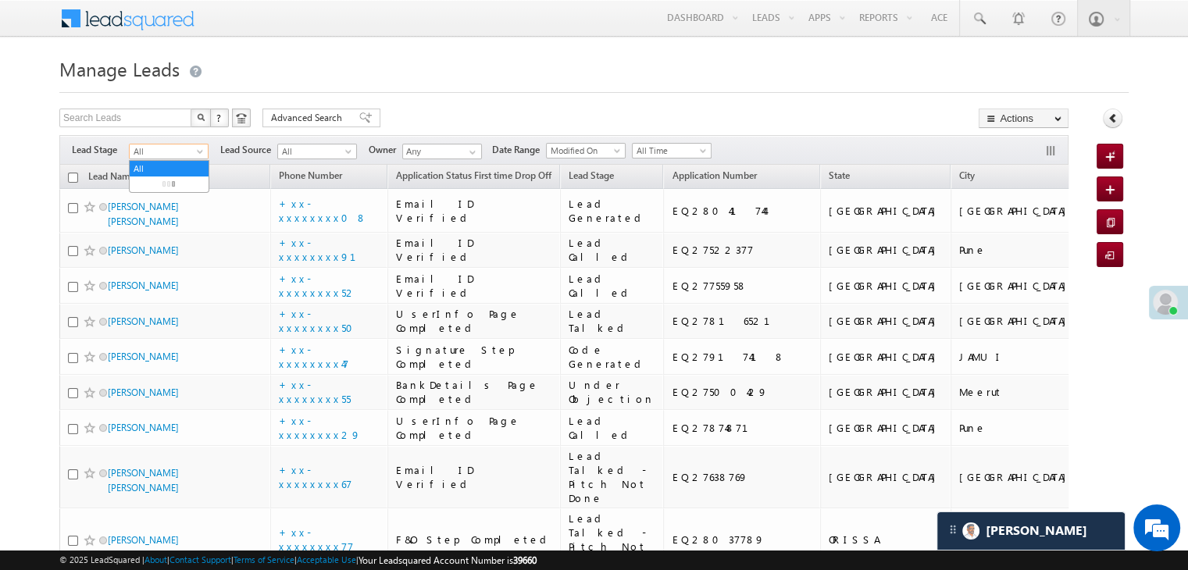
click at [201, 153] on span at bounding box center [201, 154] width 12 height 12
click at [183, 191] on link "Lead Generated" at bounding box center [169, 184] width 79 height 14
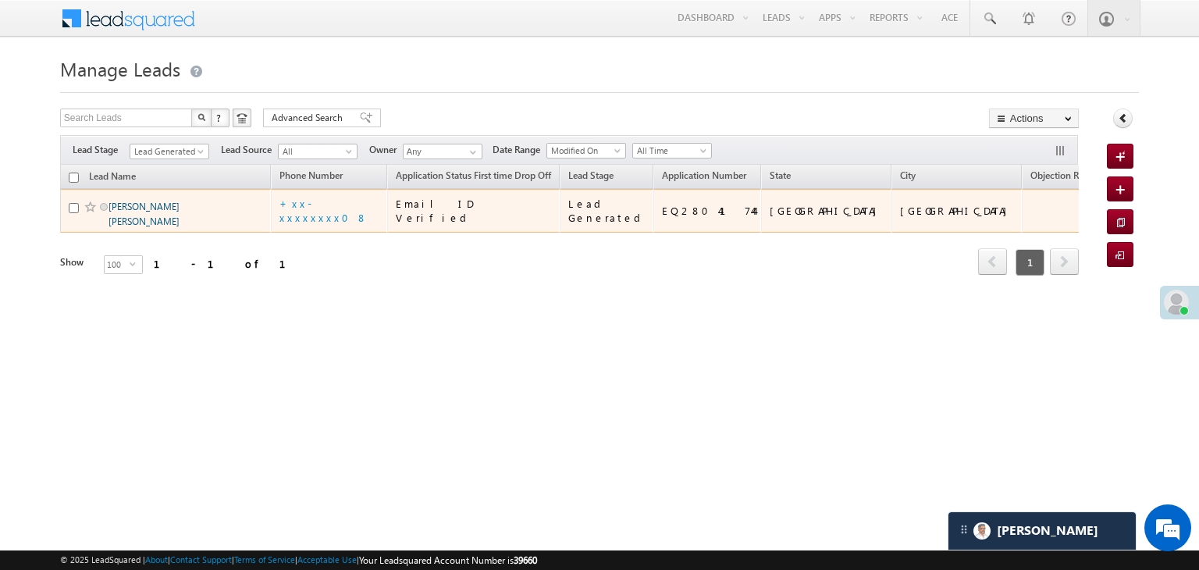
click at [141, 227] on link "[PERSON_NAME] [PERSON_NAME]" at bounding box center [144, 214] width 71 height 27
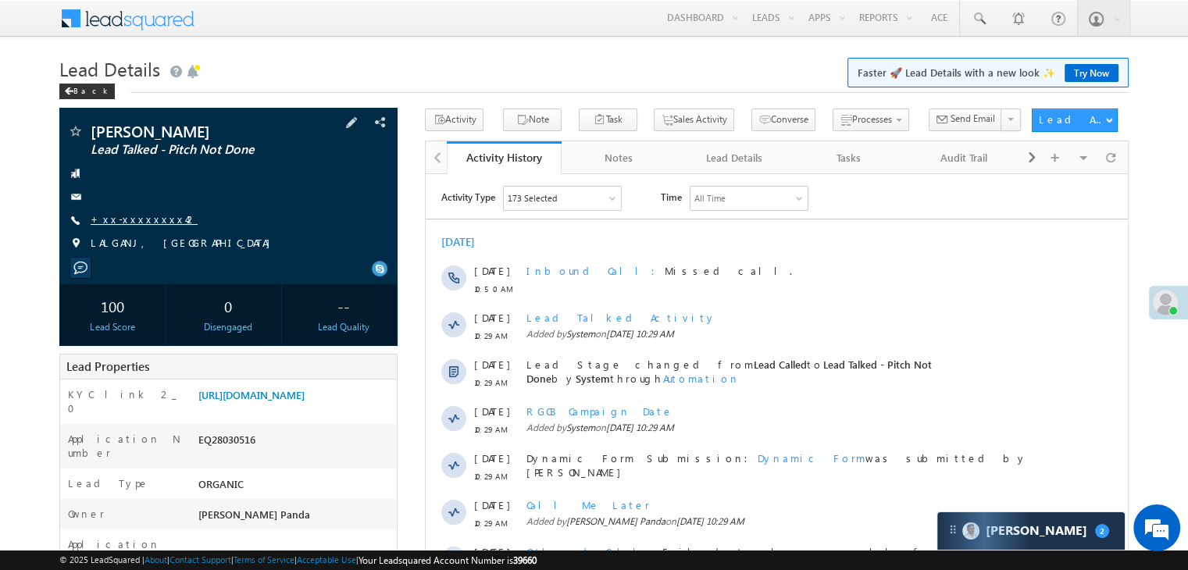
click at [125, 221] on link "+xx-xxxxxxxx42" at bounding box center [144, 218] width 107 height 13
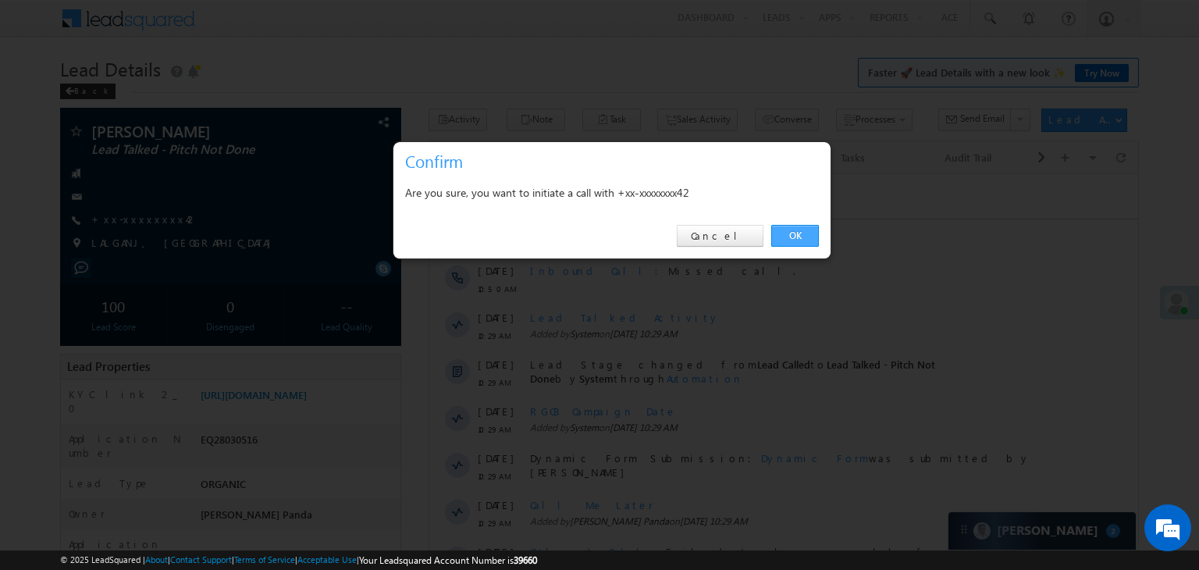
click at [795, 236] on link "OK" at bounding box center [795, 236] width 48 height 22
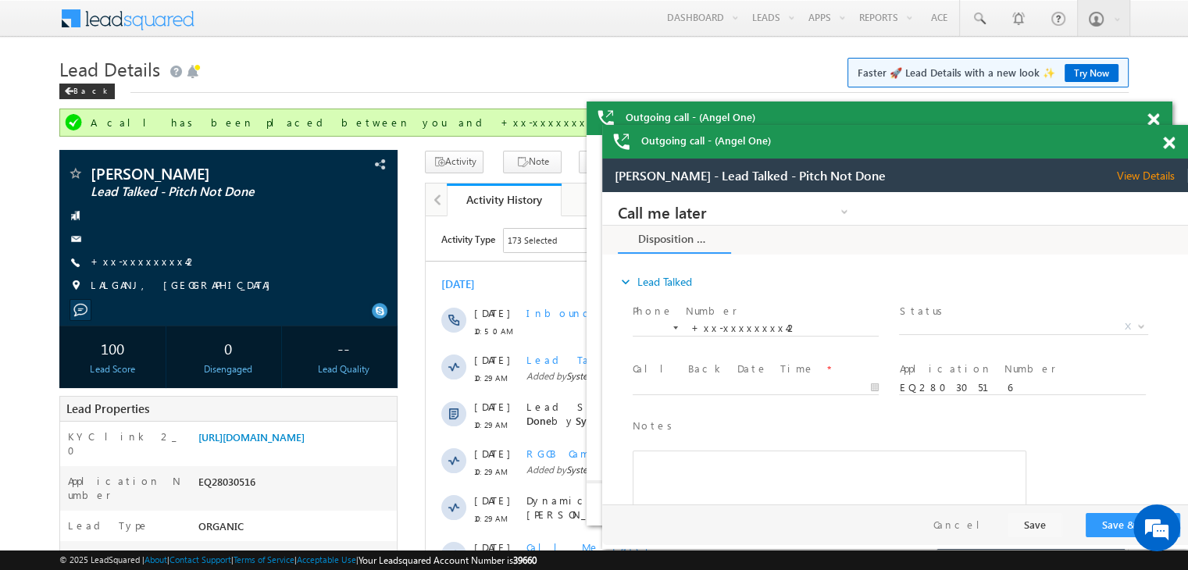
click at [1159, 126] on span at bounding box center [1153, 119] width 12 height 13
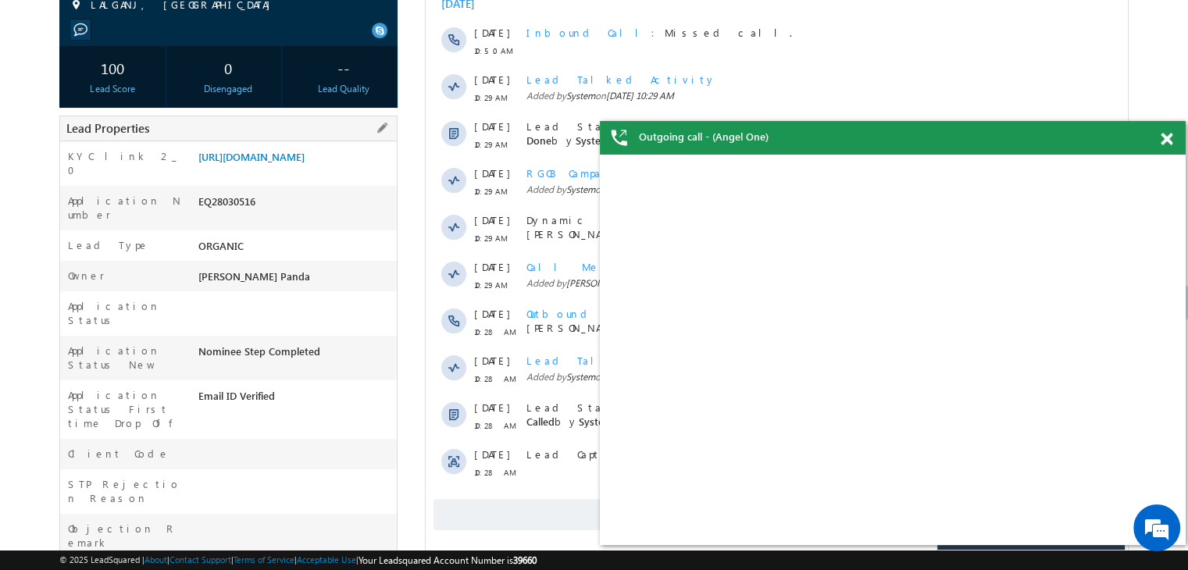
scroll to position [312, 0]
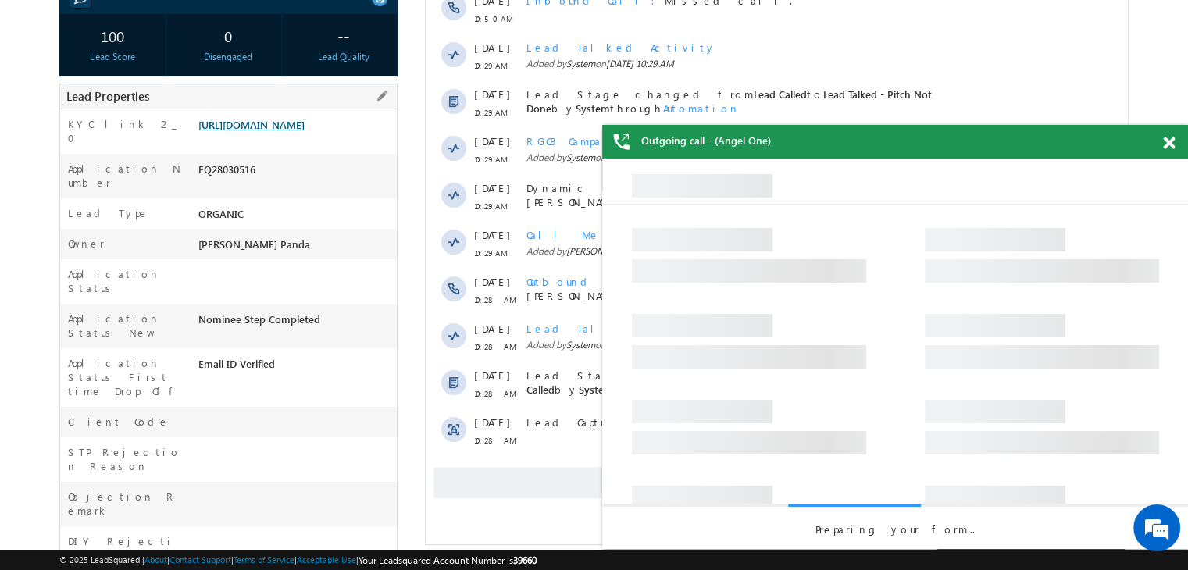
click at [299, 131] on link "[URL][DOMAIN_NAME]" at bounding box center [251, 124] width 106 height 13
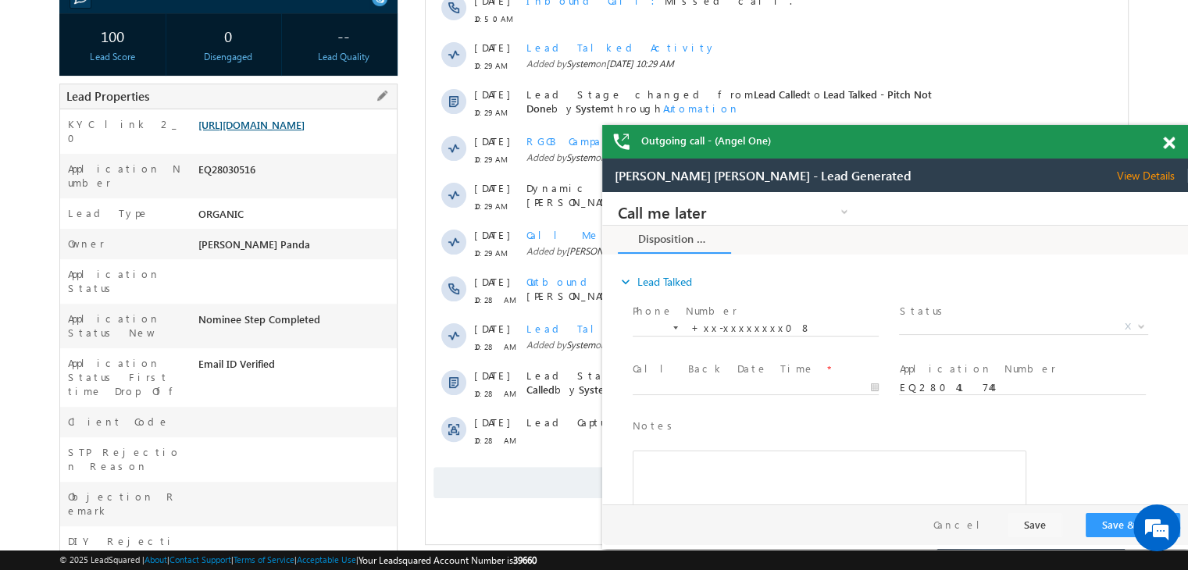
scroll to position [0, 0]
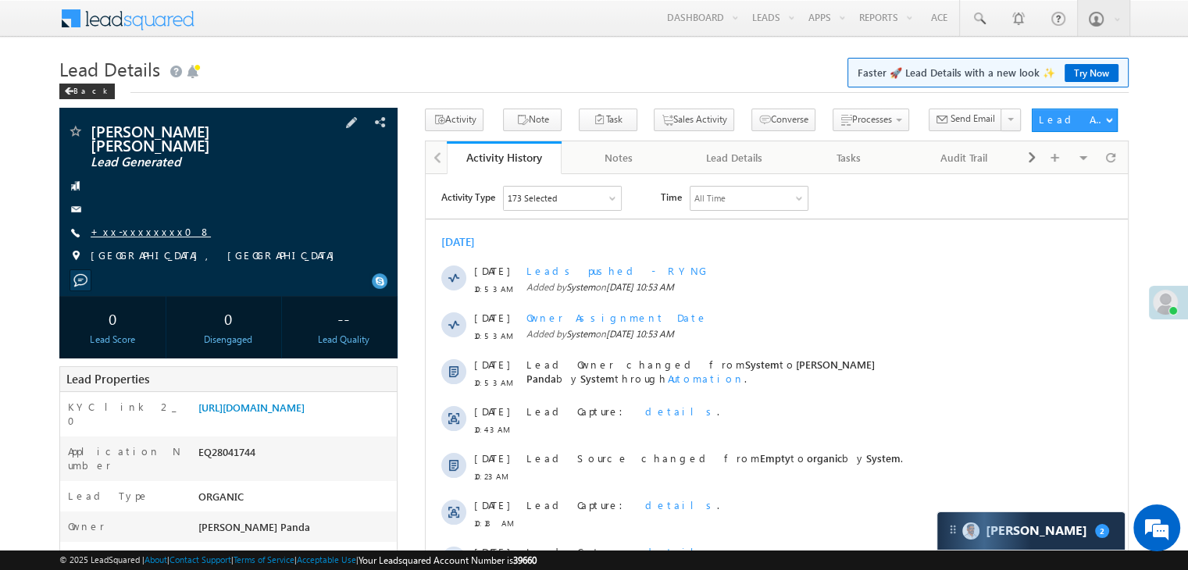
click at [137, 225] on link "+xx-xxxxxxxx08" at bounding box center [151, 231] width 120 height 13
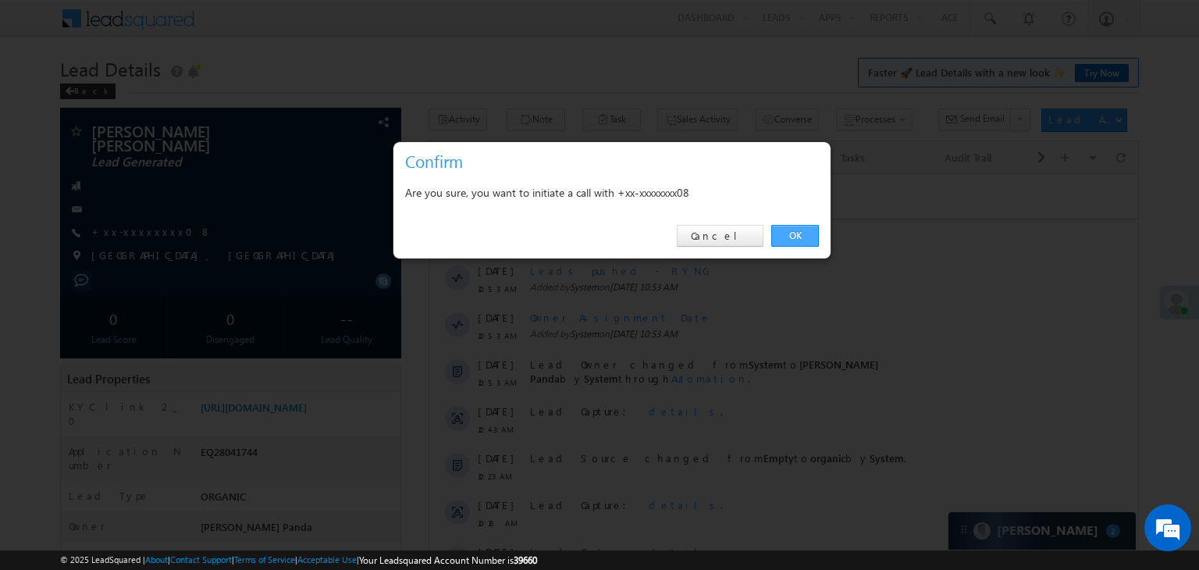
click at [792, 235] on link "OK" at bounding box center [795, 236] width 48 height 22
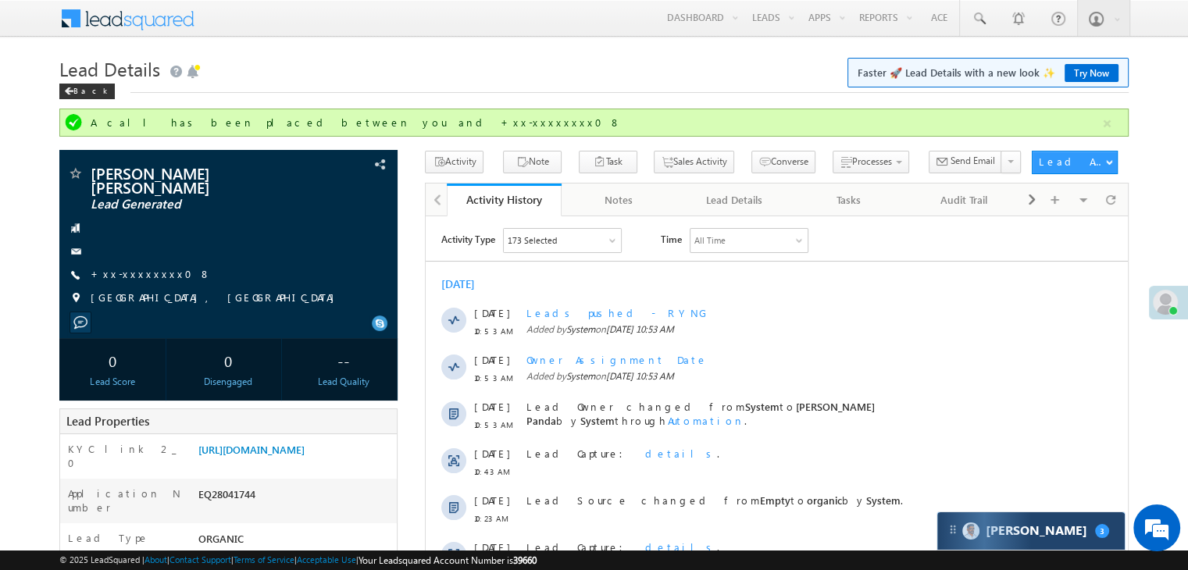
click at [1068, 539] on div "Carter 3" at bounding box center [1030, 530] width 187 height 37
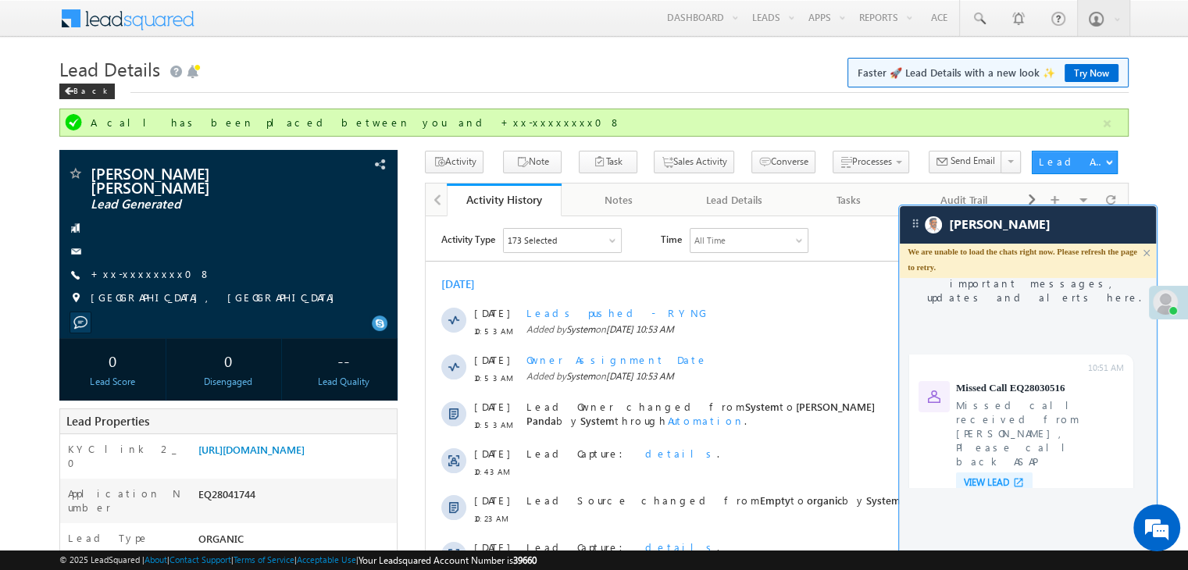
click at [991, 476] on span "VIEW LEAD" at bounding box center [985, 482] width 45 height 12
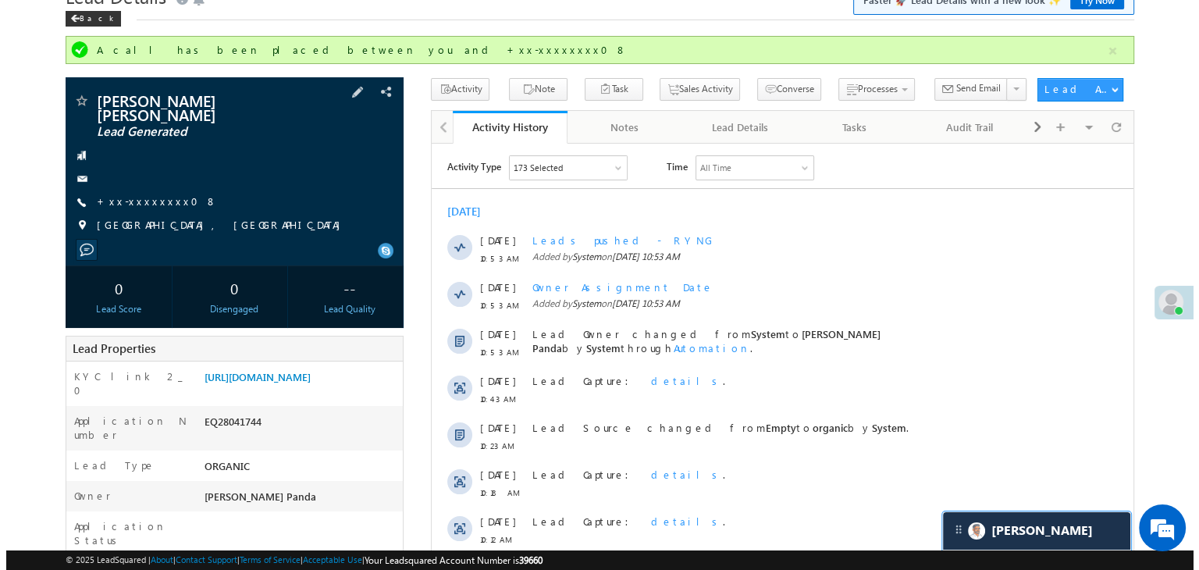
scroll to position [156, 0]
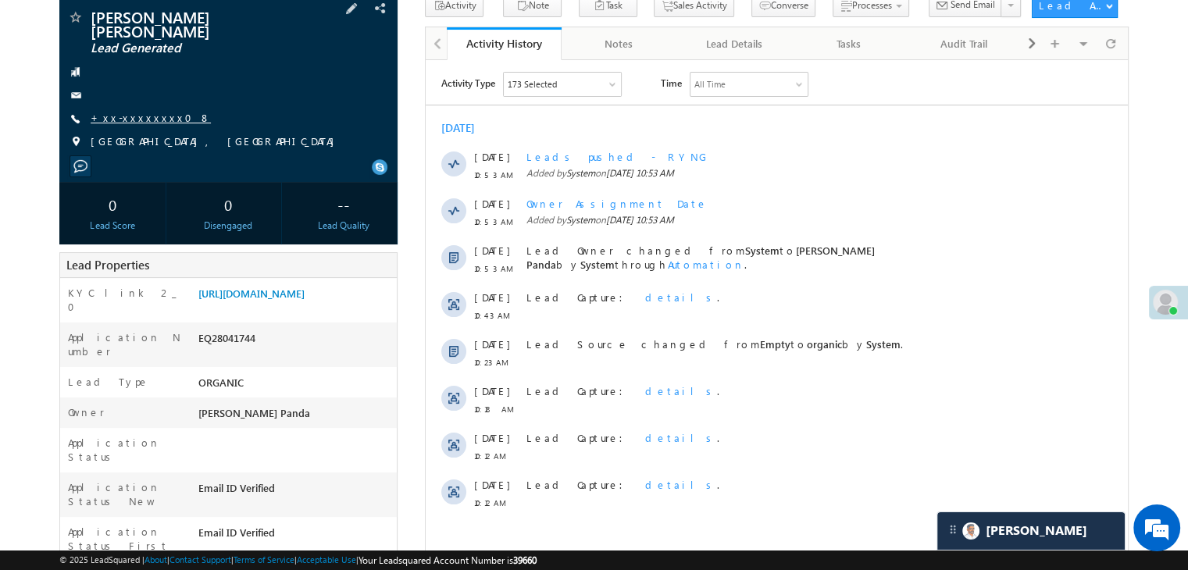
click at [131, 111] on link "+xx-xxxxxxxx08" at bounding box center [151, 117] width 120 height 13
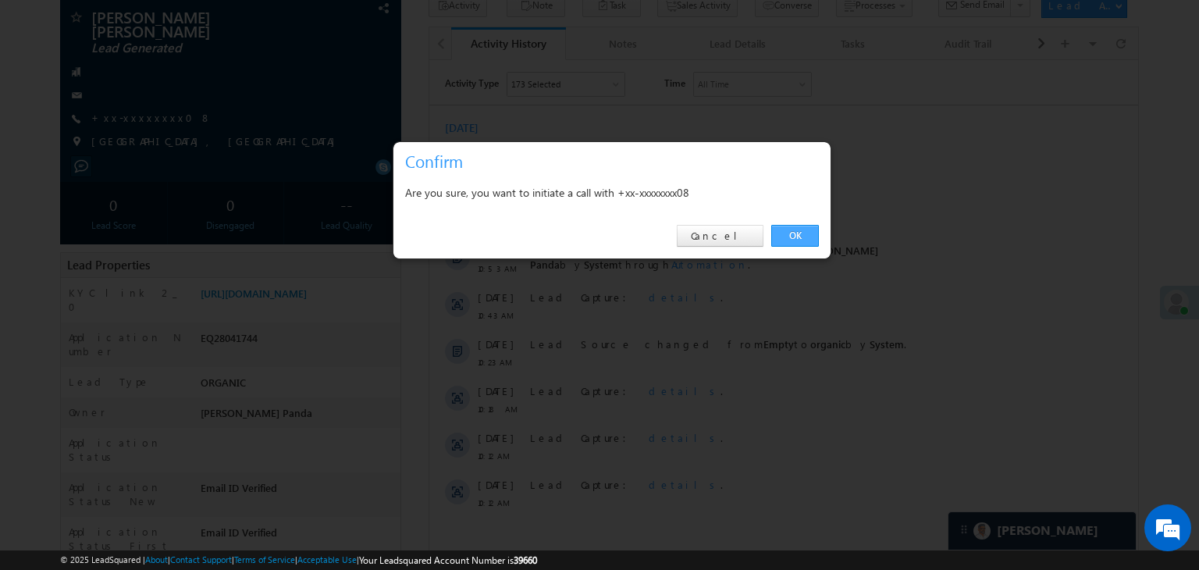
click at [798, 231] on link "OK" at bounding box center [795, 236] width 48 height 22
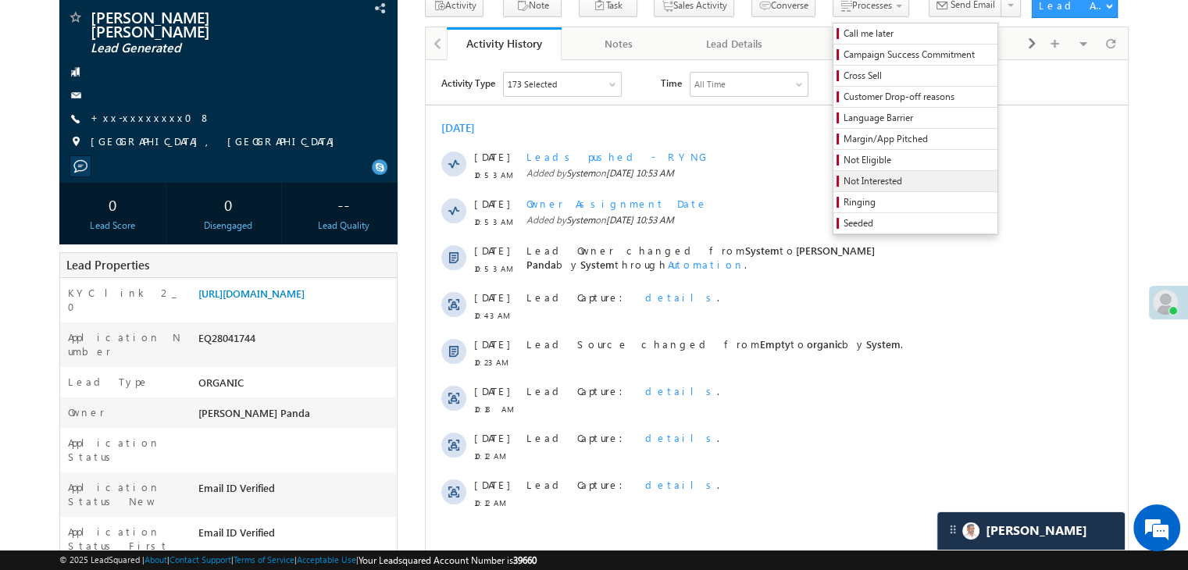
click at [848, 179] on span "Not Interested" at bounding box center [917, 181] width 148 height 14
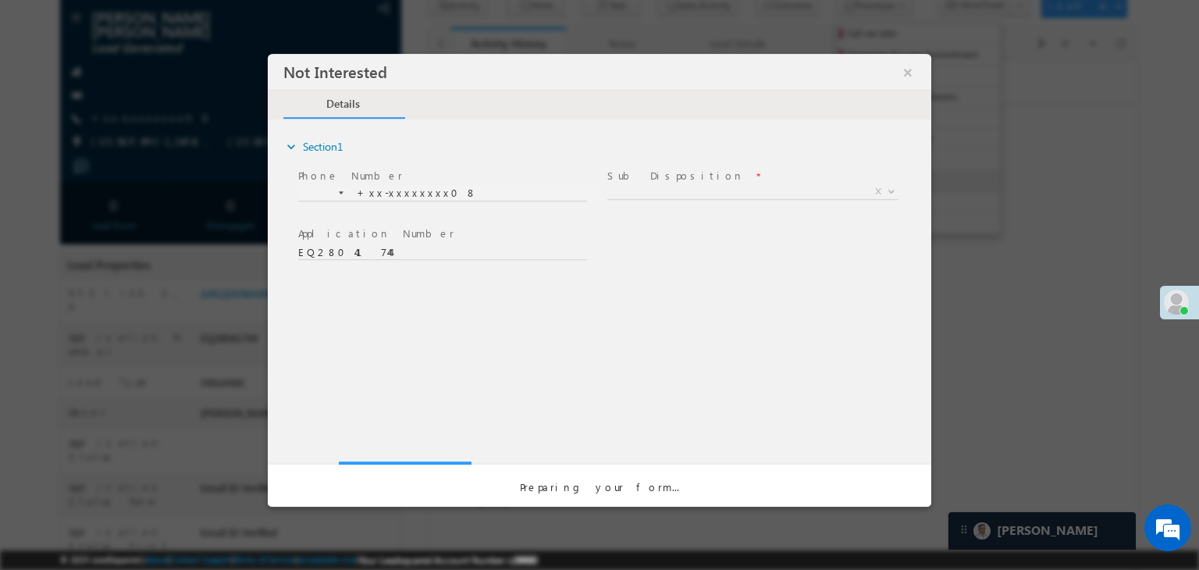
scroll to position [0, 0]
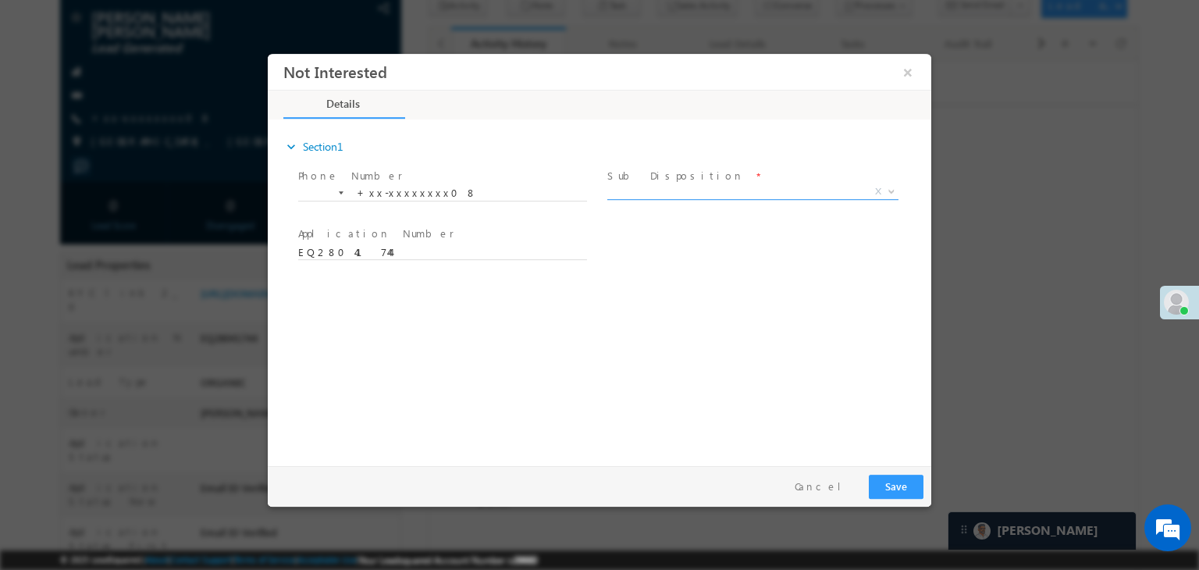
click at [814, 192] on span "X" at bounding box center [752, 192] width 291 height 16
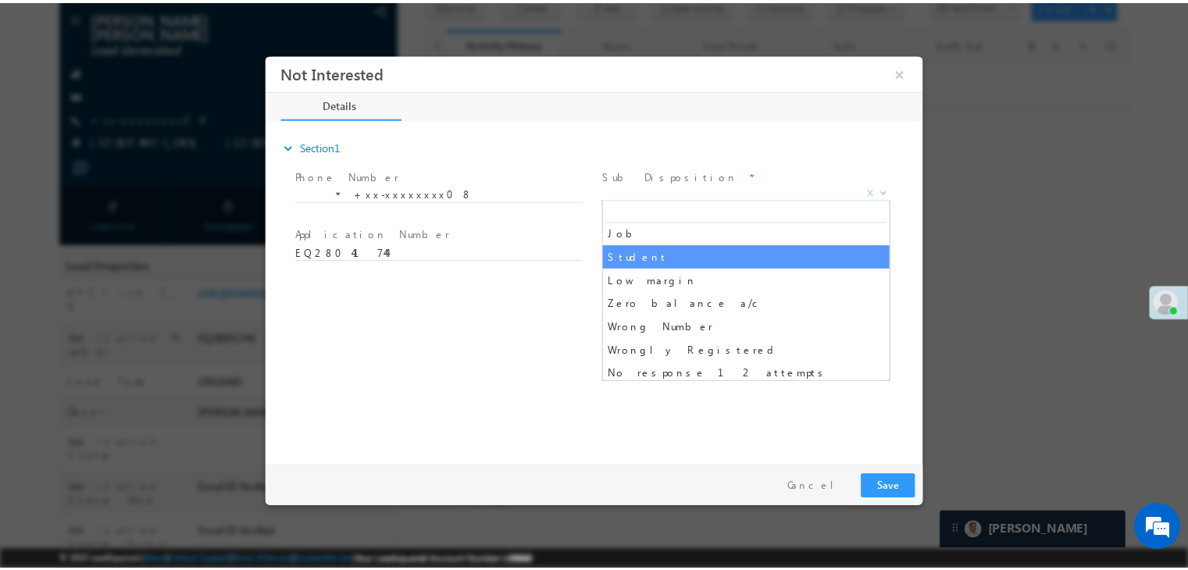
scroll to position [78, 0]
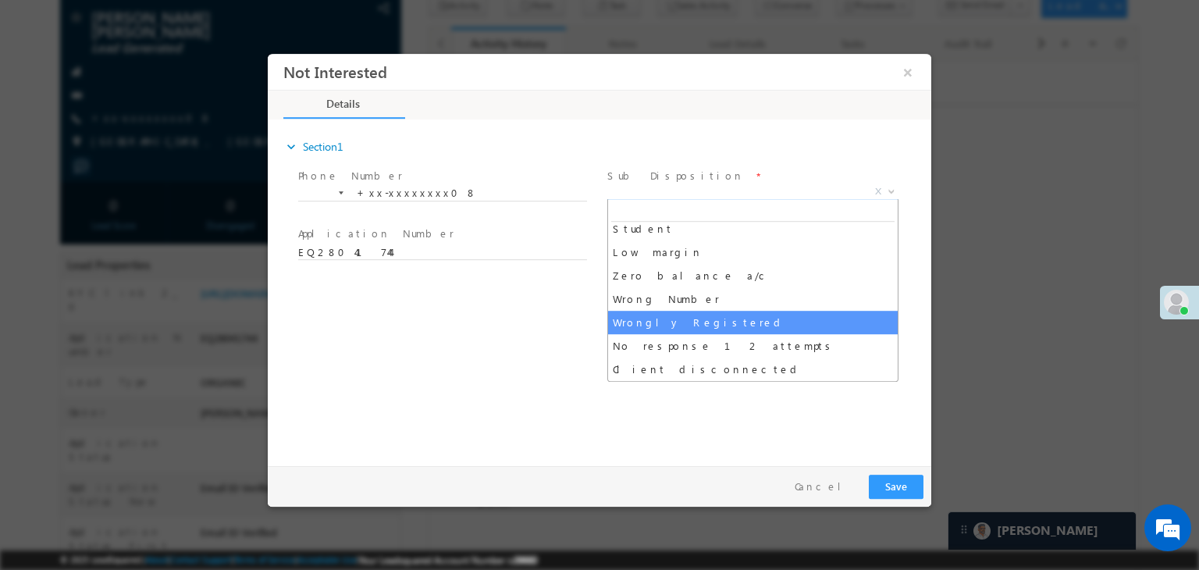
select select "Wrongly Registered"
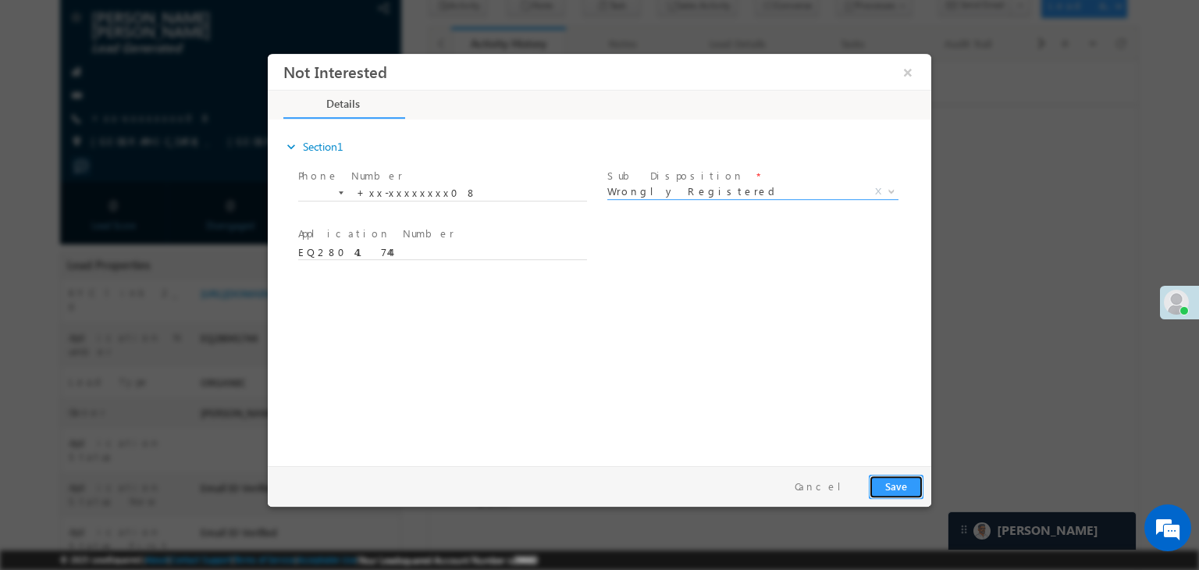
click at [892, 483] on button "Save" at bounding box center [896, 487] width 55 height 24
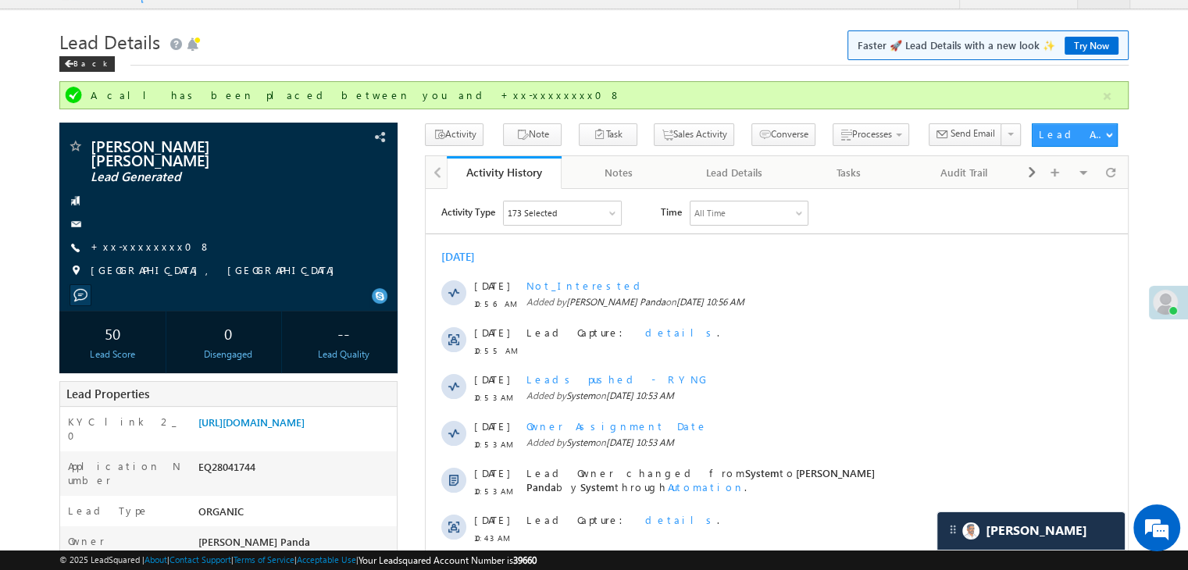
scroll to position [0, 0]
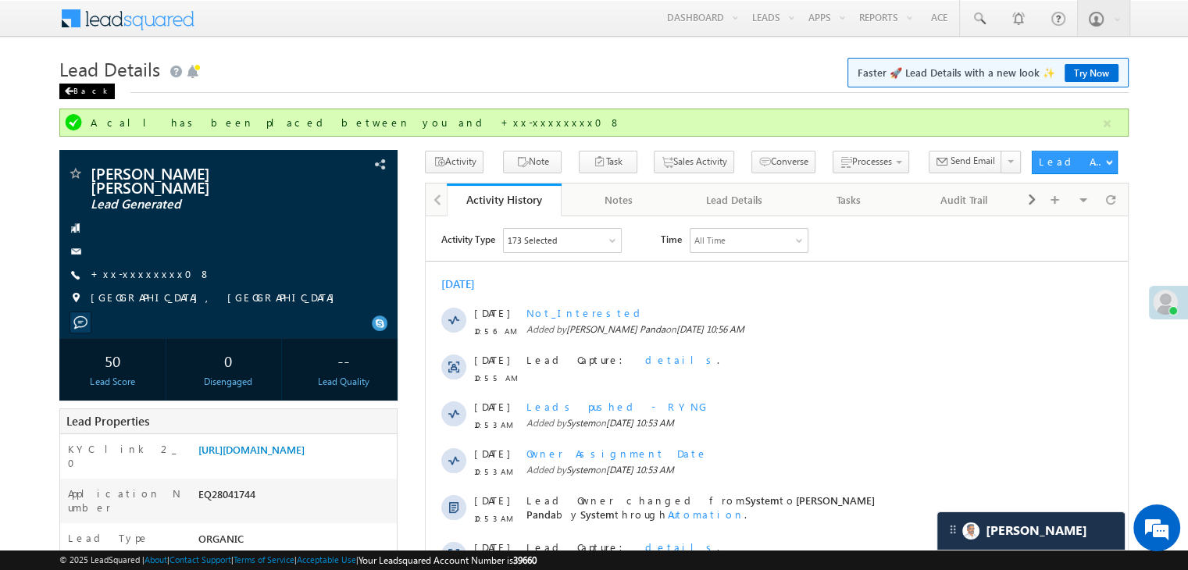
click at [78, 94] on div "Back" at bounding box center [86, 92] width 55 height 16
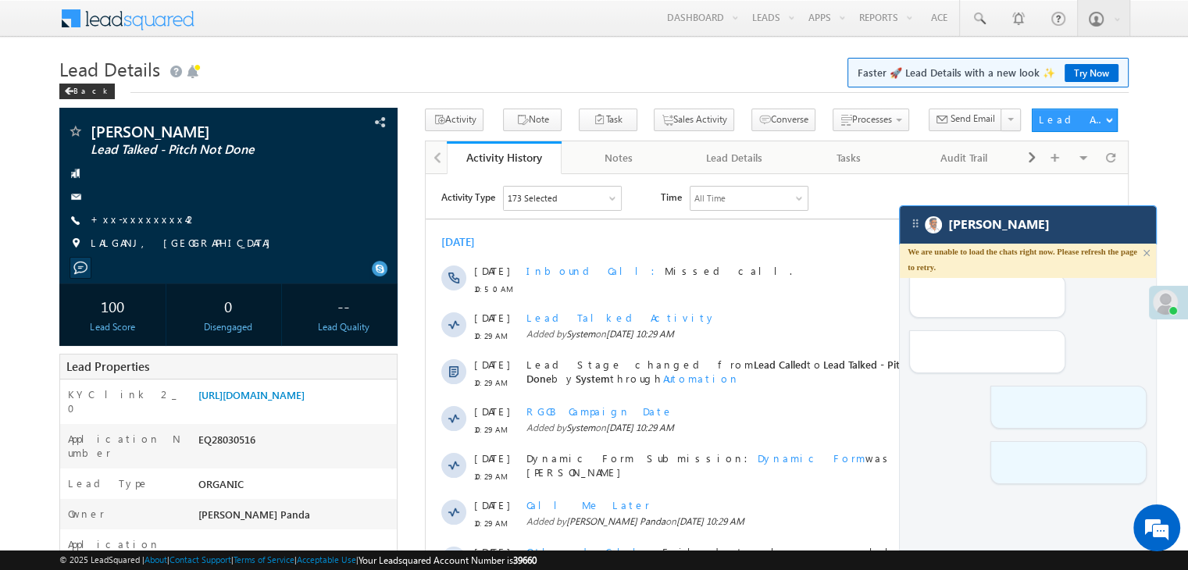
click at [1027, 231] on div "[PERSON_NAME]" at bounding box center [1027, 224] width 256 height 37
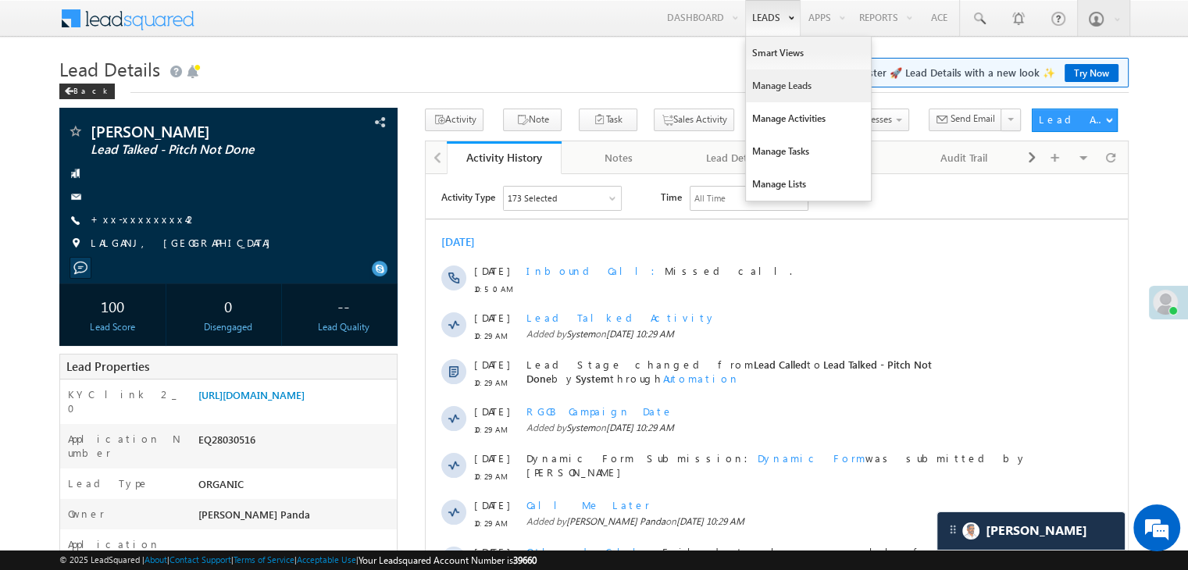
click at [770, 87] on link "Manage Leads" at bounding box center [808, 85] width 125 height 33
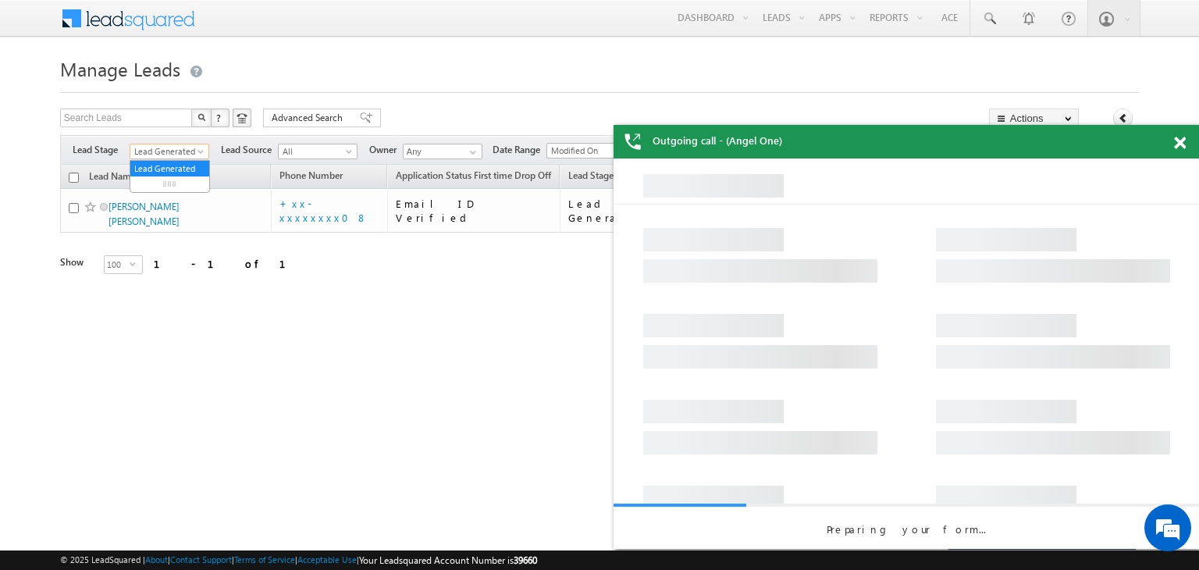
click at [198, 157] on span at bounding box center [202, 154] width 12 height 12
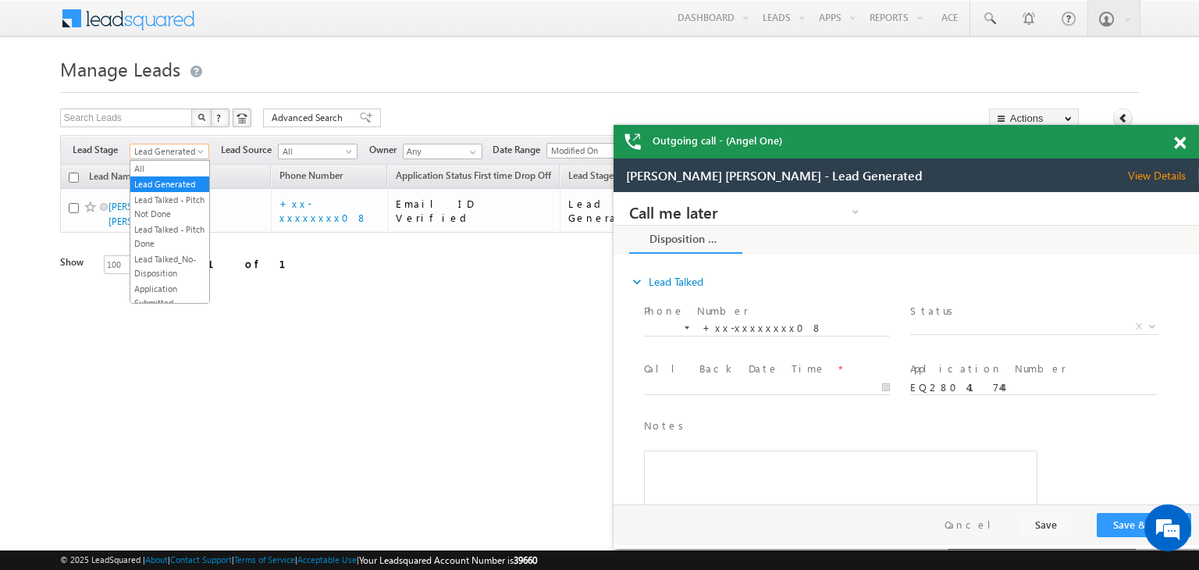
click at [166, 160] on ul "All Lead Generated Lead Talked - Pitch Not Done Lead Talked - Pitch Done Lead T…" at bounding box center [170, 232] width 80 height 144
click at [164, 168] on link "All" at bounding box center [169, 169] width 79 height 14
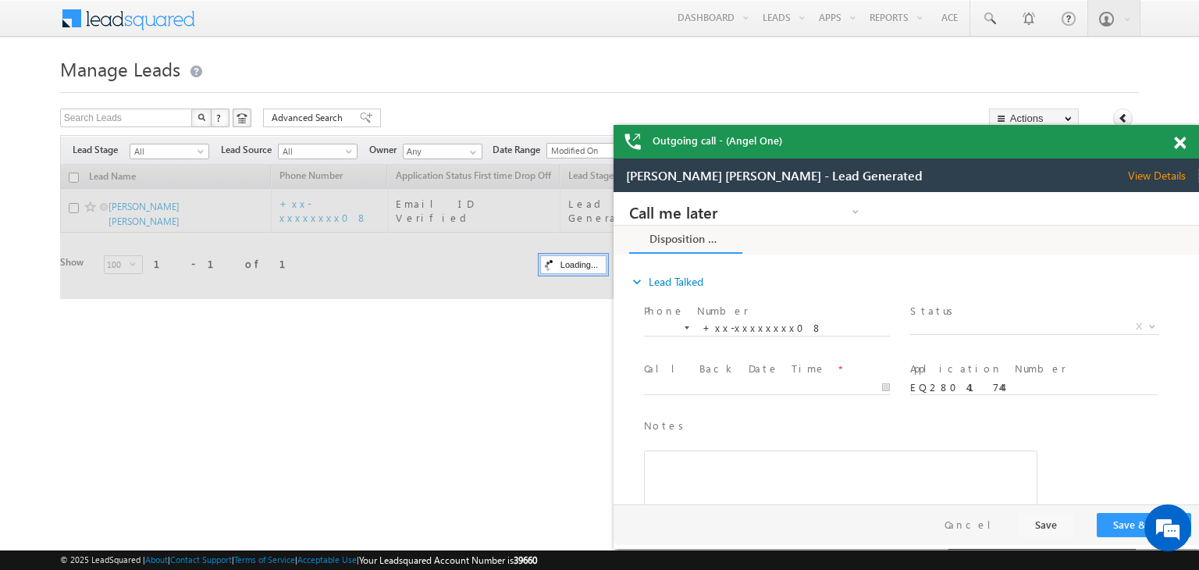
click at [1174, 143] on span at bounding box center [1180, 143] width 12 height 13
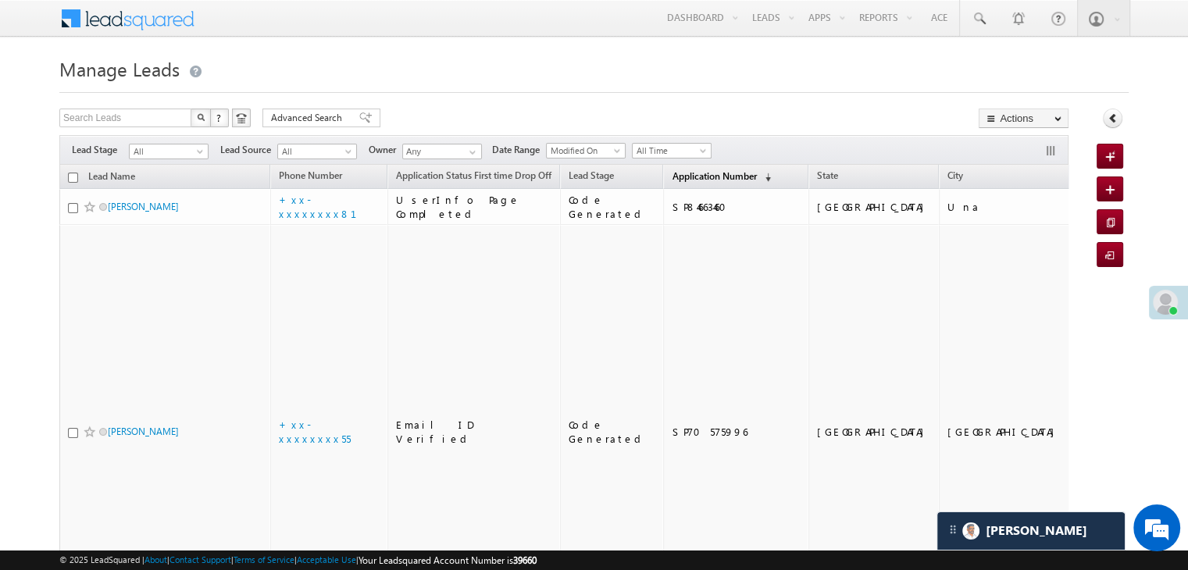
click at [671, 174] on span "Application Number" at bounding box center [713, 176] width 84 height 12
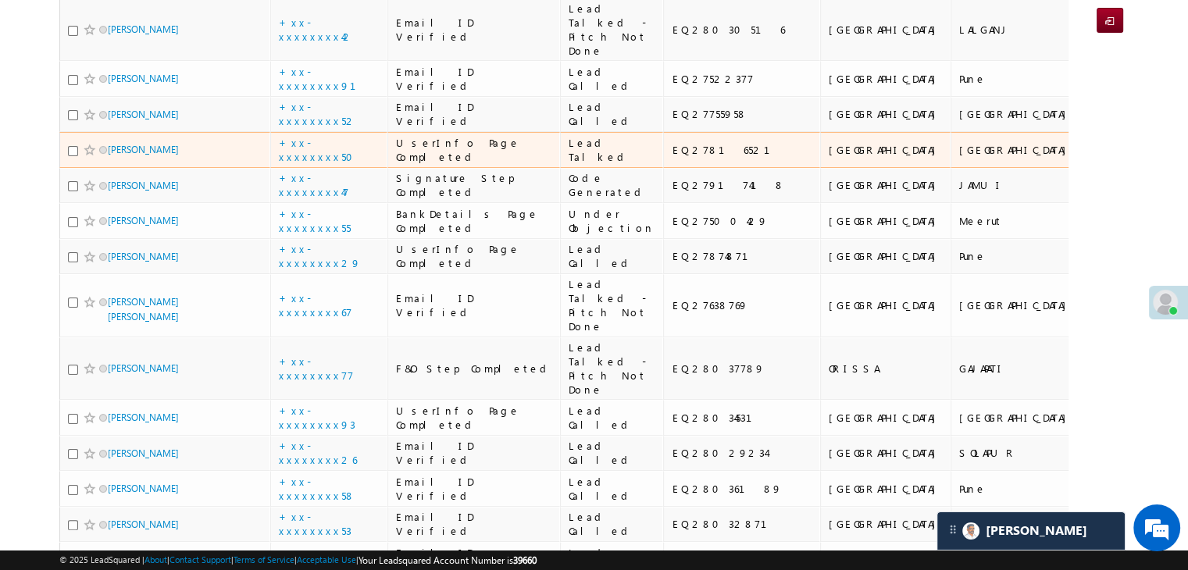
scroll to position [156, 0]
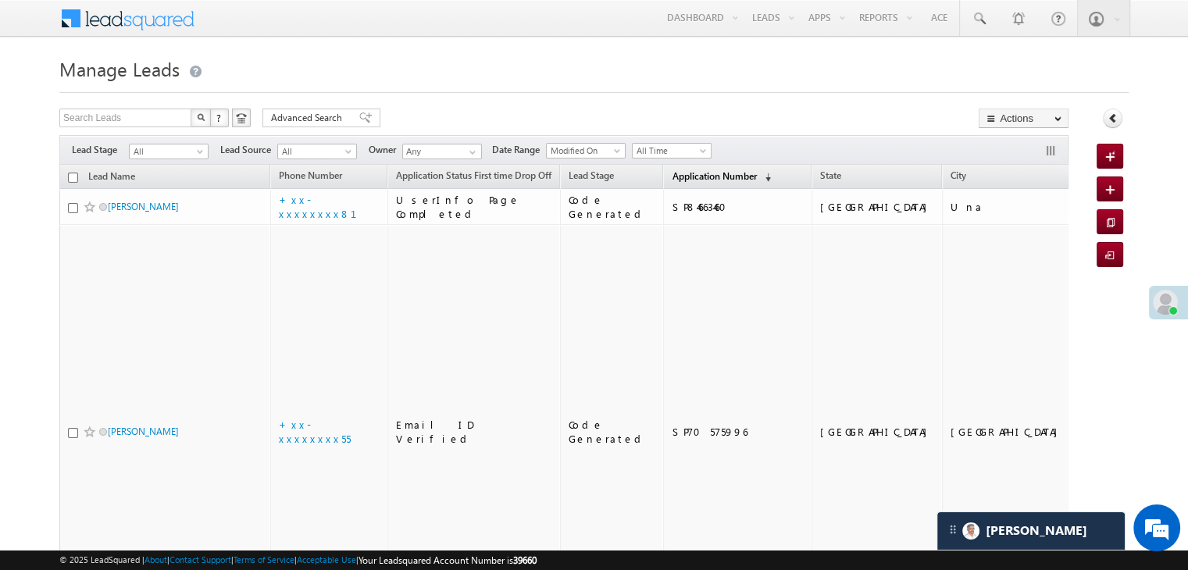
click at [675, 180] on span "Application Number" at bounding box center [713, 176] width 84 height 12
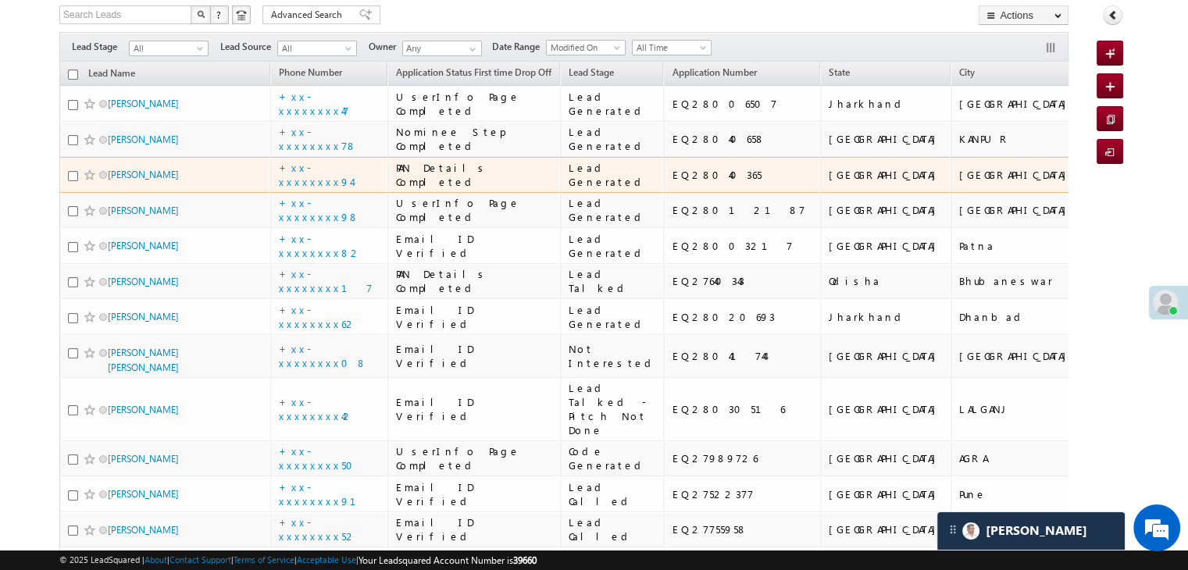
scroll to position [78, 0]
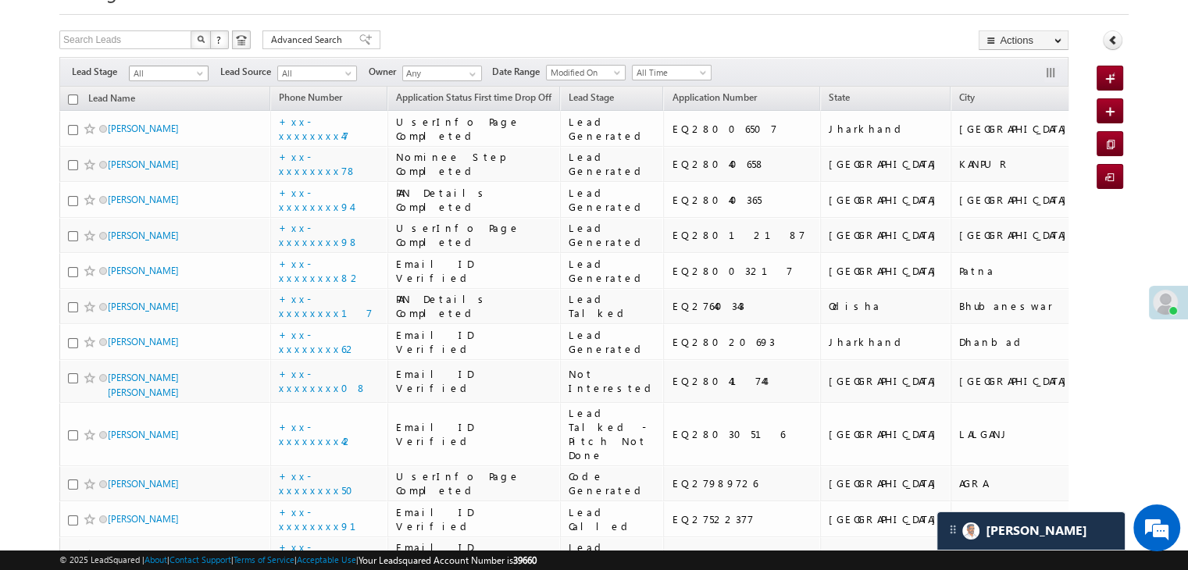
click at [196, 73] on span at bounding box center [201, 76] width 12 height 12
click at [174, 113] on link "Lead Generated" at bounding box center [169, 106] width 79 height 14
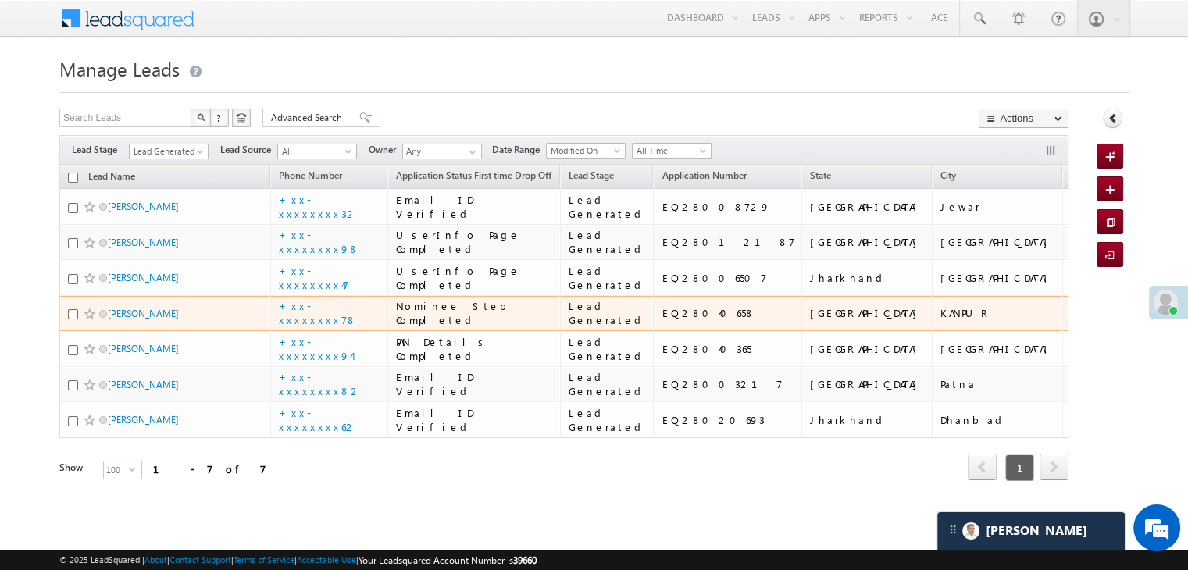
scroll to position [155, 0]
click at [124, 319] on link "[PERSON_NAME]" at bounding box center [143, 314] width 71 height 12
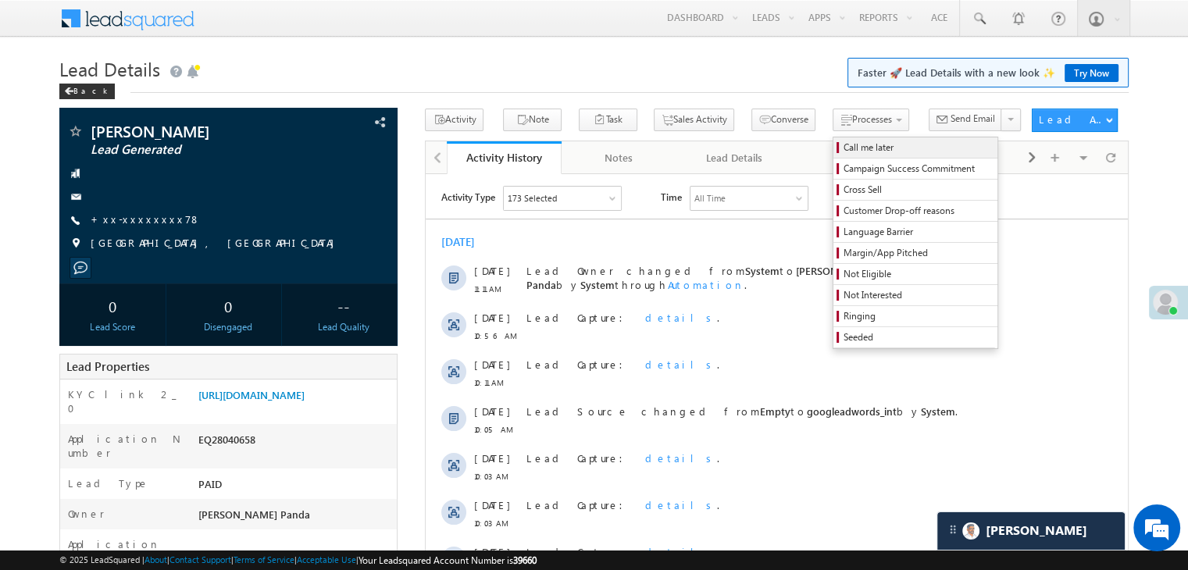
click at [843, 148] on span "Call me later" at bounding box center [917, 148] width 148 height 14
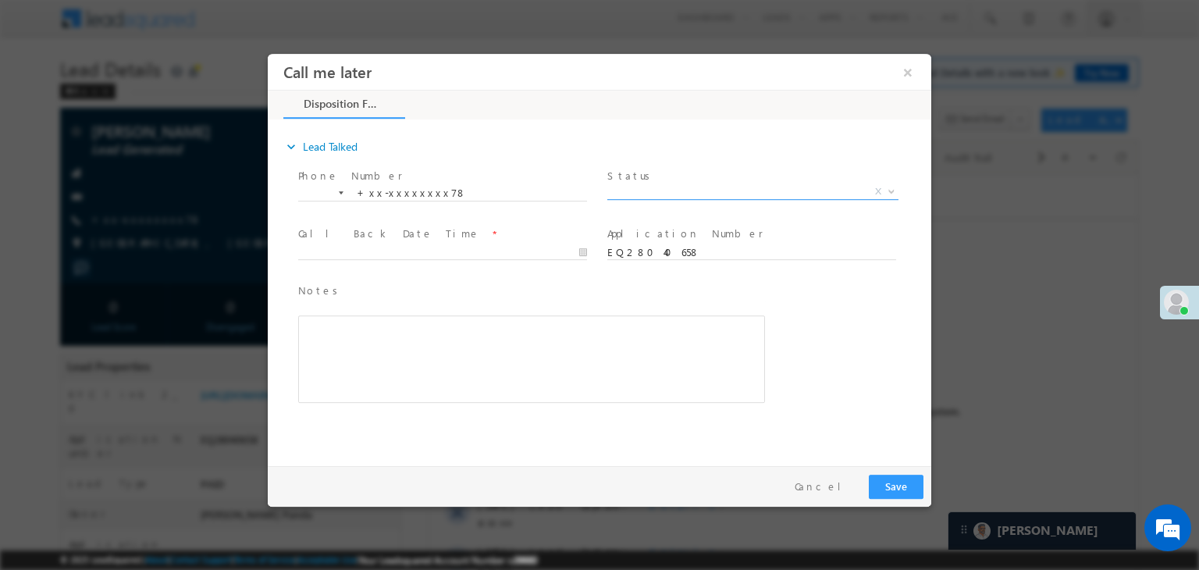
click at [760, 187] on span "X" at bounding box center [752, 192] width 291 height 16
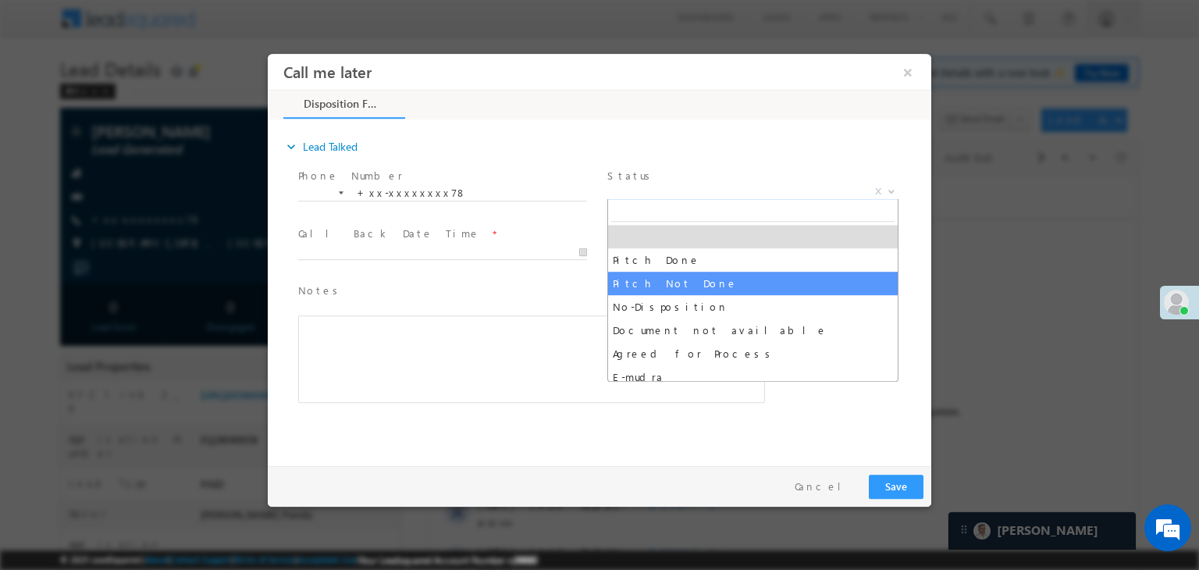
select select "Pitch Not Done"
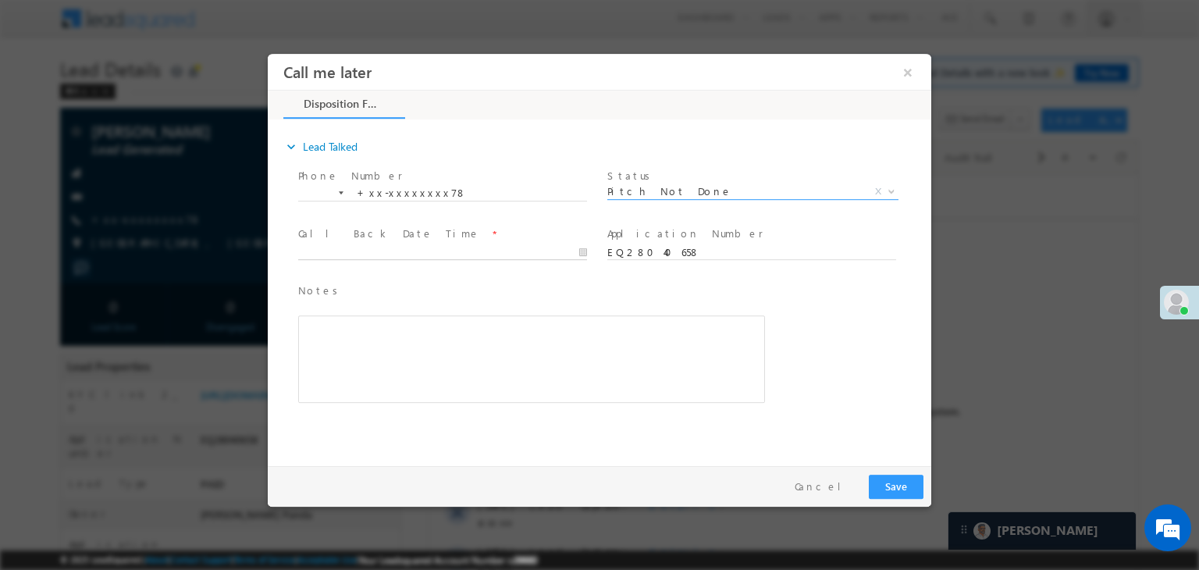
type input "[DATE] 11:12 AM"
click at [524, 247] on input "[DATE] 11:12 AM" at bounding box center [442, 253] width 289 height 16
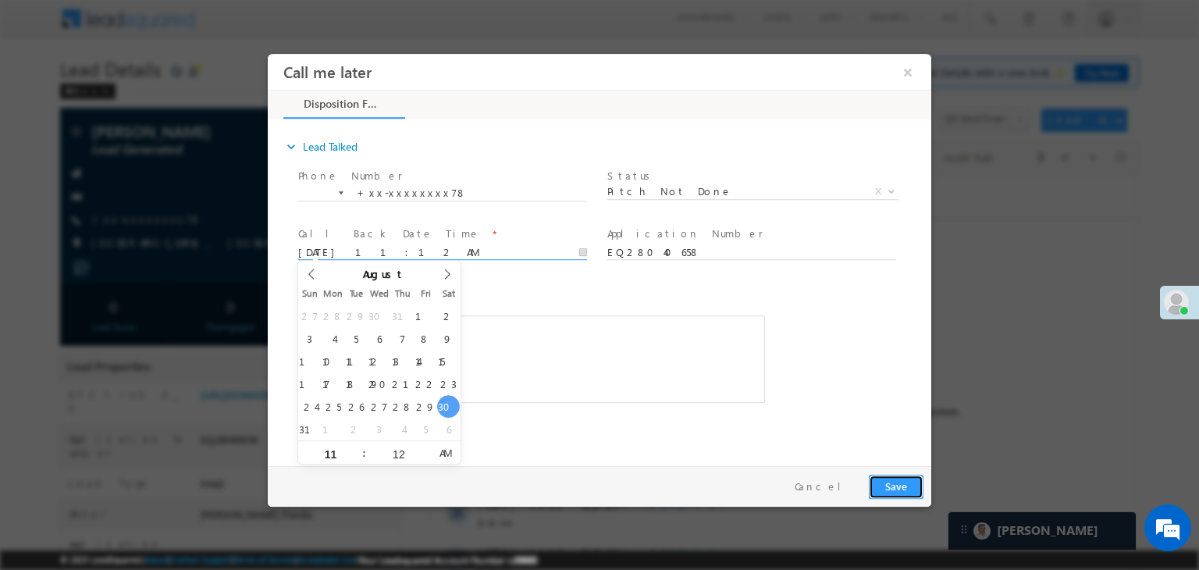
click at [893, 481] on button "Save" at bounding box center [896, 487] width 55 height 24
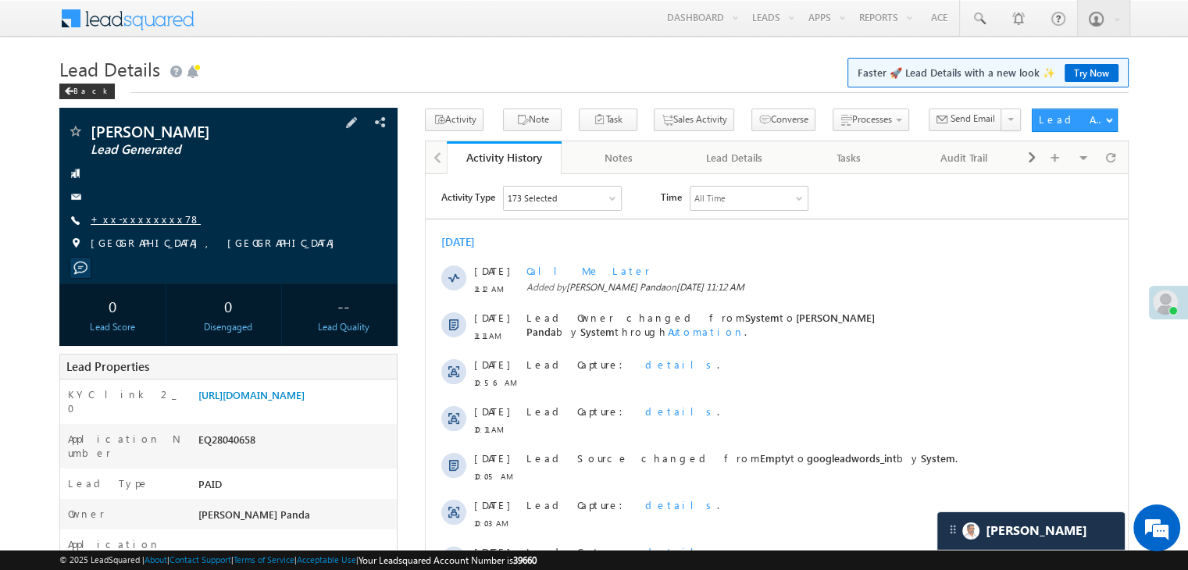
click at [143, 220] on link "+xx-xxxxxxxx78" at bounding box center [146, 218] width 110 height 13
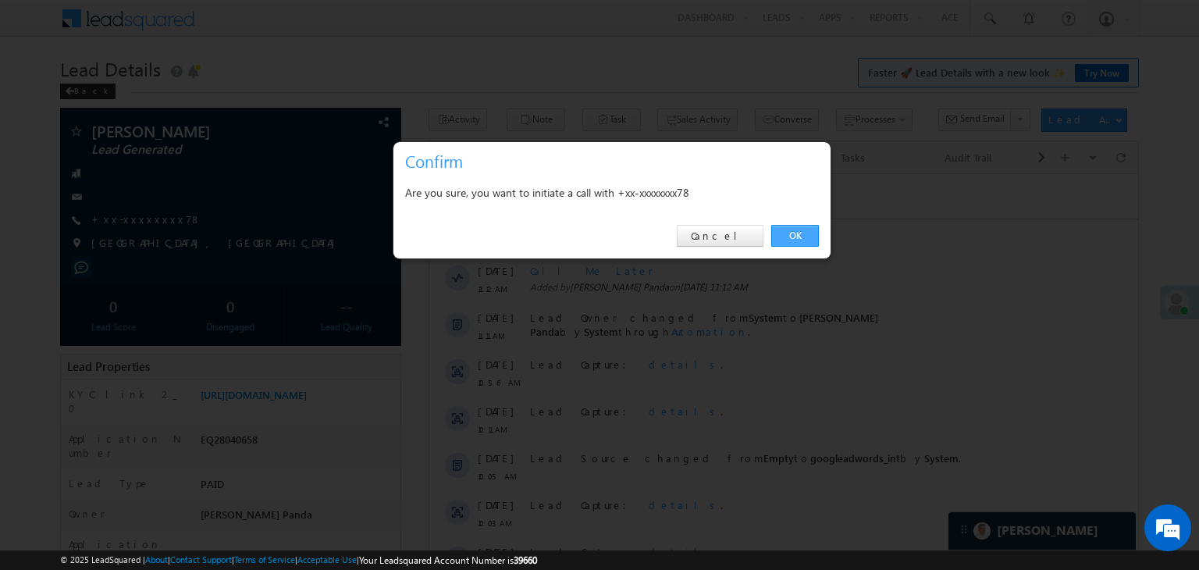
click at [788, 236] on link "OK" at bounding box center [795, 236] width 48 height 22
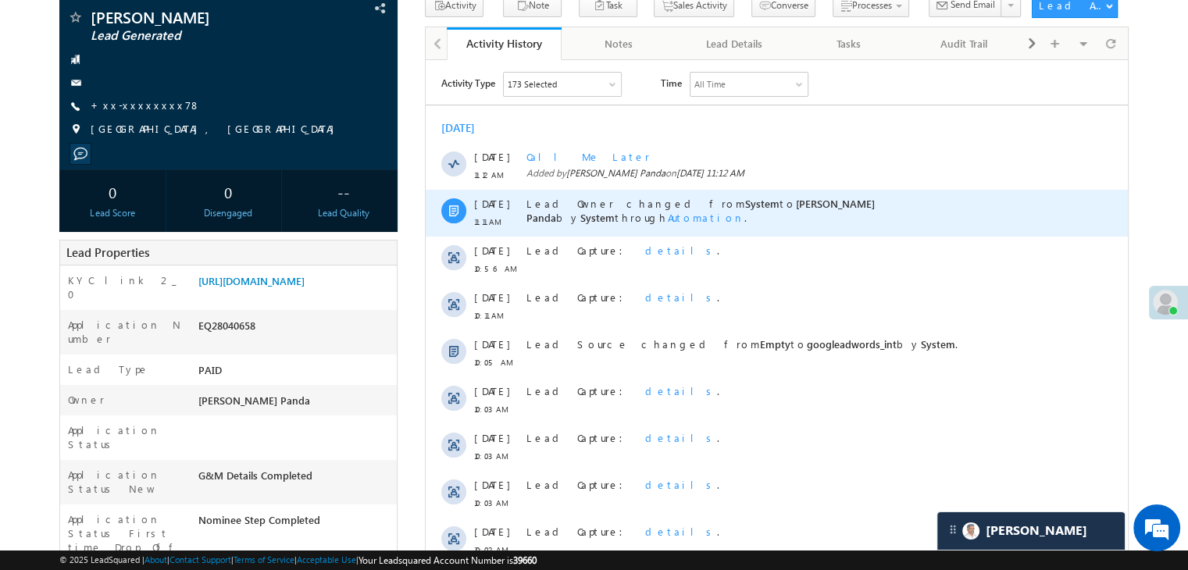
scroll to position [198, 0]
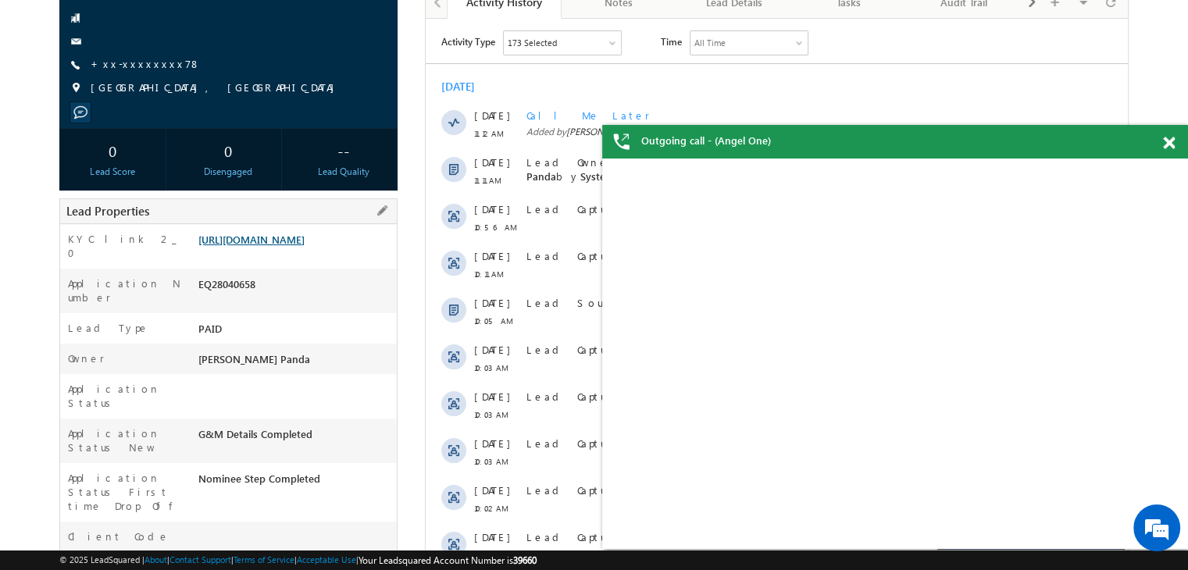
click at [297, 246] on link "[URL][DOMAIN_NAME]" at bounding box center [251, 239] width 106 height 13
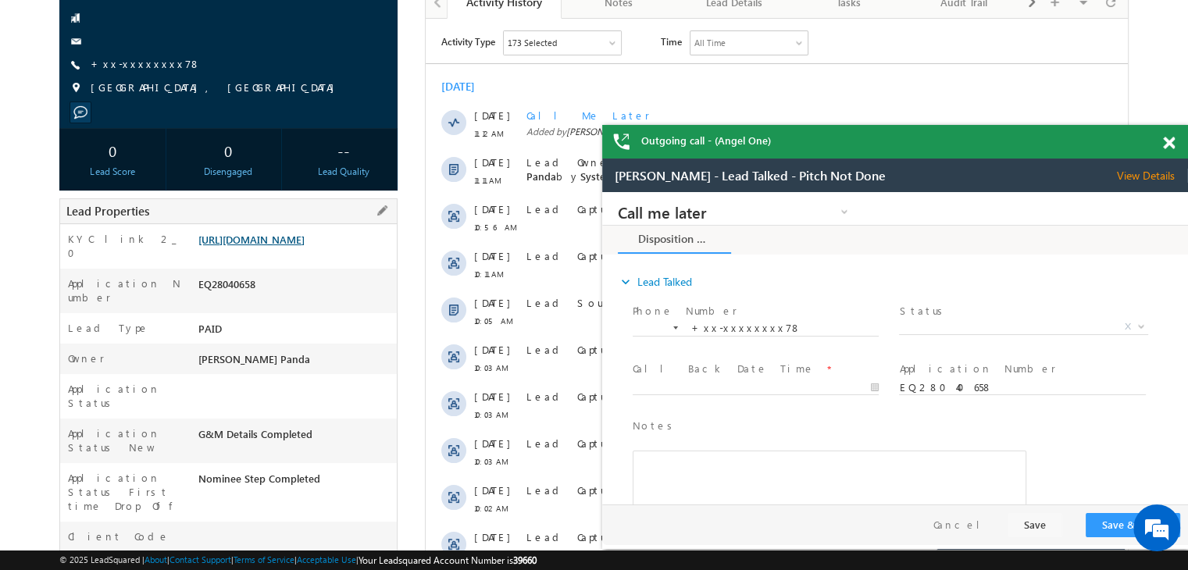
scroll to position [0, 0]
click at [145, 59] on link "+xx-xxxxxxxx78" at bounding box center [146, 63] width 110 height 13
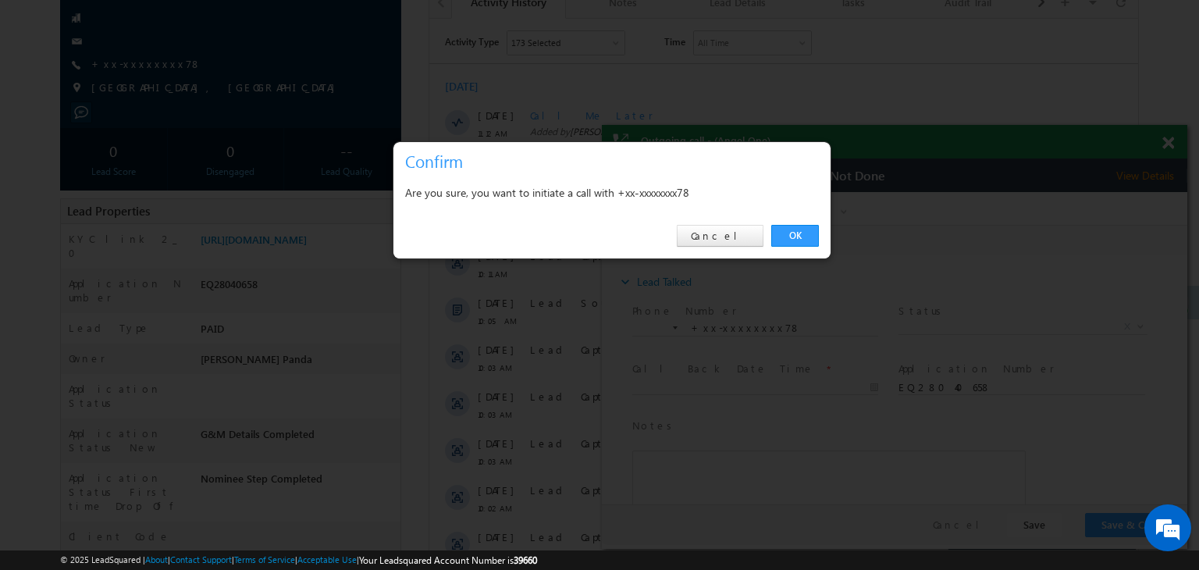
click at [793, 247] on div "OK Cancel" at bounding box center [611, 236] width 437 height 45
click at [796, 229] on link "OK" at bounding box center [795, 236] width 48 height 22
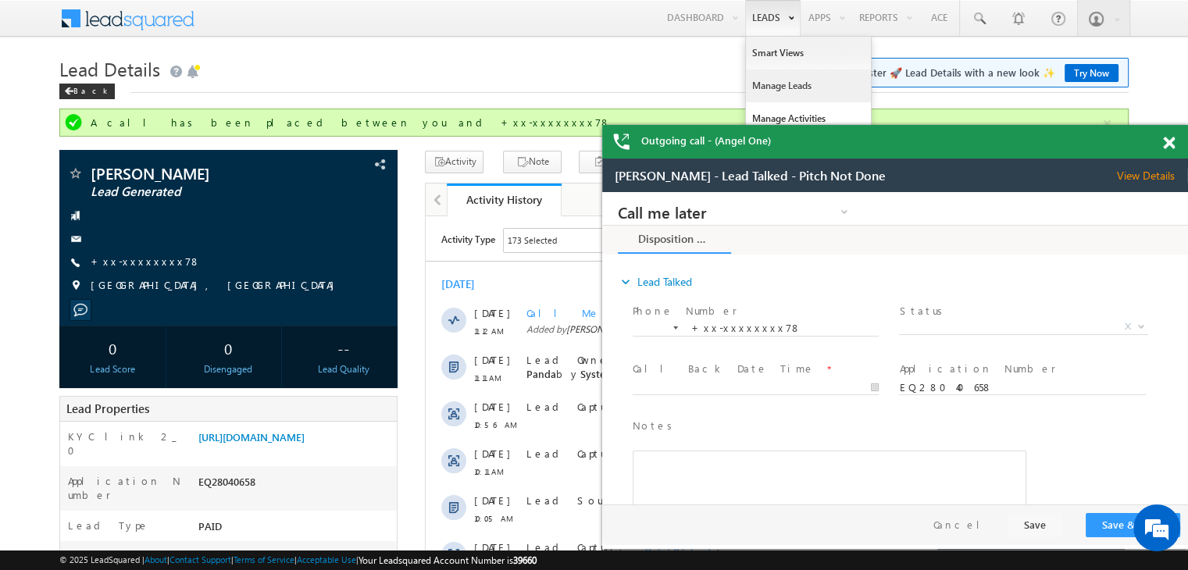
click at [780, 82] on link "Manage Leads" at bounding box center [808, 85] width 125 height 33
